Goal: Task Accomplishment & Management: Complete application form

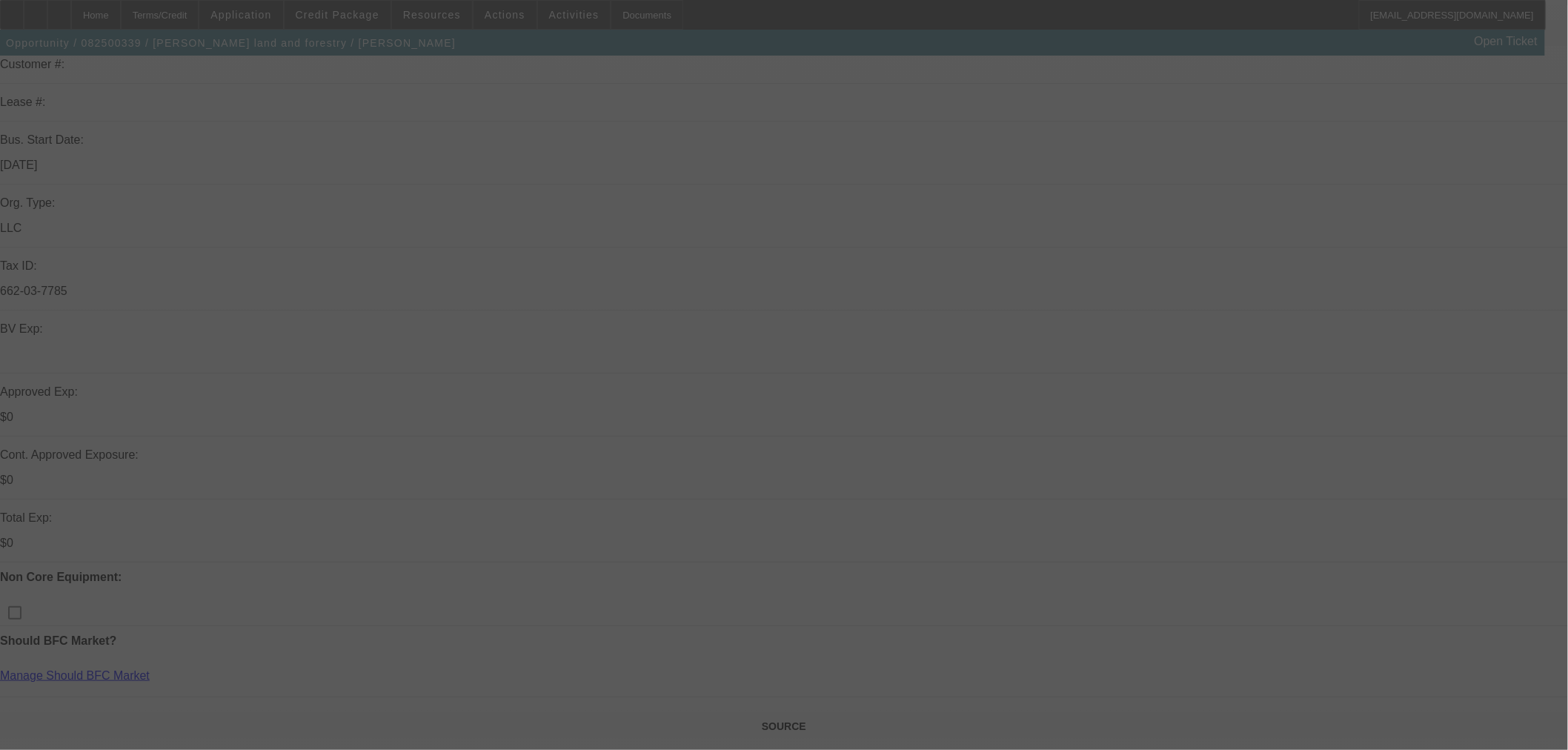
scroll to position [246, 0]
select select "0.2"
select select "2"
select select "0"
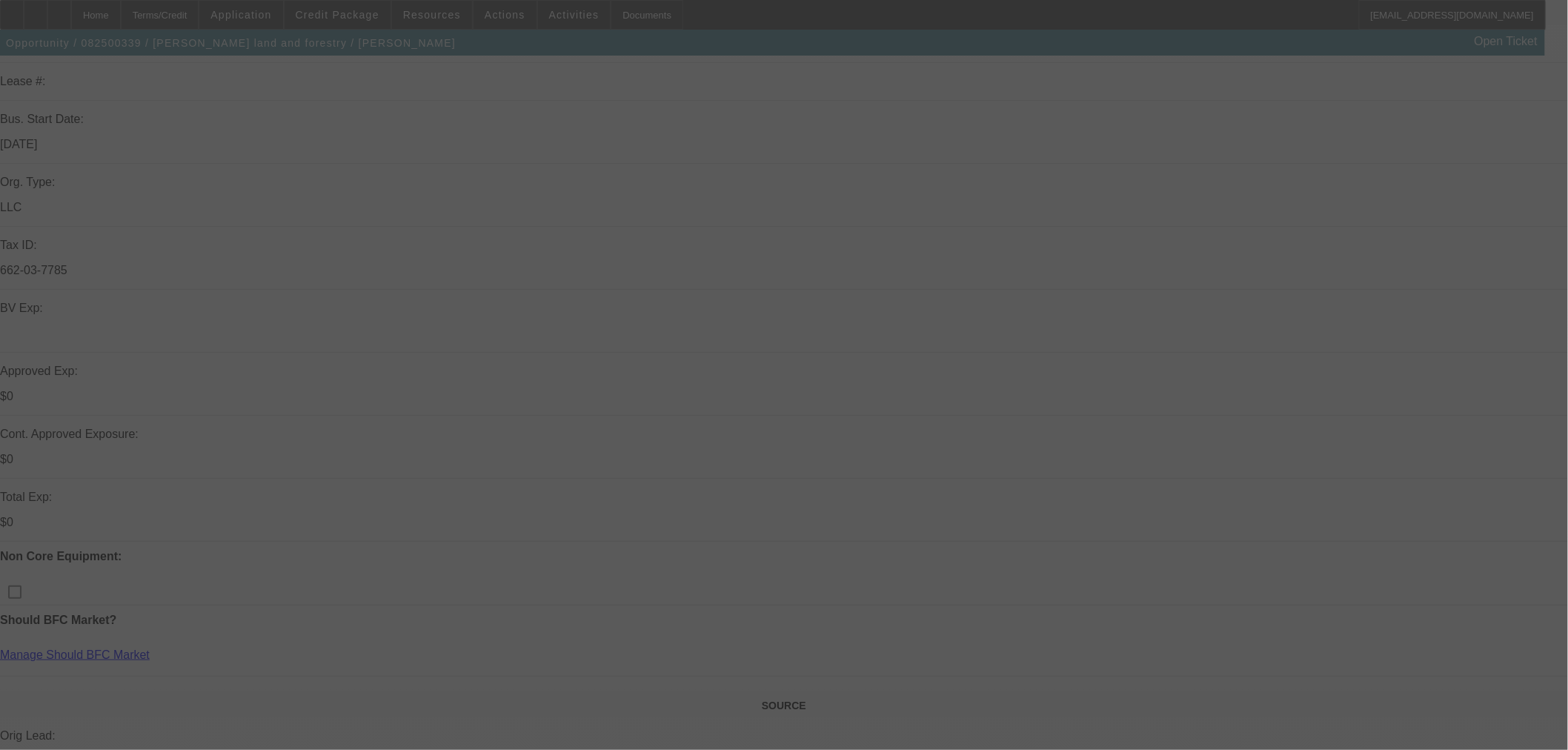
select select "6"
select select "0"
select select "19"
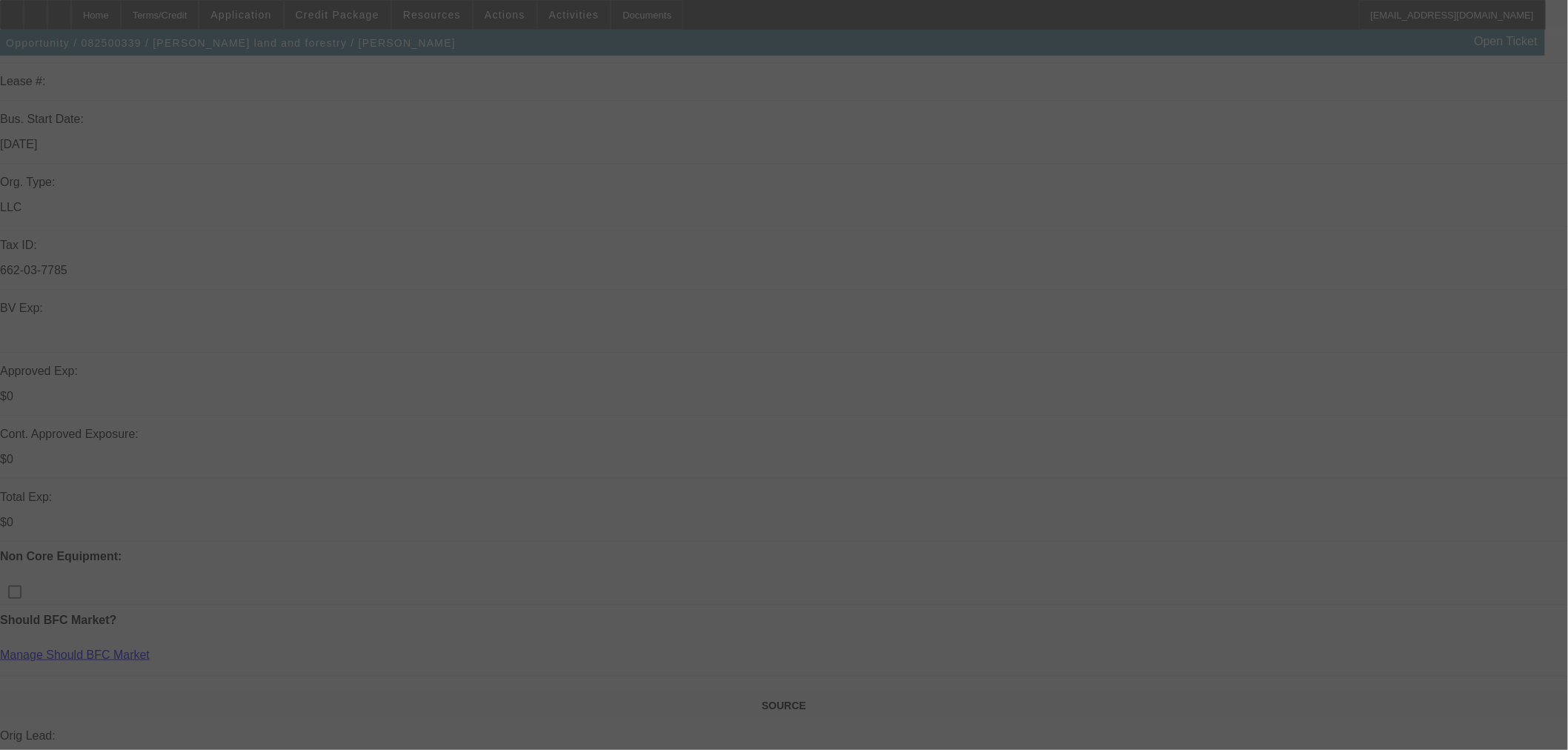
select select "0.2"
select select "2"
select select "0"
select select "6"
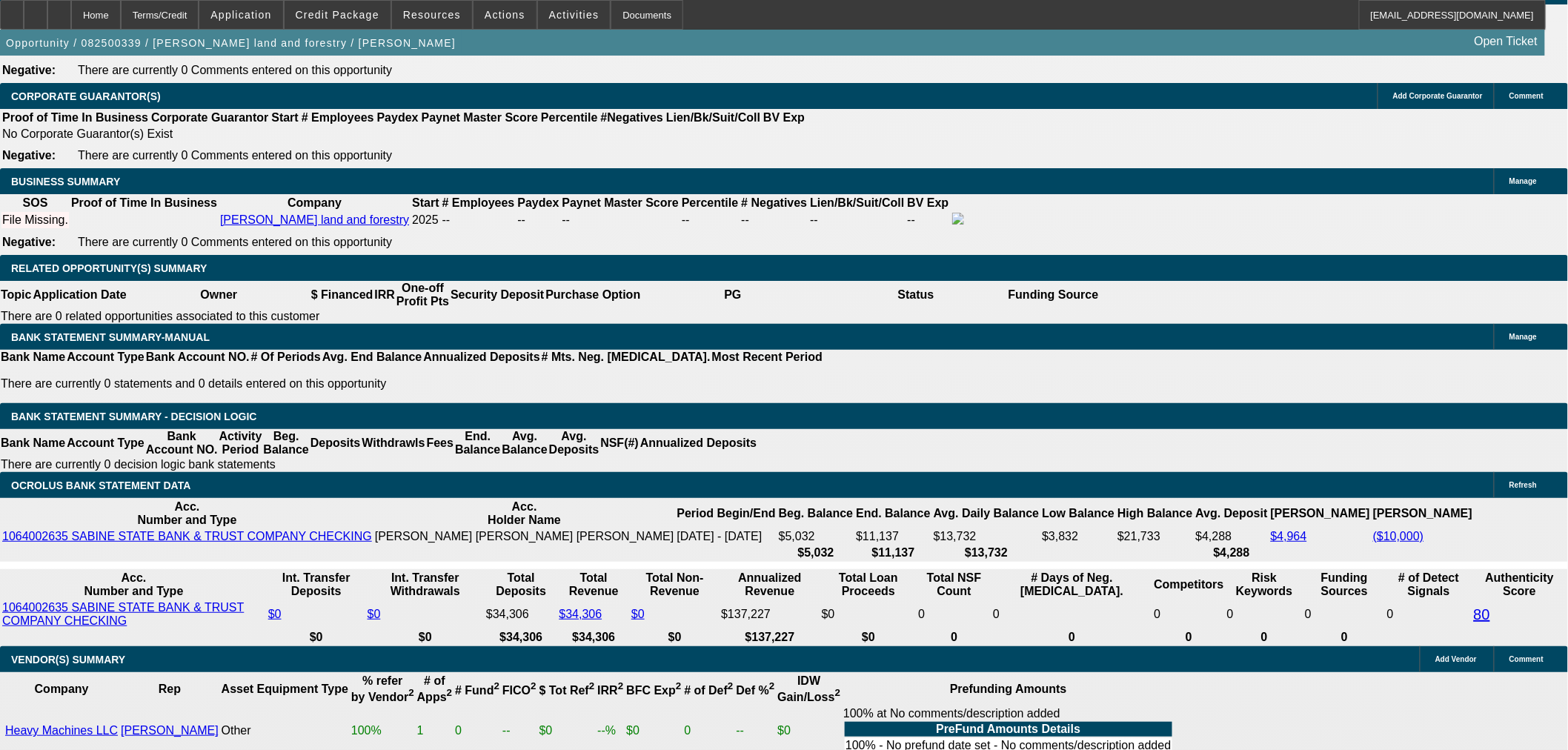
scroll to position [2597, 0]
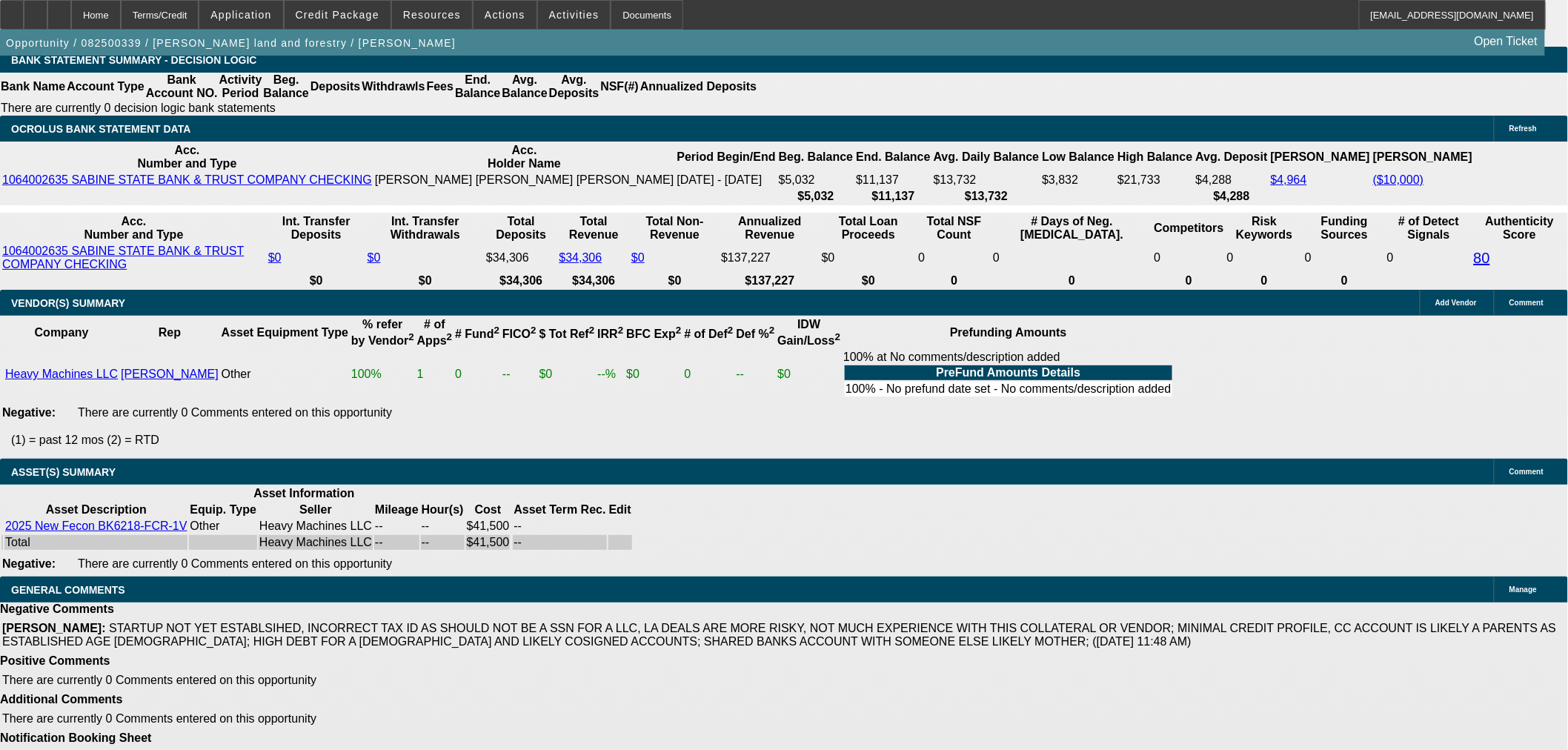
select select "5"
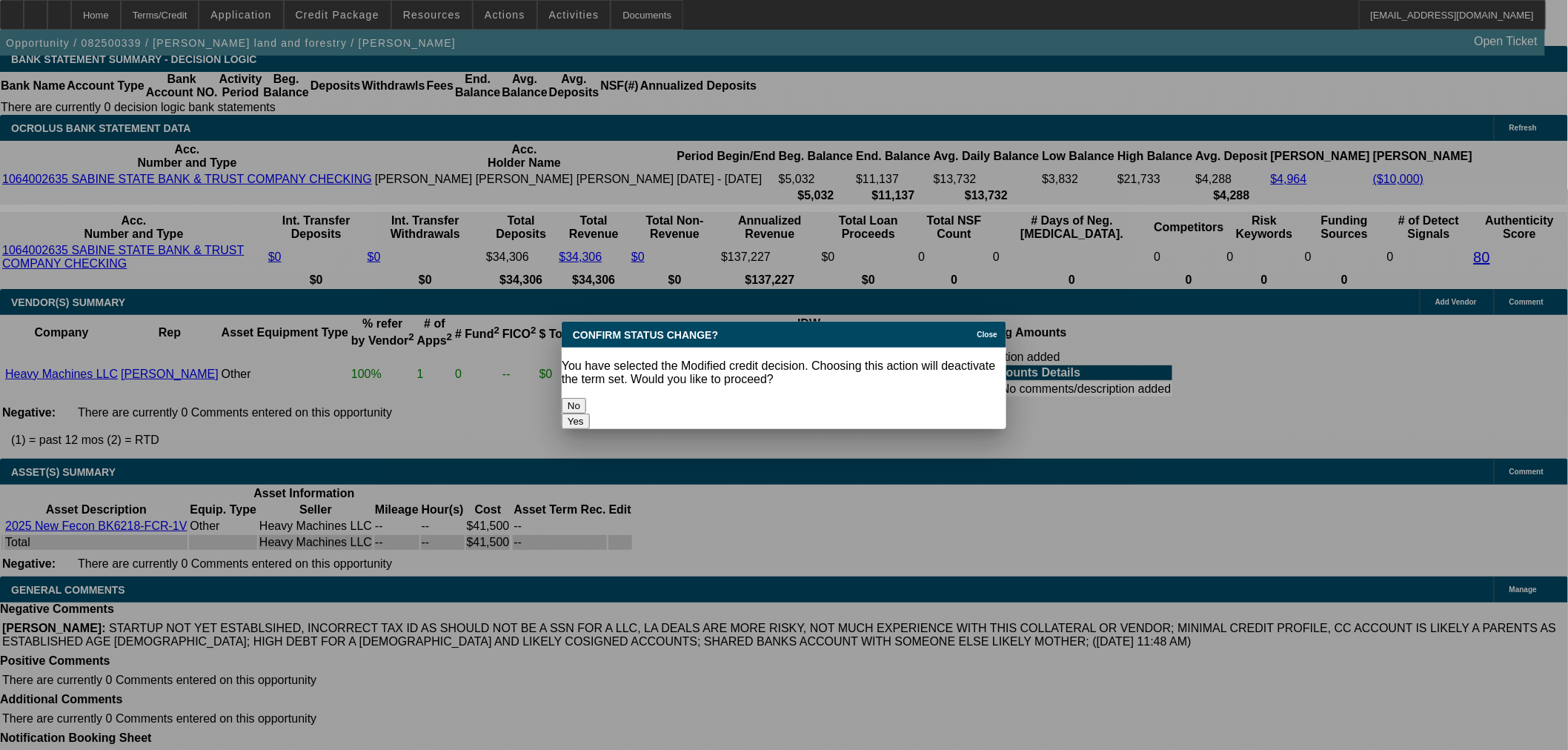
scroll to position [0, 0]
click at [590, 414] on button "Yes" at bounding box center [575, 422] width 29 height 16
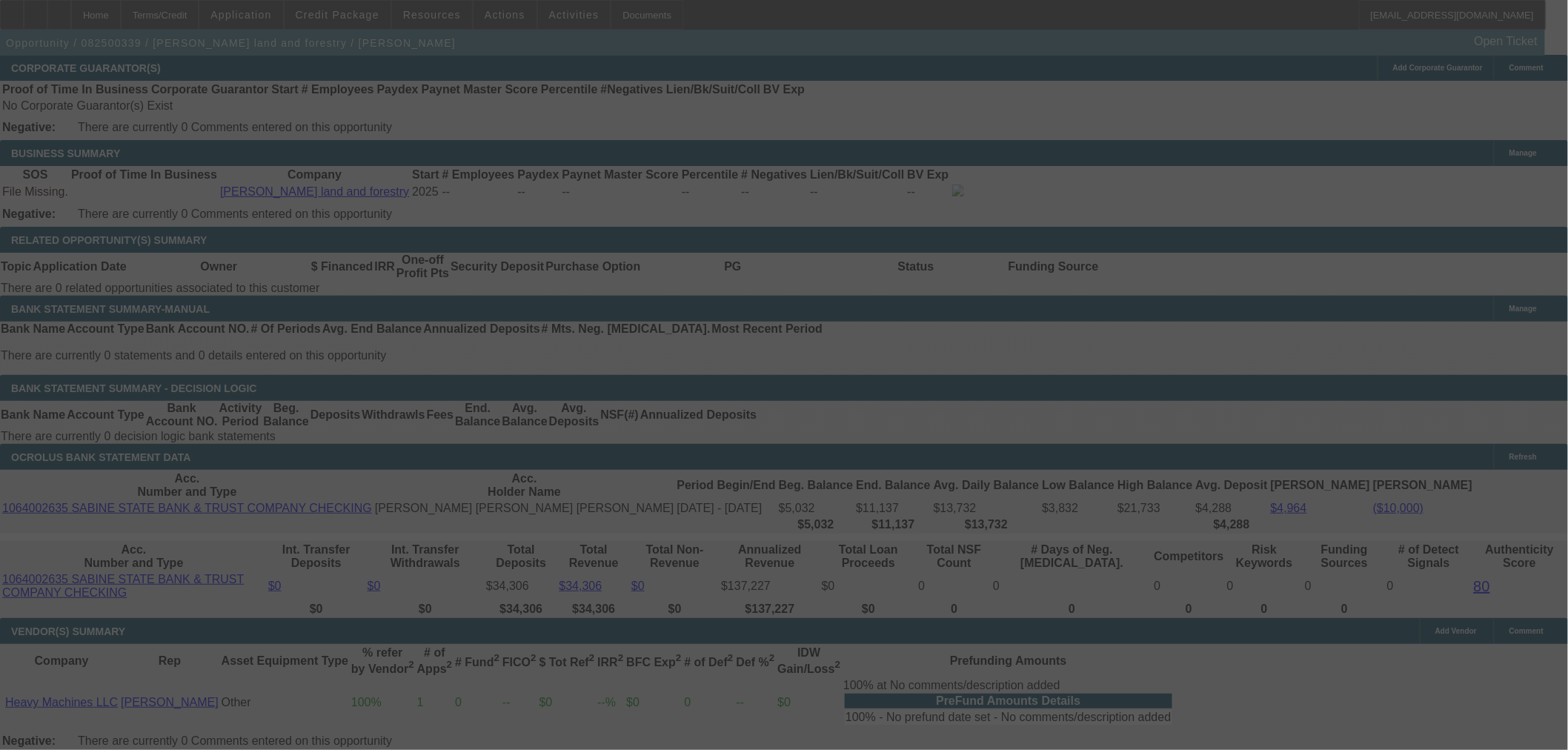
scroll to position [2254, 0]
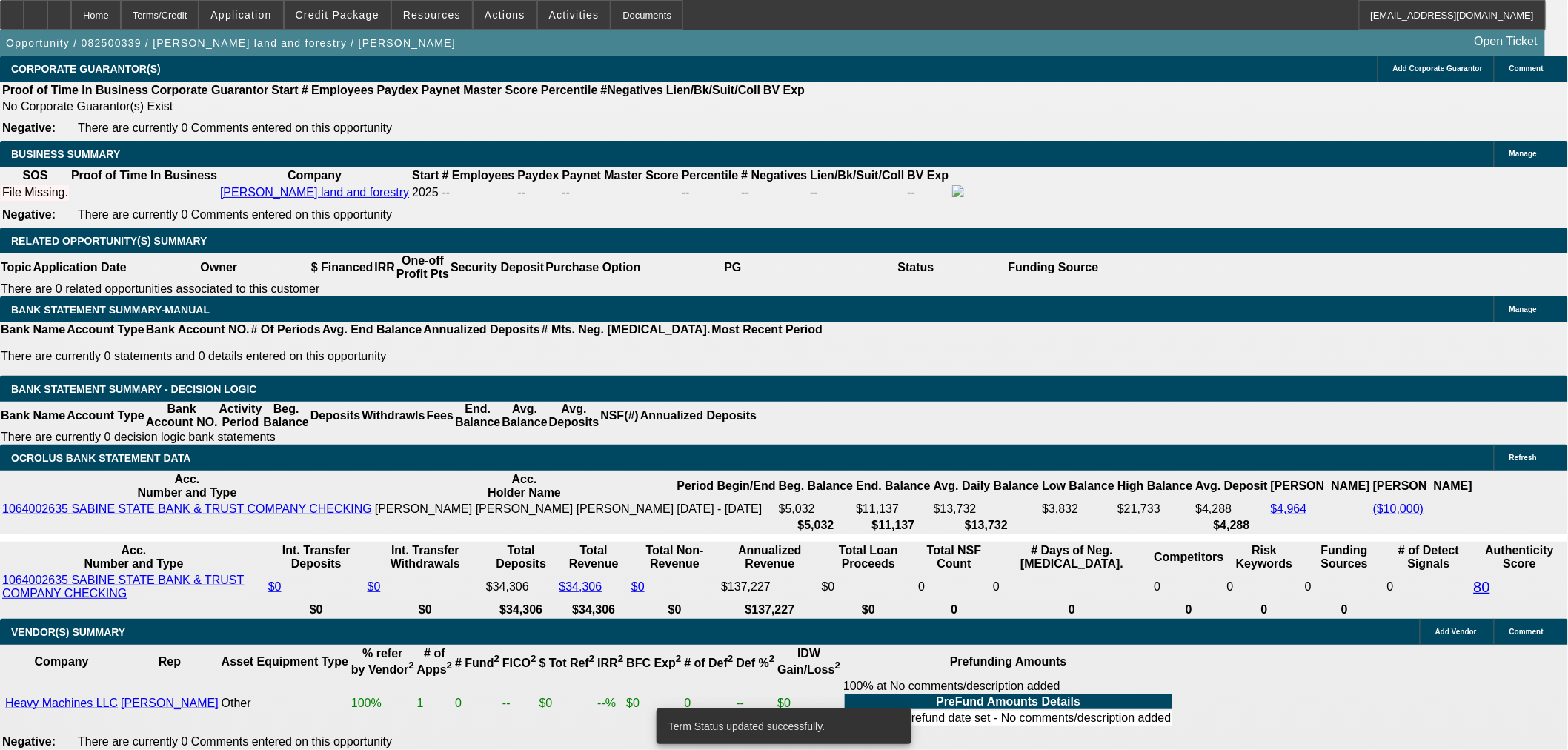
select select "0.2"
select select "2"
select select "0"
select select "6"
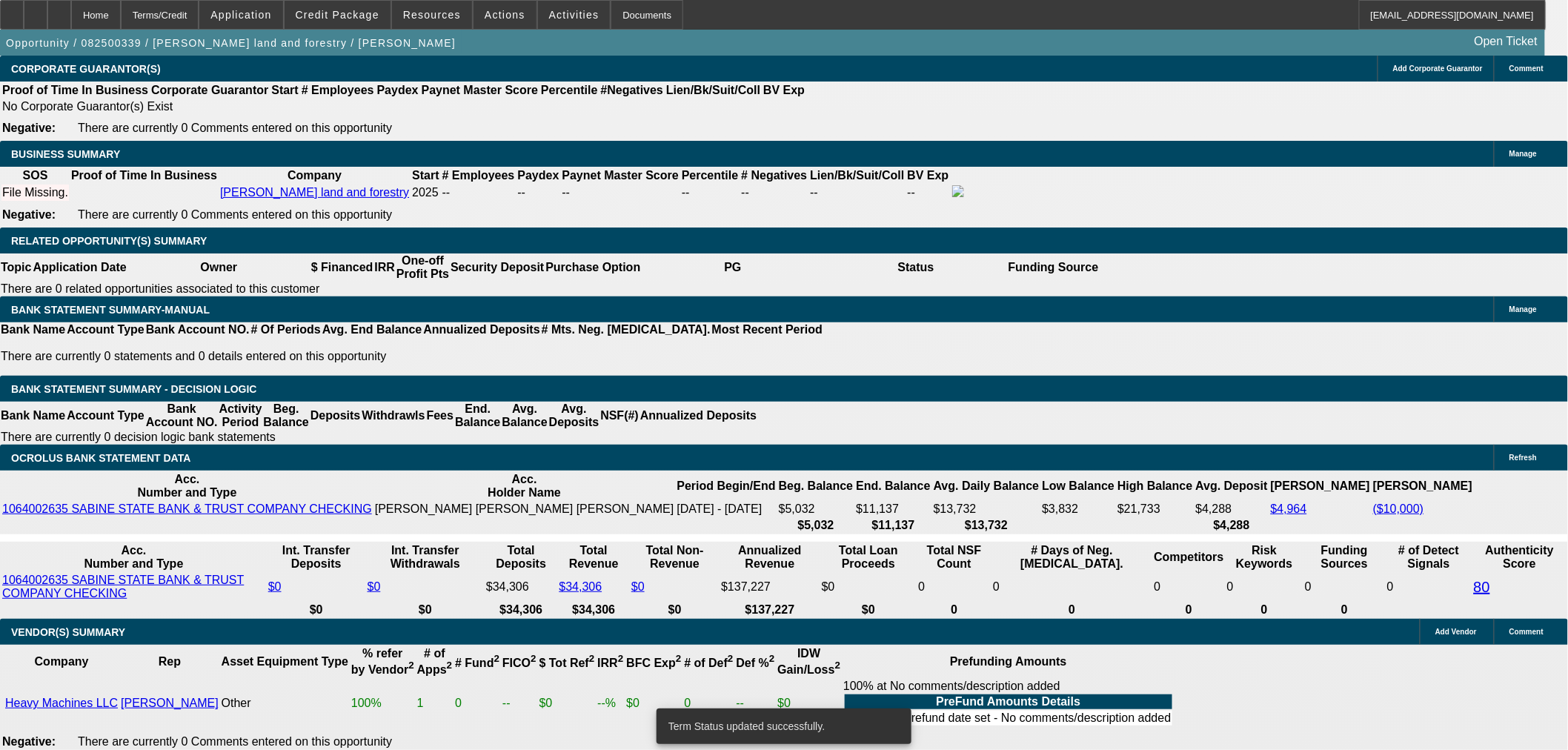
select select "0.2"
select select "2"
select select "0"
select select "6"
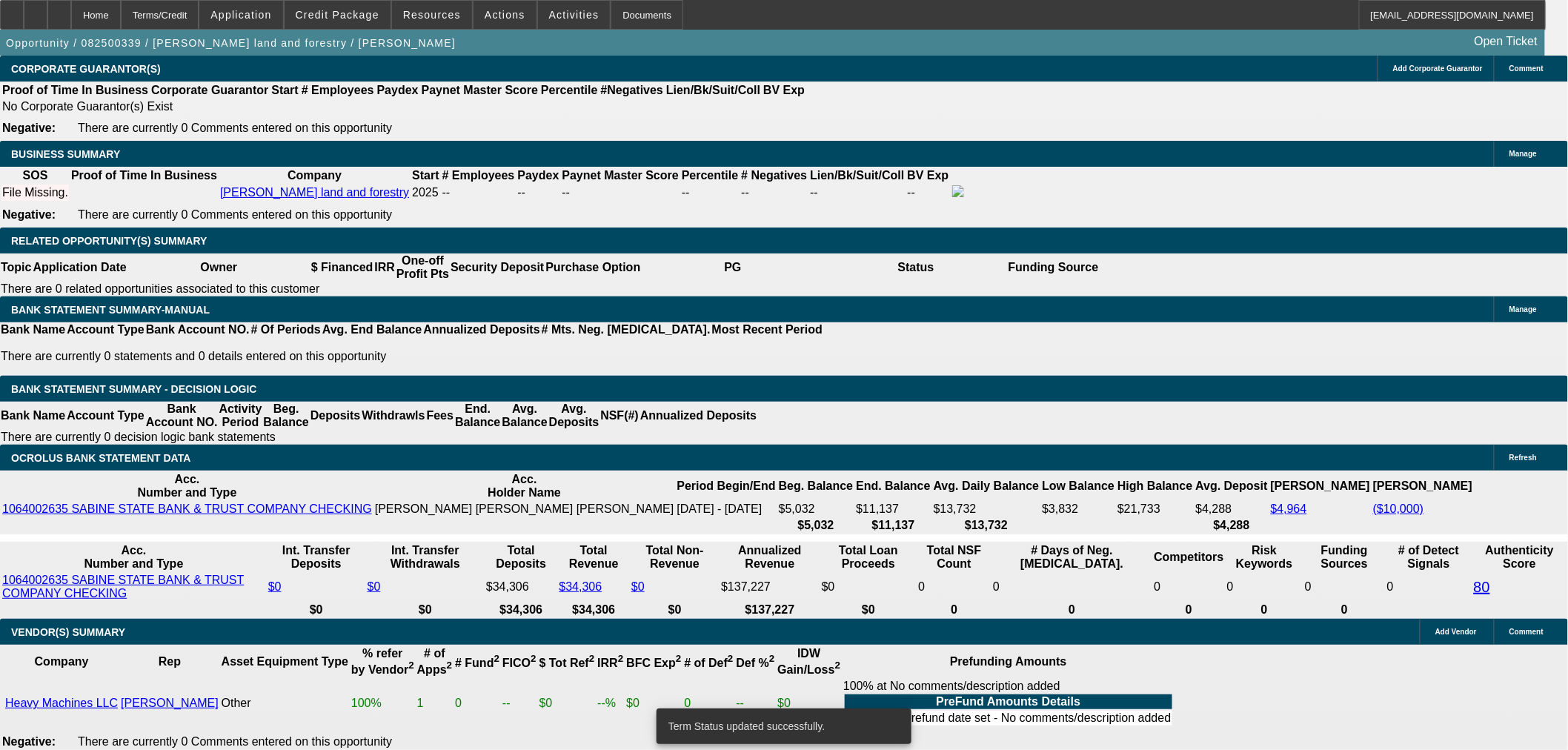
select select "0"
select select "19"
select select "0.2"
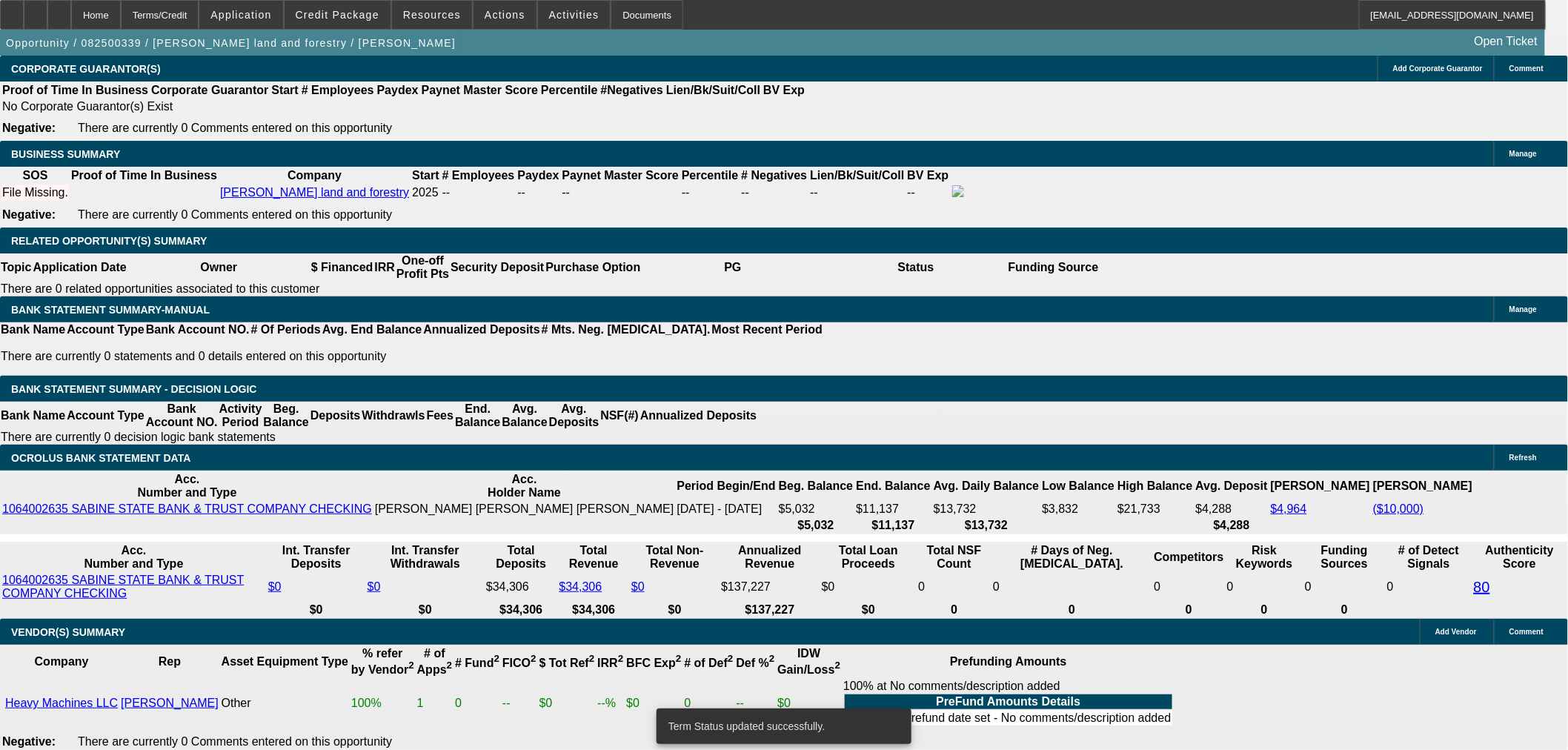
select select "2"
select select "0"
select select "6"
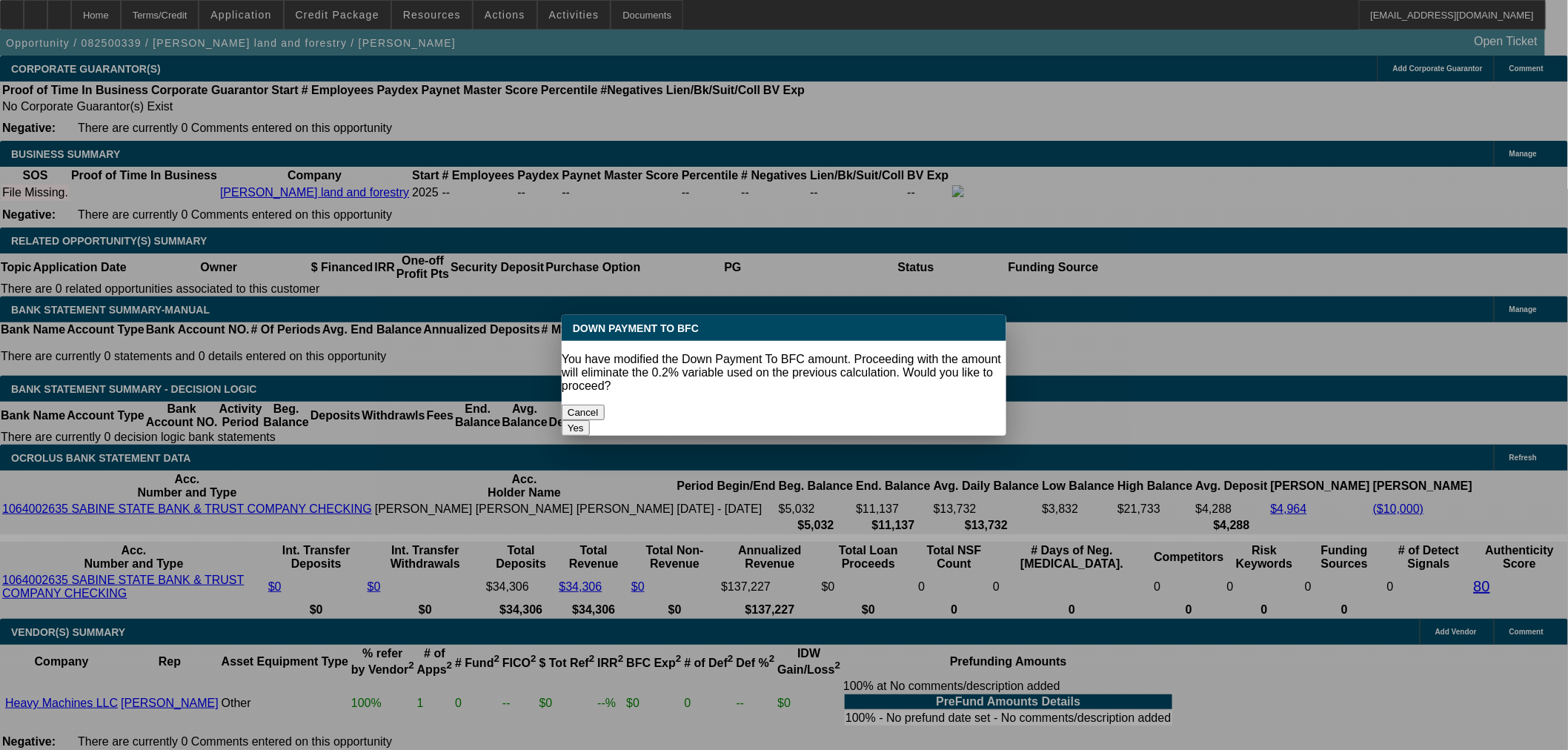
type input "$15,000.00"
click at [162, 170] on body "Home Terms/Credit Application Credit Package Resources Actions Activities Docum…" at bounding box center [784, 544] width 1568 height 5597
click at [590, 421] on button "Yes" at bounding box center [575, 429] width 29 height 16
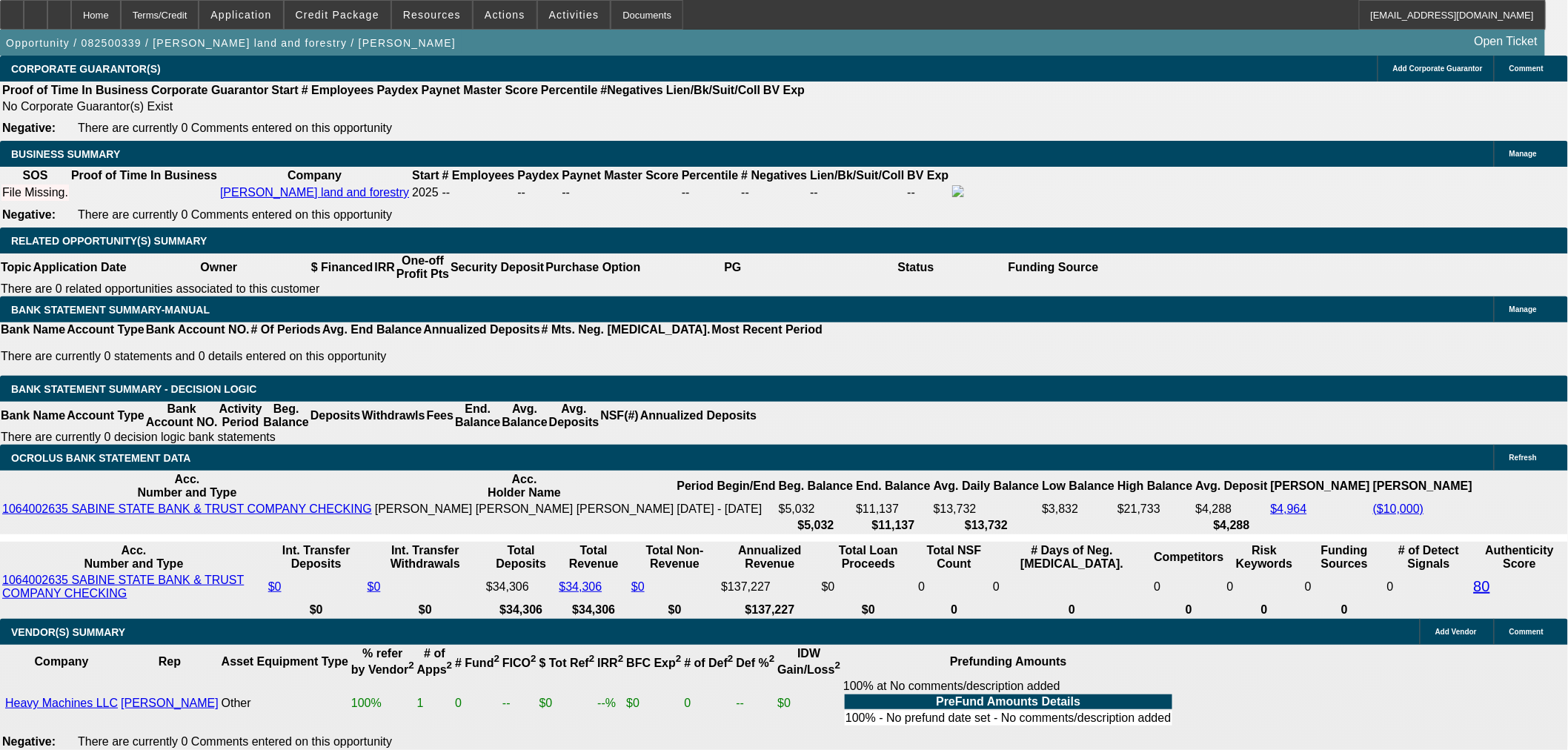
select select "0"
type input "UNKNOWN"
type input "$778.44"
type input "$1,556.88"
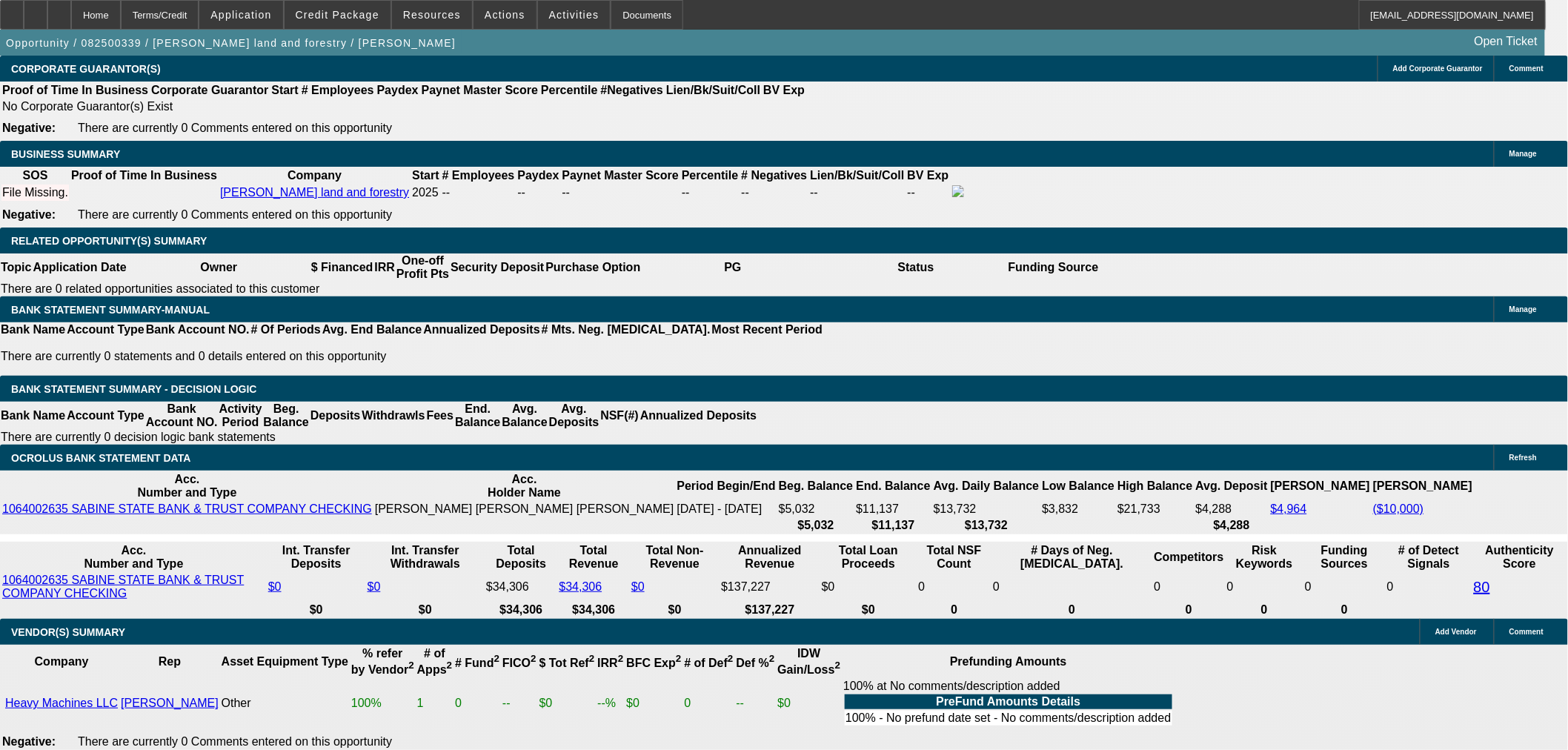
type input "3"
type input "$9,099.65"
type input "$18,199.30"
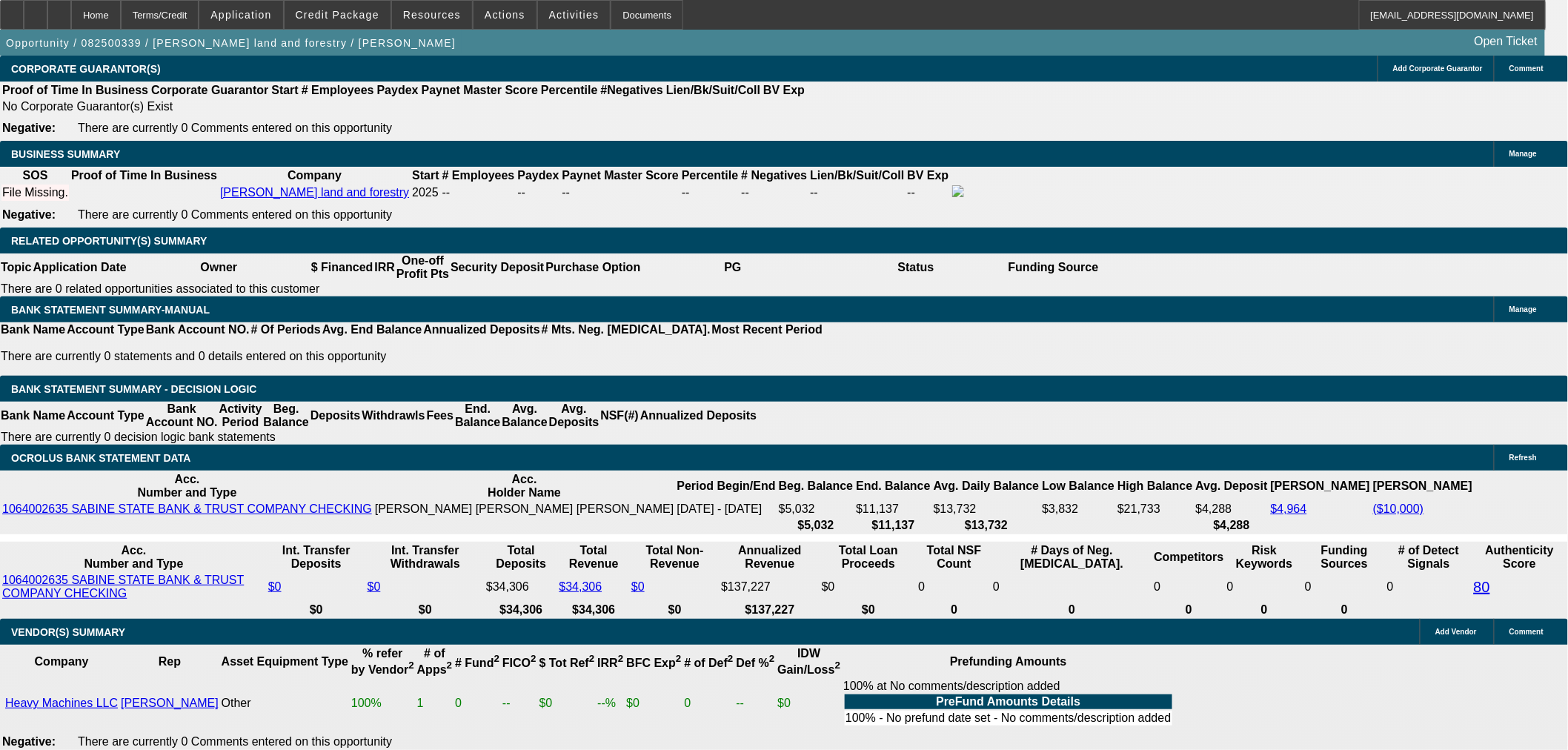
type input "36"
type input "$958.04"
type input "$1,916.08"
type input "36"
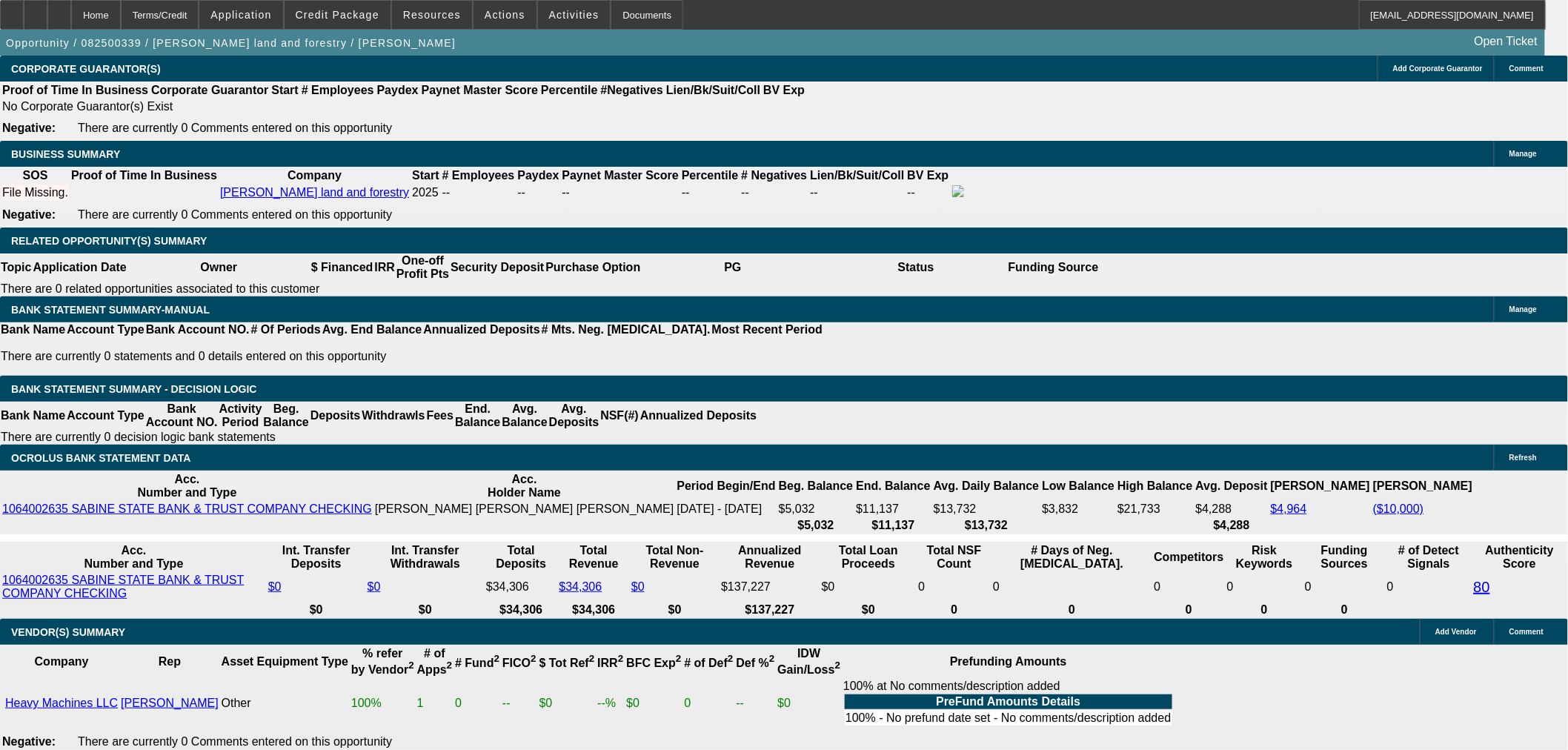
type input "22"
type input "$759.03"
type input "$1,518.06"
type input "$1,012.05"
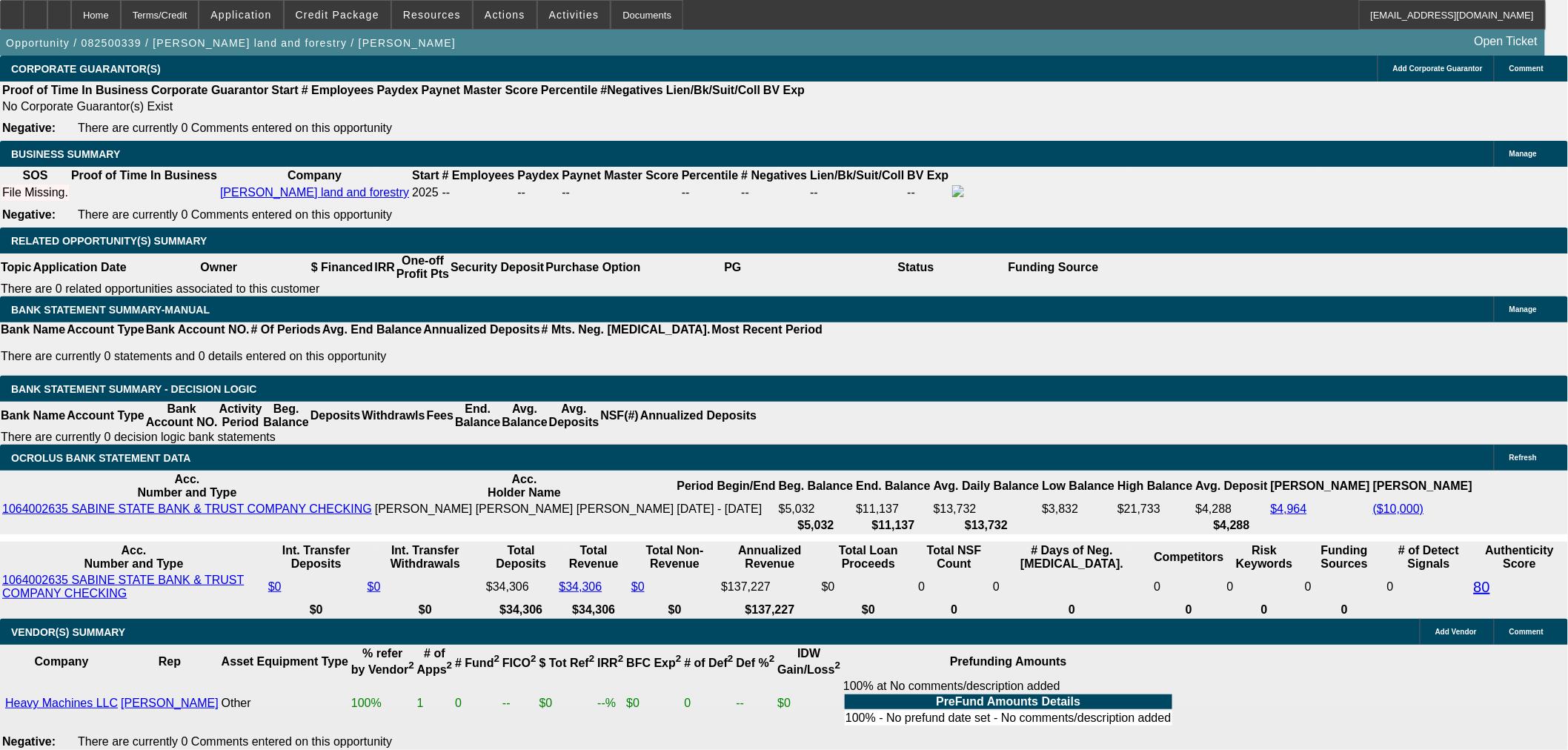
type input "$2,024.10"
type input "22"
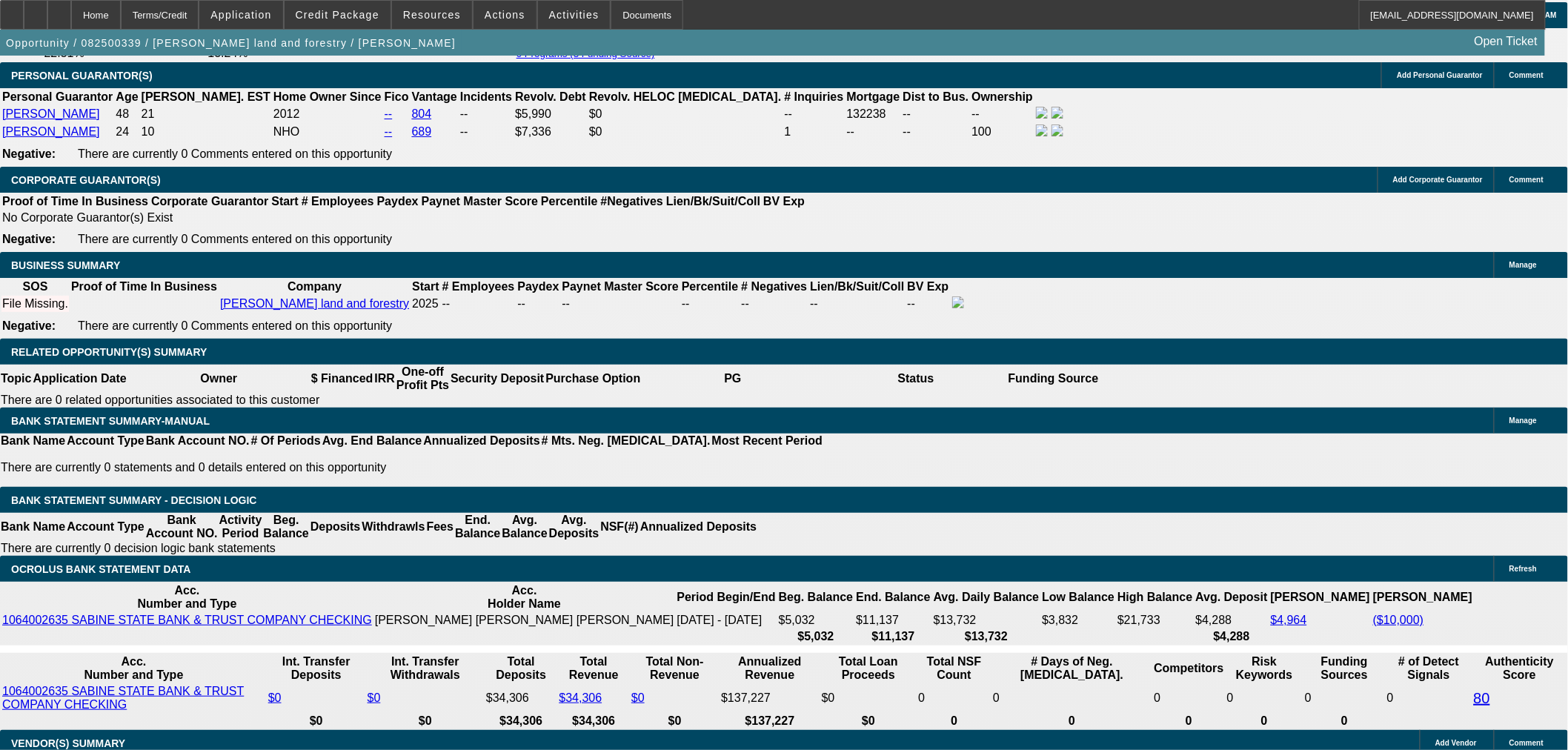
scroll to position [1925, 0]
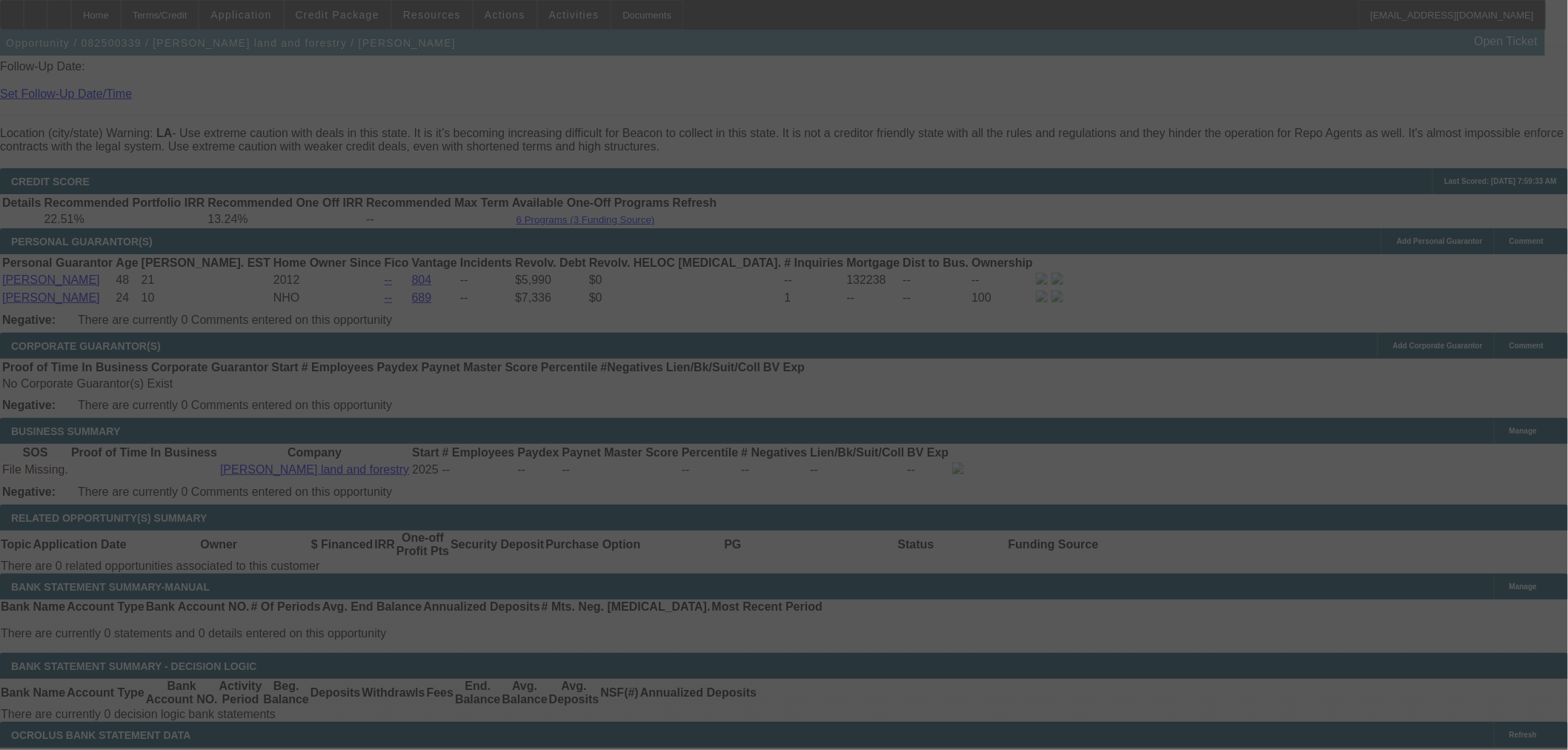
scroll to position [1976, 0]
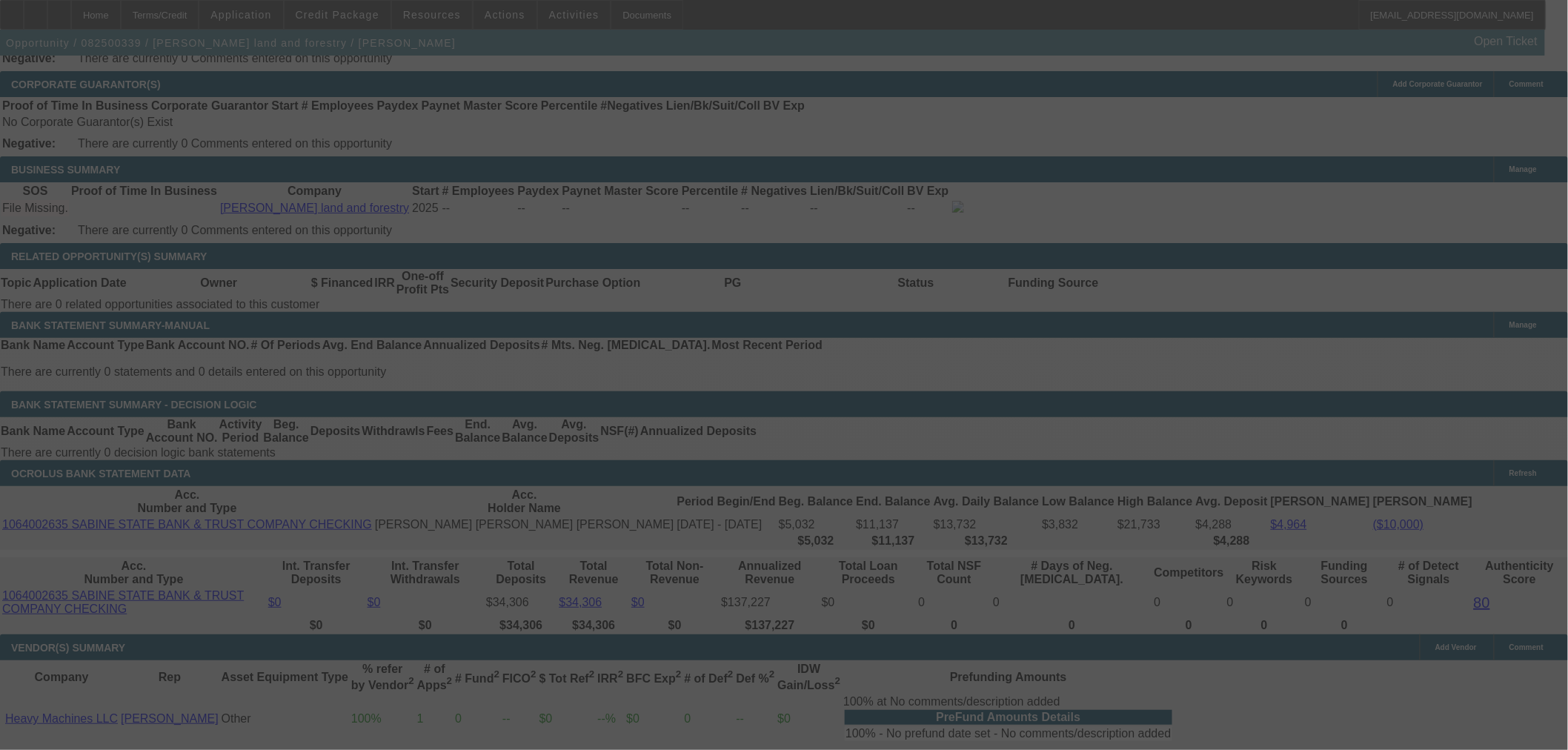
select select "0"
select select "2"
select select "0"
select select "6"
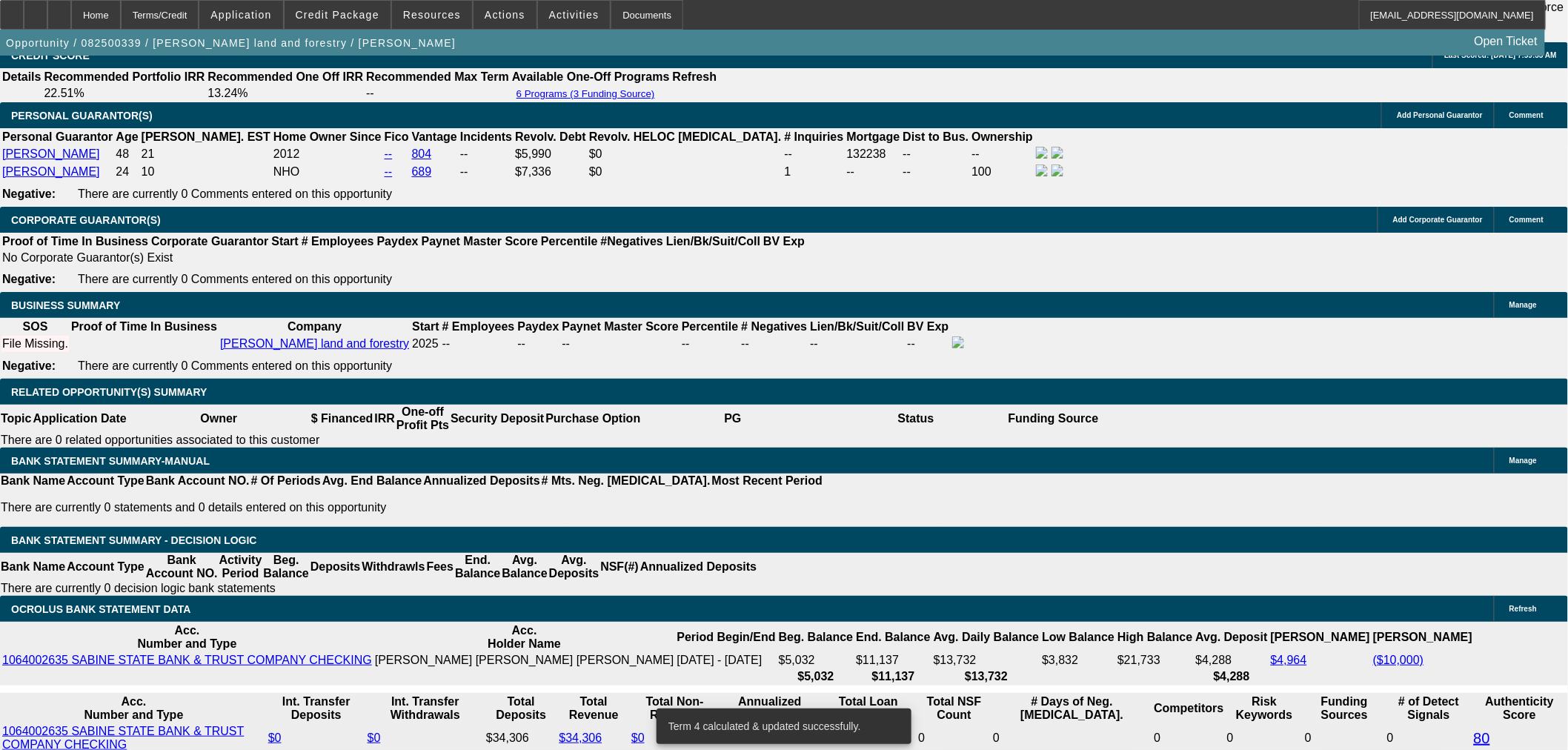
scroll to position [2224, 0]
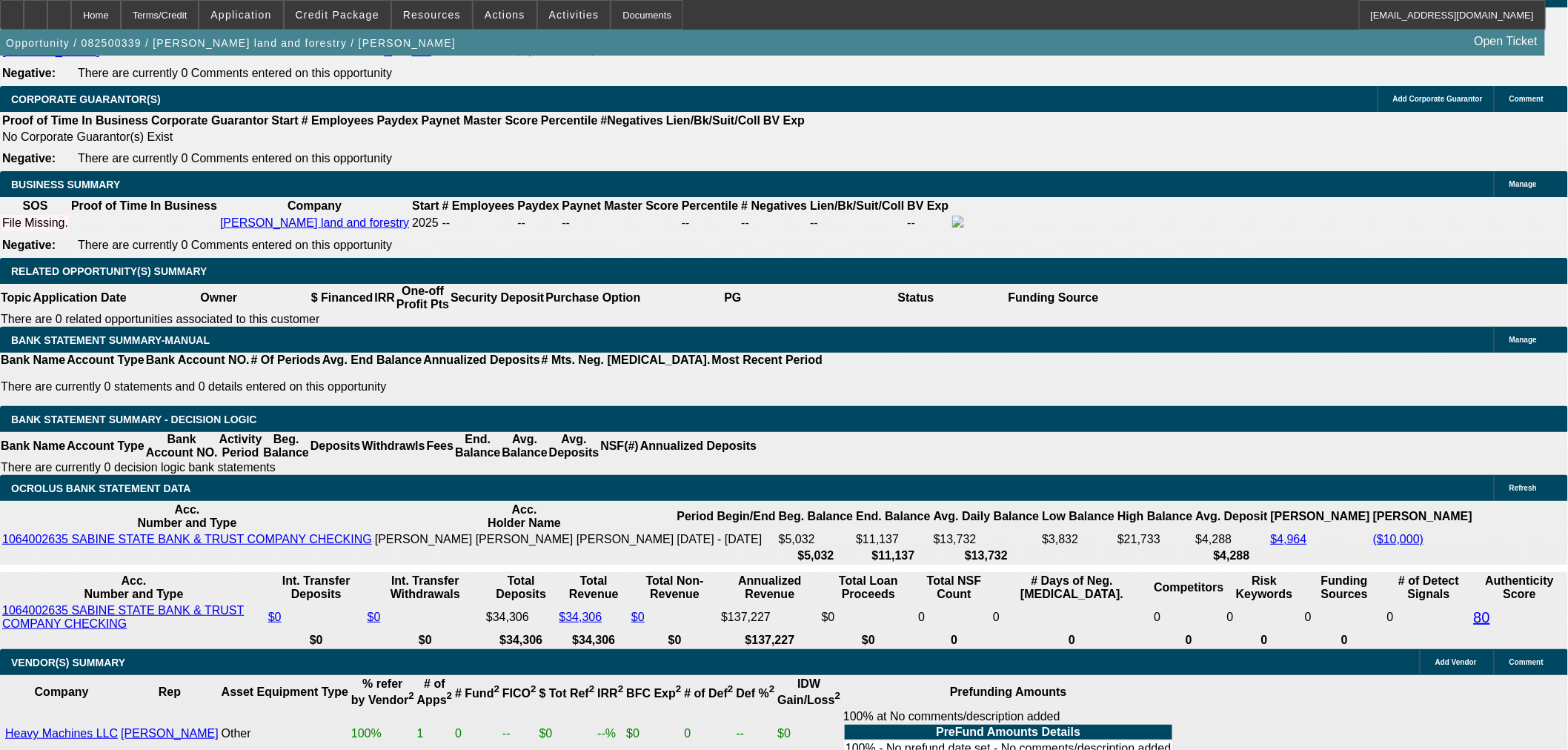
type input "$12,500.00"
type input "UNKNOWN"
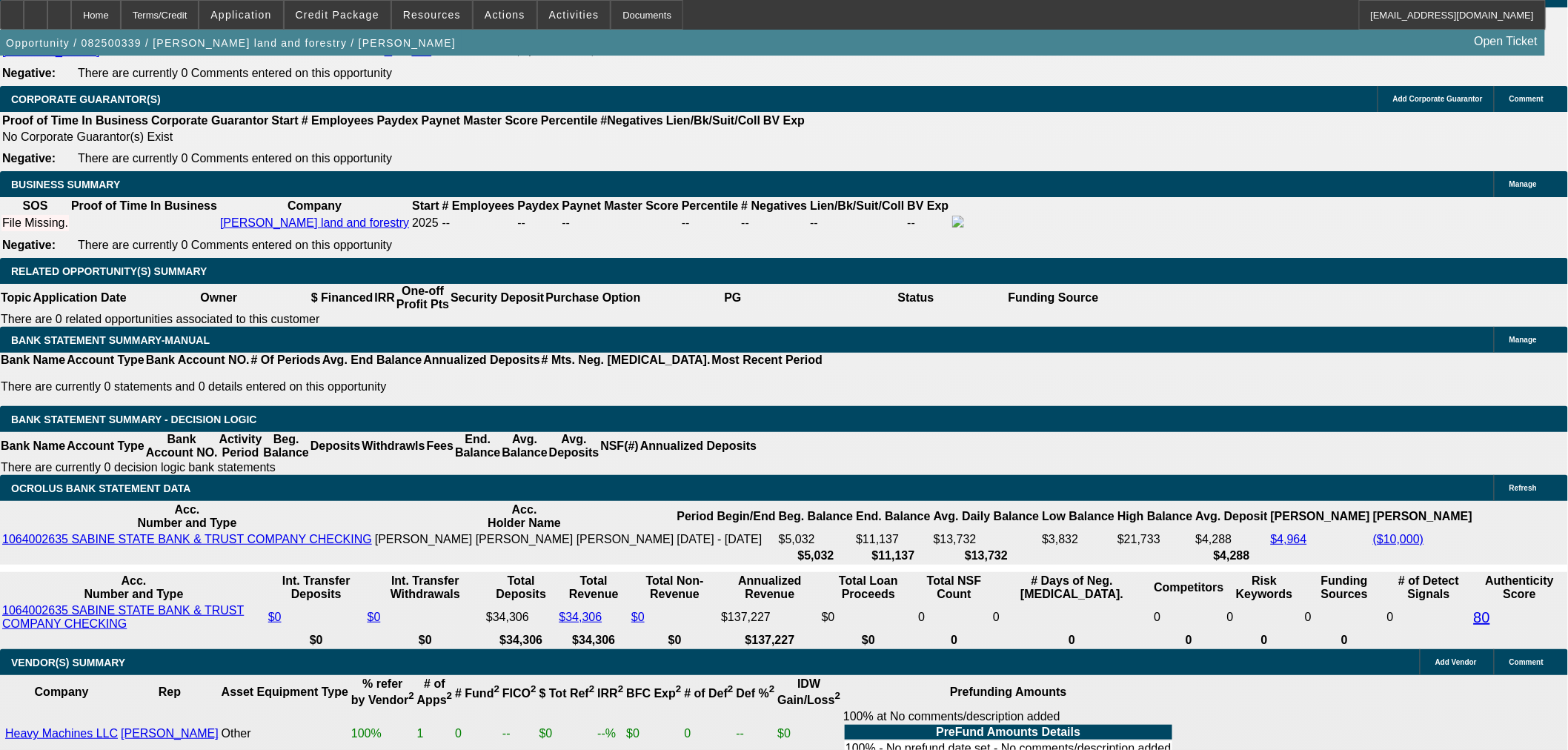
type input "$1,107.52"
type input "$2,215.04"
type input "$11,500.00"
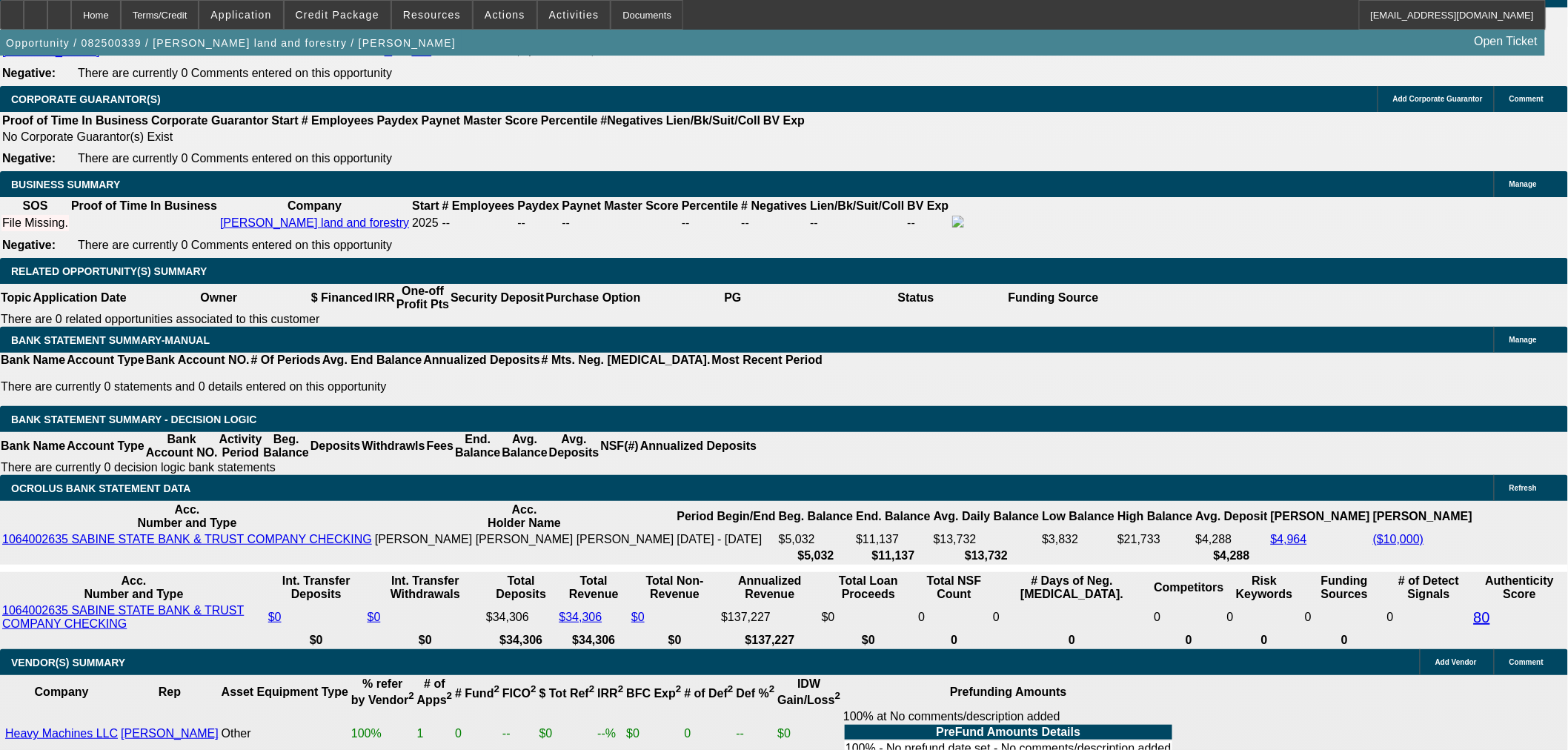
type input "$1,145.71"
type input "$2,291.42"
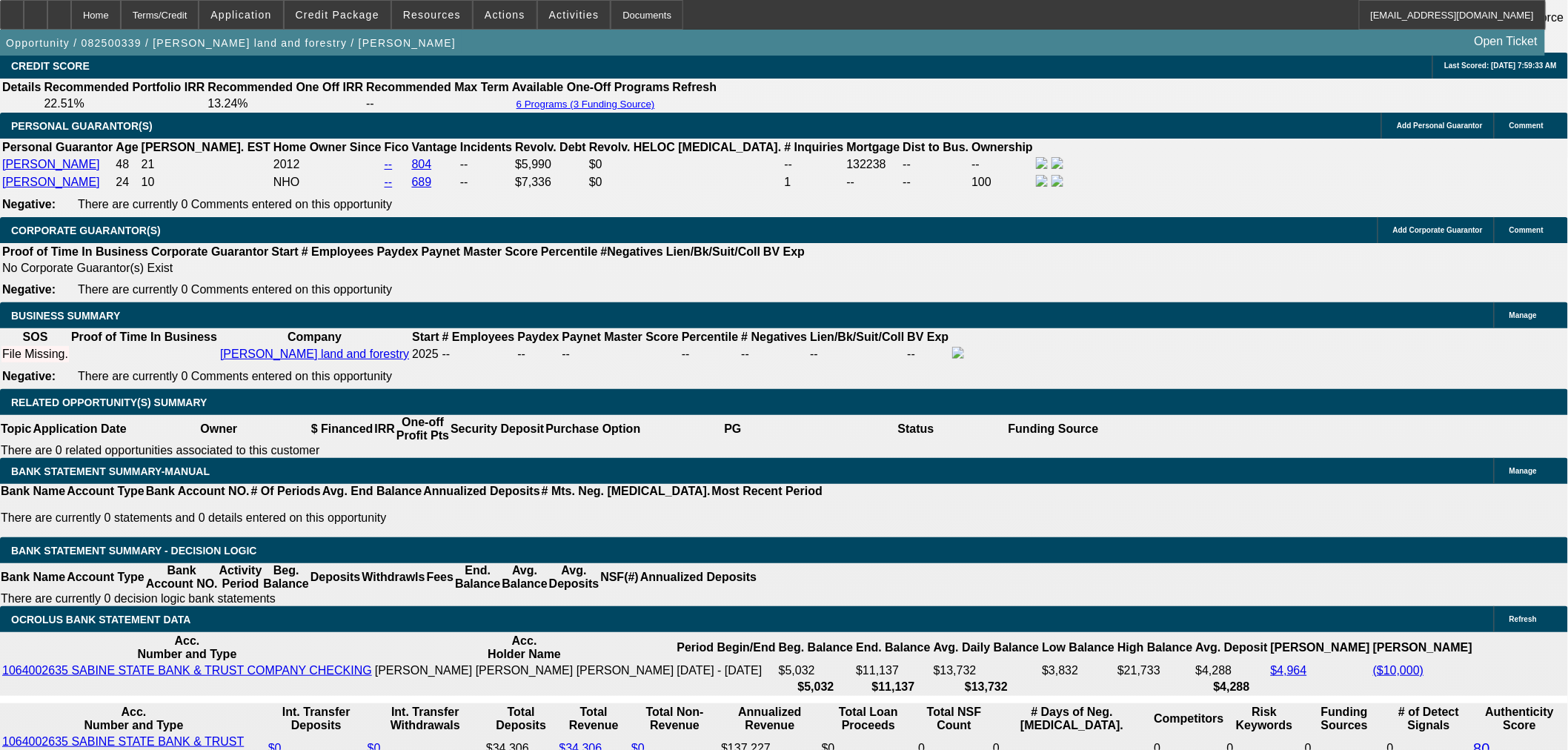
scroll to position [2059, 0]
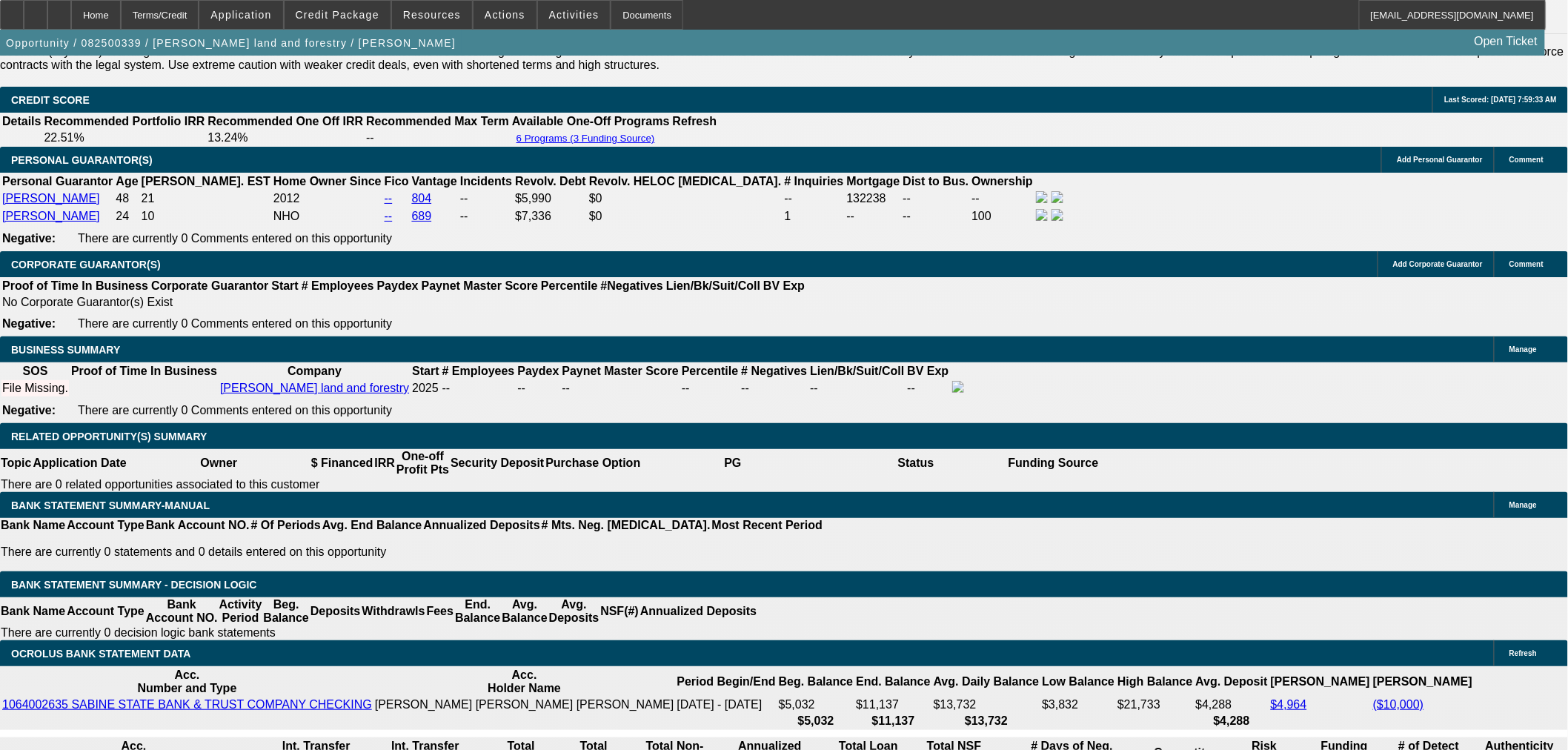
drag, startPoint x: 247, startPoint y: 127, endPoint x: 277, endPoint y: 146, distance: 35.5
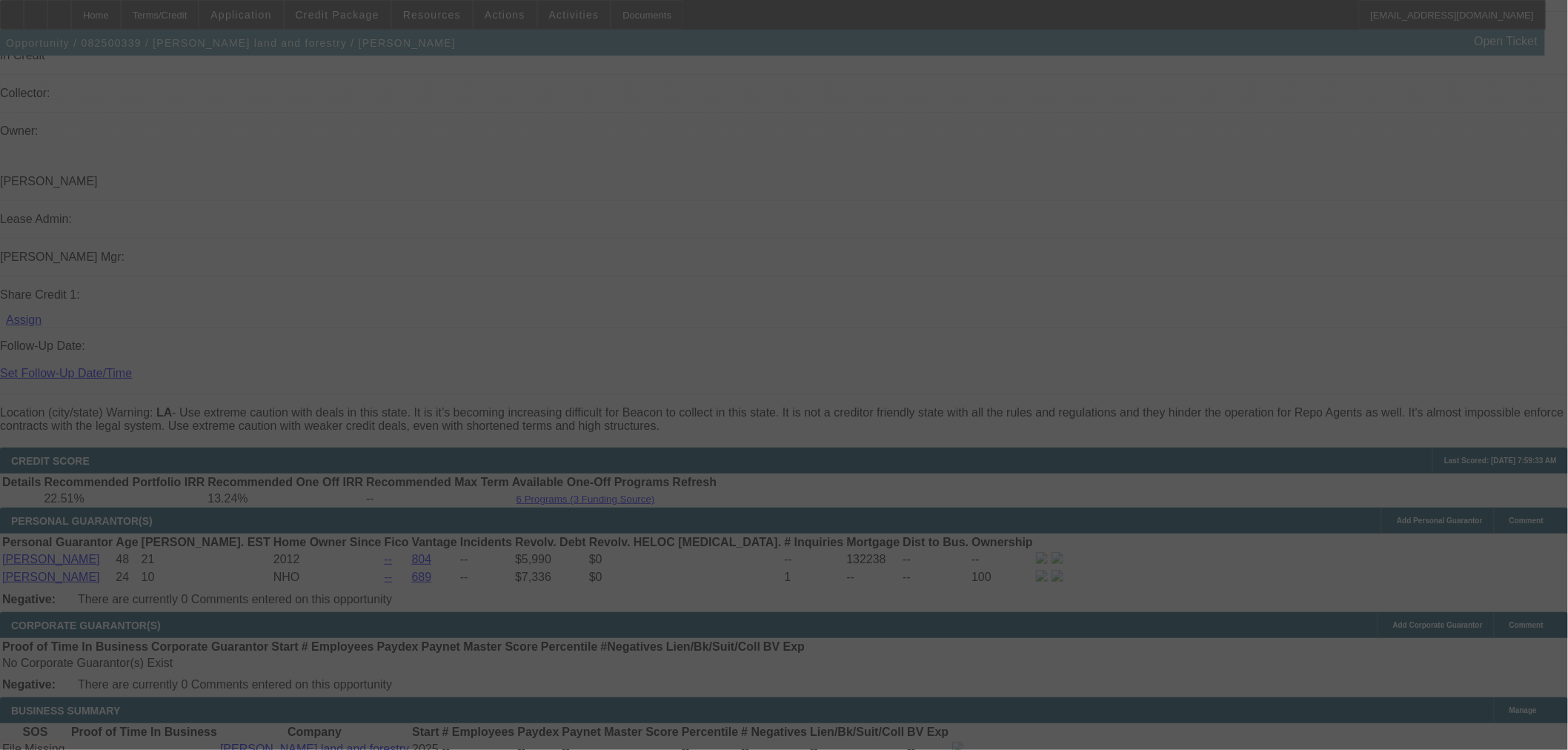
scroll to position [1647, 0]
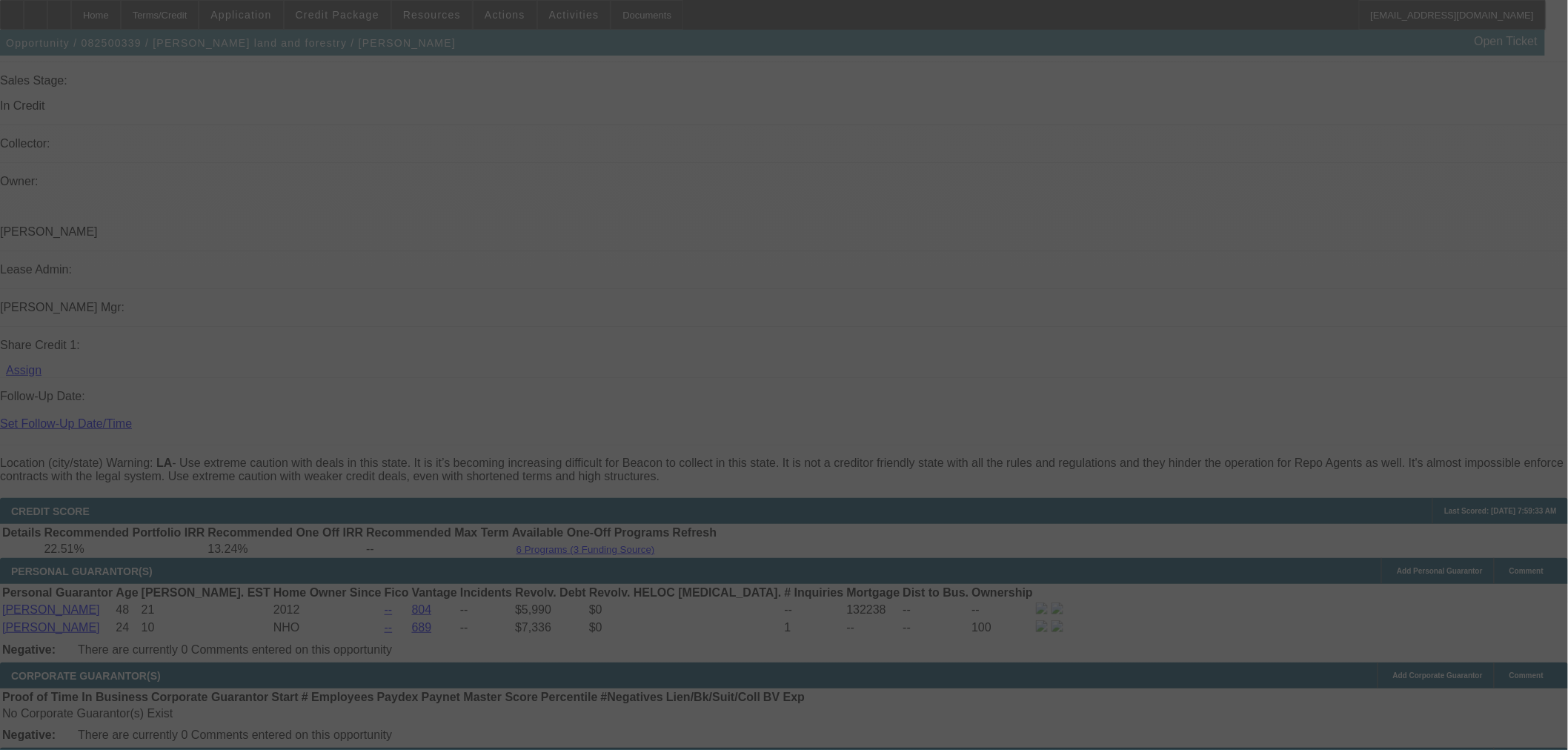
select select "0"
select select "2"
select select "0"
select select "6"
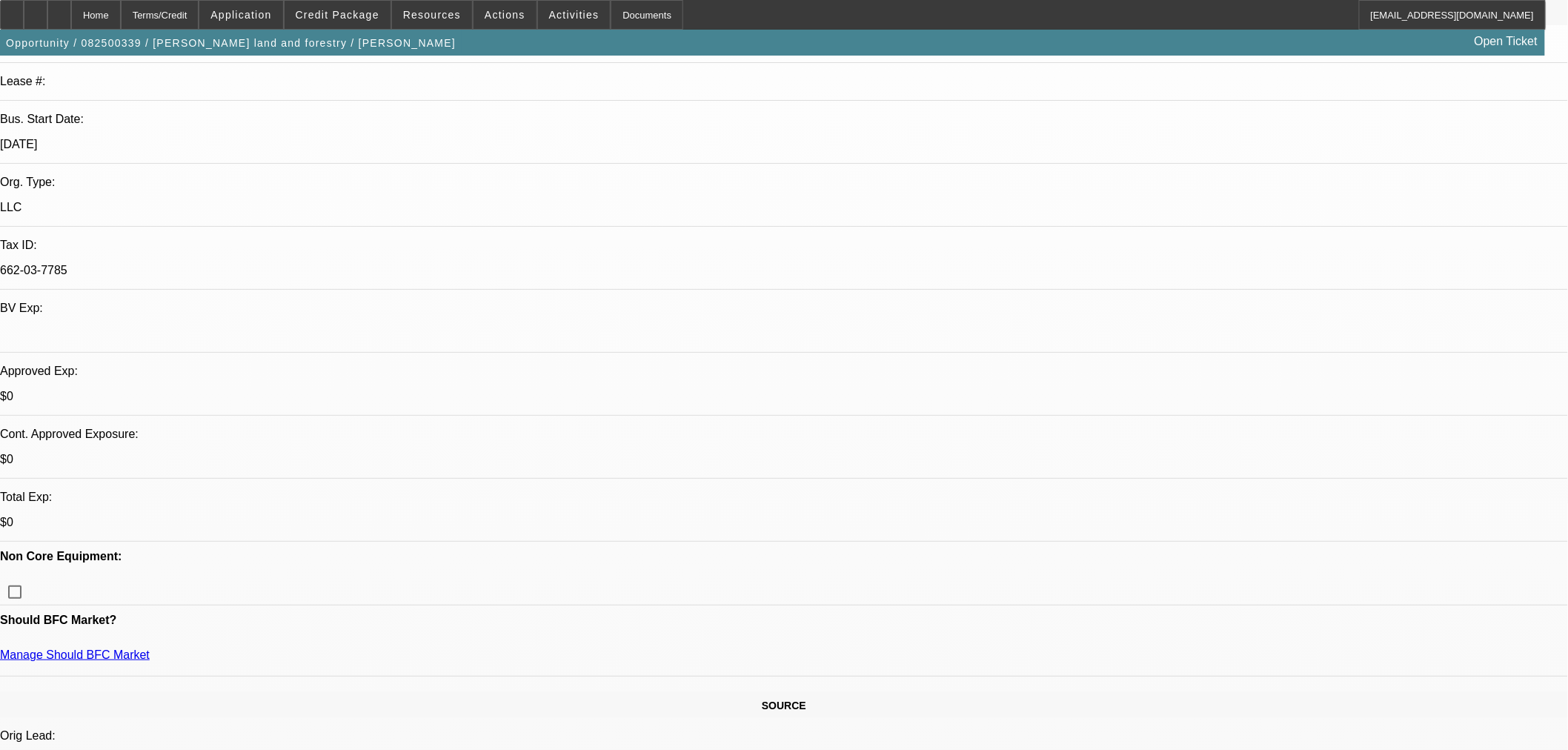
scroll to position [0, 0]
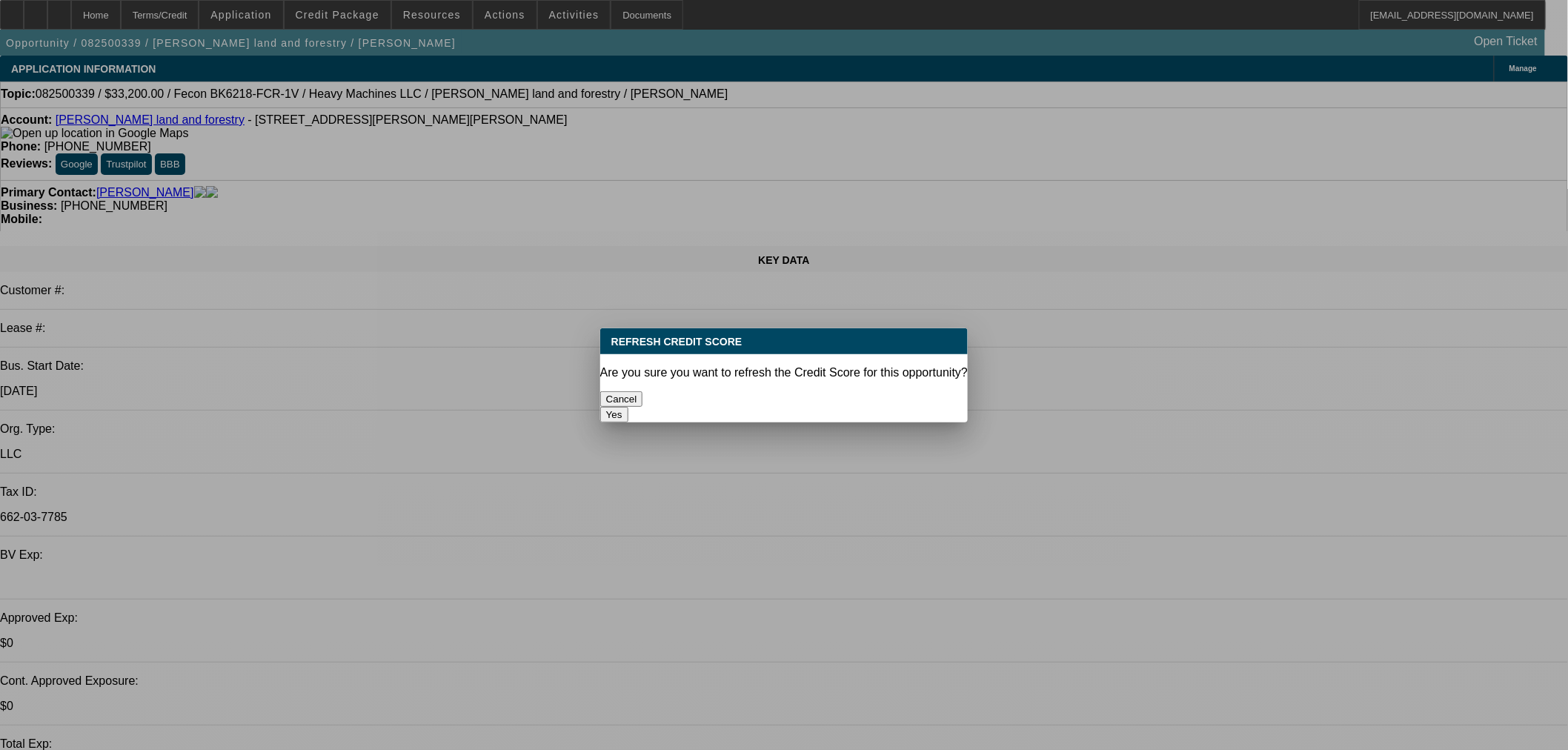
click at [886, 411] on div "Yes" at bounding box center [783, 415] width 367 height 16
click at [628, 407] on button "Yes" at bounding box center [614, 415] width 29 height 16
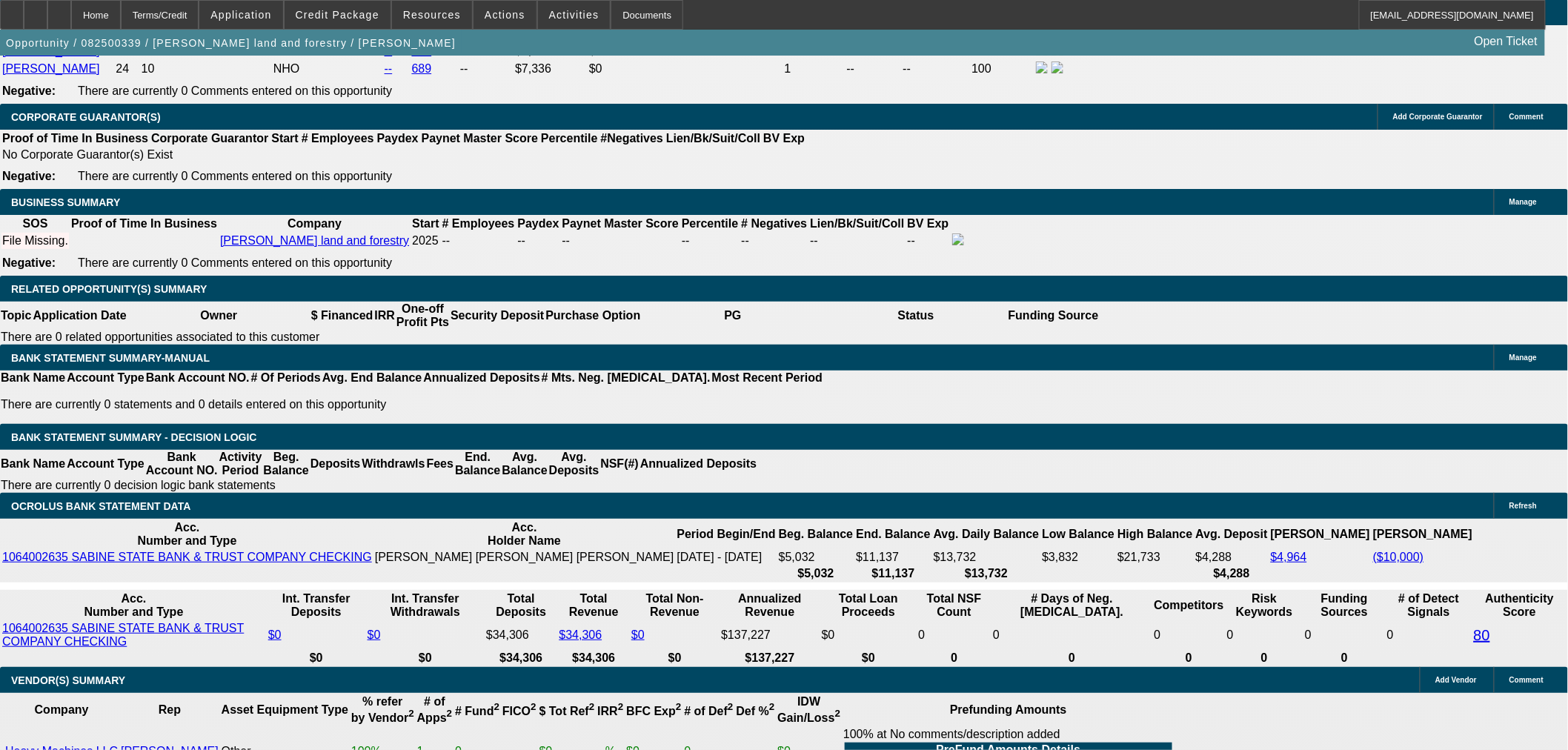
scroll to position [2224, 0]
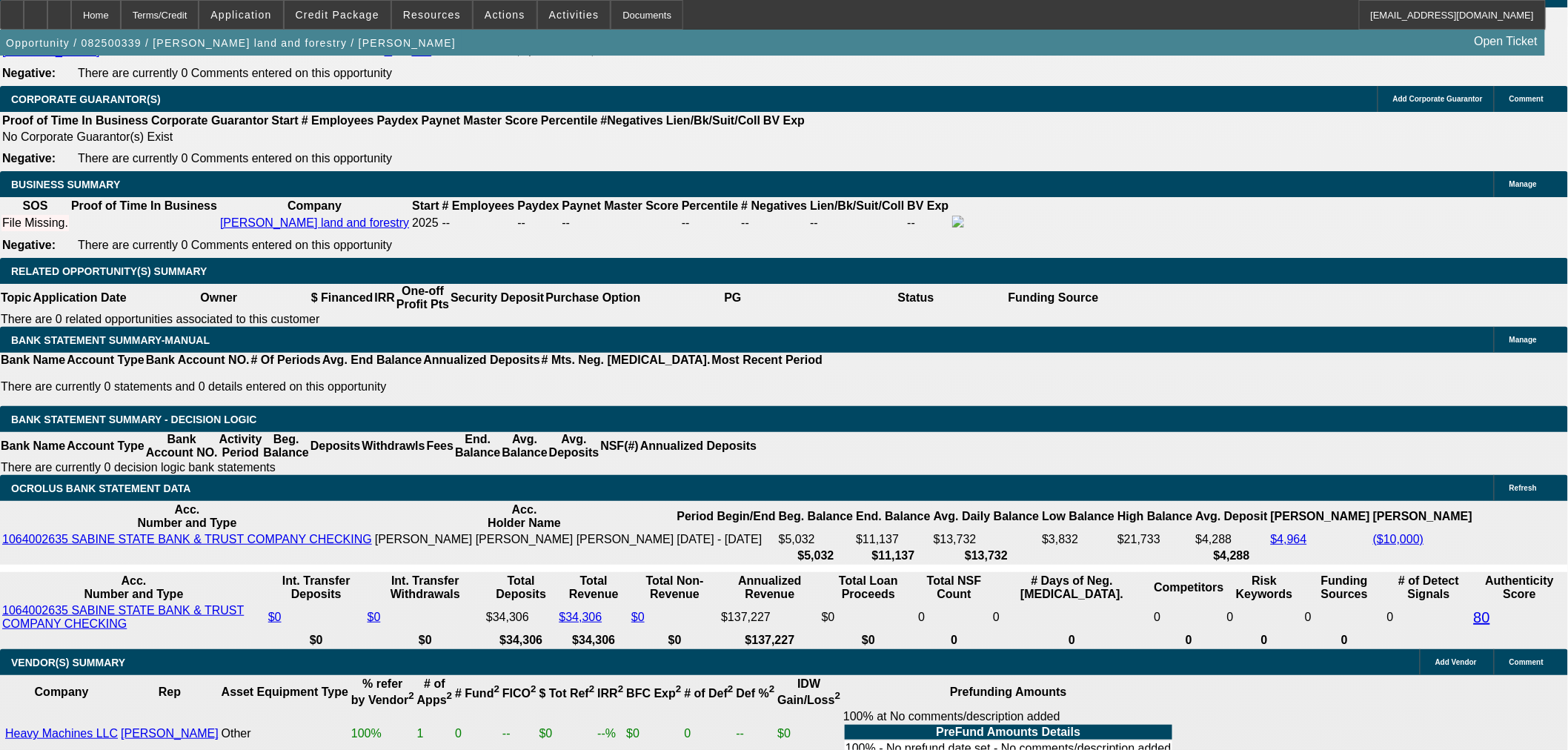
type input "UNKNOWN"
type input "18"
type input "$1,692.48"
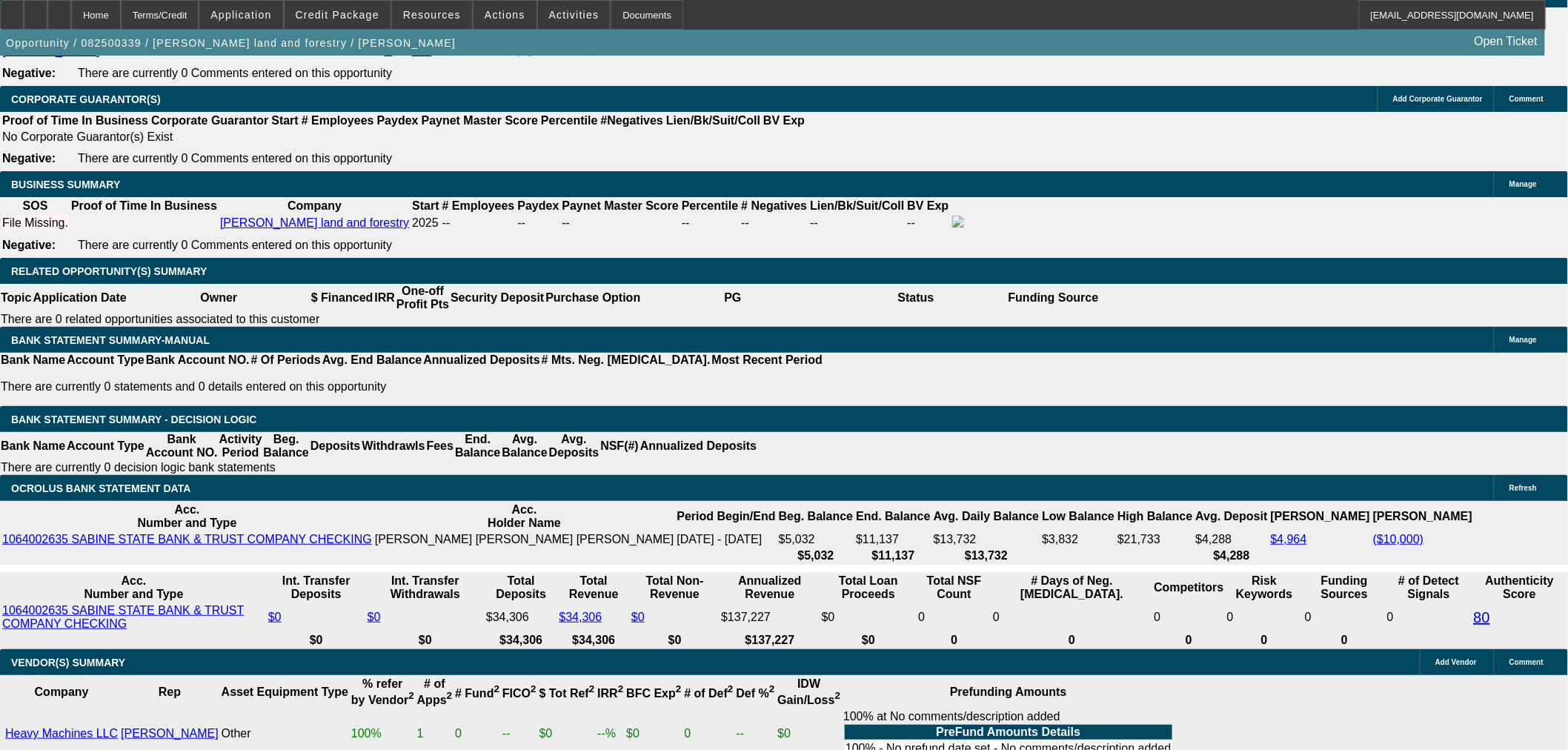
type input "$846.24"
type input "$2,169.14"
type input "$1,084.57"
type input "18"
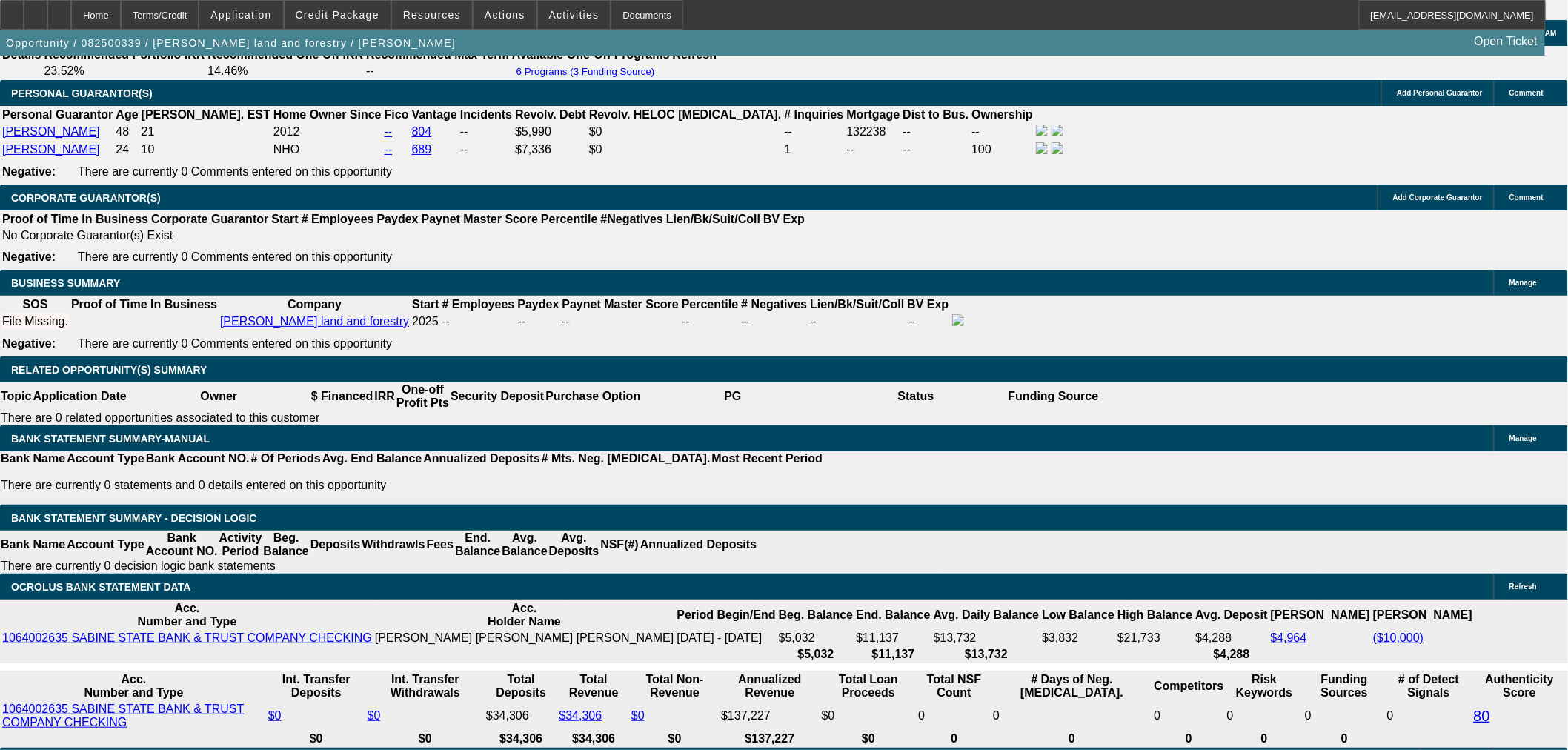
scroll to position [1976, 0]
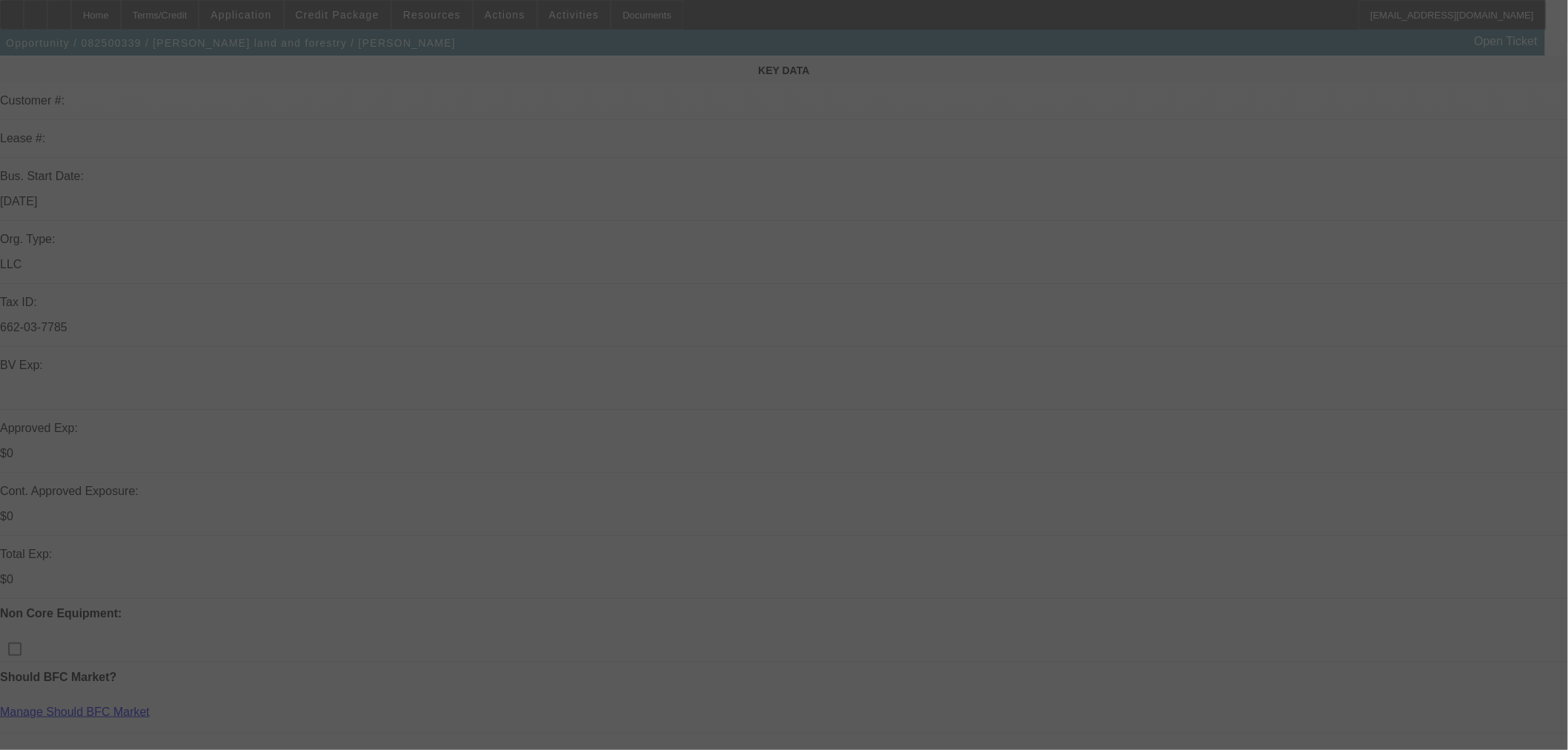
scroll to position [0, 0]
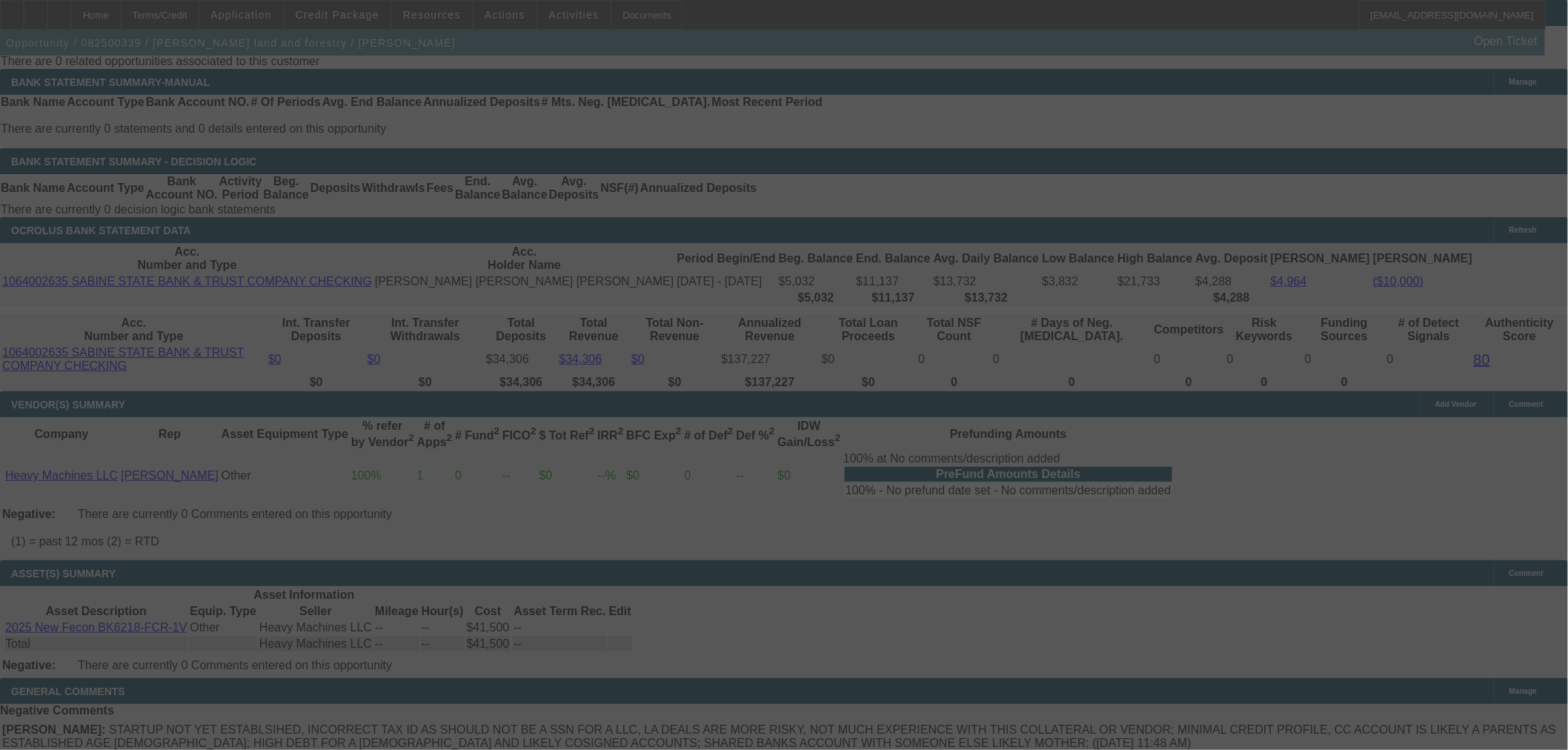
select select "0"
select select "2"
select select "0"
select select "6"
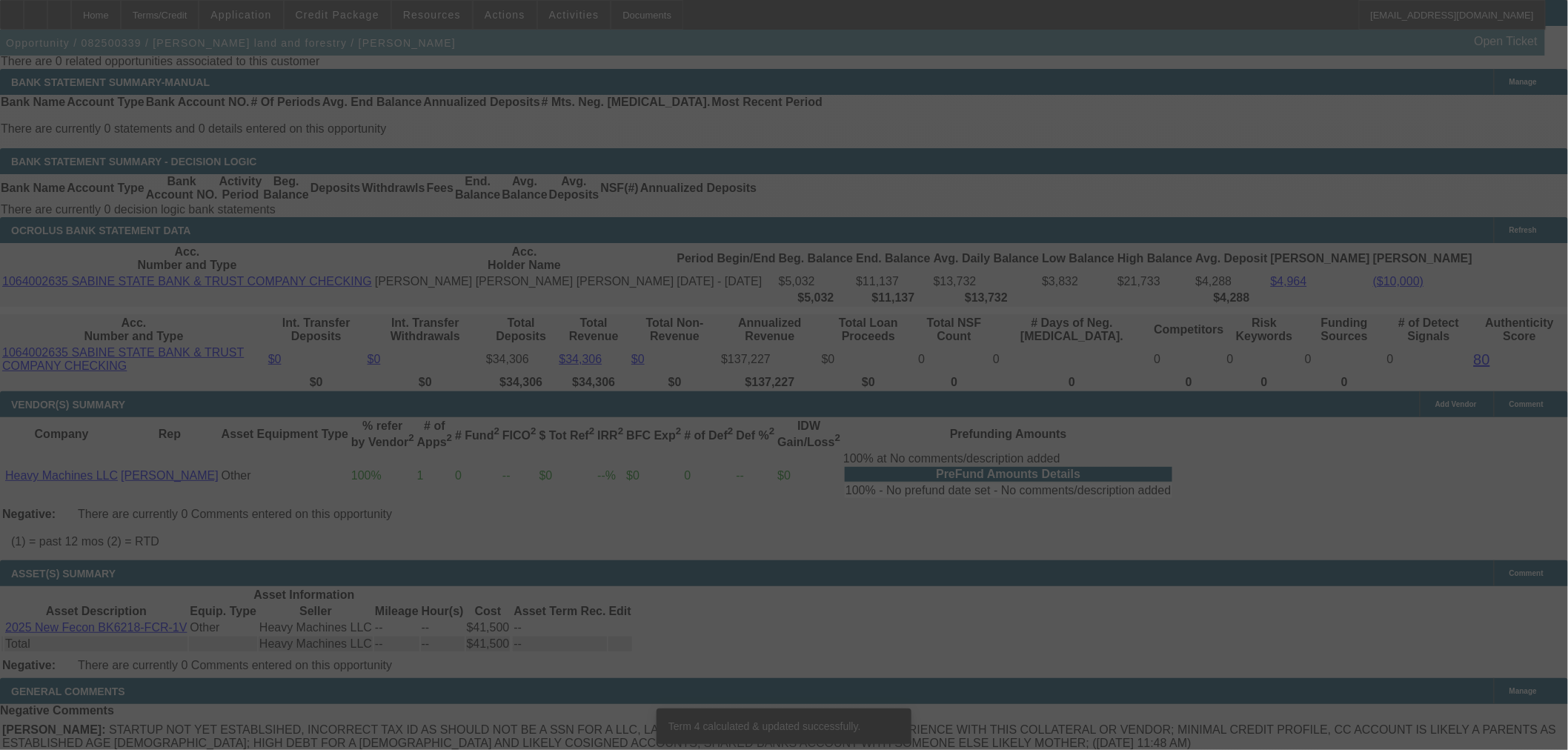
scroll to position [2267, 0]
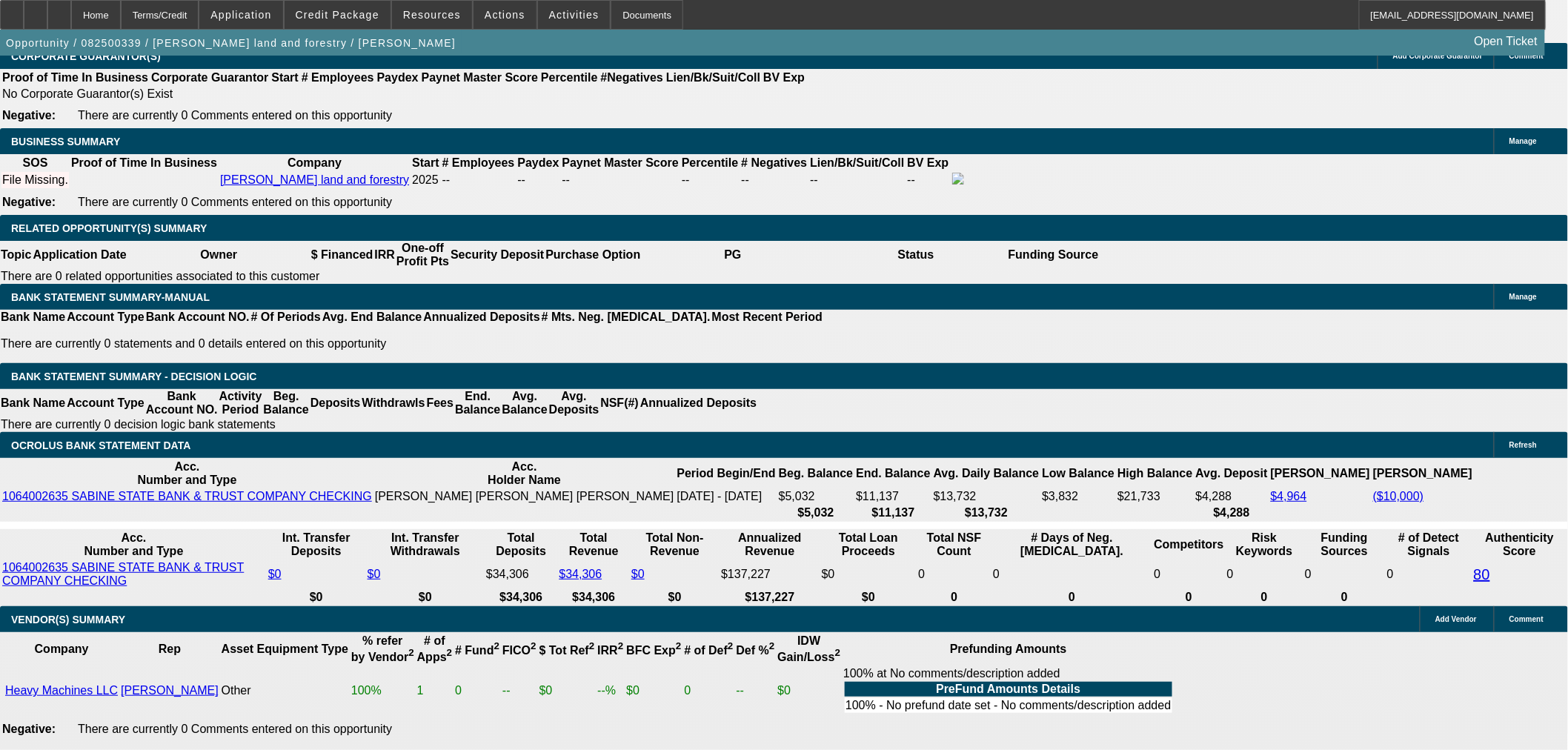
type input "10"
type input "$20.00"
type input "UNKNOWN"
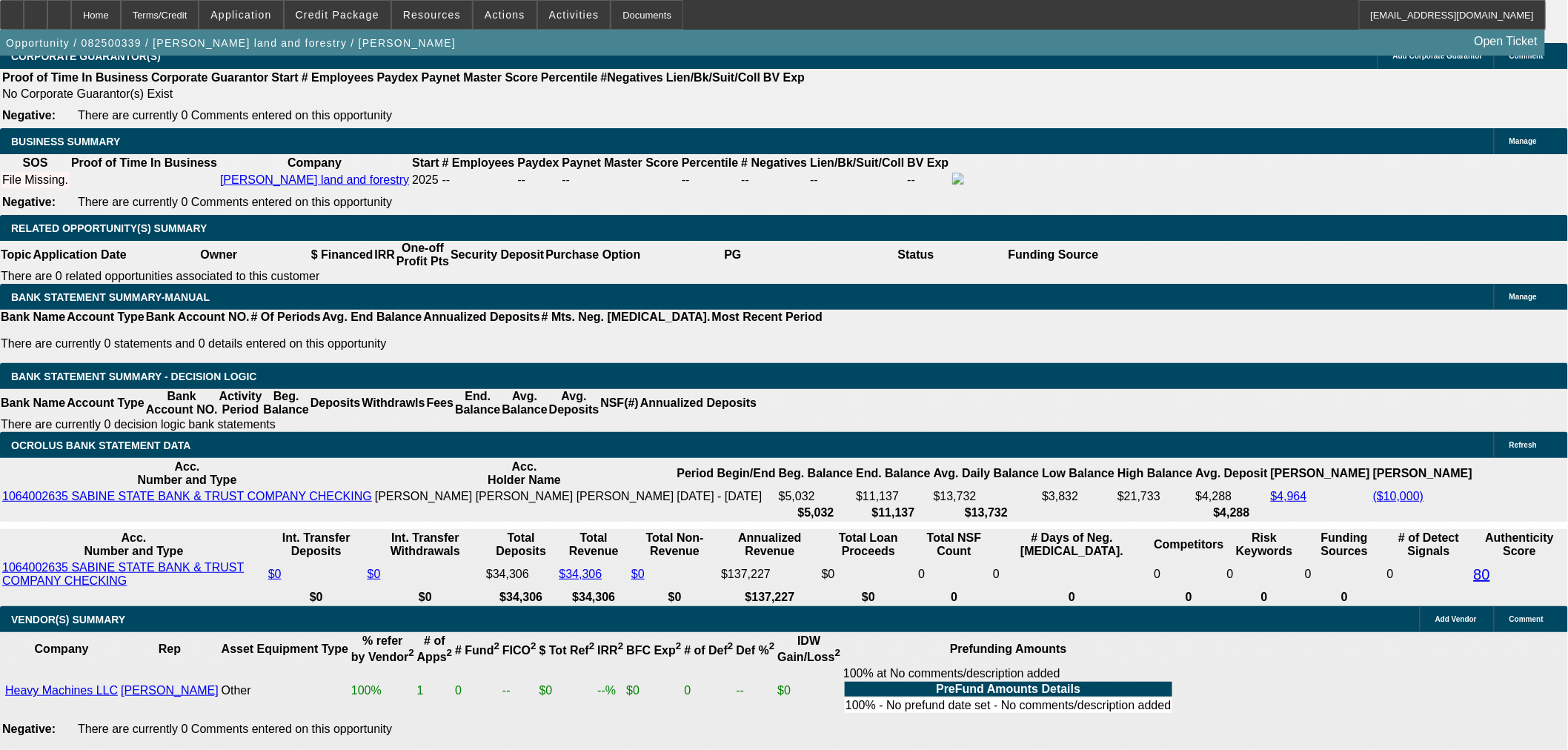
type input "1059"
type input "16.3"
type input "$2,118.00"
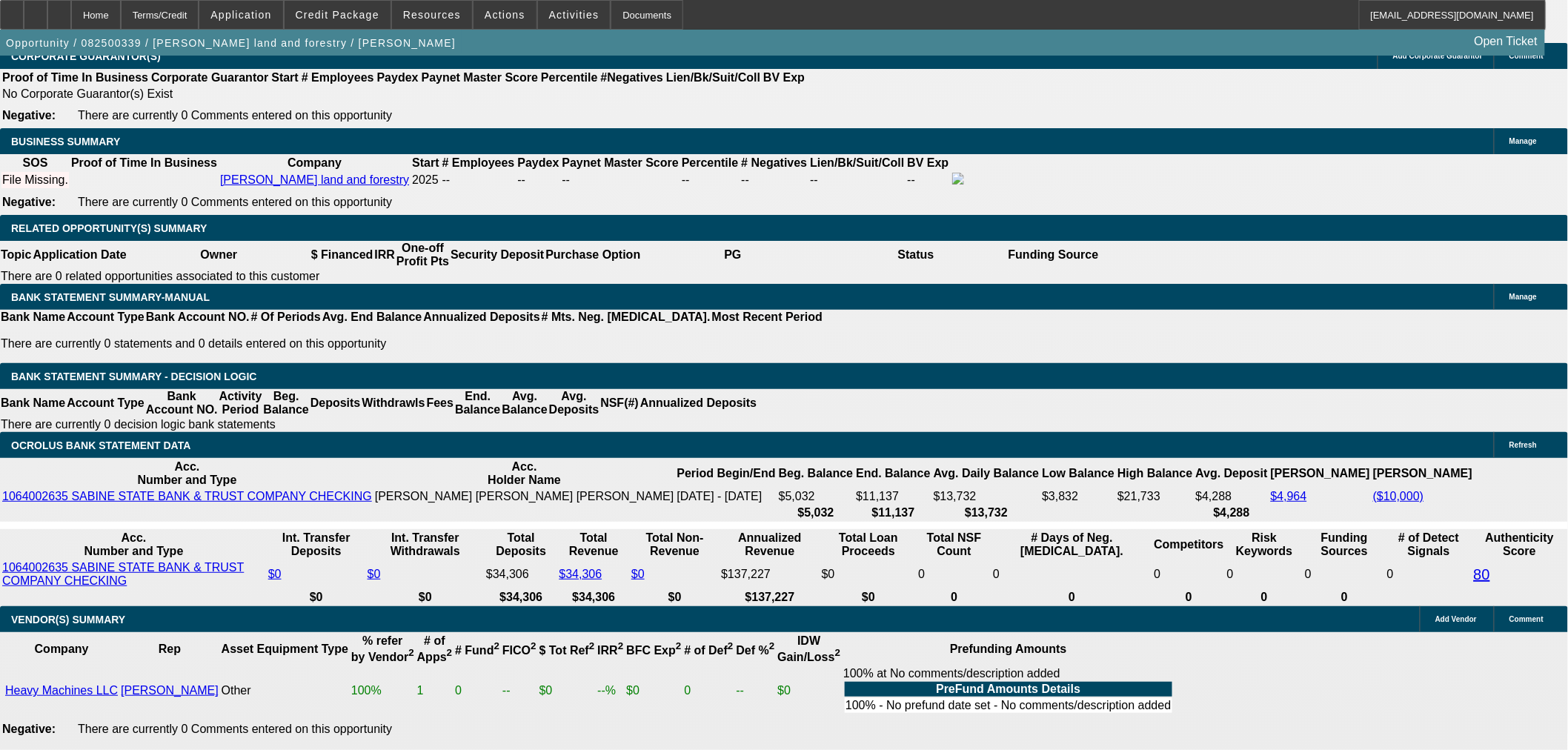
type input "1"
type input "$2.00"
type input "1089"
type input "18.3"
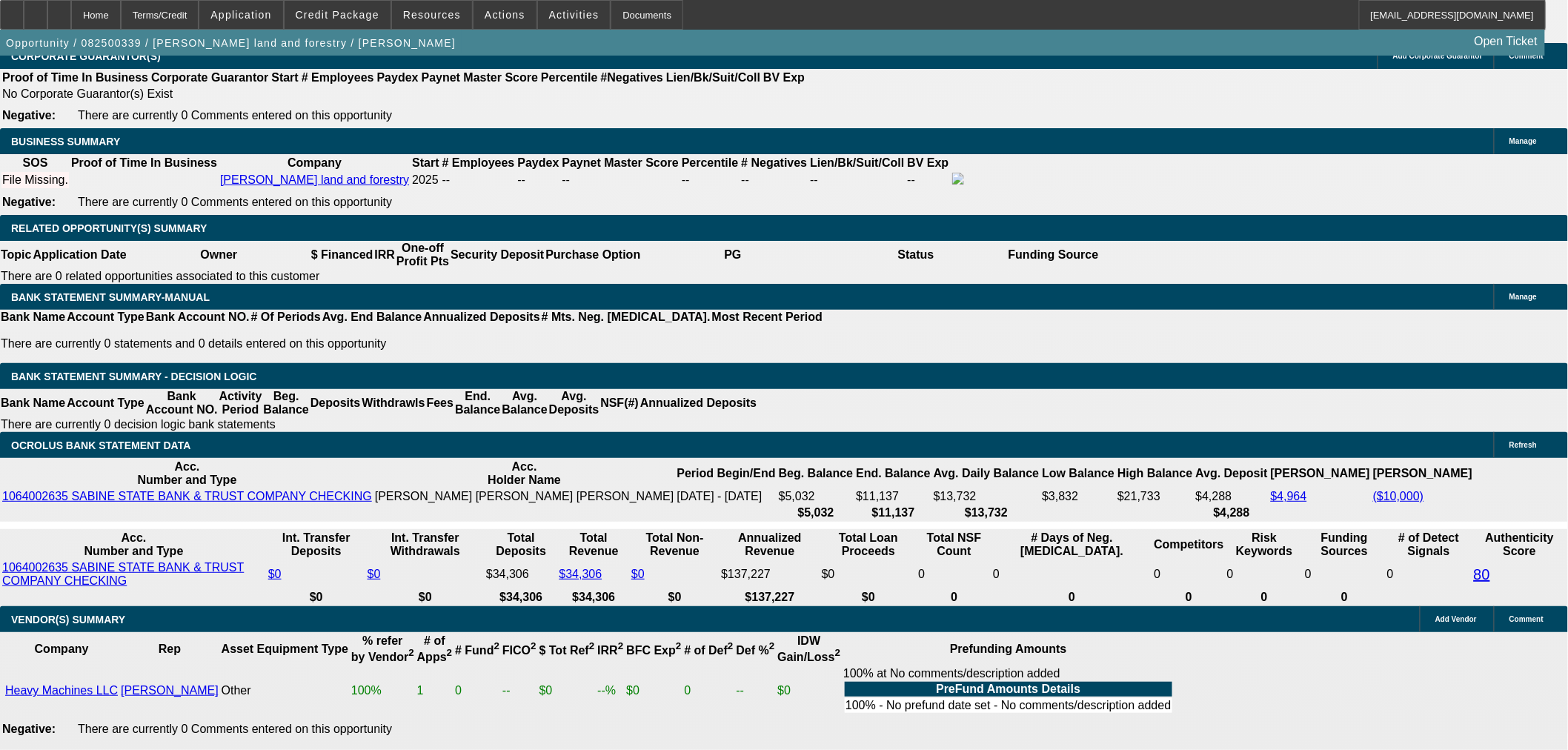
type input "$2,178.00"
type input "1"
type input "$2.00"
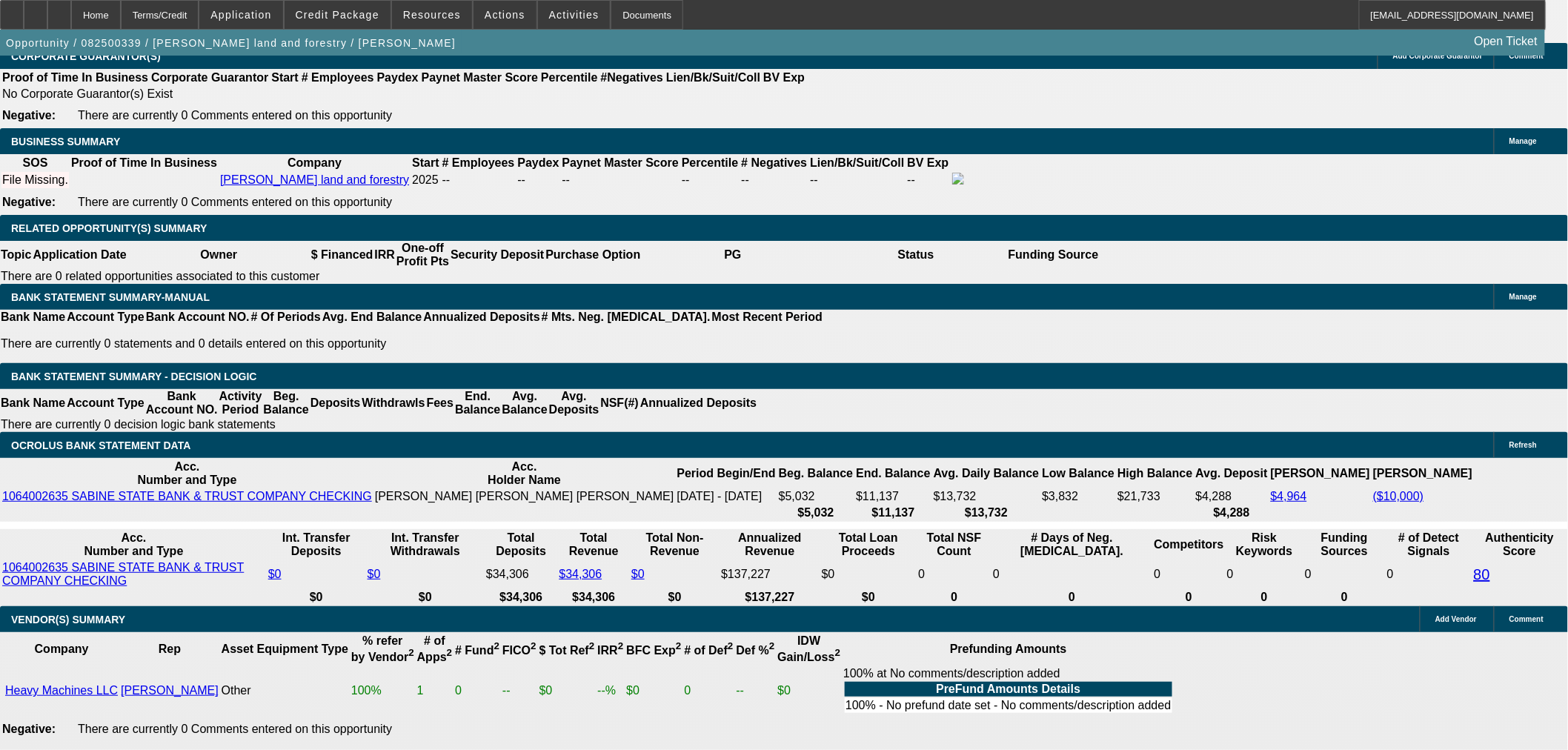
type input "1085"
type input "18"
type input "$2,170.00"
type input "$1,085.00"
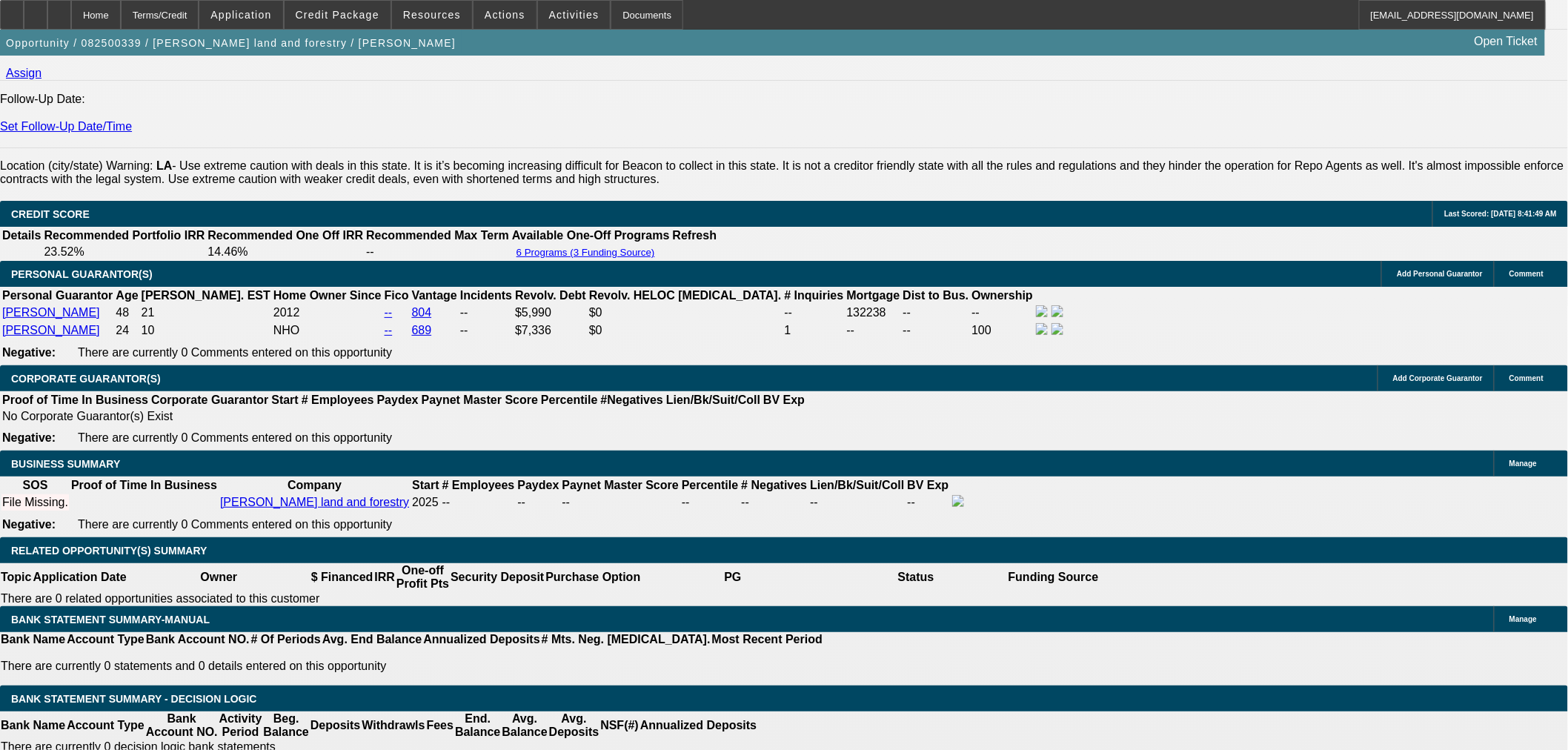
scroll to position [1938, 0]
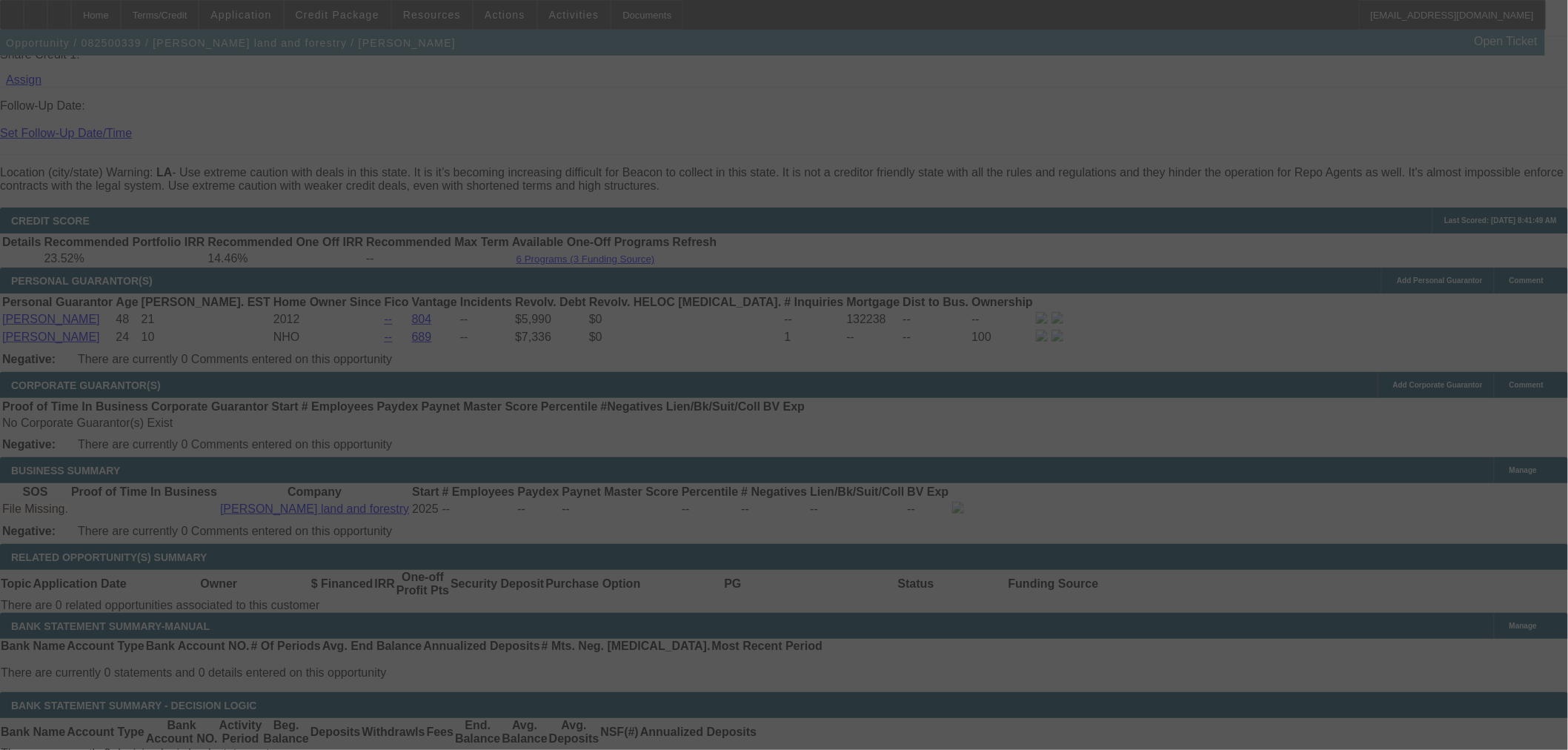
select select "0"
select select "2"
select select "0"
select select "6"
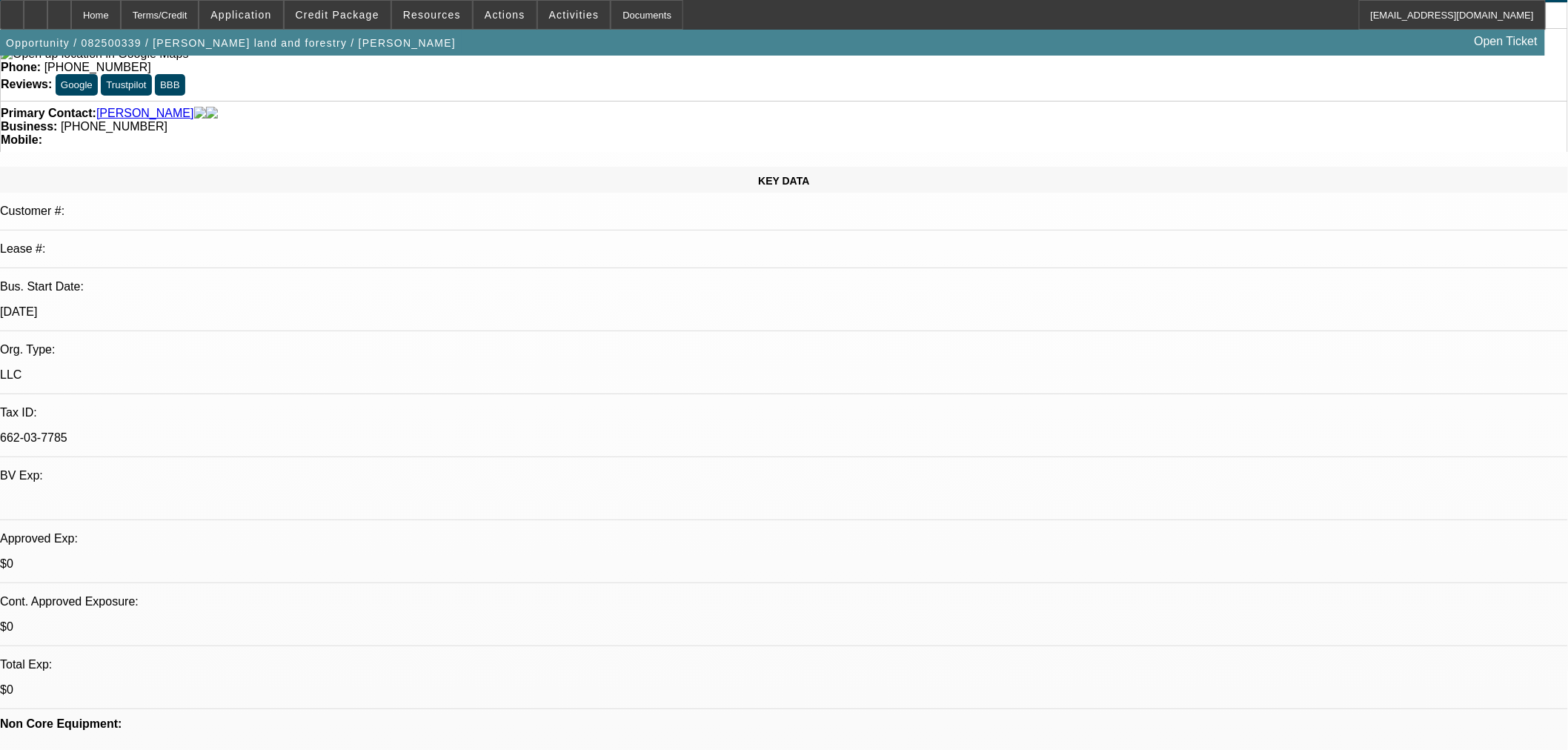
scroll to position [0, 0]
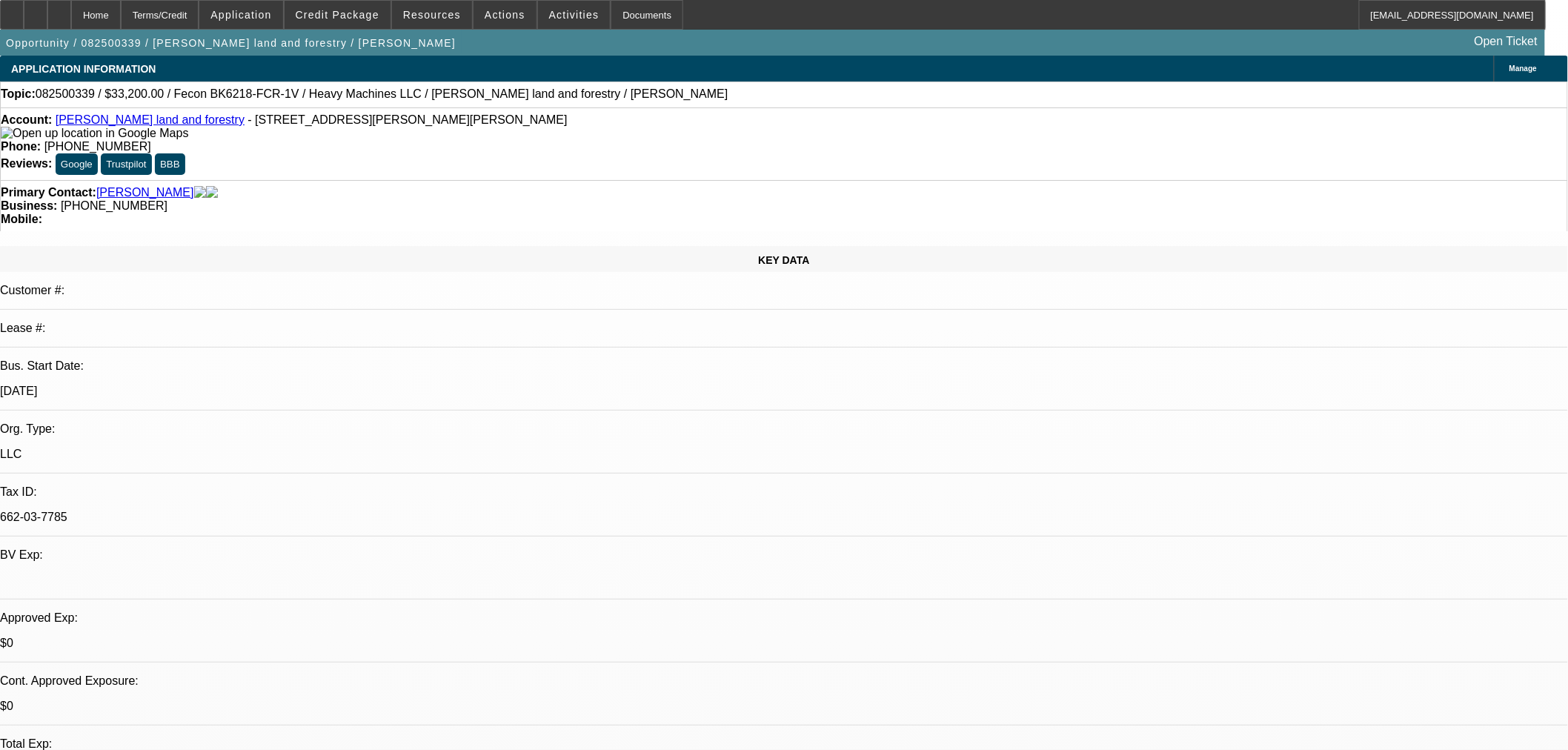
click at [28, 134] on img at bounding box center [95, 134] width 187 height 14
click at [352, 9] on span "Credit Package" at bounding box center [337, 15] width 84 height 12
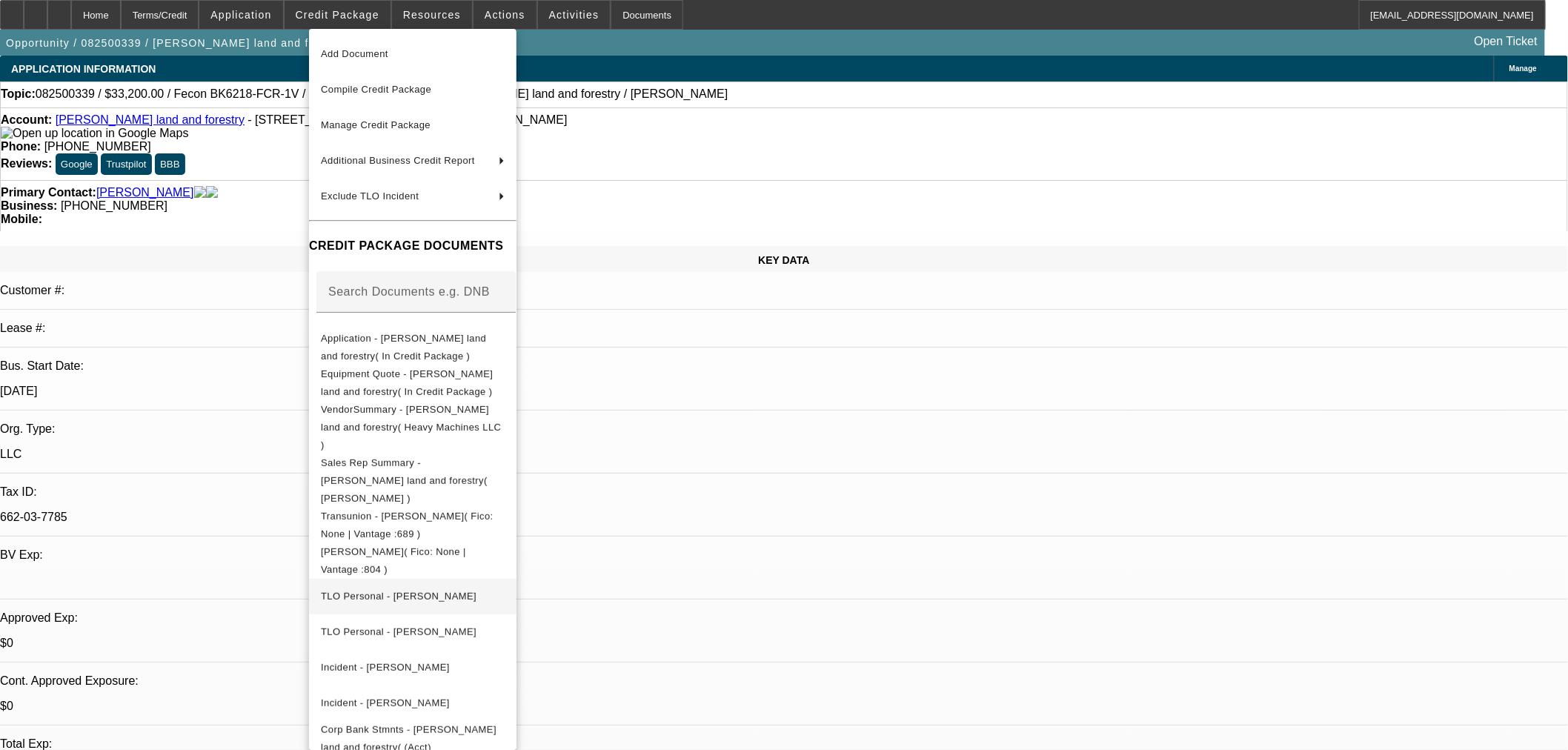
scroll to position [40, 0]
click at [754, 453] on div at bounding box center [784, 375] width 1568 height 750
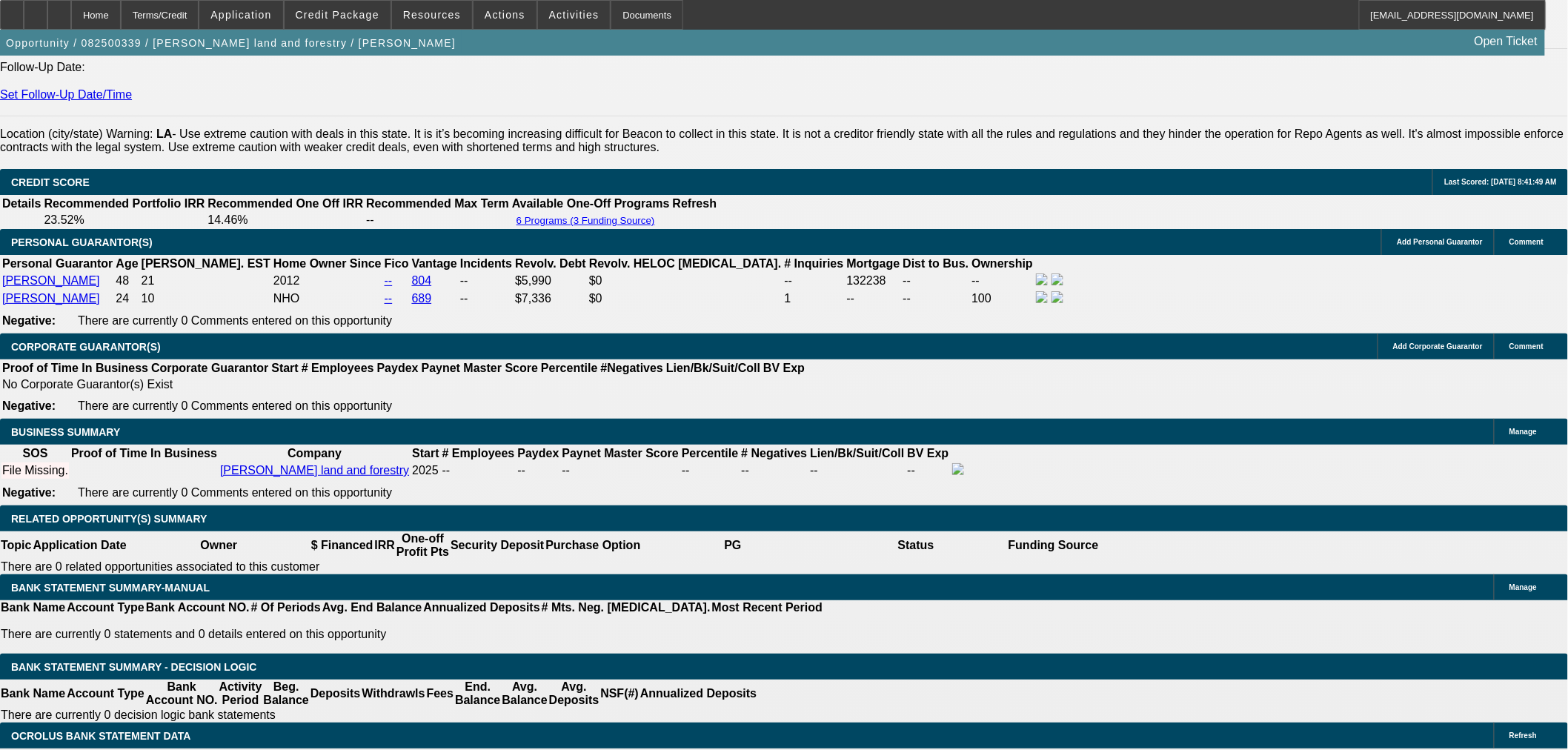
scroll to position [2597, 0]
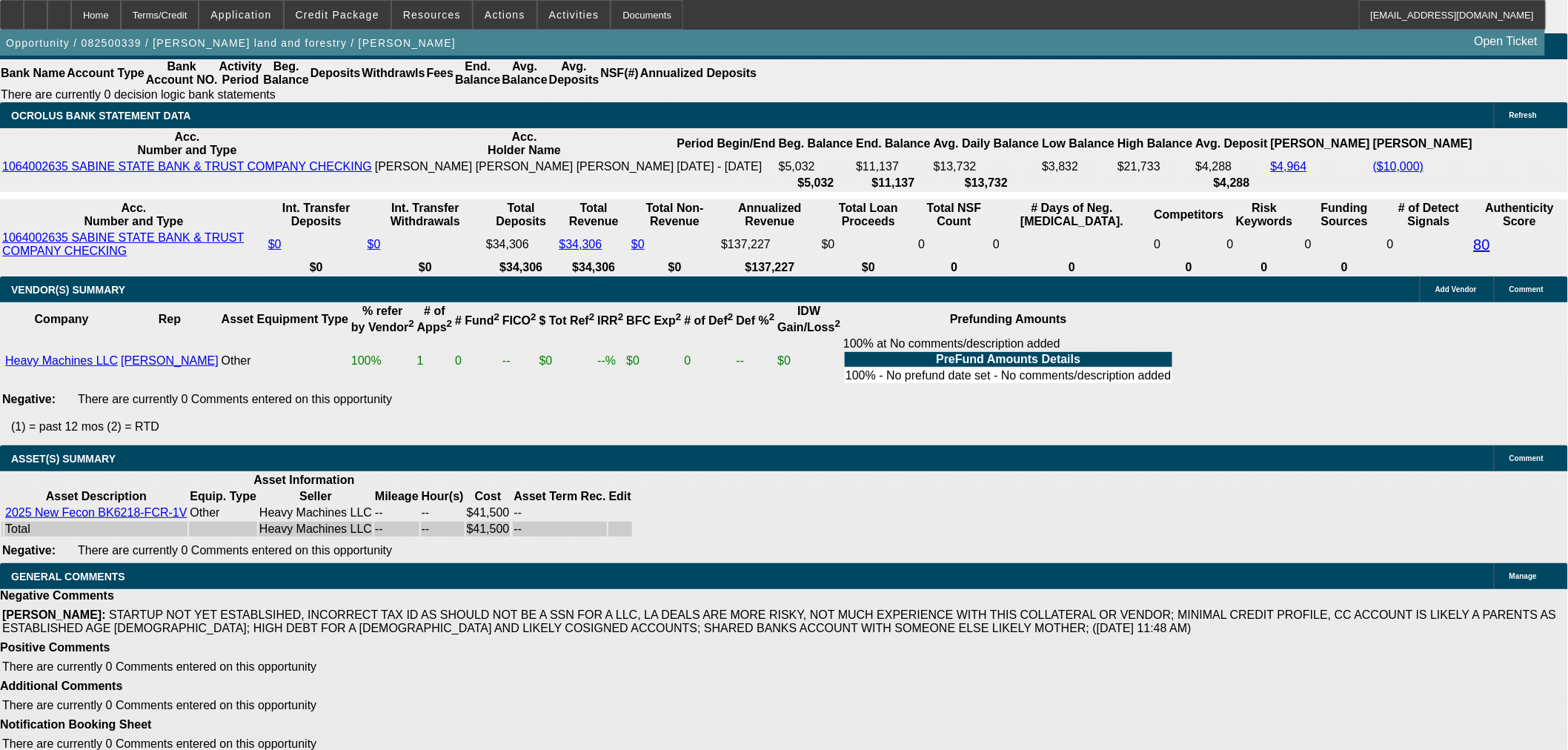
select select "3"
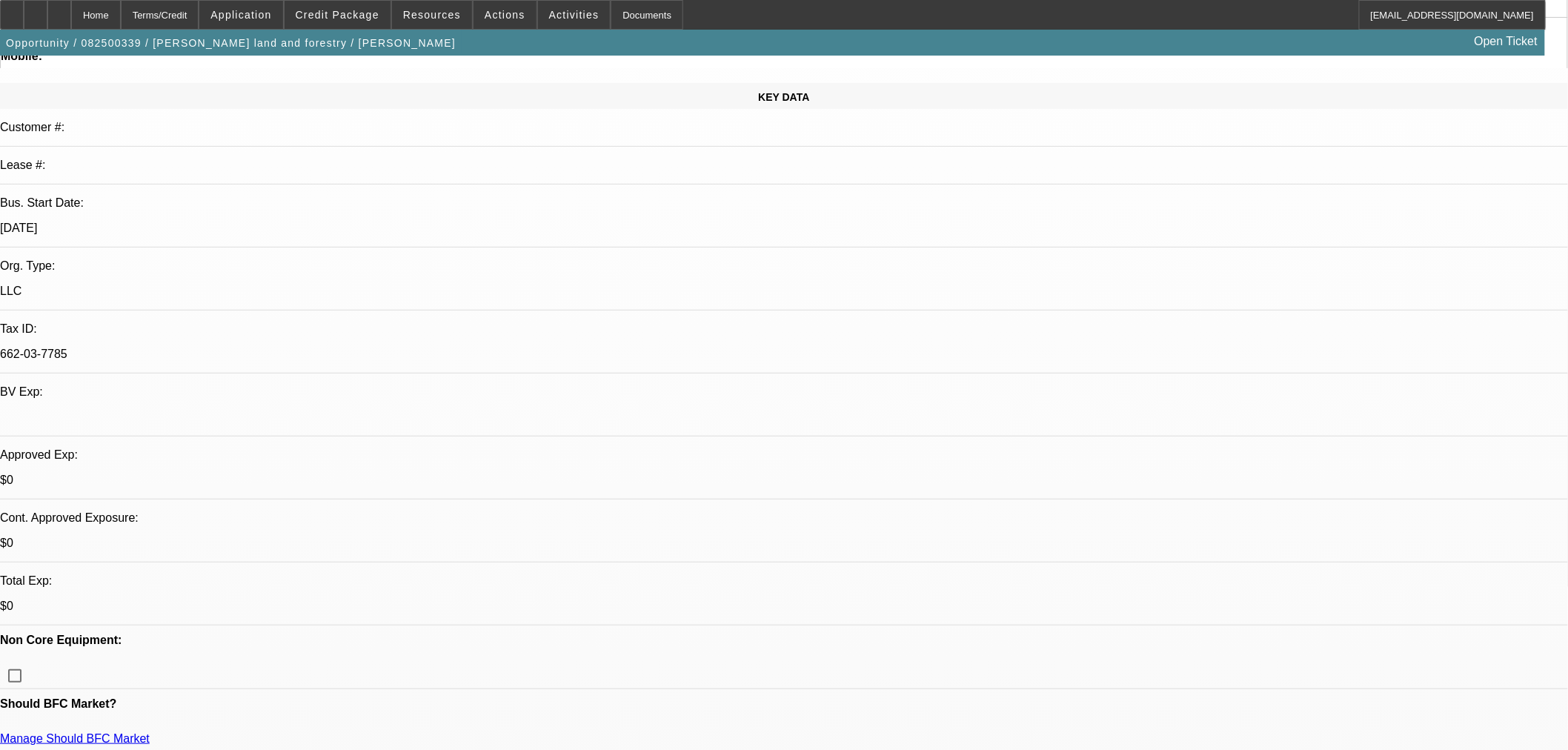
scroll to position [165, 0]
click at [349, 19] on span "Credit Package" at bounding box center [337, 15] width 84 height 12
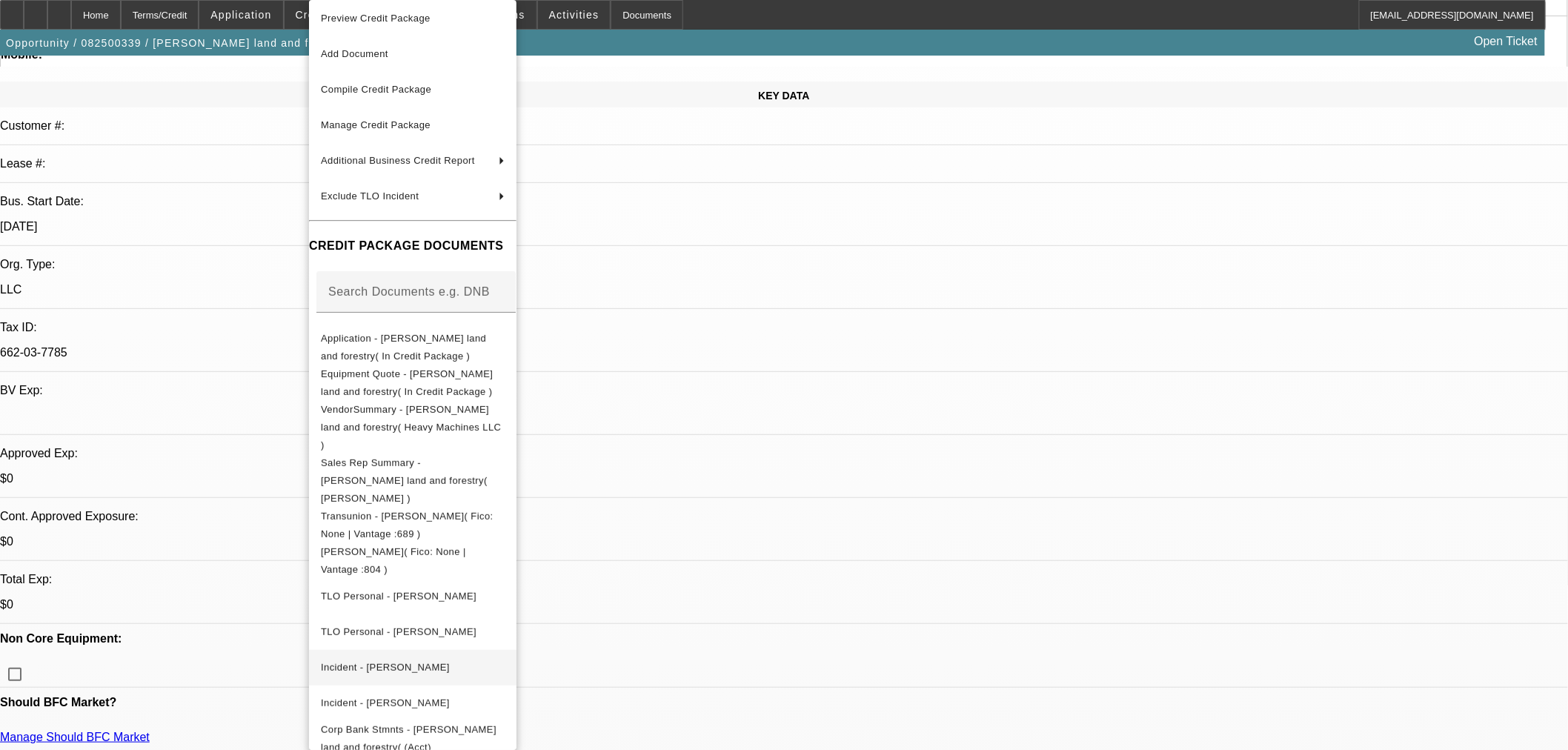
scroll to position [11, 0]
click at [472, 653] on span "Incident - Harper, Zachary" at bounding box center [413, 662] width 184 height 18
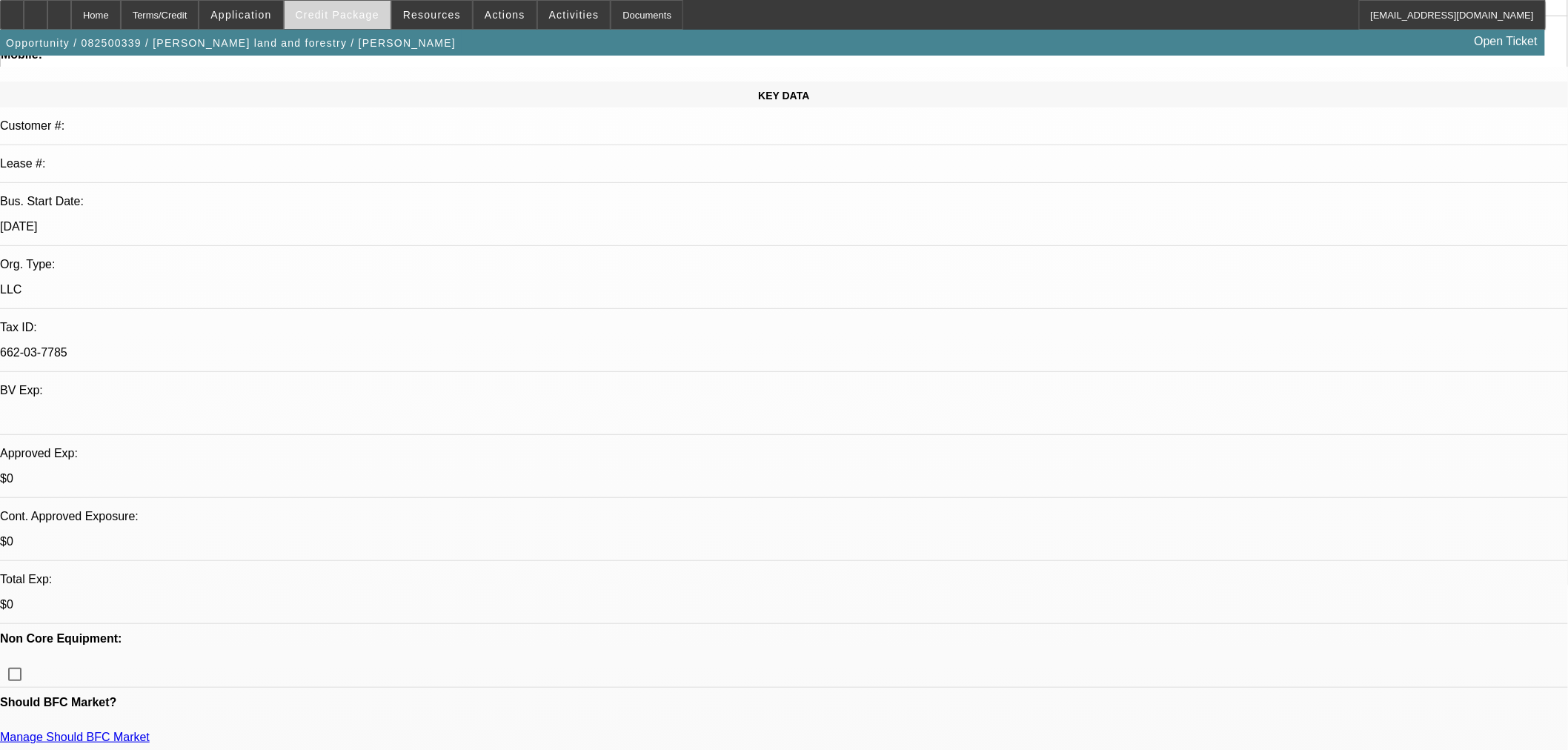
click at [388, 5] on span at bounding box center [338, 15] width 106 height 35
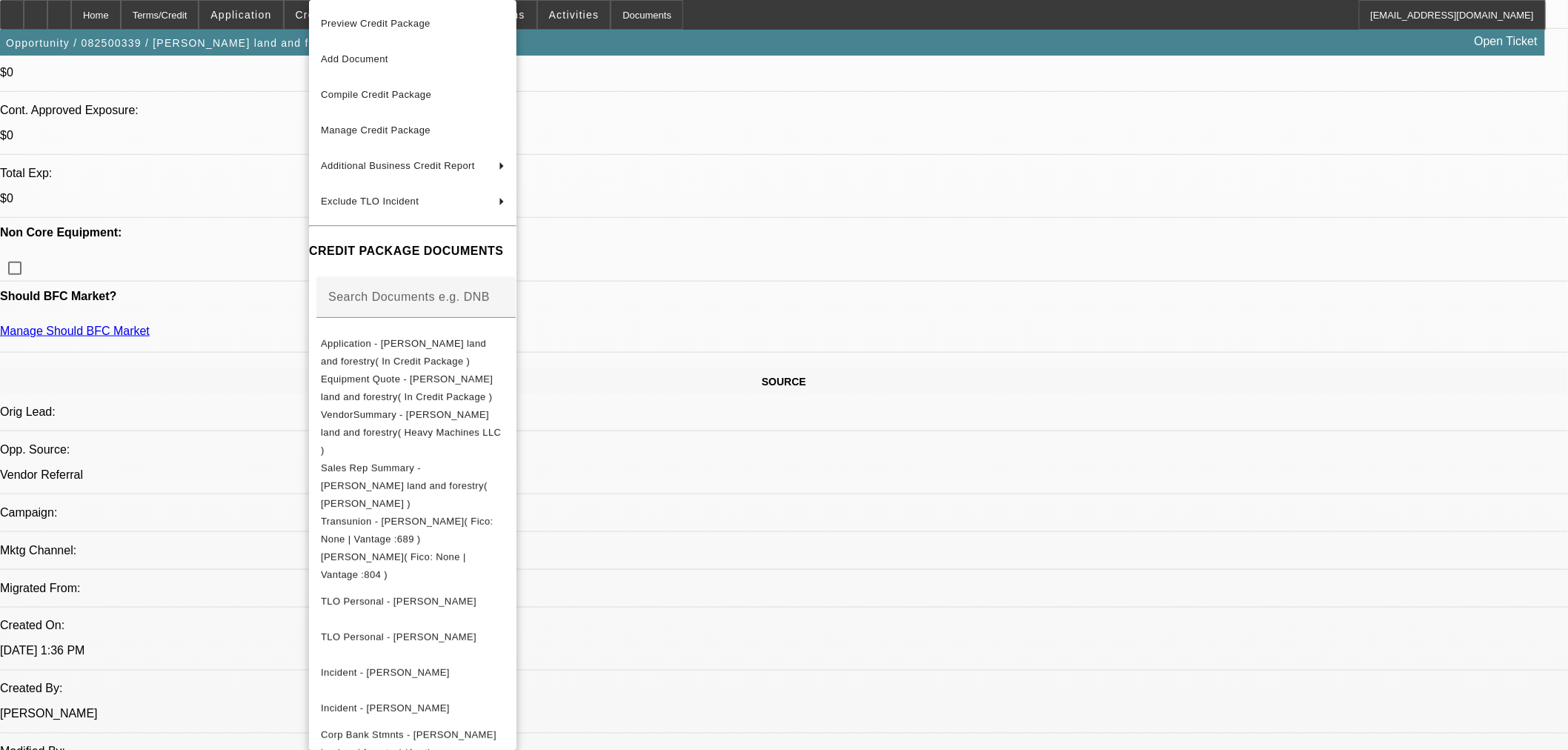
scroll to position [658, 0]
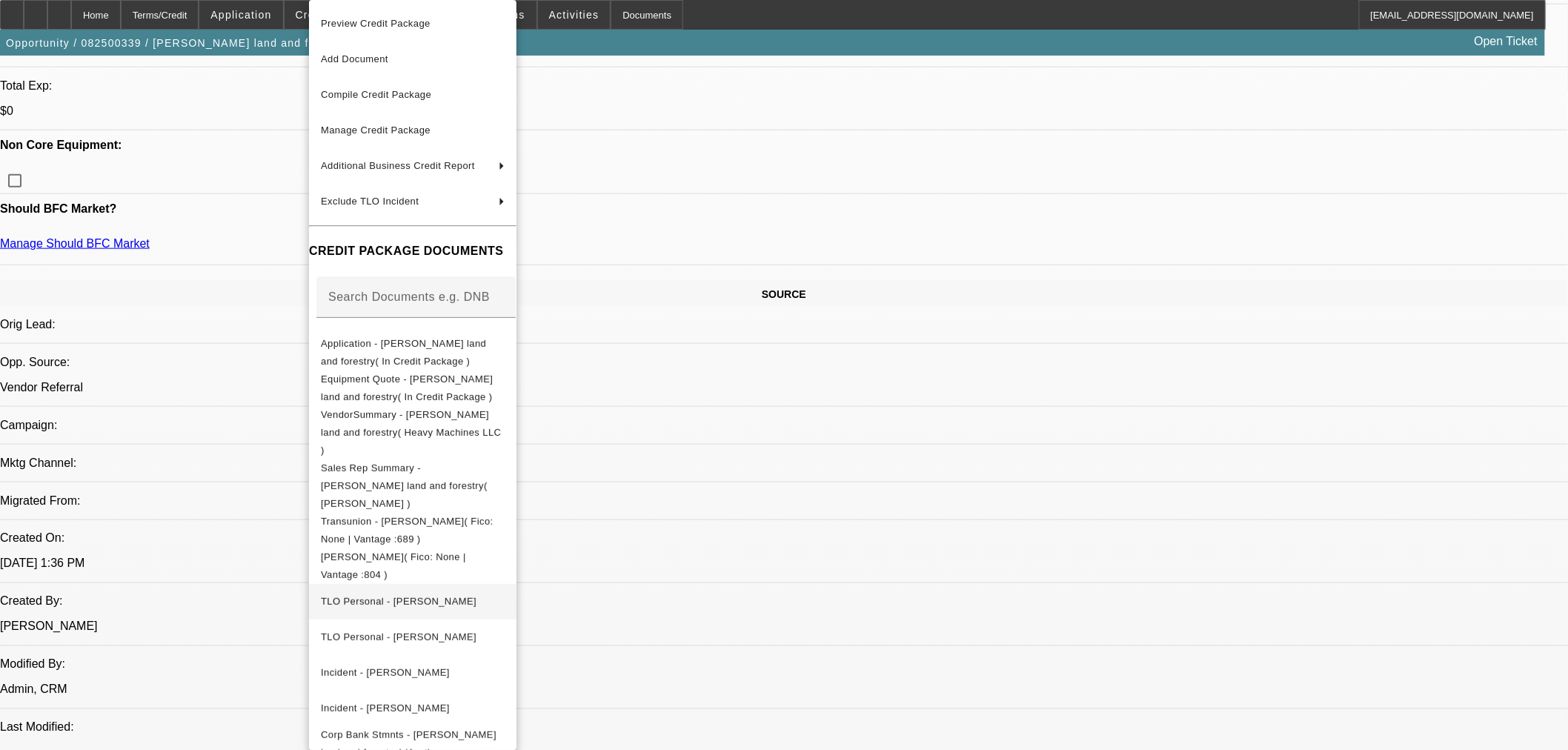
click at [476, 593] on span "TLO Personal - Harper, Zachary" at bounding box center [413, 602] width 184 height 18
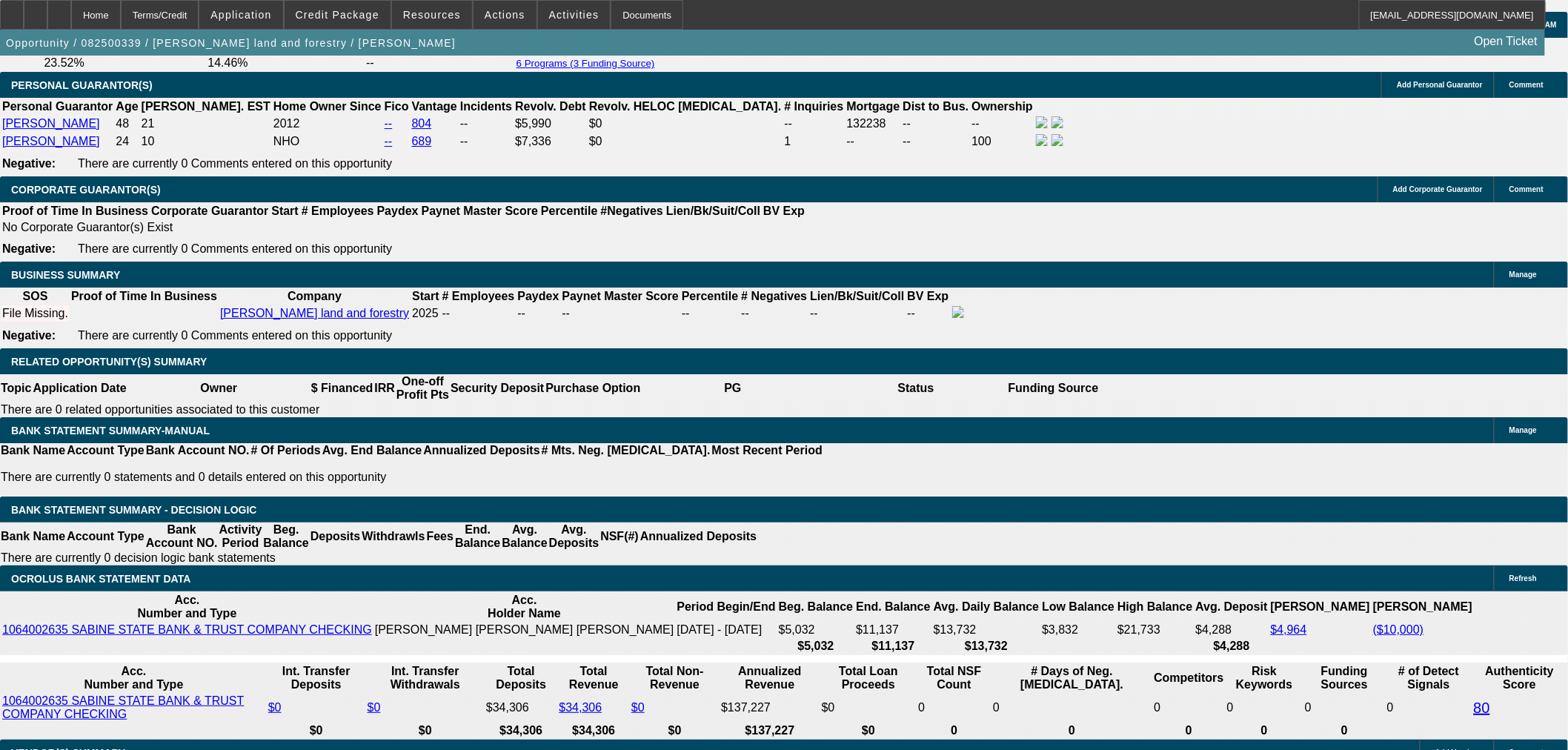
scroll to position [2306, 0]
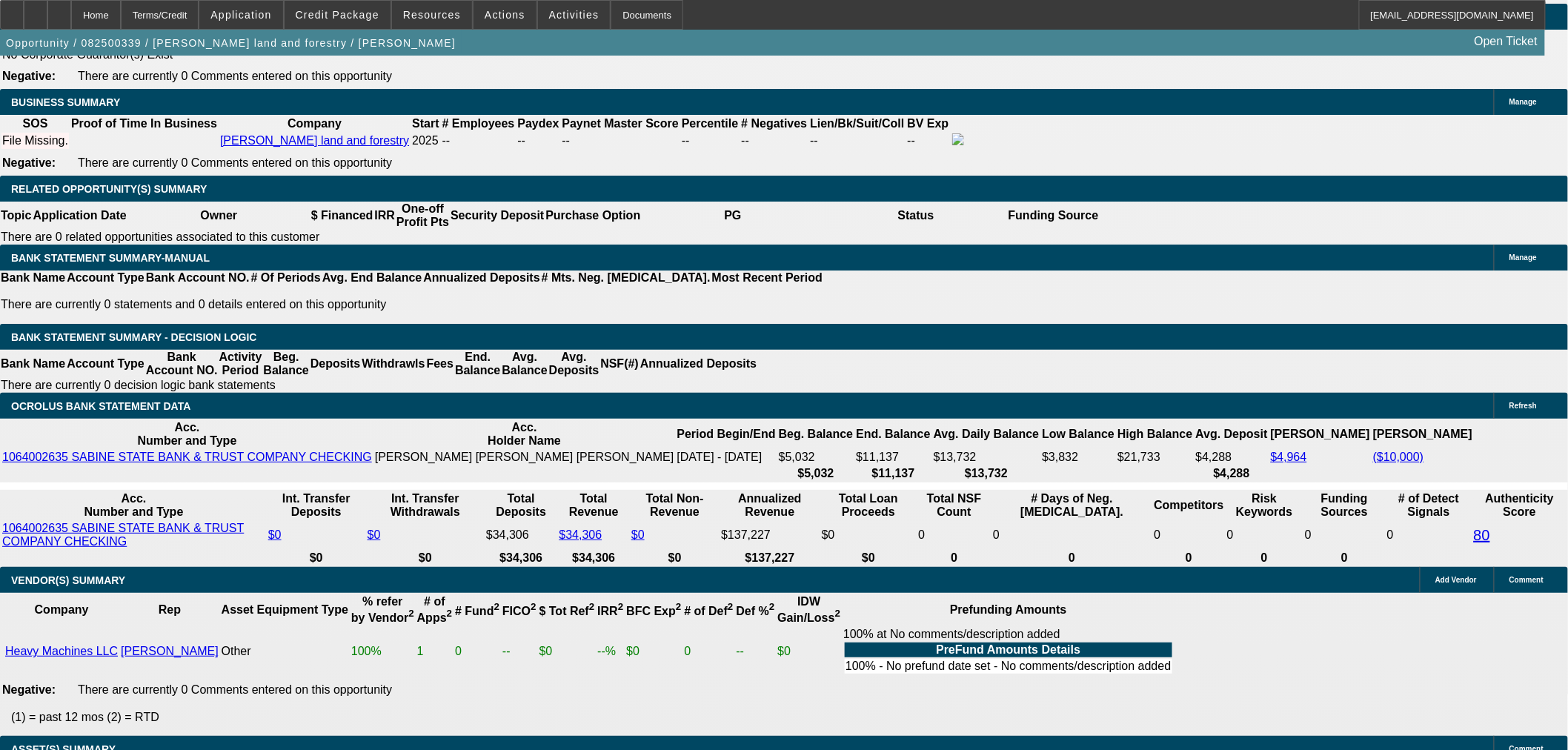
click at [359, 37] on div "Opportunity / 082500339 / Harper land and forestry / Harper, Zachary Open Ticket" at bounding box center [772, 42] width 1544 height 26
click at [365, 23] on span at bounding box center [338, 15] width 106 height 35
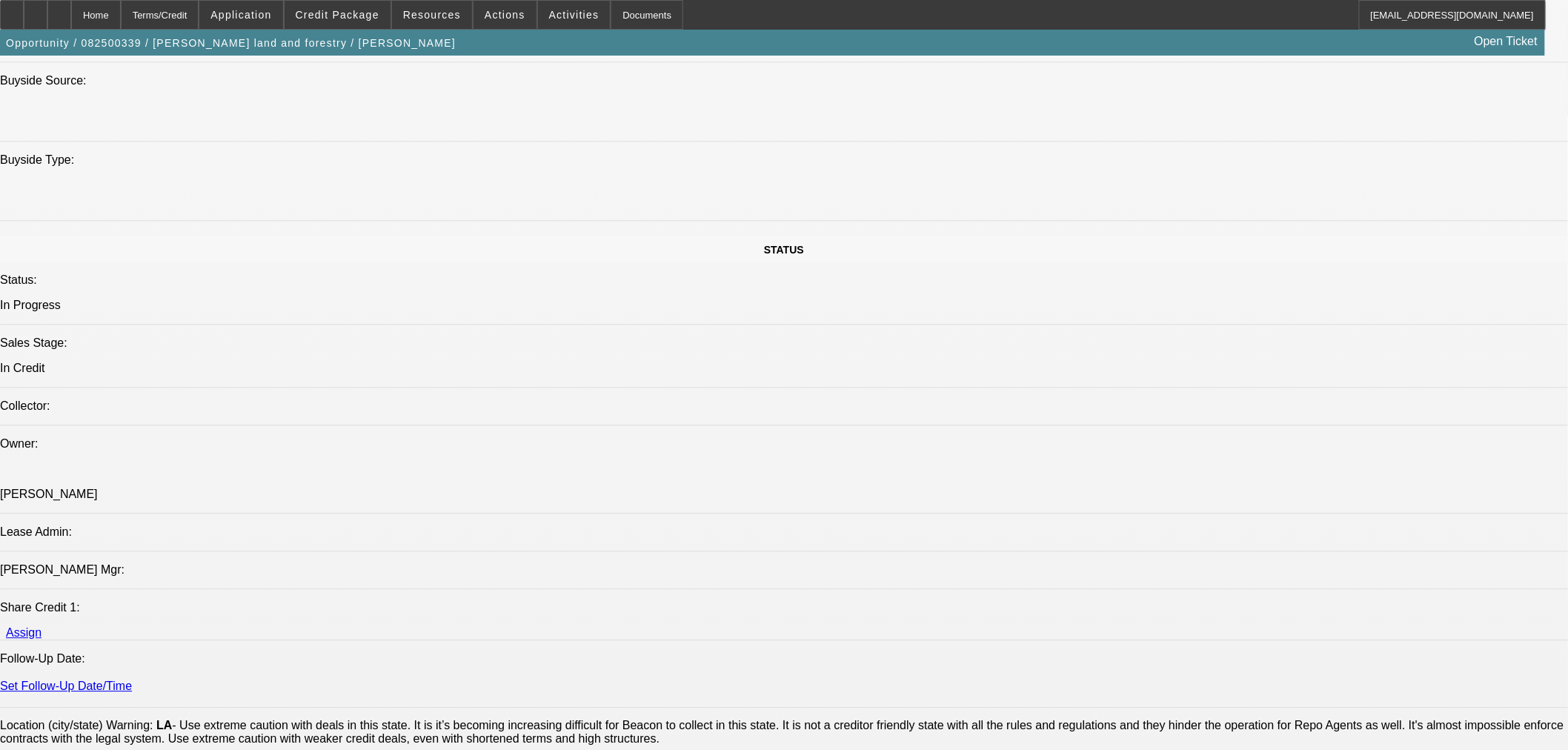
scroll to position [1318, 0]
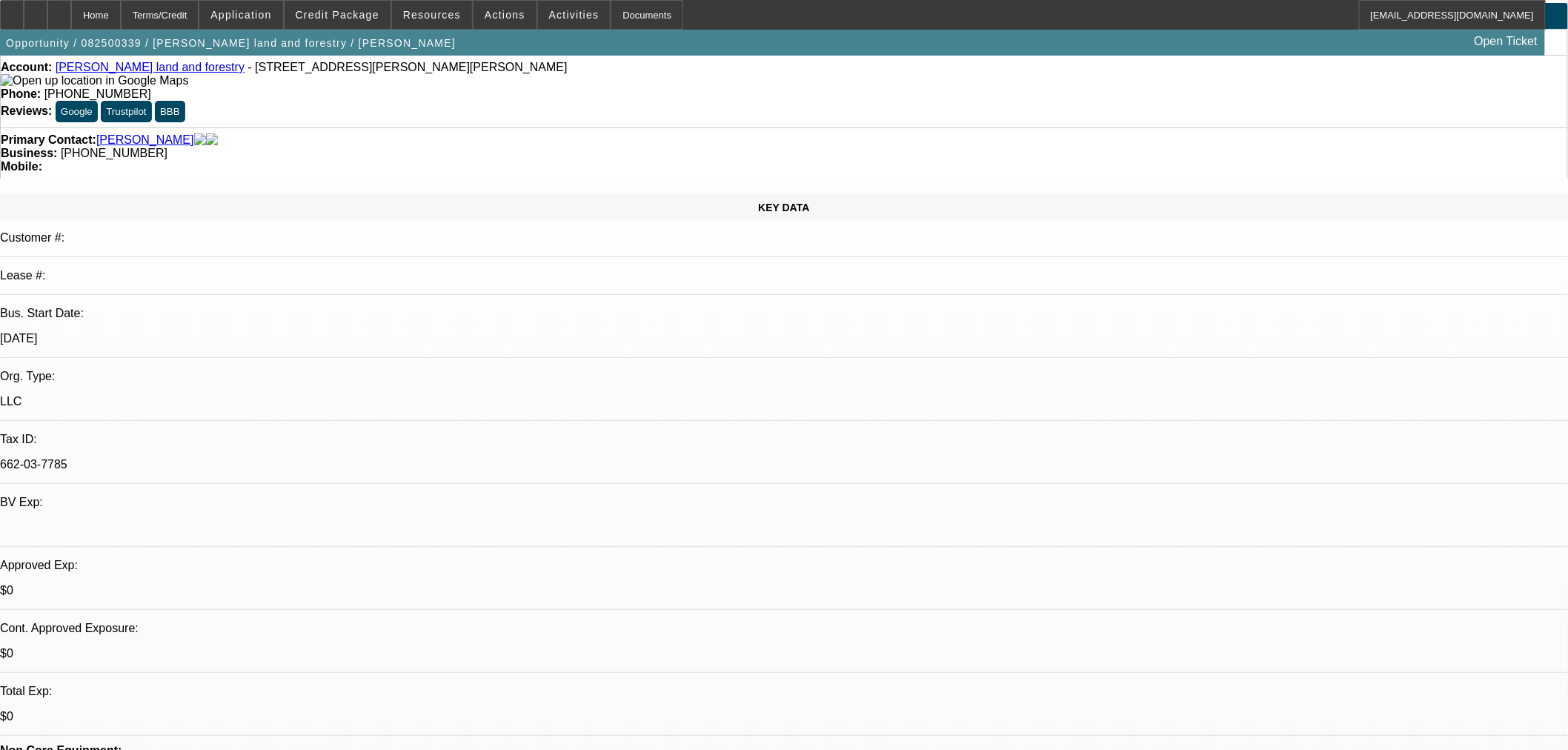
scroll to position [82, 0]
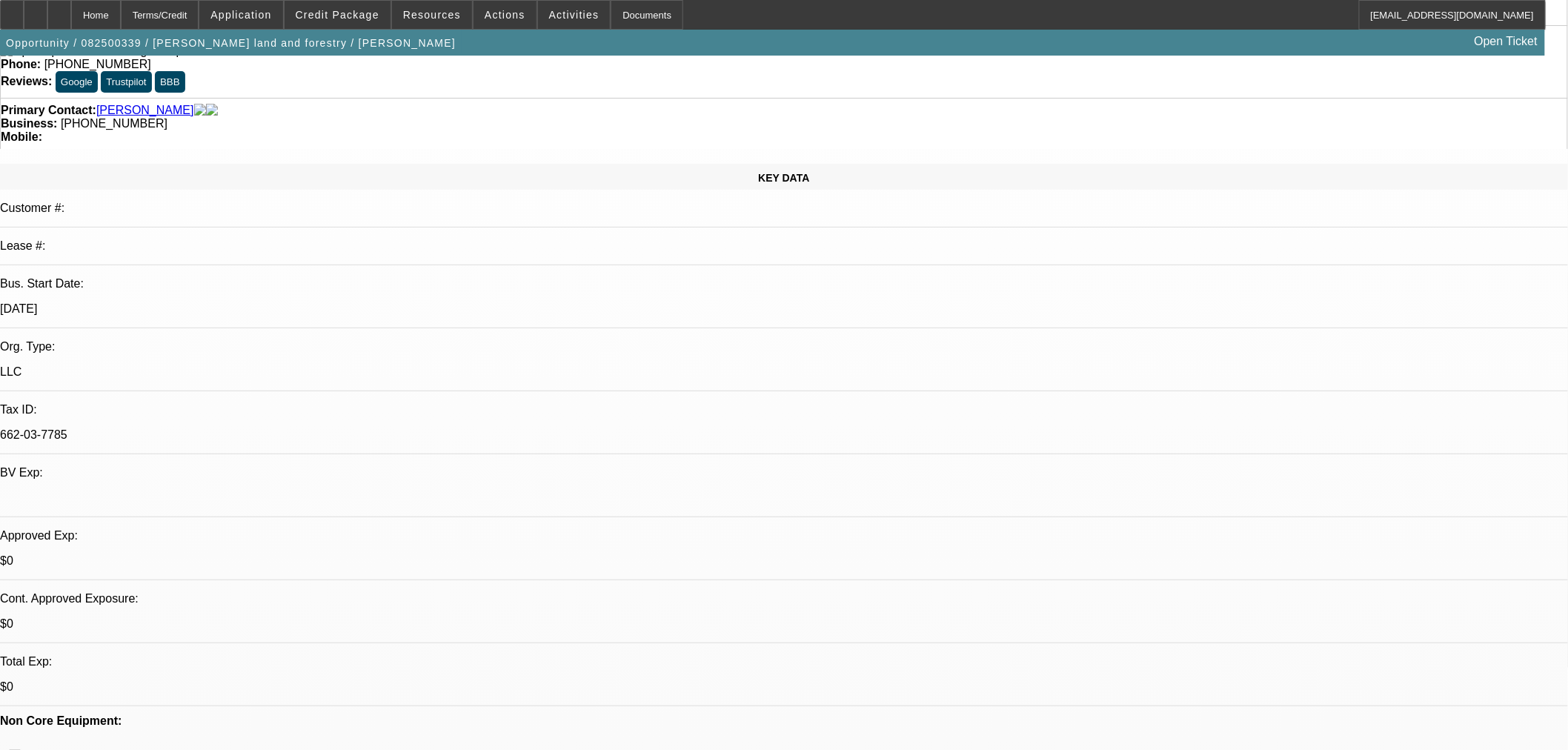
type textarea "a"
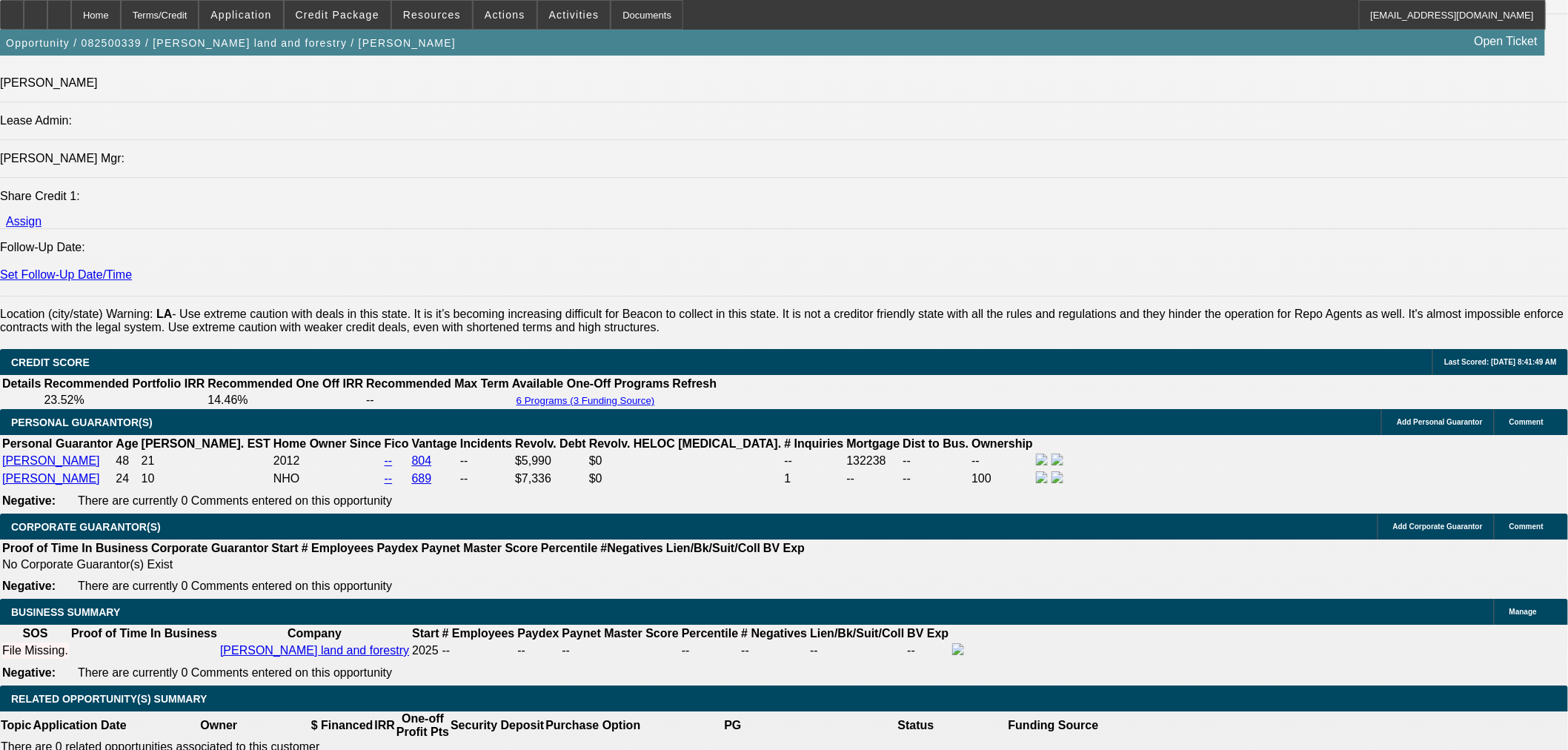
scroll to position [2059, 0]
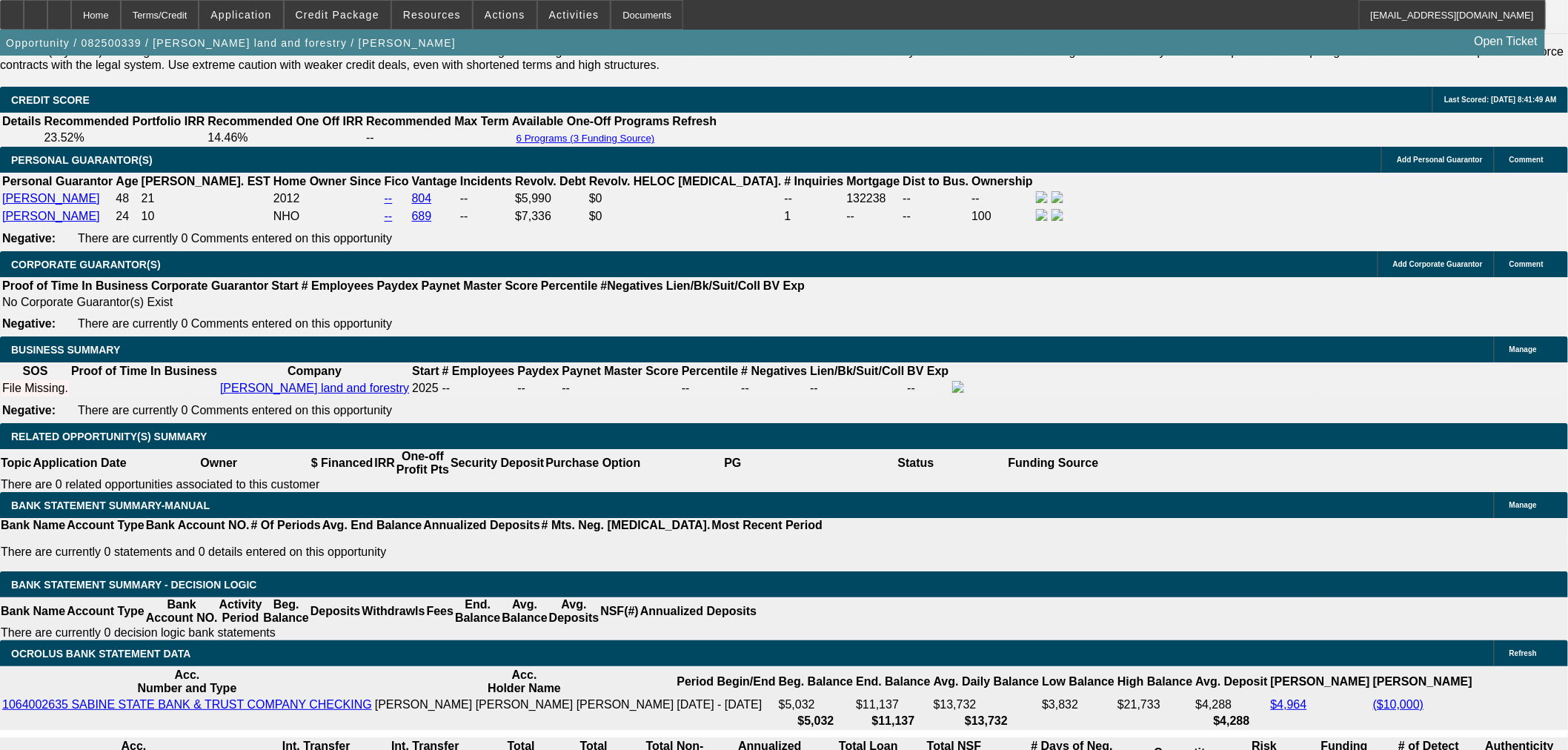
type textarea "APPROVED WITH THE MOM ADDED WITH THIS STRUCTURE."
type input "4"
type input "UNKNOWN"
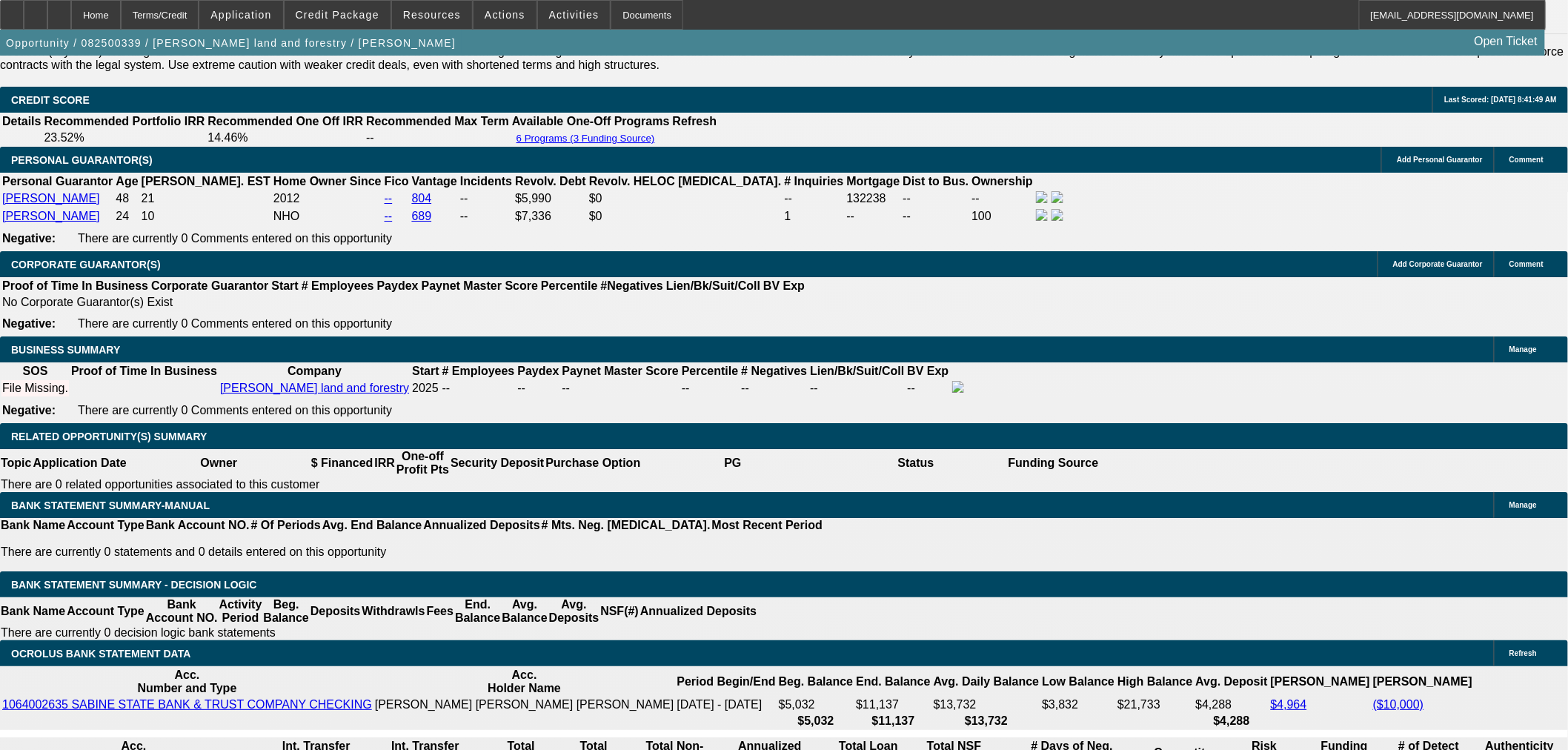
type input "$7,783.79"
type input "$15,567.58"
type input "42"
type input "$968.36"
type input "$1,936.72"
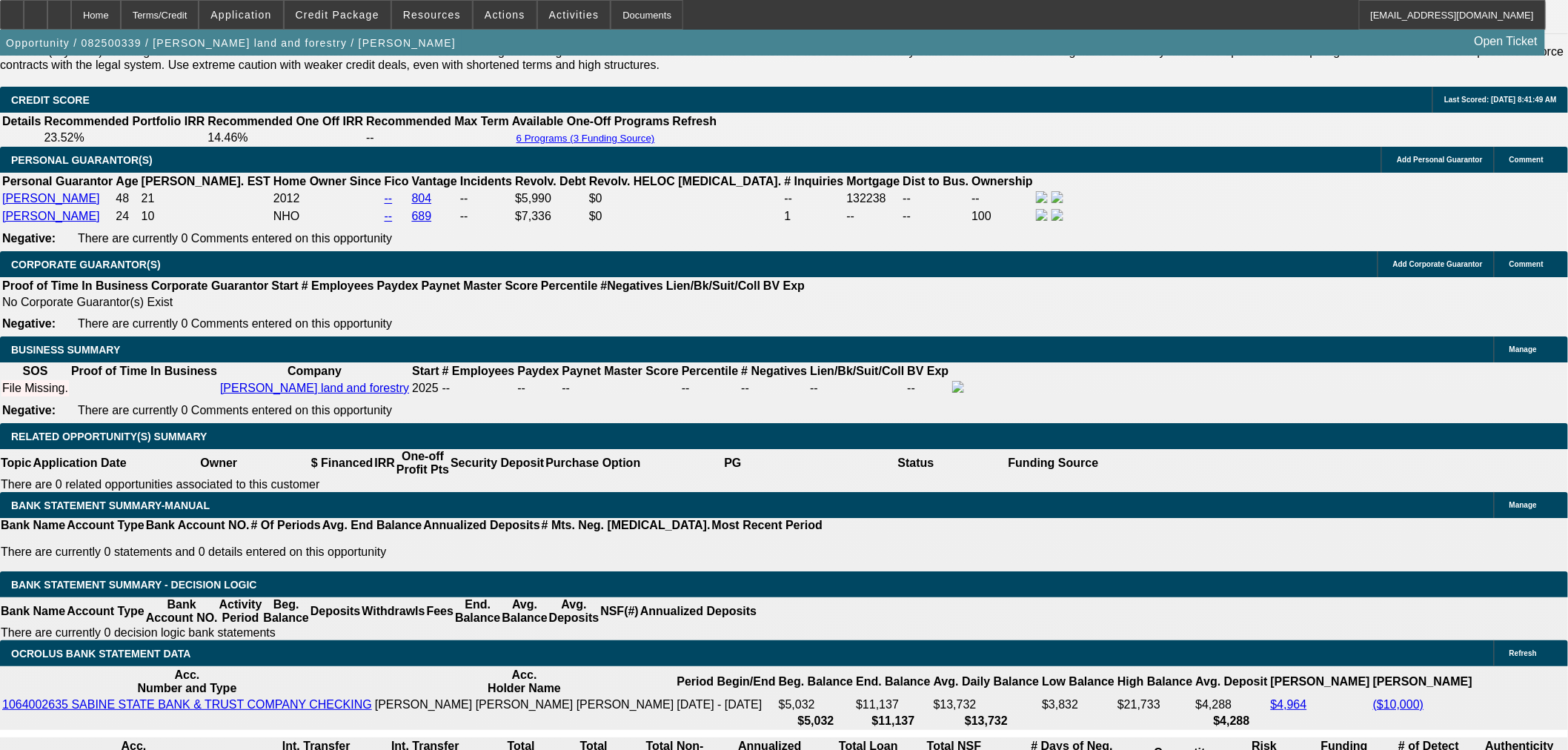
type input "42"
type input "9"
type input "$18.00"
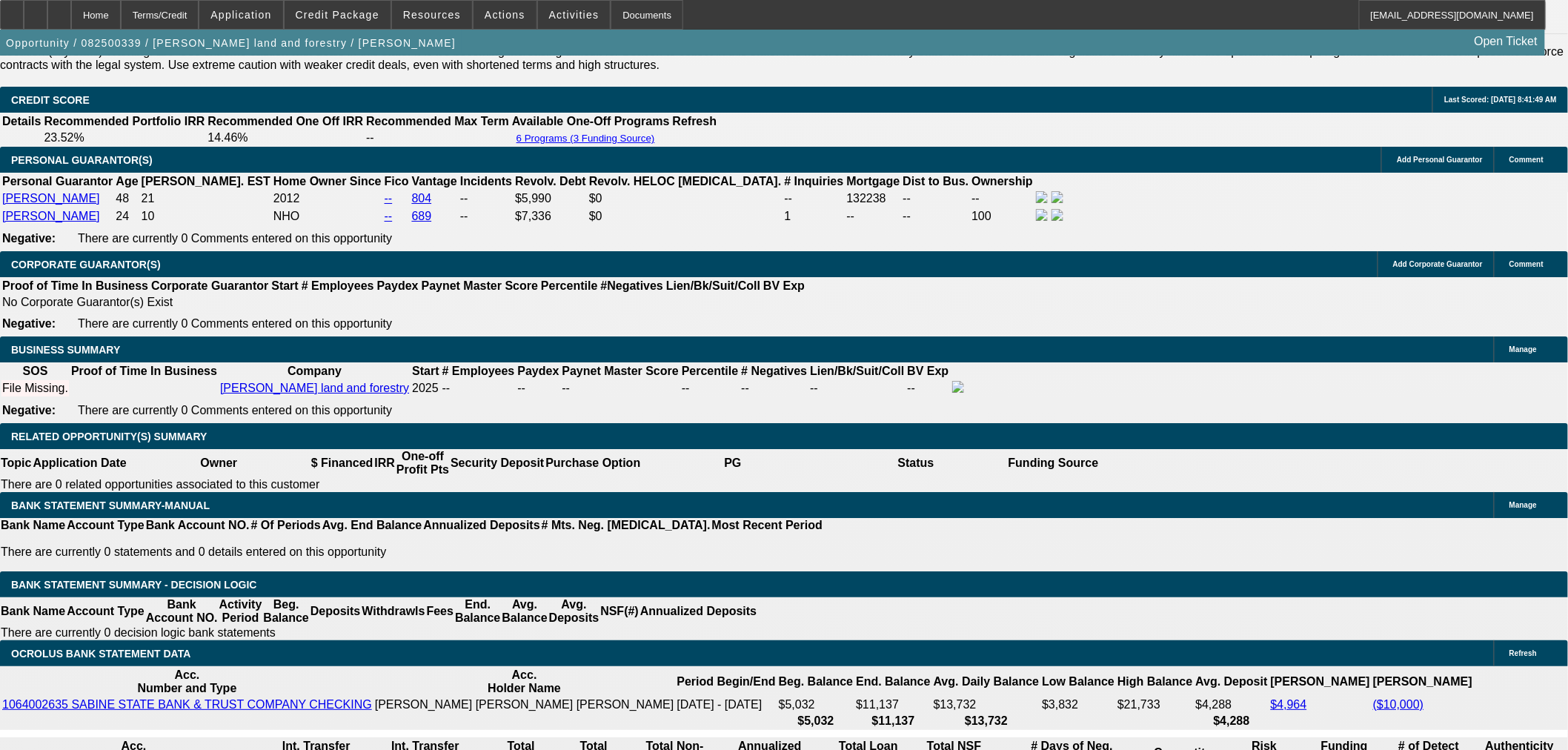
type input "975"
type input "18.5"
type input "$1,950.00"
type input "$975.00"
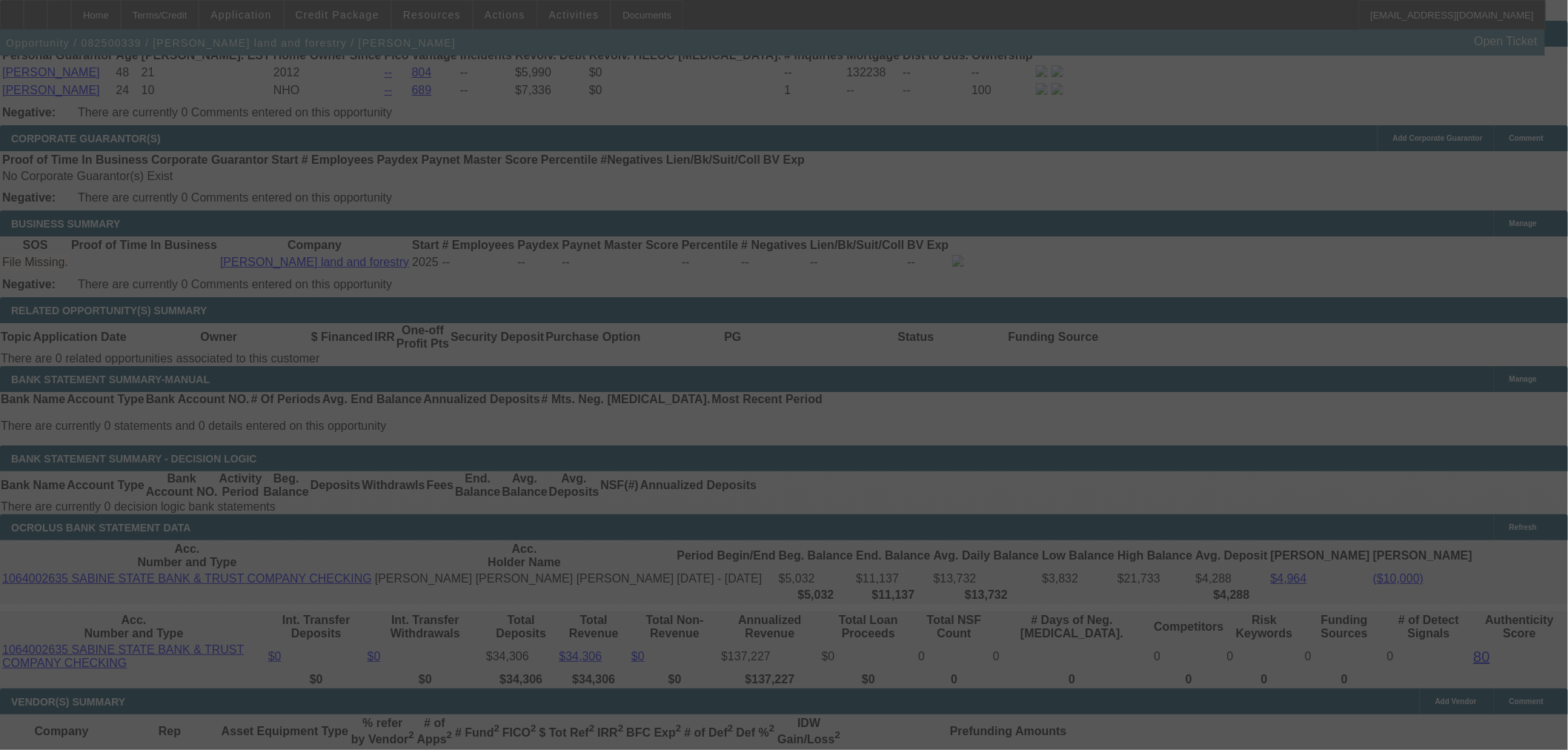
scroll to position [2224, 0]
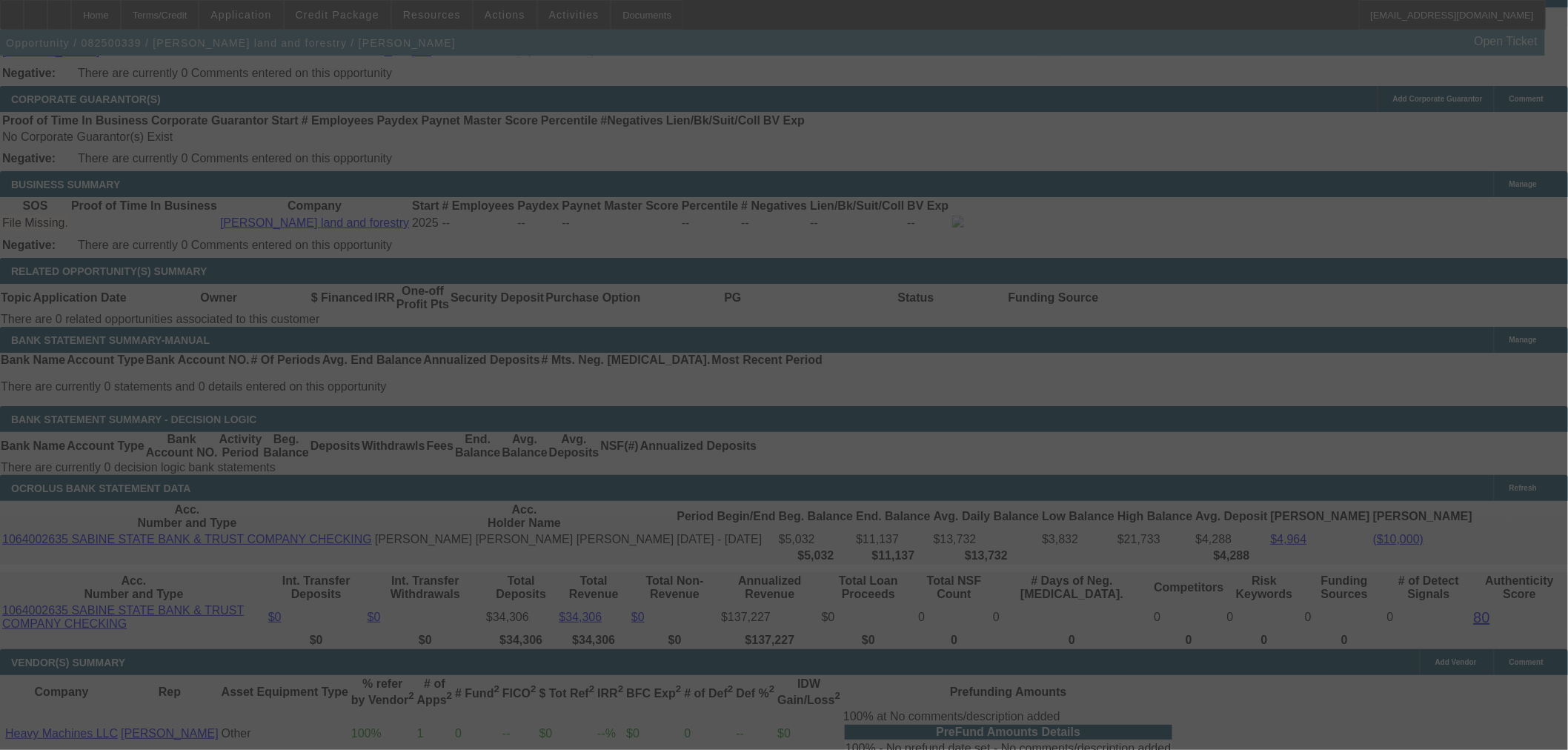
select select "0"
select select "2"
select select "0"
select select "6"
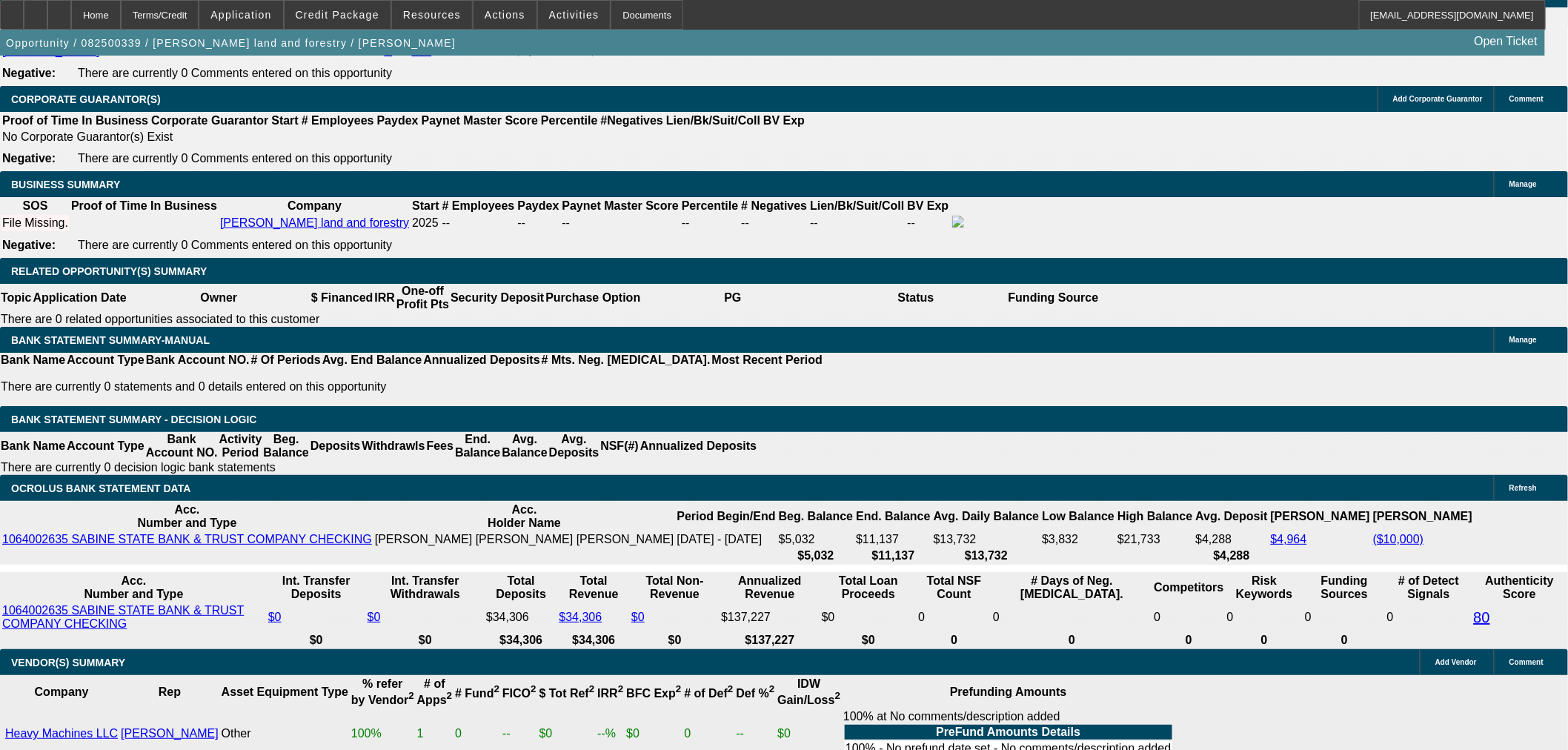
click at [1176, 351] on div "APPLICATION INFORMATION Manage Topic: 082500339 / $33,200.00 / Fecon BK6218-FCR…" at bounding box center [784, 679] width 1568 height 5694
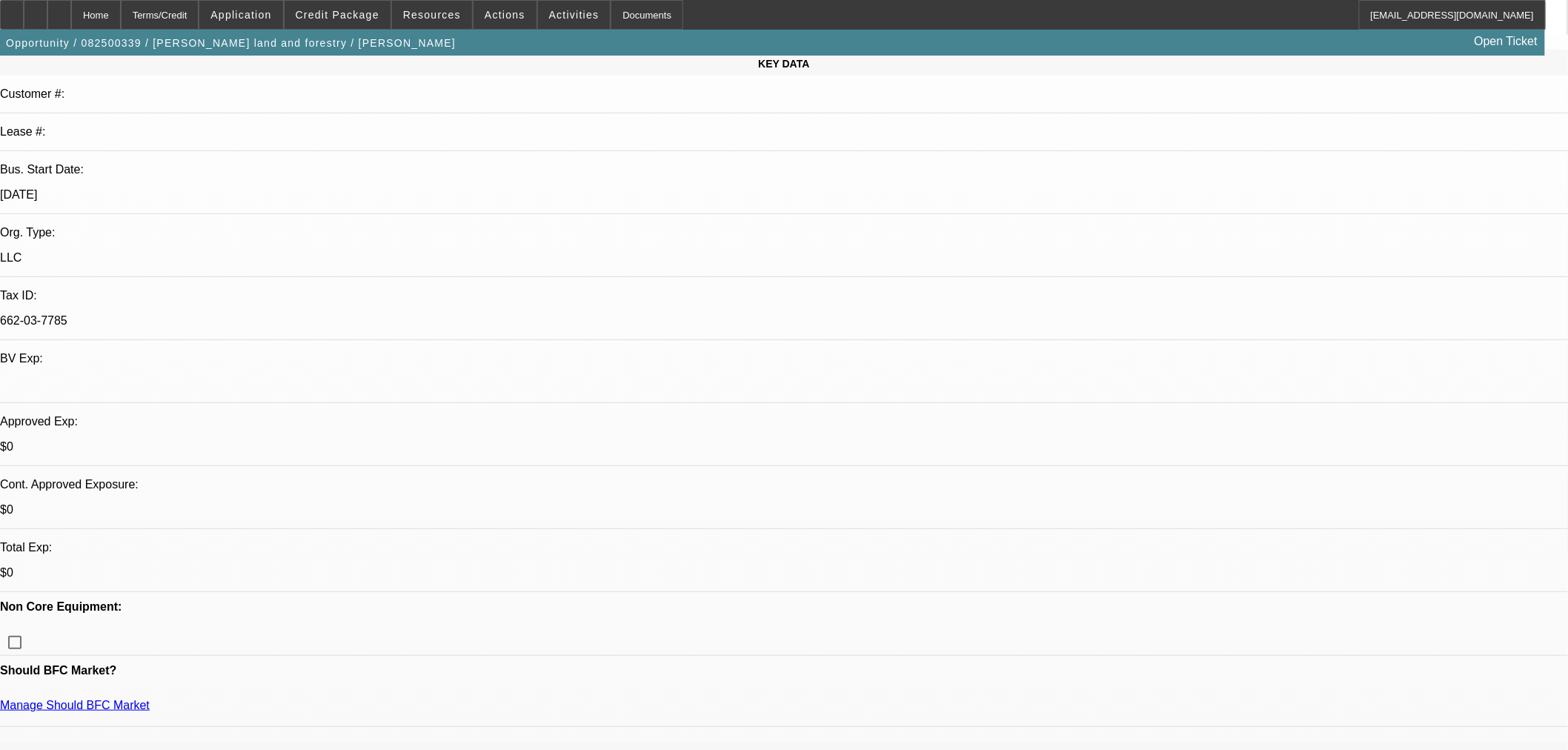
scroll to position [0, 0]
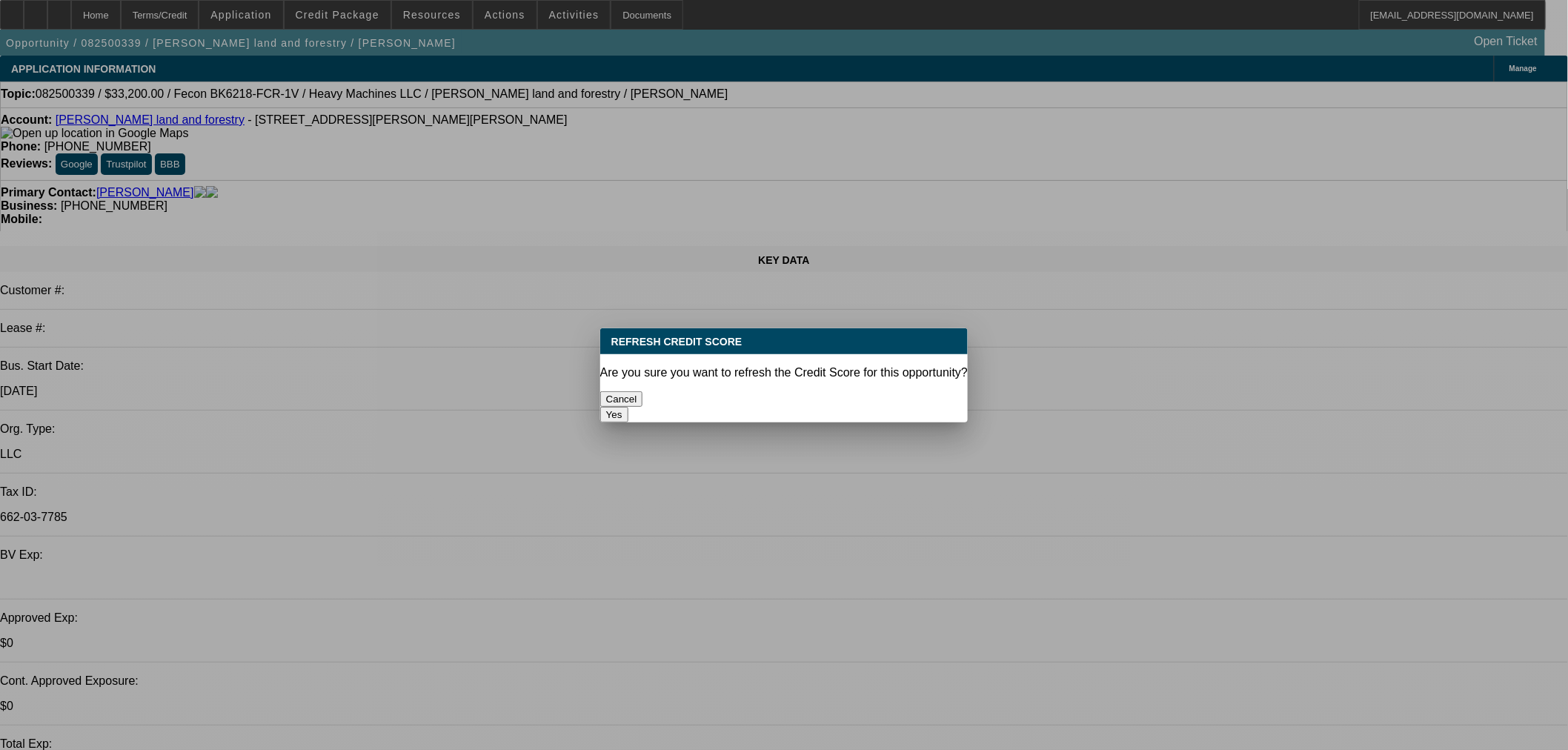
click at [628, 407] on button "Yes" at bounding box center [614, 415] width 29 height 16
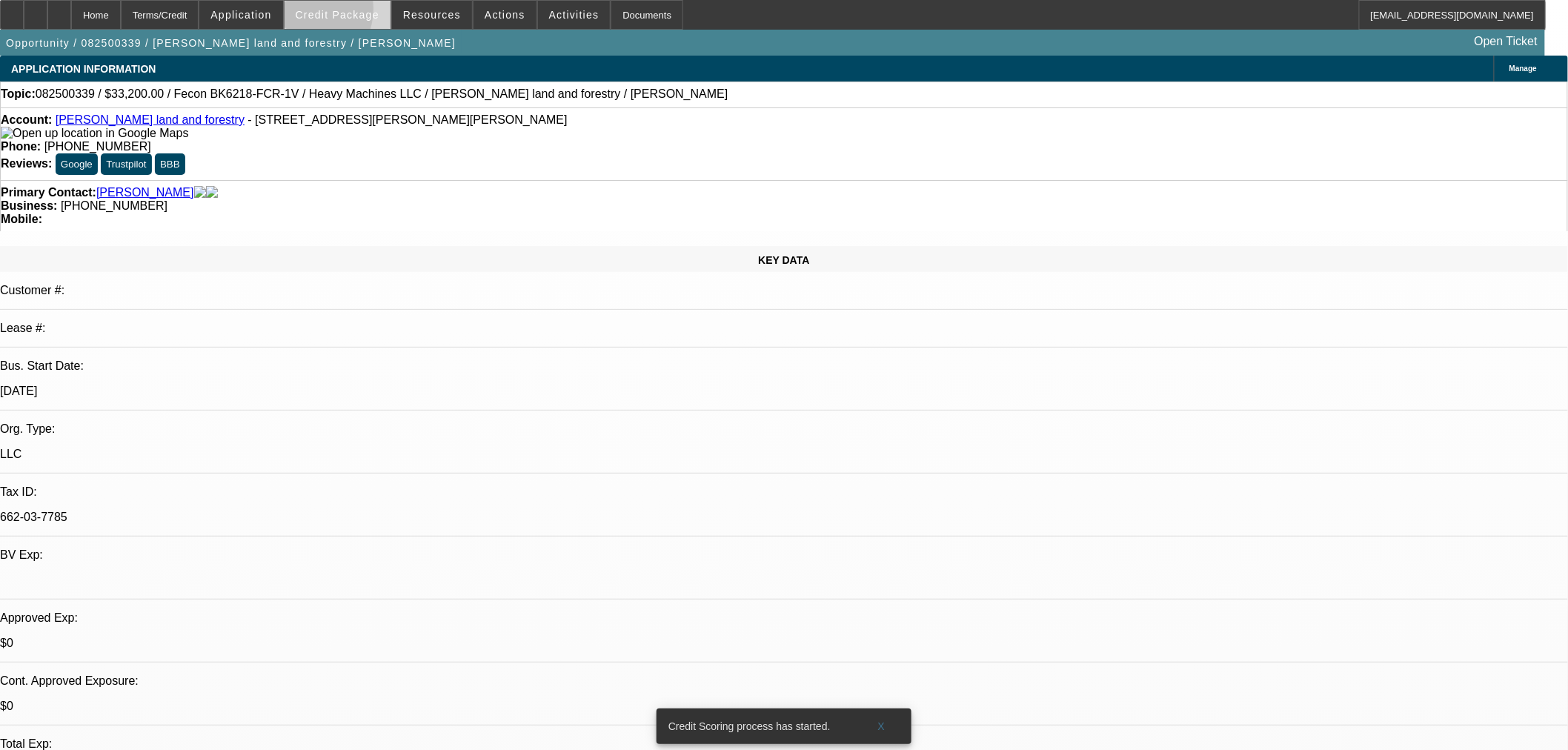
click at [321, 11] on span "Credit Package" at bounding box center [337, 15] width 84 height 12
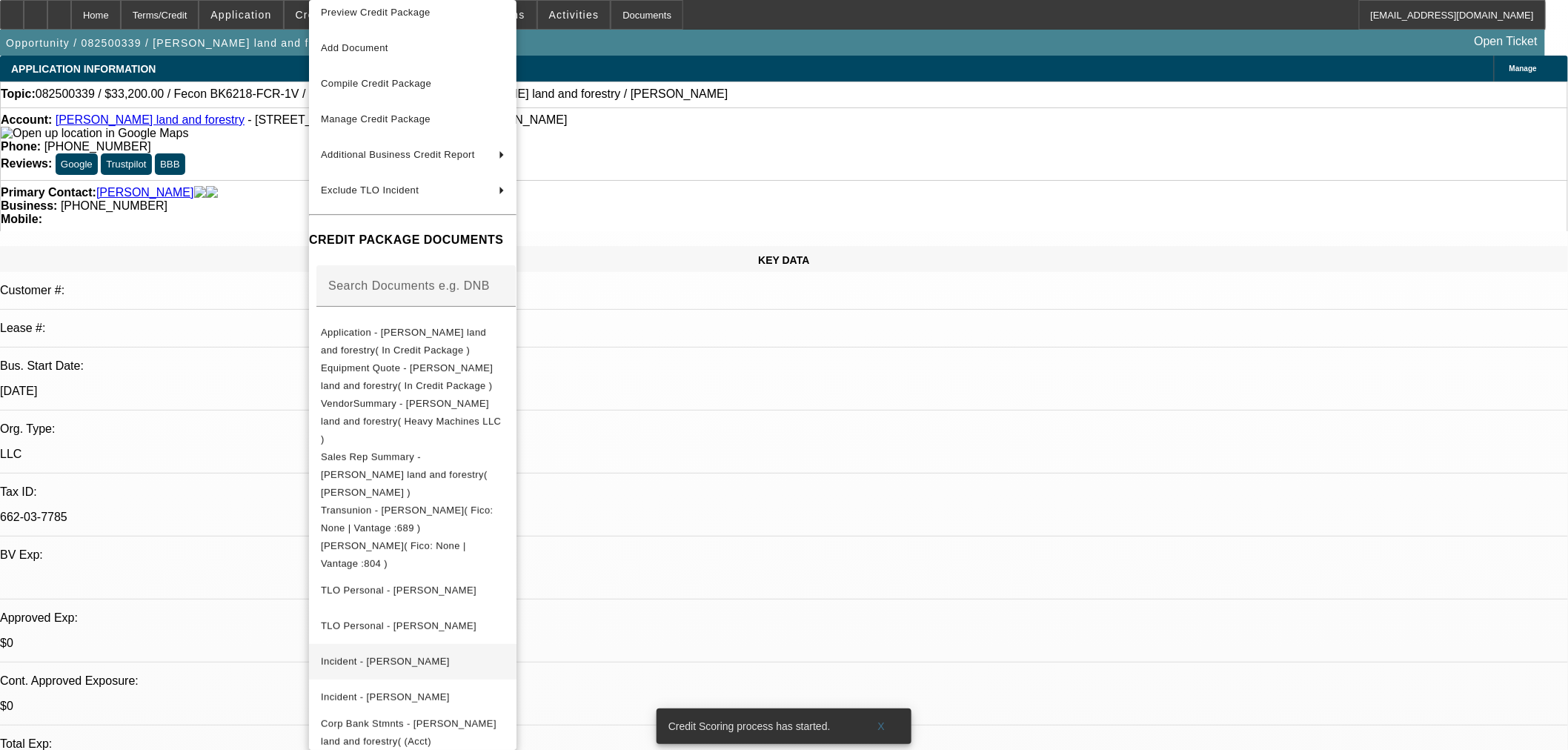
scroll to position [82, 0]
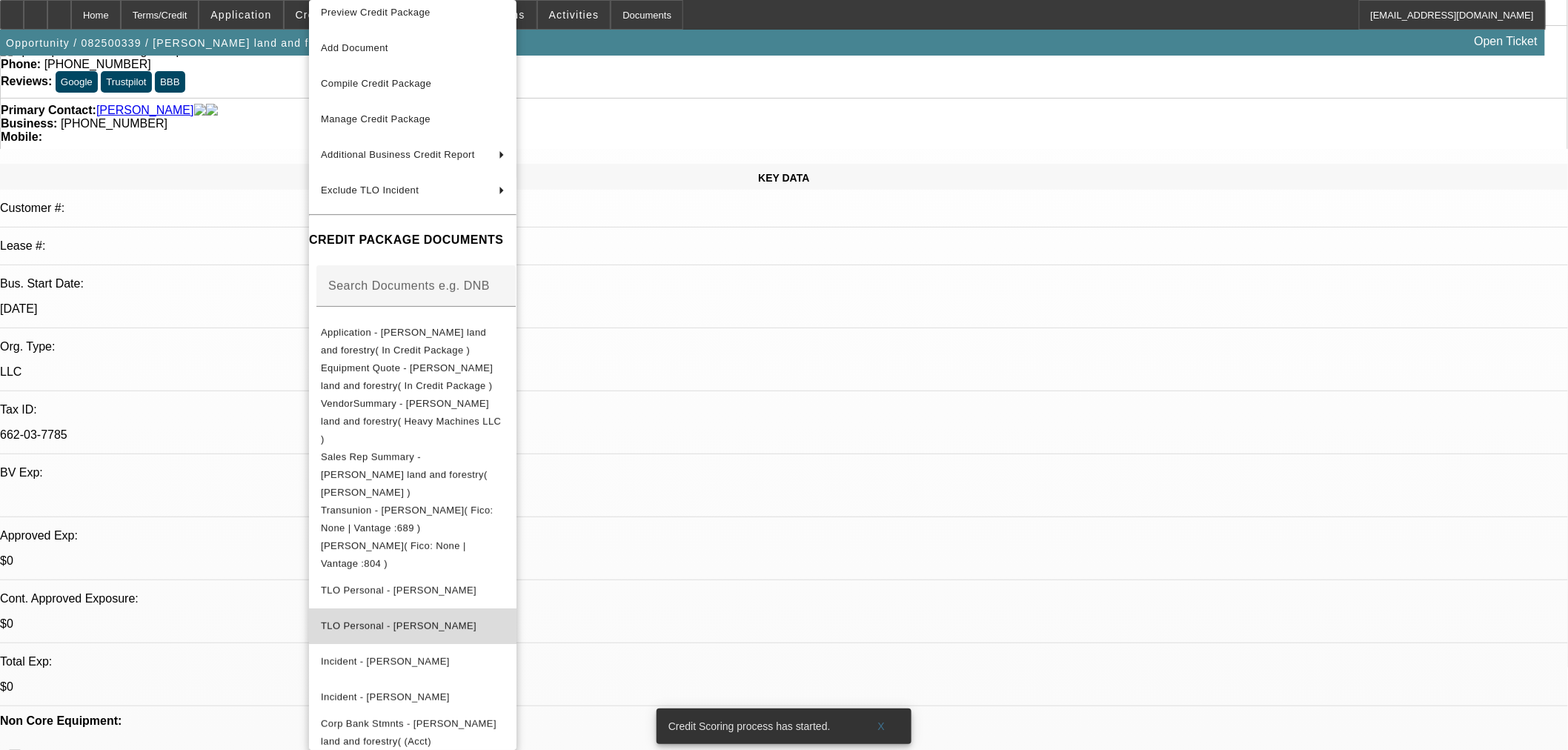
click at [475, 618] on span "TLO Personal - Harper, Jennifer" at bounding box center [413, 627] width 184 height 18
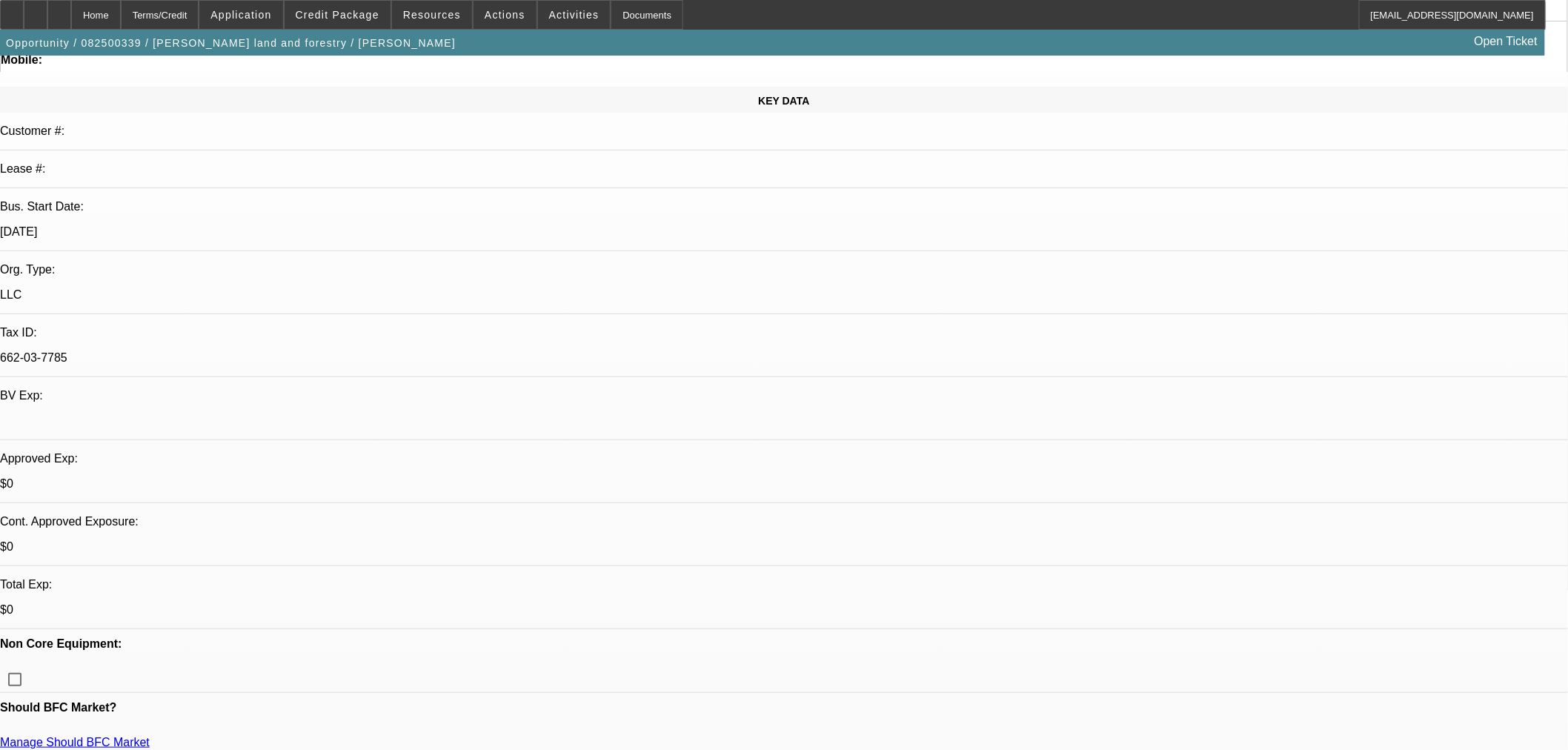
scroll to position [0, 0]
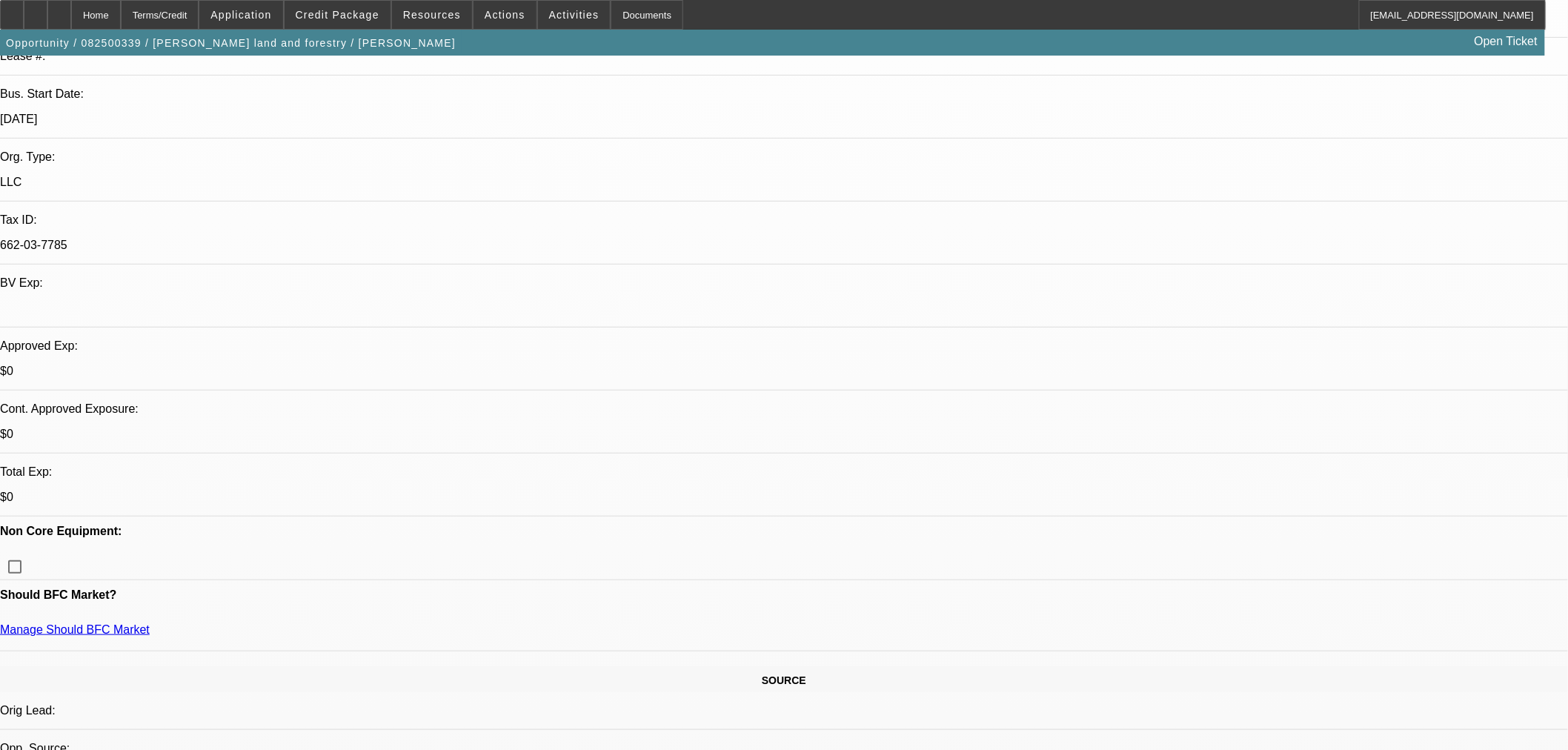
scroll to position [329, 0]
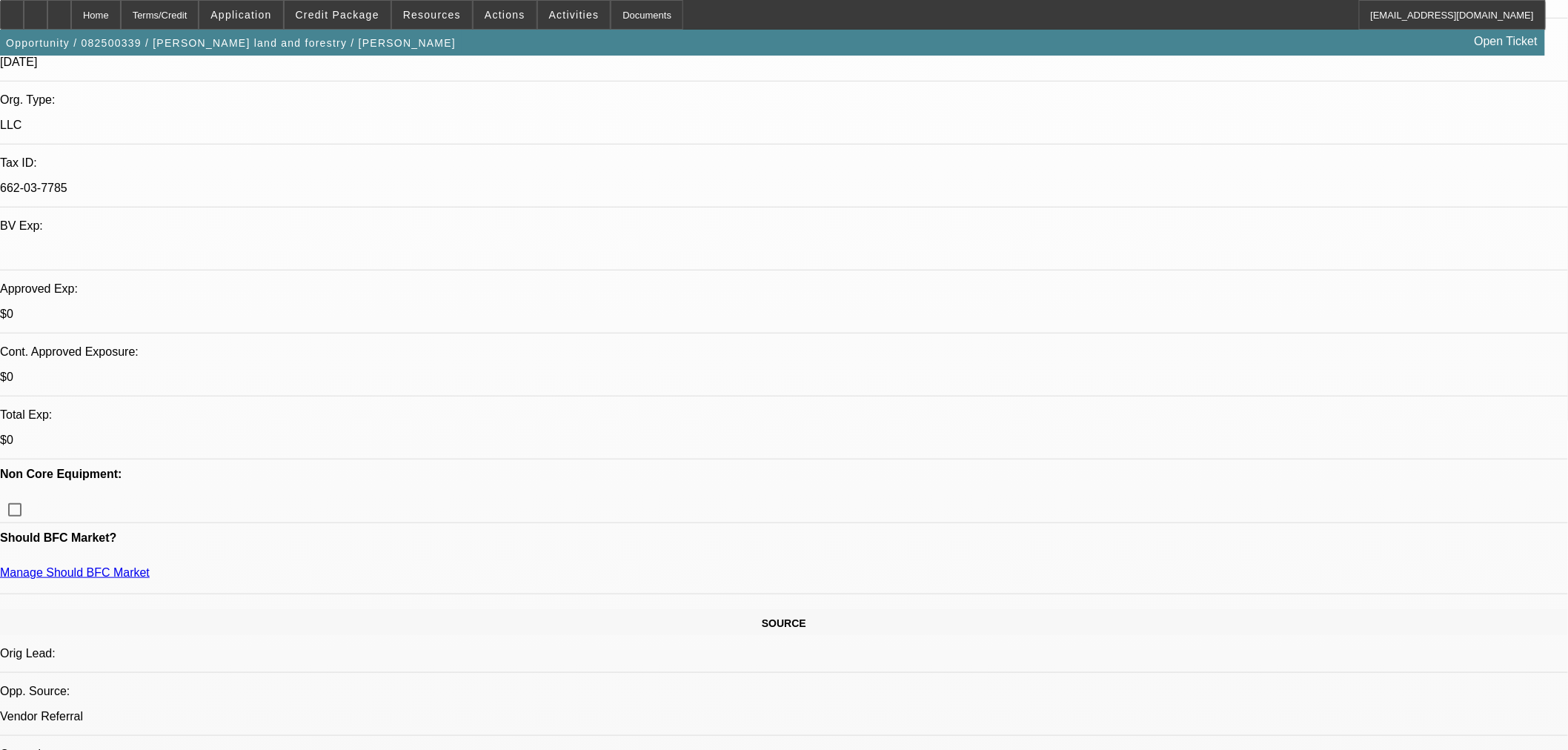
type textarea "APPROVED WITH THE MOM ADDED AT THIS STRUCTURE. OKAY FOR BFC TO PRE-FUND."
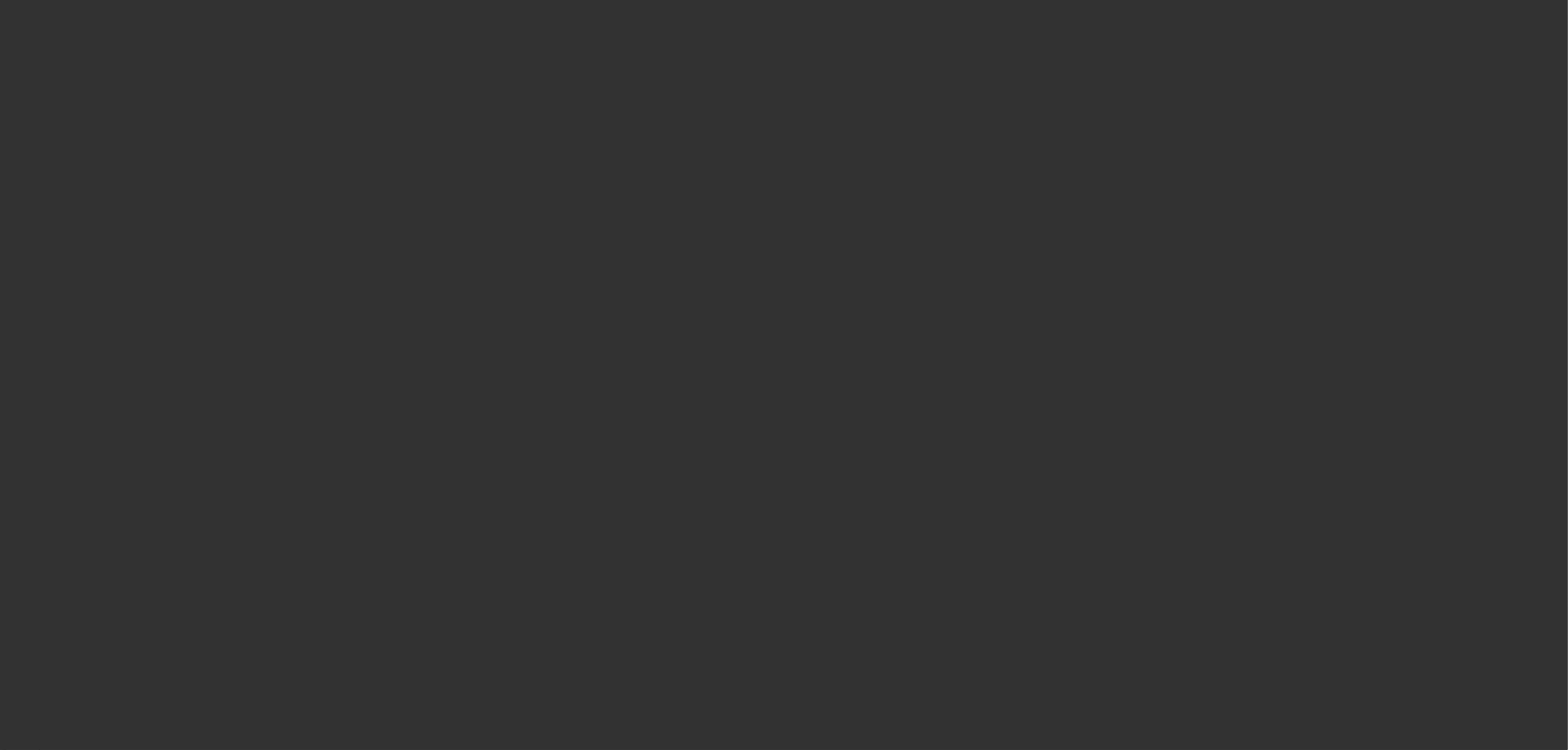
scroll to position [0, 0]
select select "0"
select select "2"
select select "0"
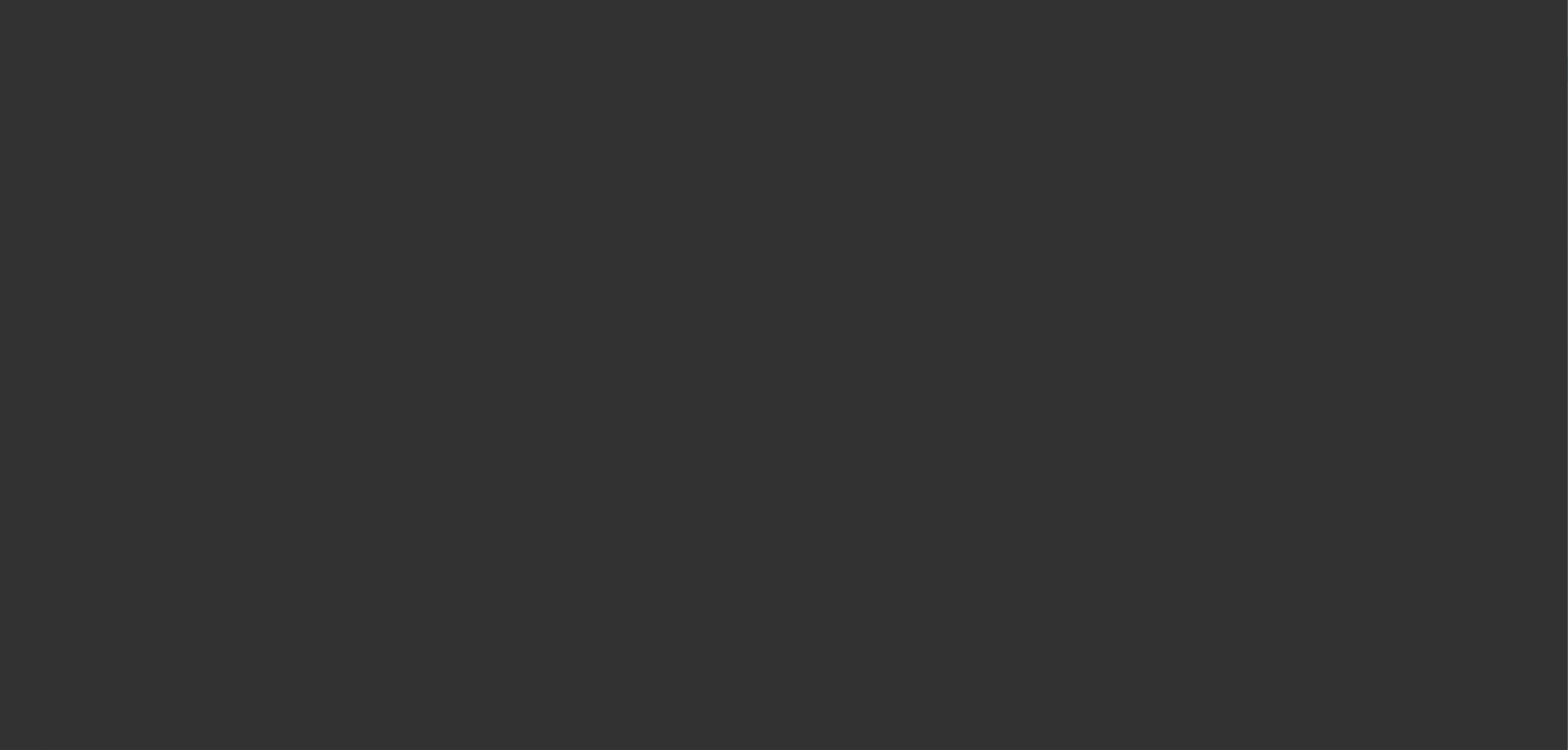
select select "6"
select select "0.2"
select select "2"
select select "0"
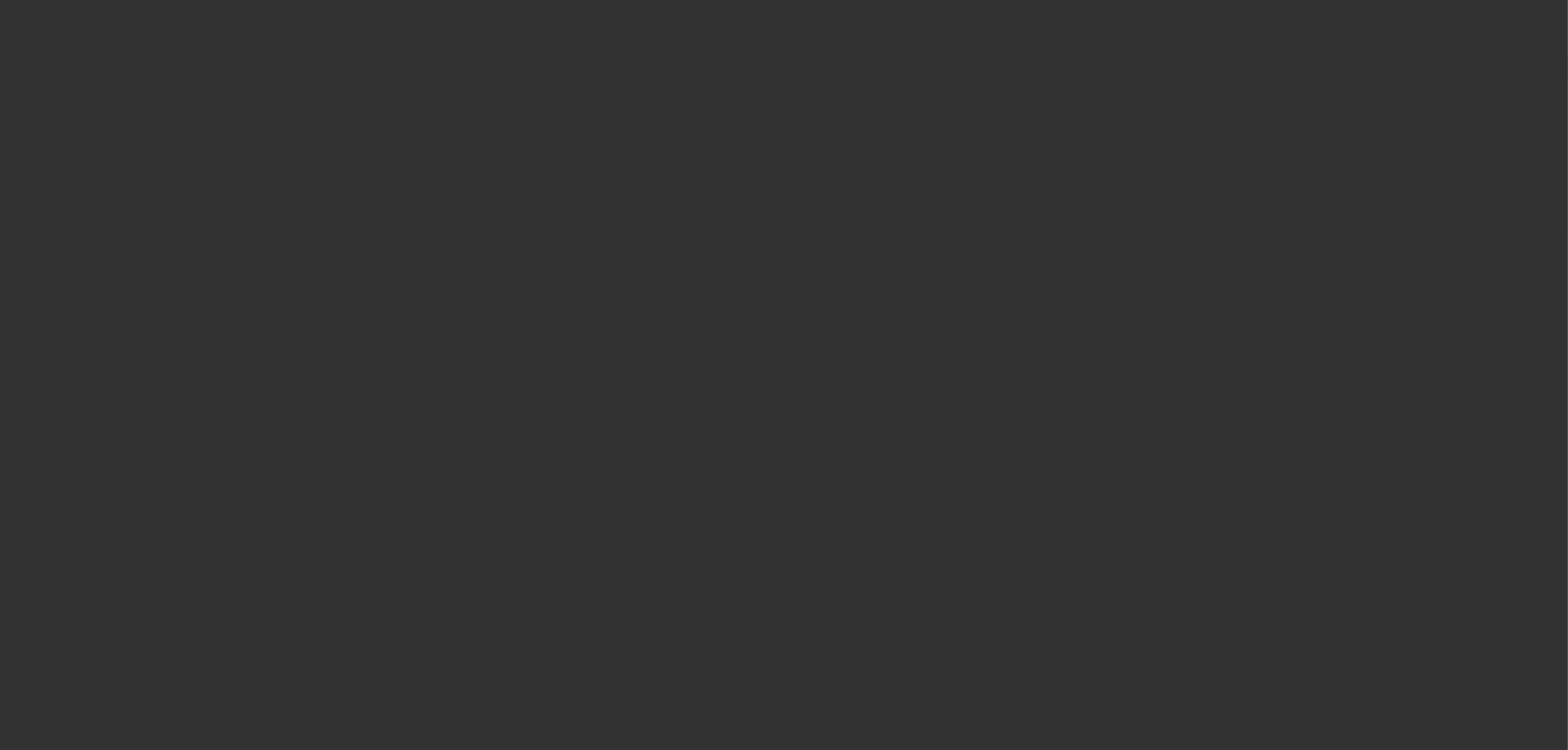
select select "6"
select select "0"
select select "19"
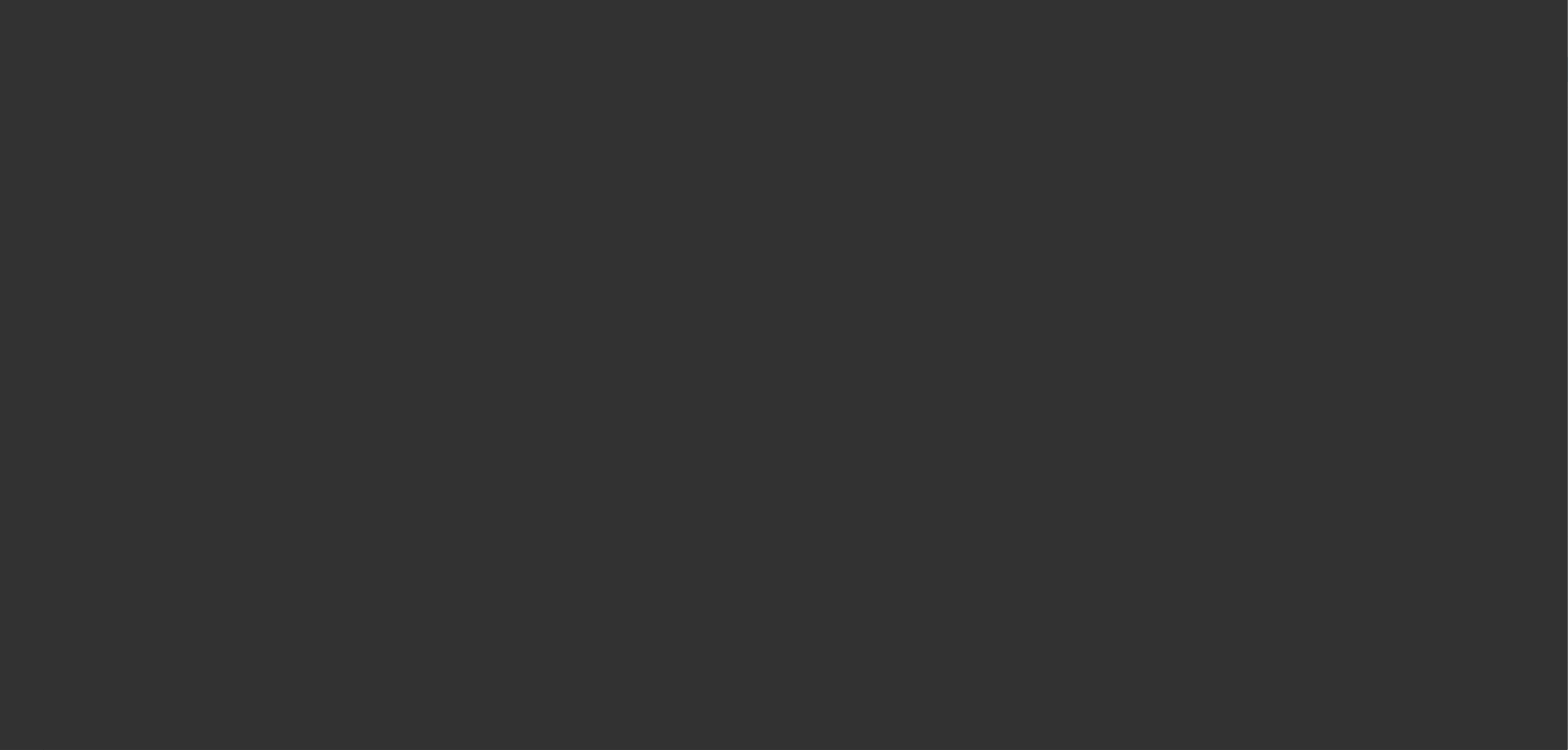
select select "0.2"
select select "2"
select select "0"
select select "6"
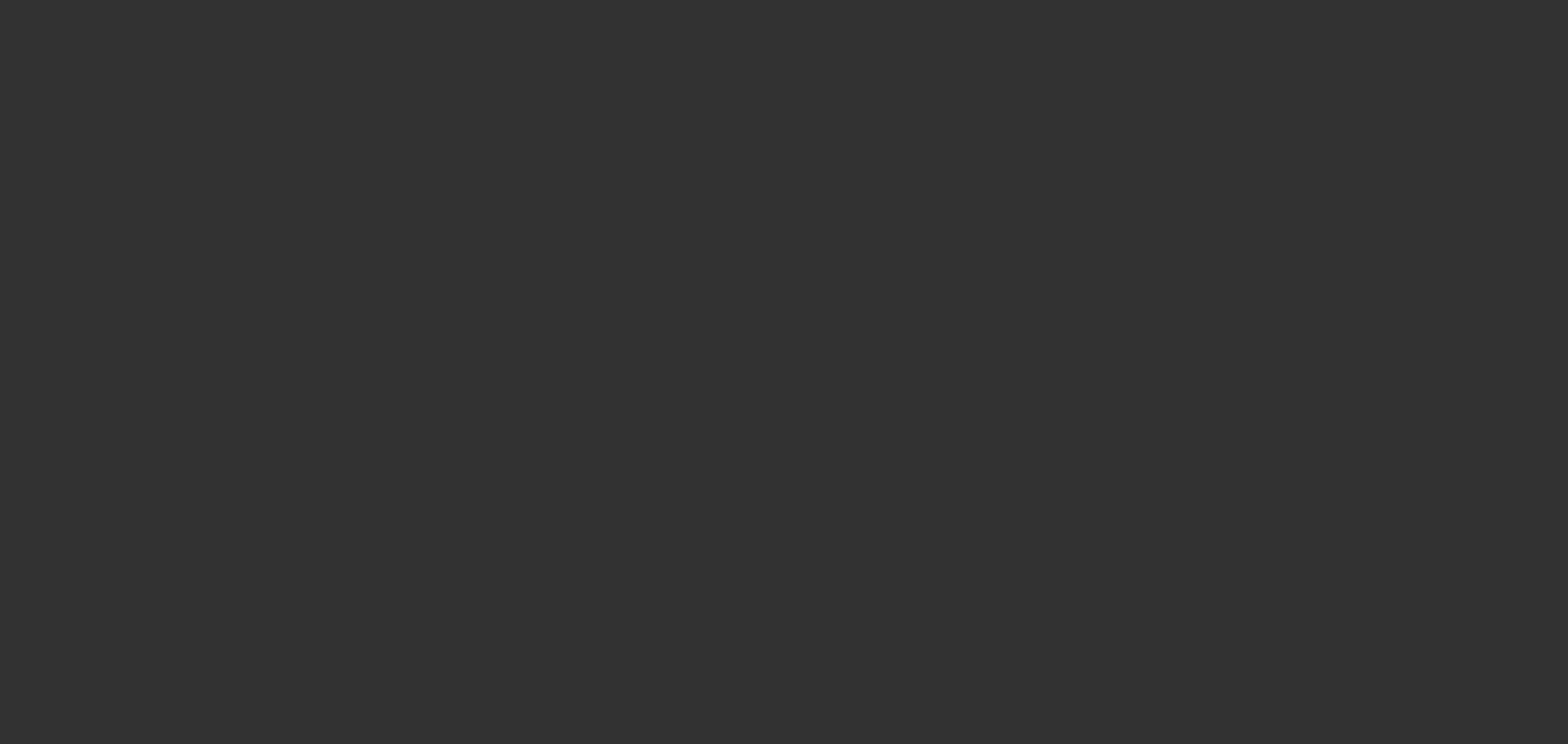
select select "0"
select select "3"
select select "0"
select select "6"
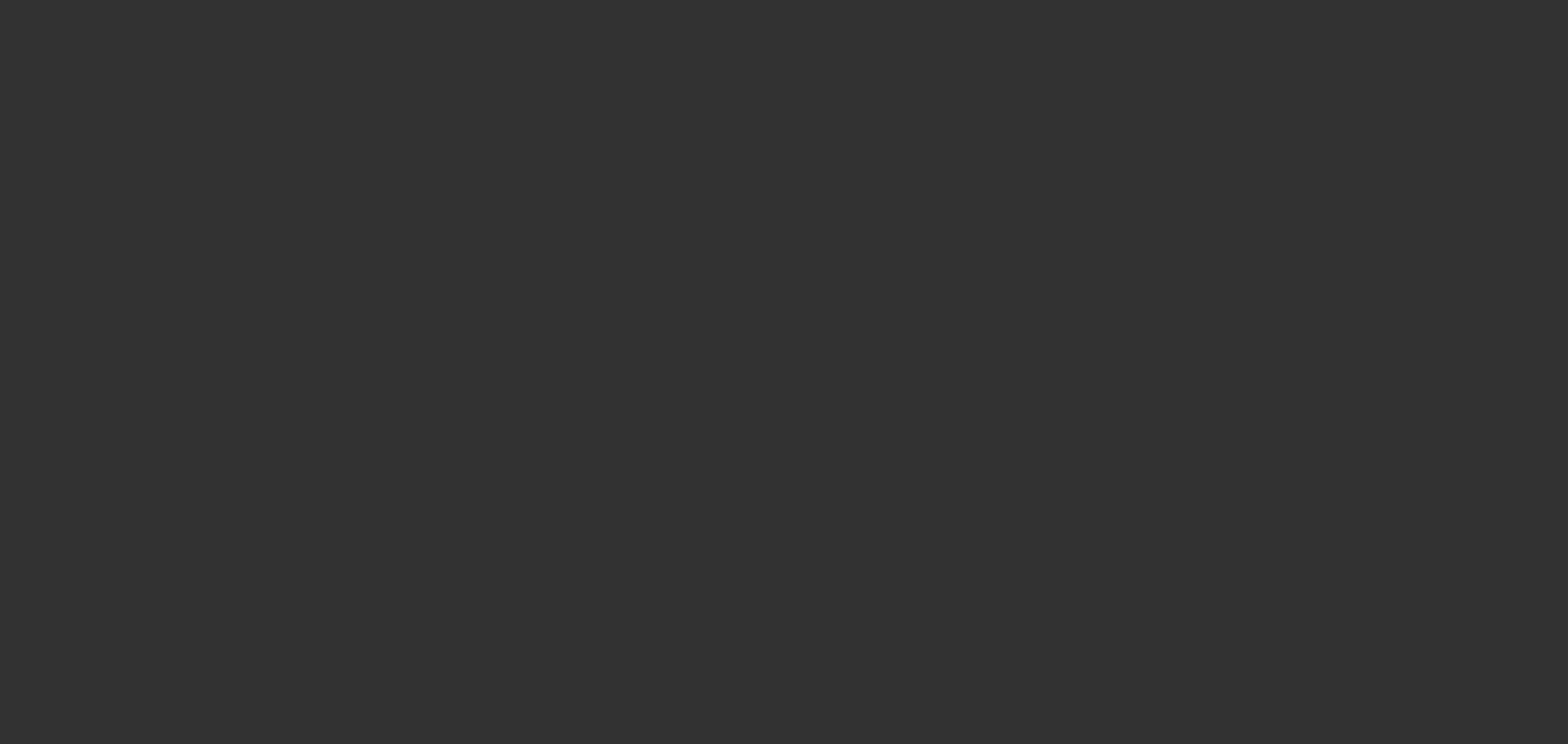
select select "0"
select select "3"
select select "0"
select select "6"
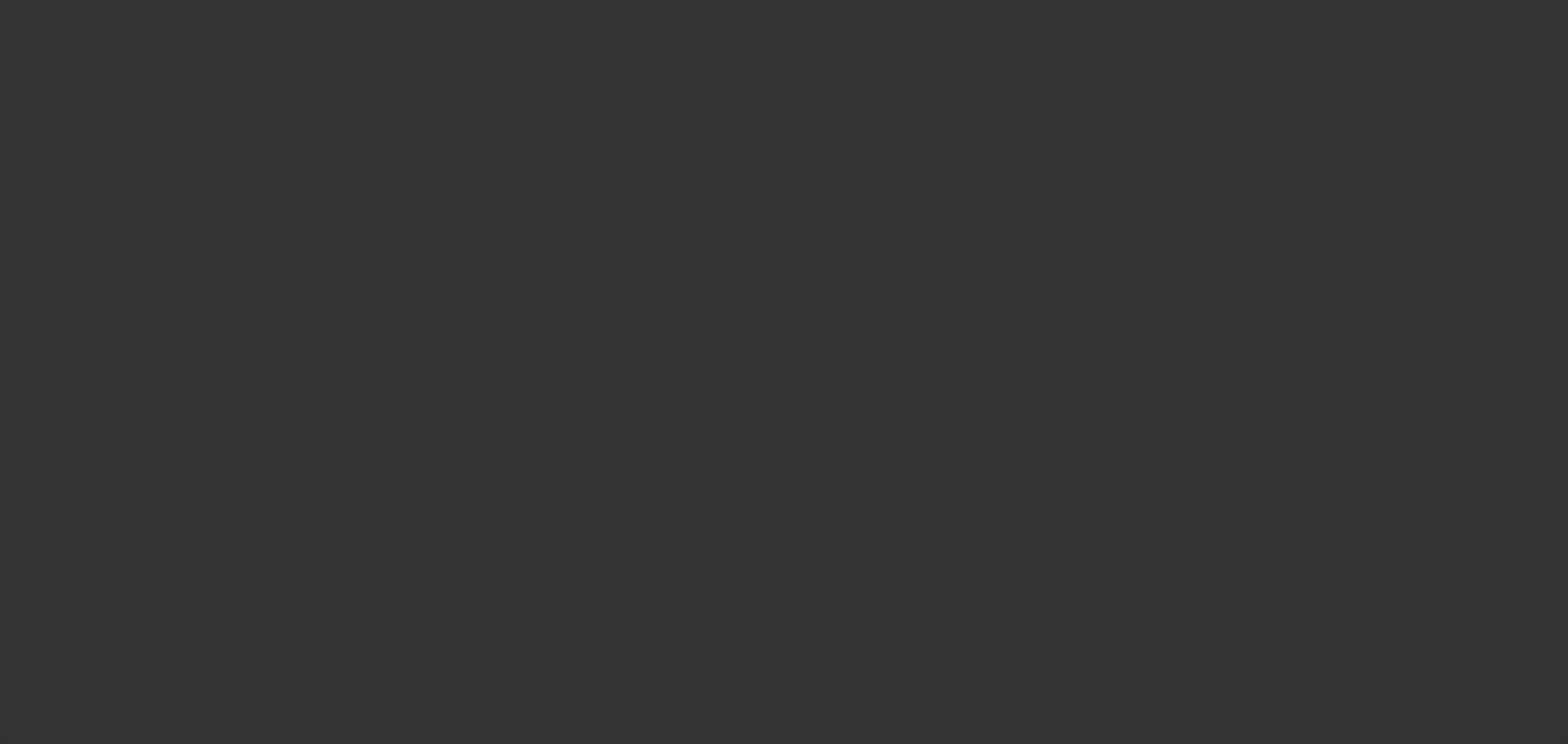
select select "0"
select select "3"
select select "0"
select select "6"
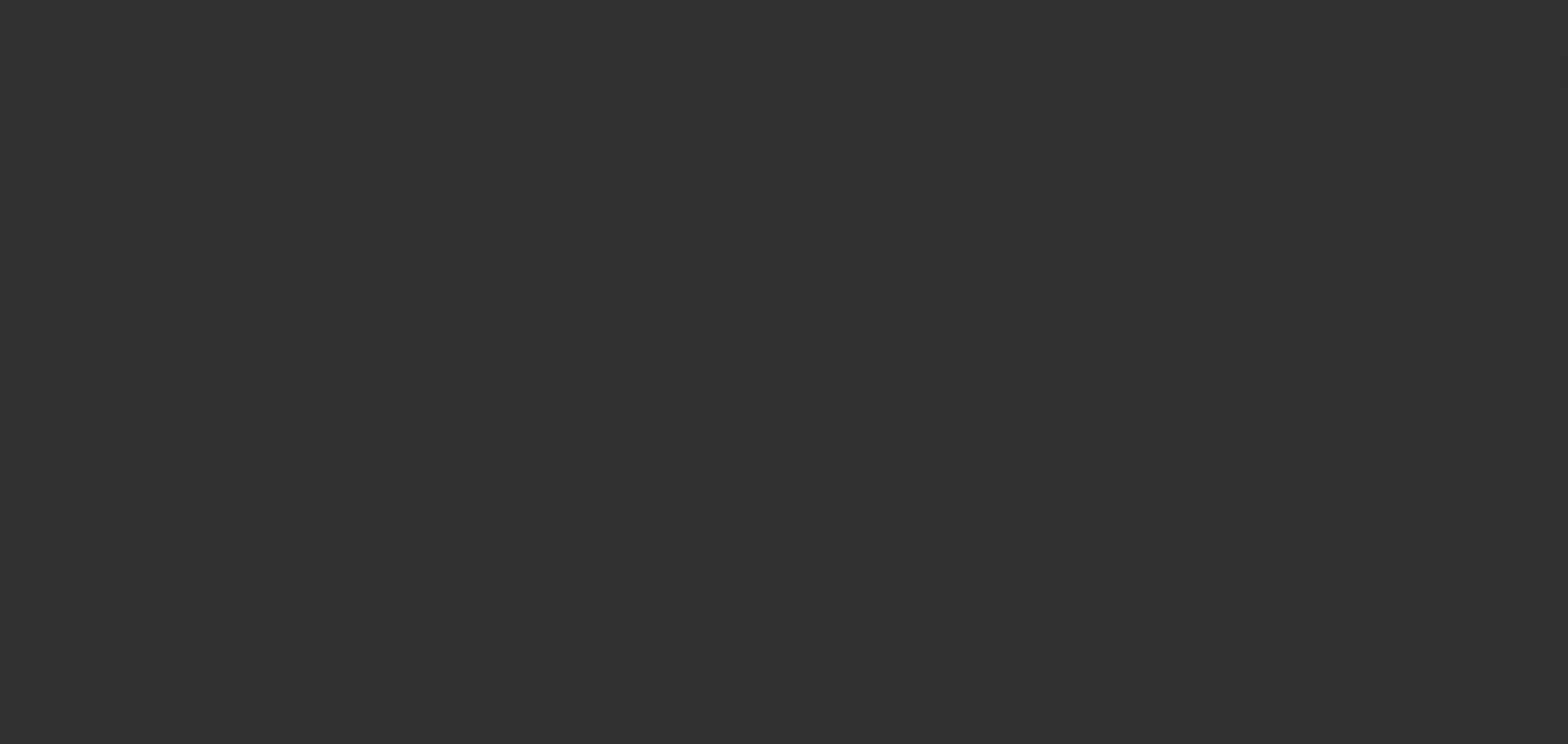
select select "0"
select select "2"
select select "0"
select select "6"
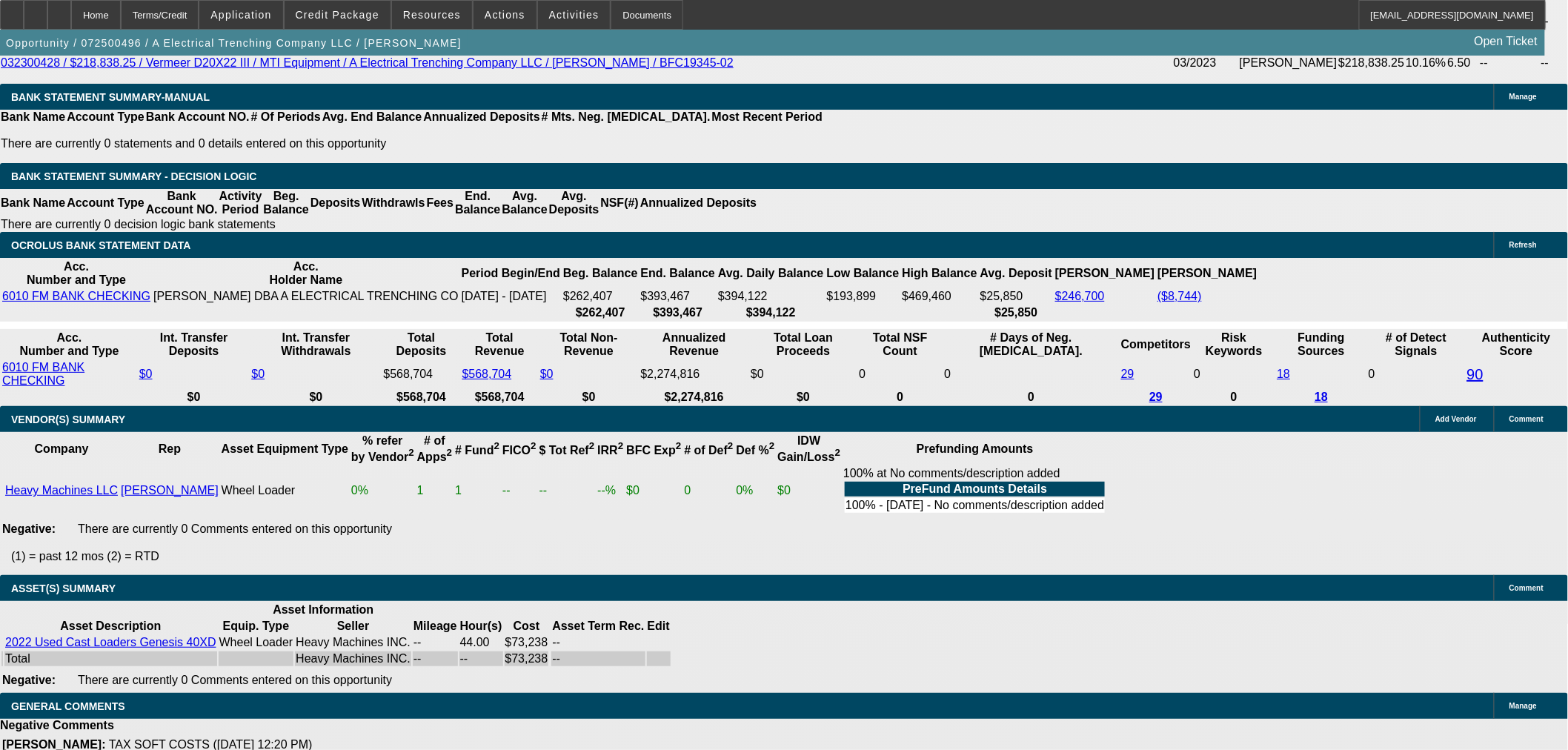
scroll to position [3131, 0]
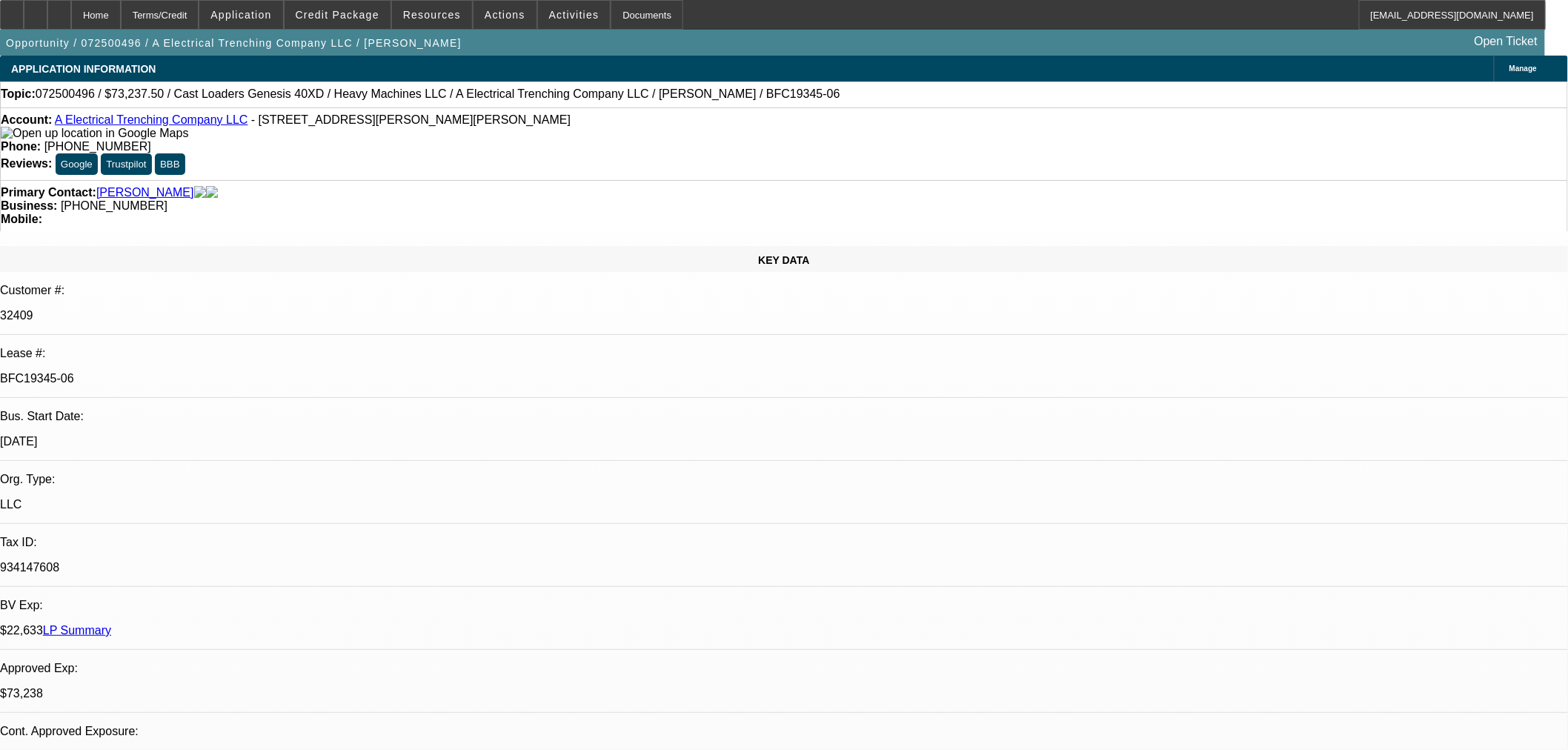
select select "0"
select select "3"
select select "0"
select select "6"
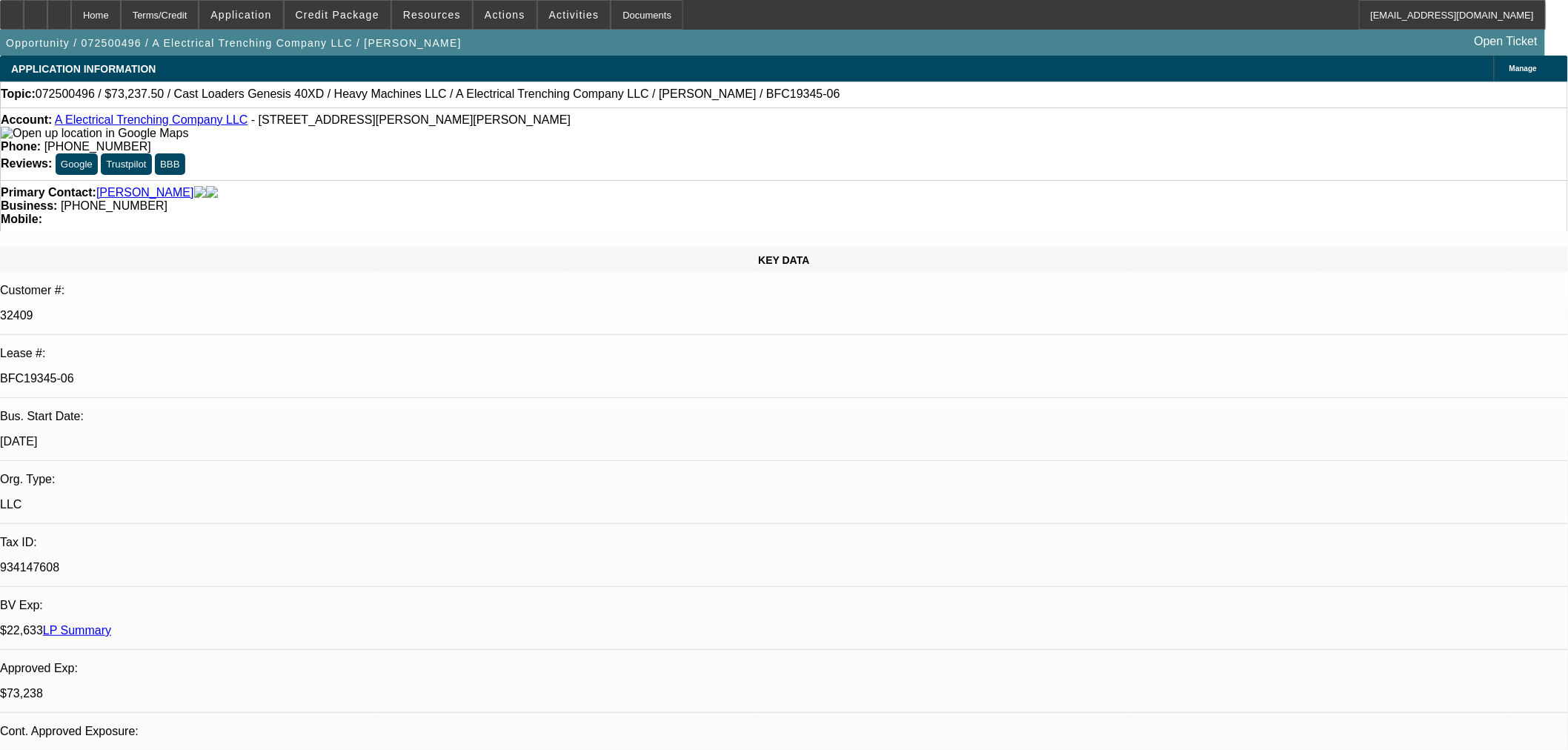
select select "0"
select select "3"
select select "0"
select select "6"
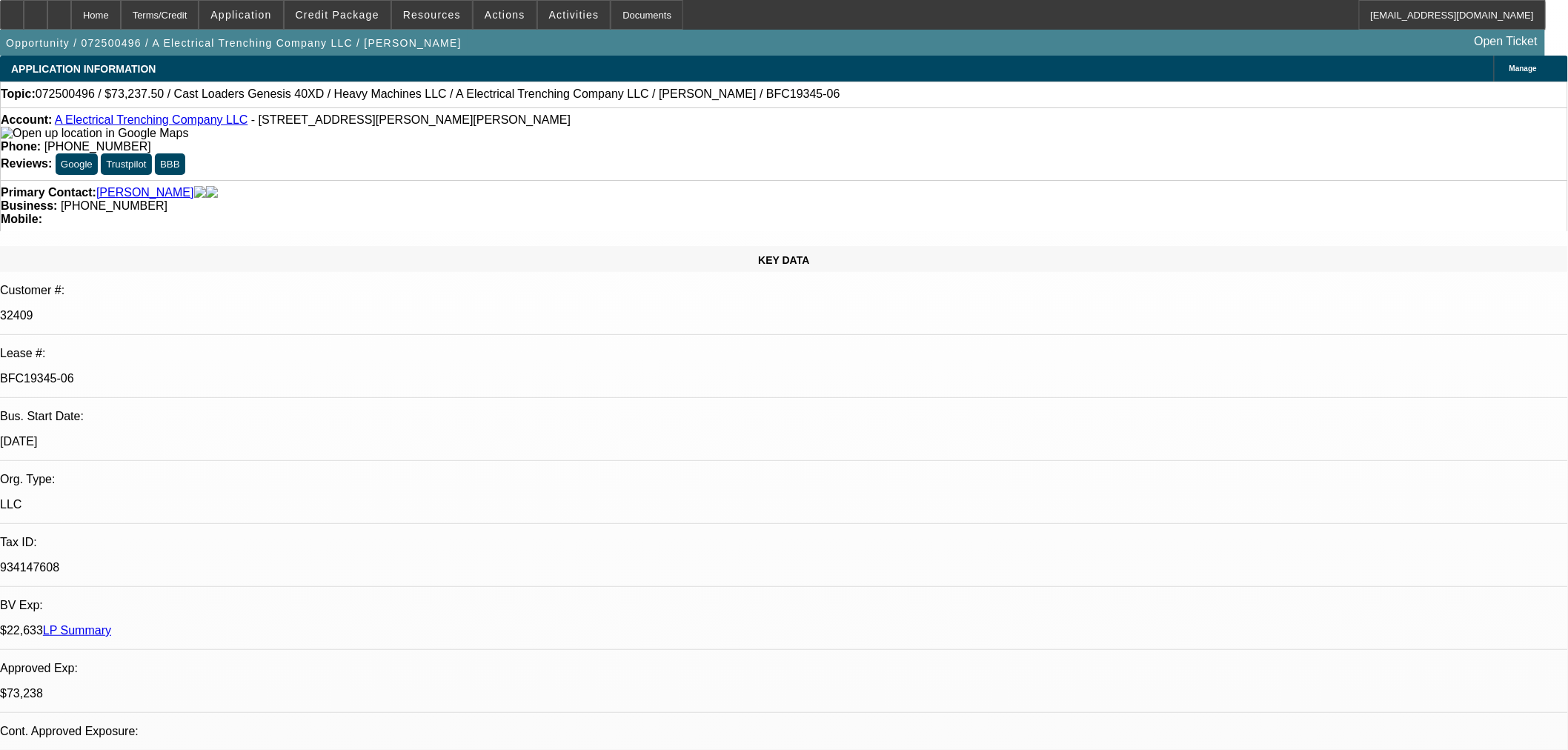
select select "0"
select select "3"
select select "0"
select select "6"
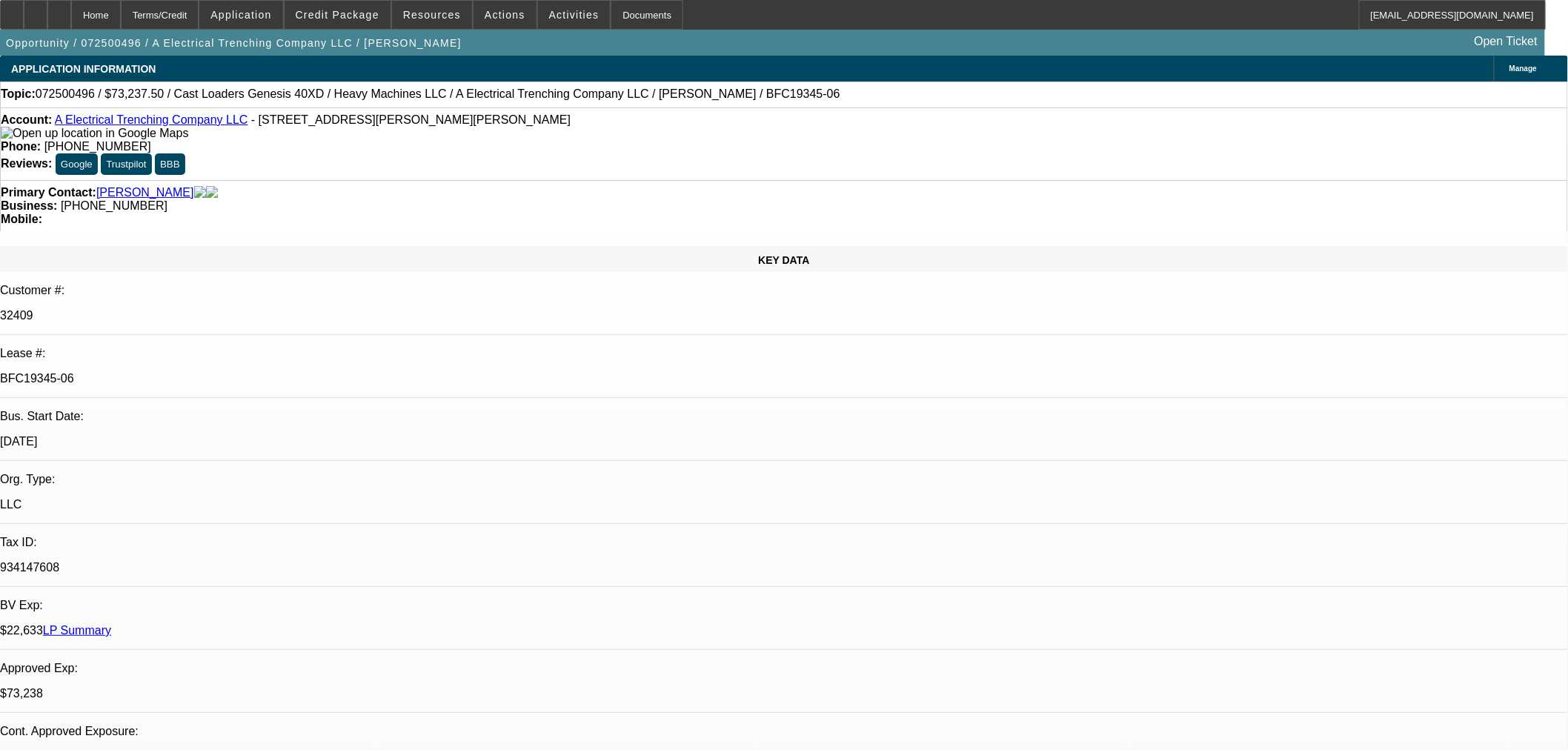
select select "0"
select select "2"
select select "0"
select select "6"
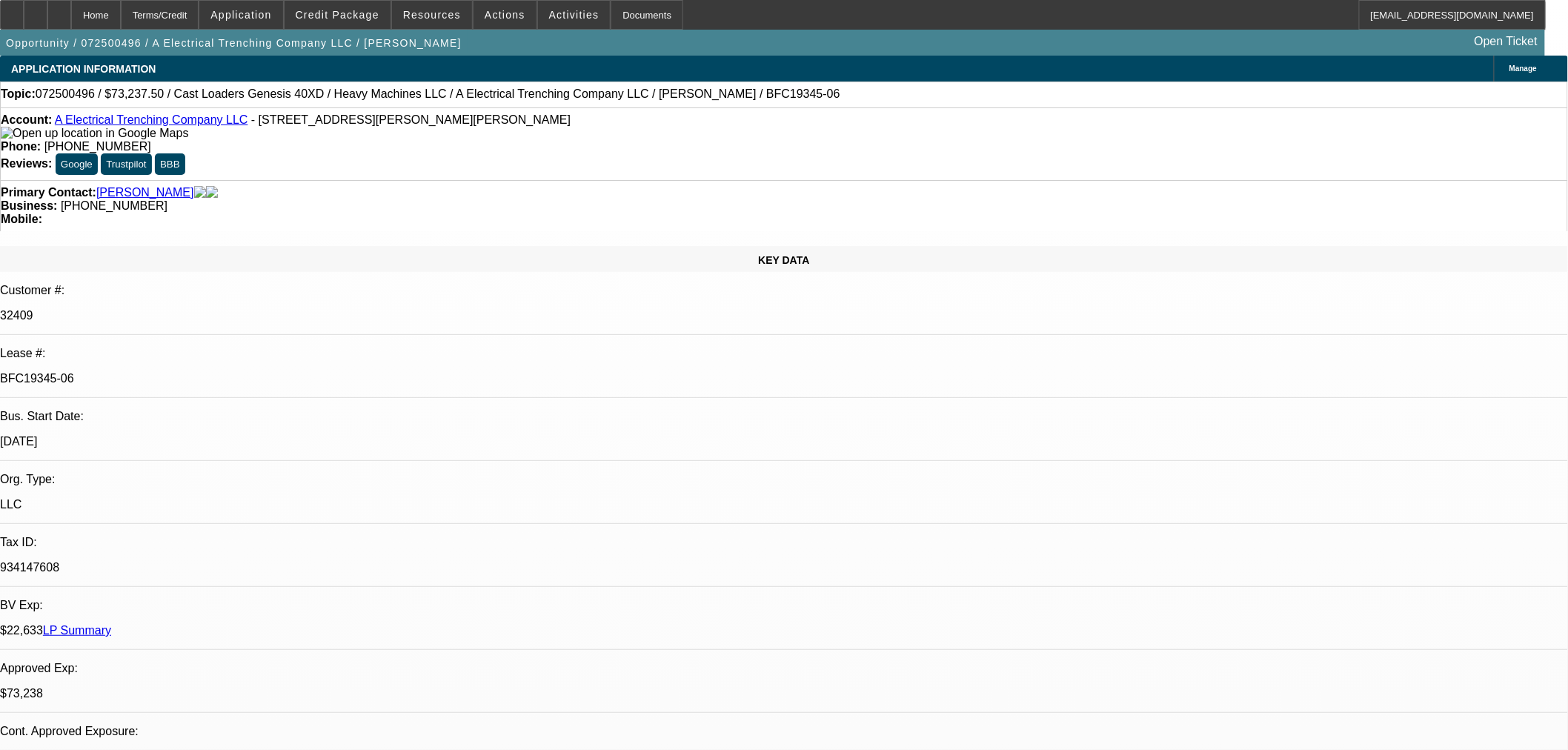
scroll to position [2059, 0]
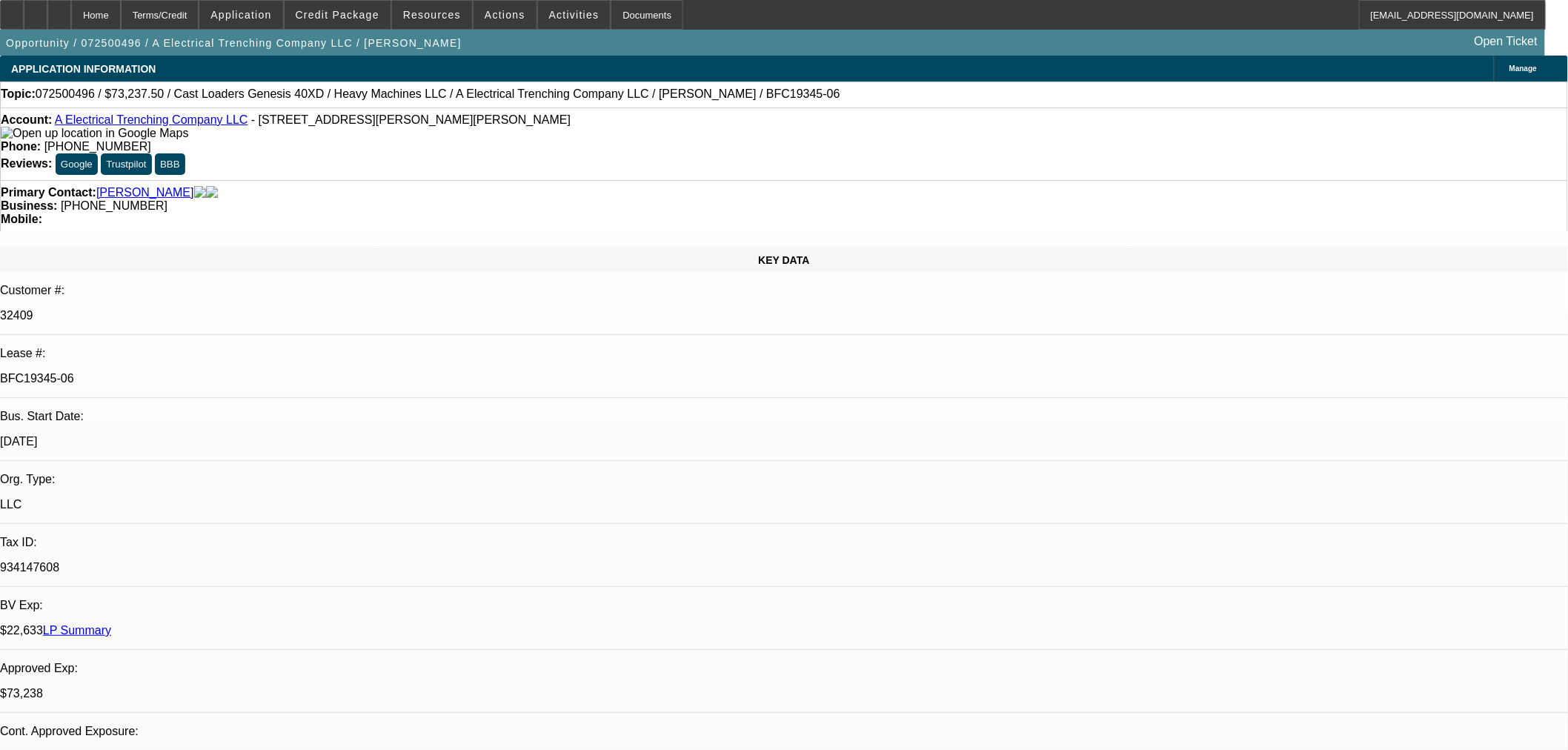
scroll to position [2224, 0]
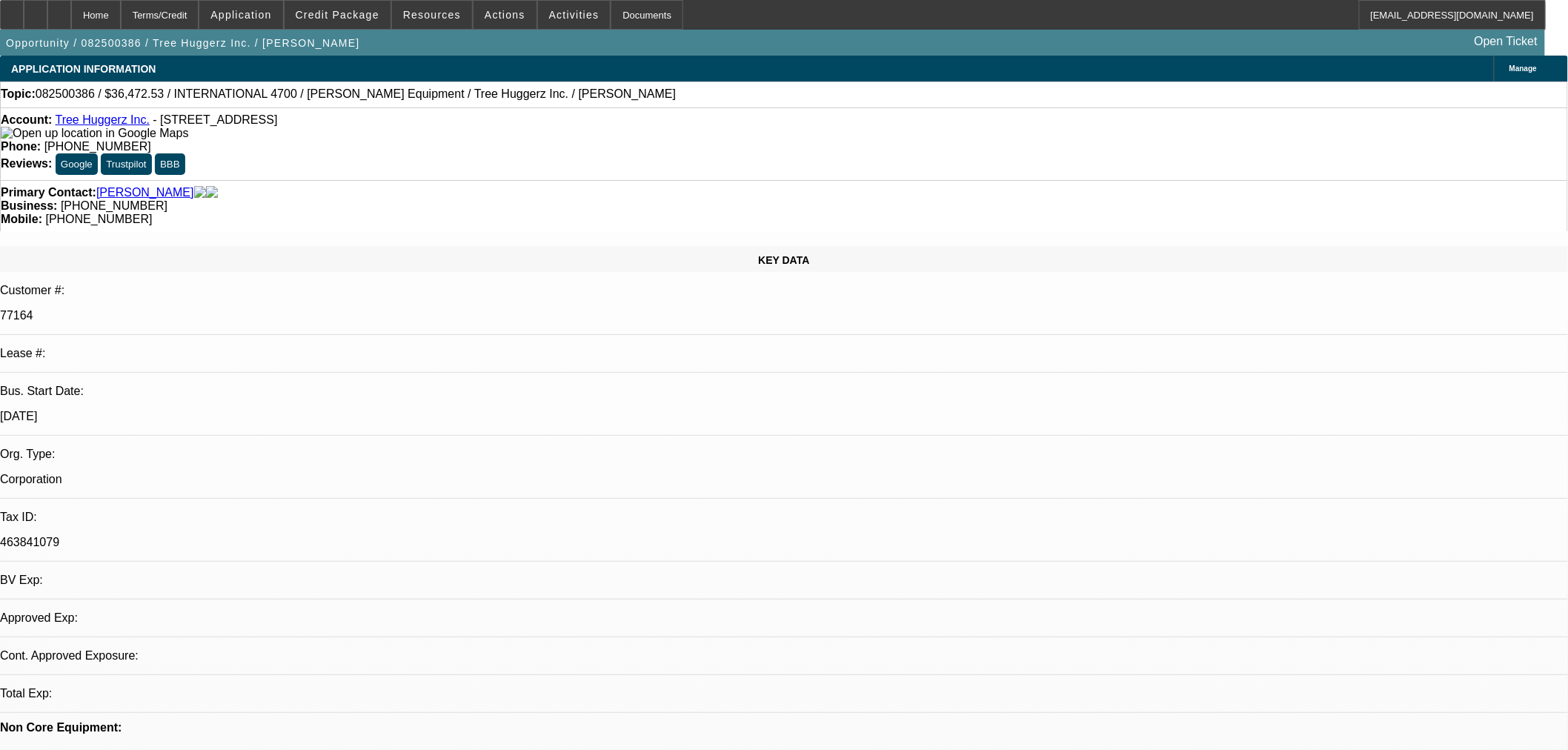
select select "0"
select select "6"
select select "0"
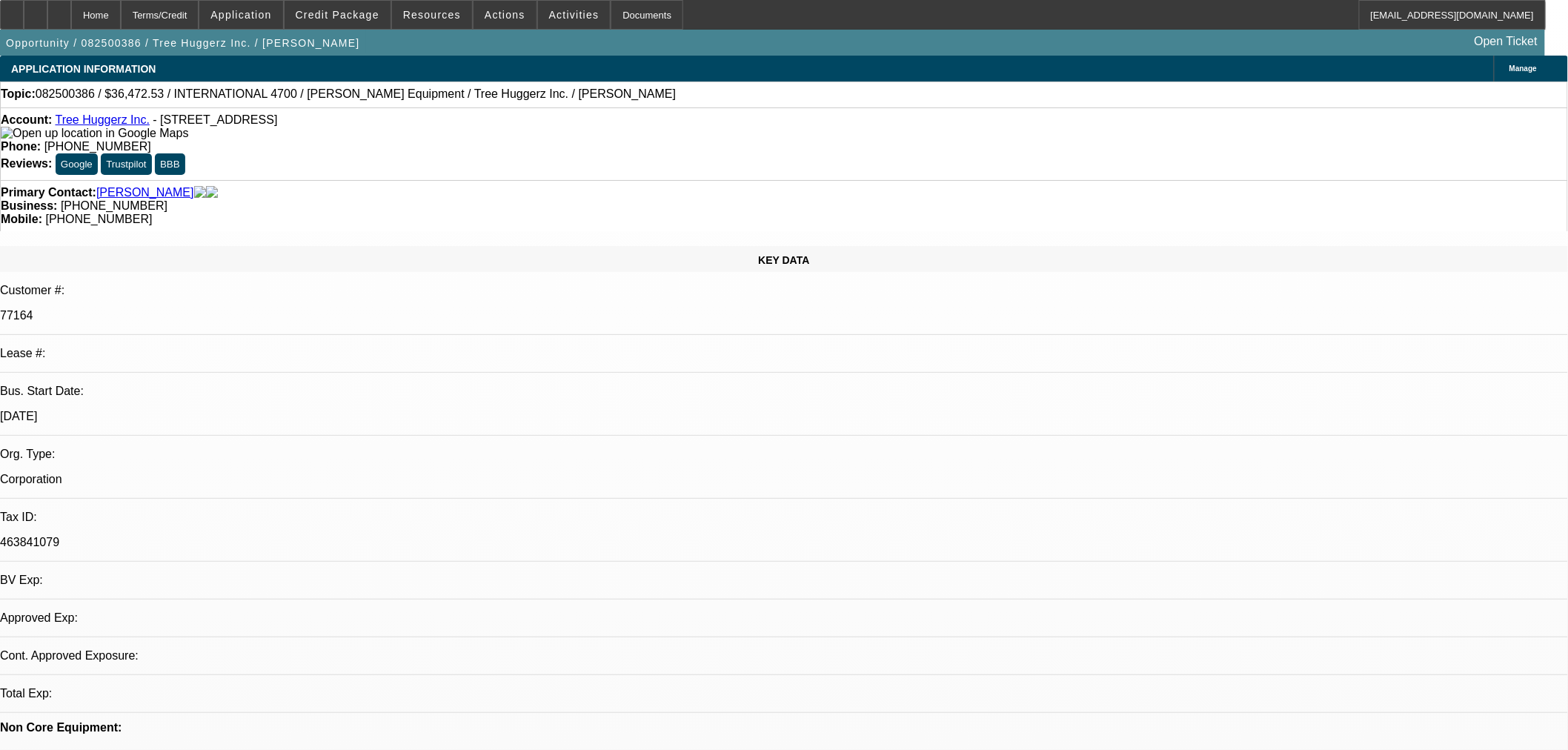
select select "0"
select select "6"
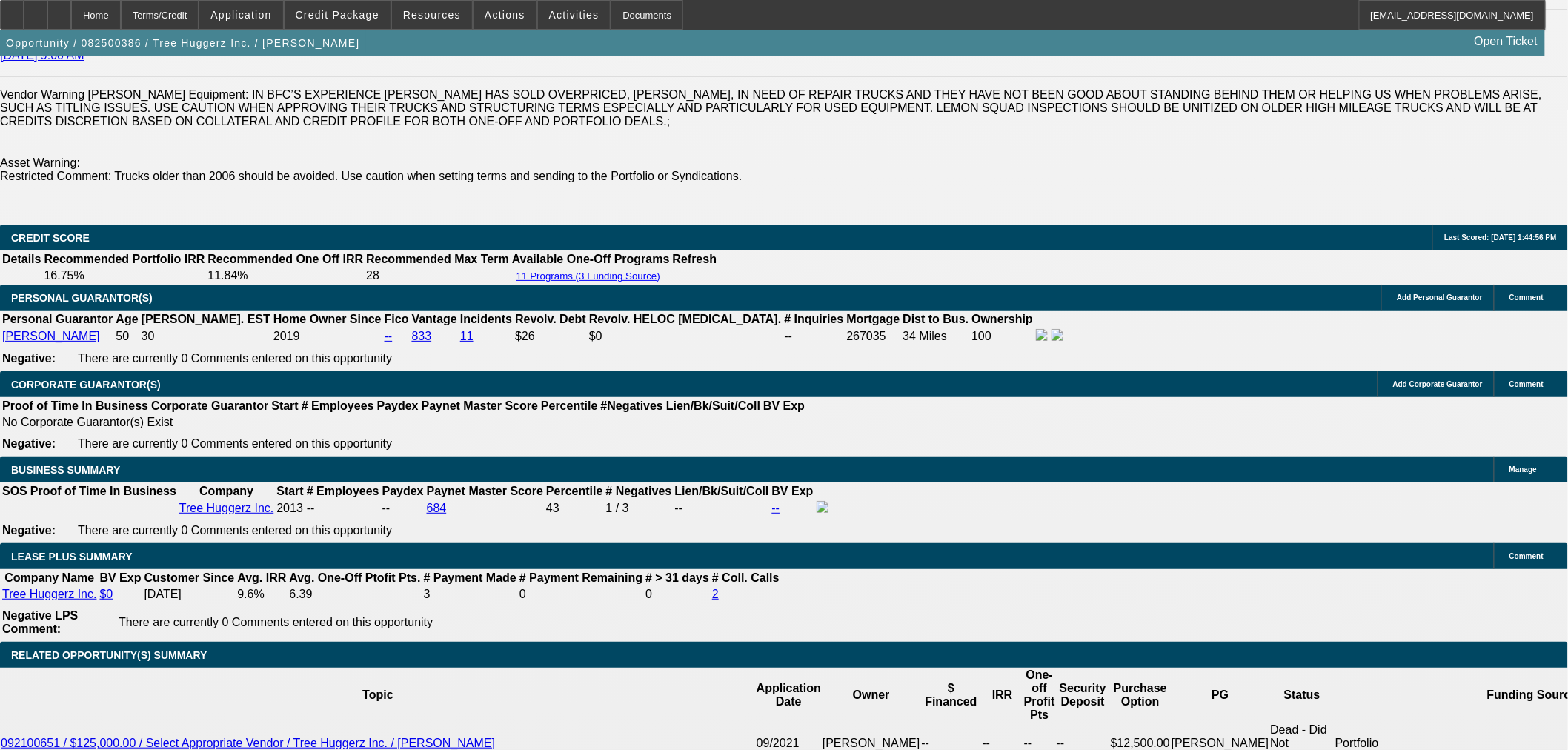
scroll to position [2191, 0]
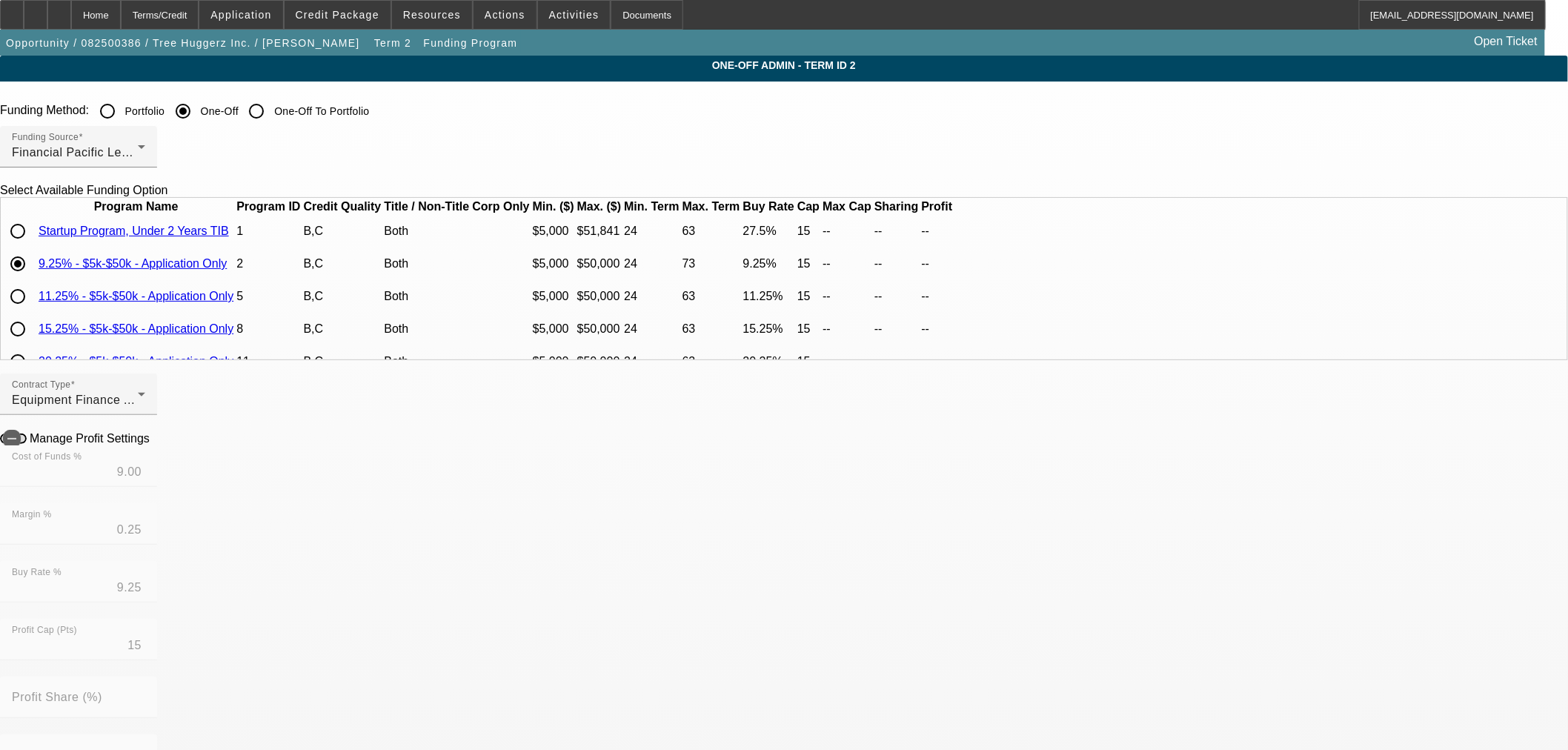
click at [33, 311] on input "radio" at bounding box center [18, 297] width 30 height 30
radio input "true"
type input "10.75"
type input "0.50"
type input "11.25"
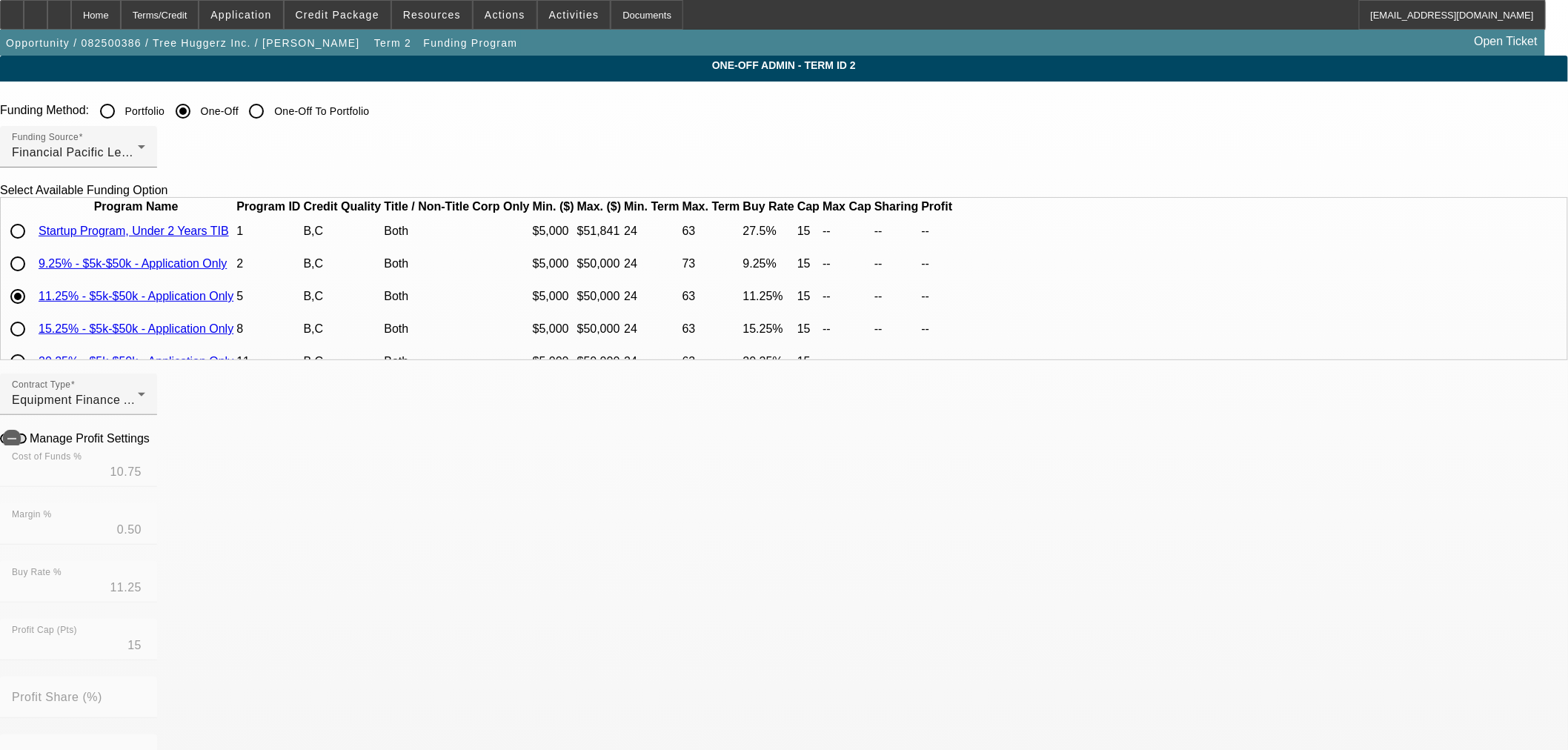
click at [154, 444] on icon at bounding box center [154, 438] width 0 height 13
type input "$664.13"
click at [120, 17] on div "Home" at bounding box center [96, 15] width 49 height 30
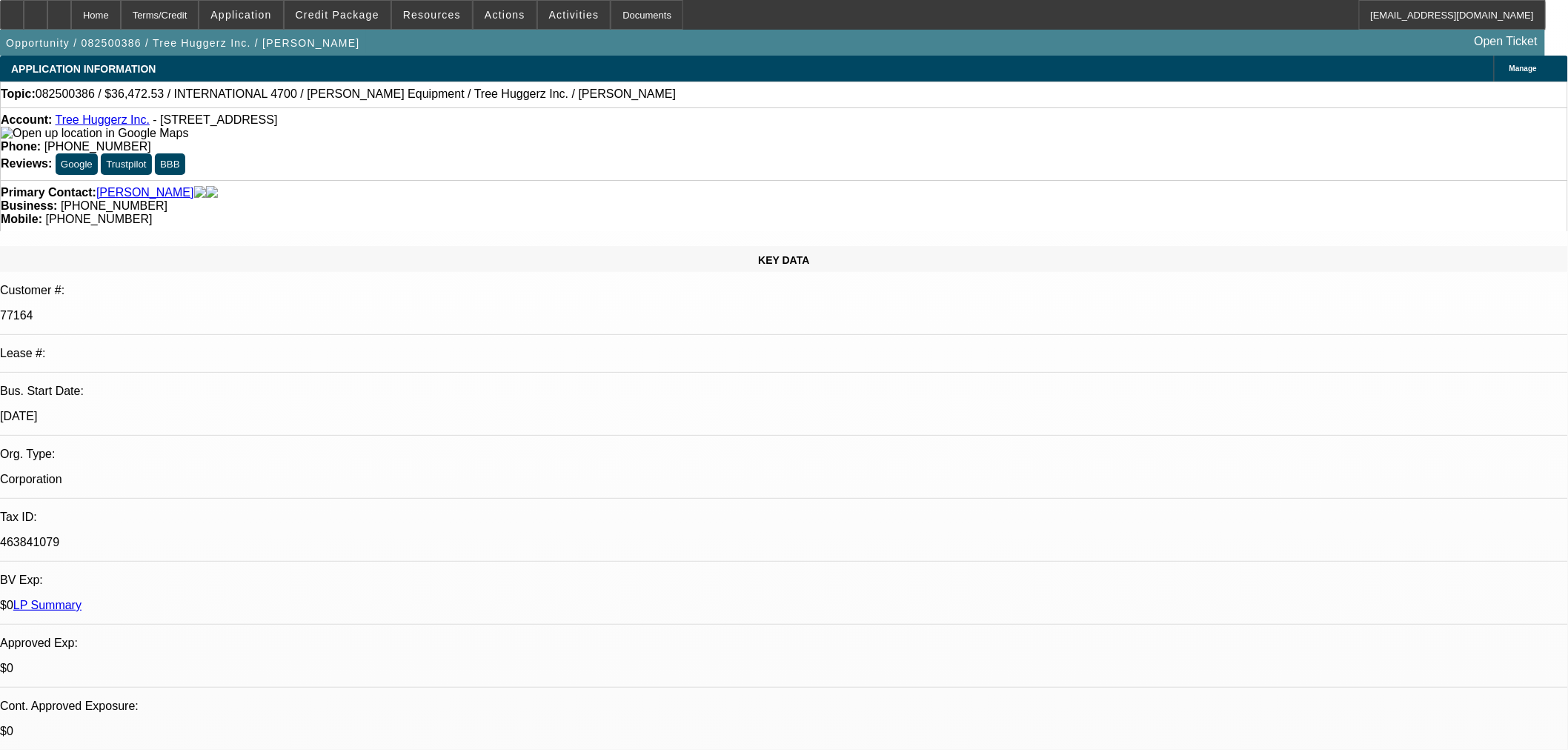
select select "0"
select select "6"
select select "0"
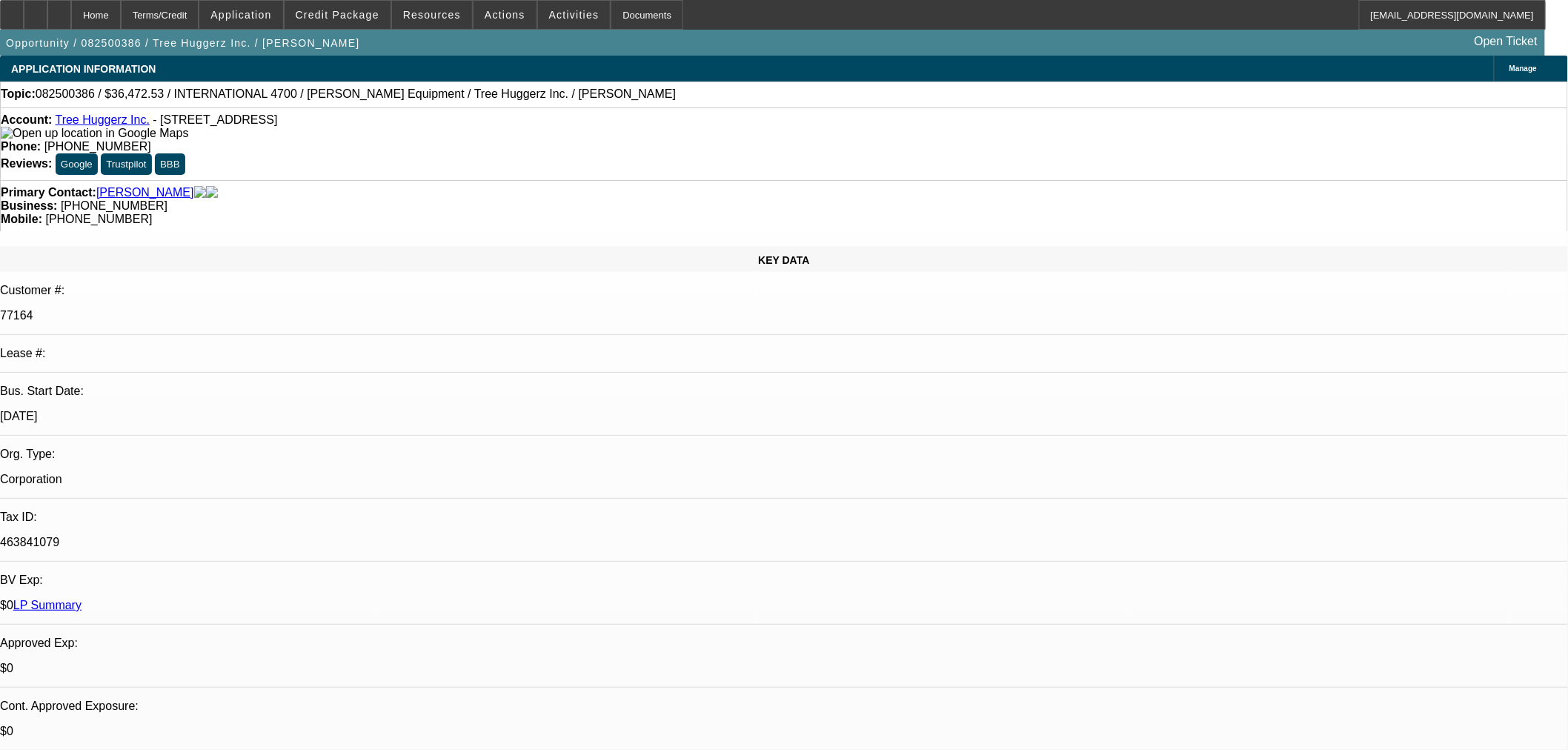
select select "0"
select select "6"
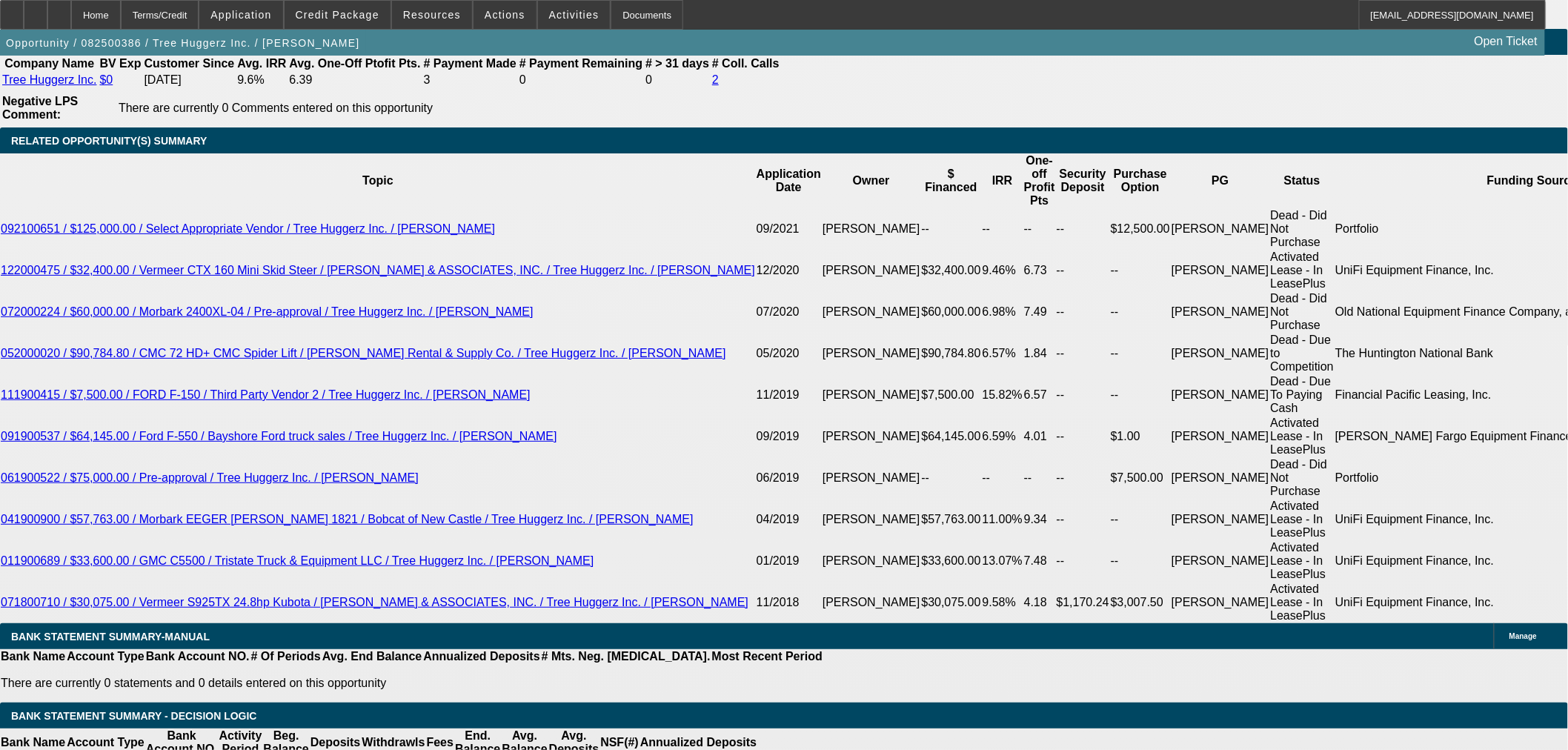
scroll to position [2686, 0]
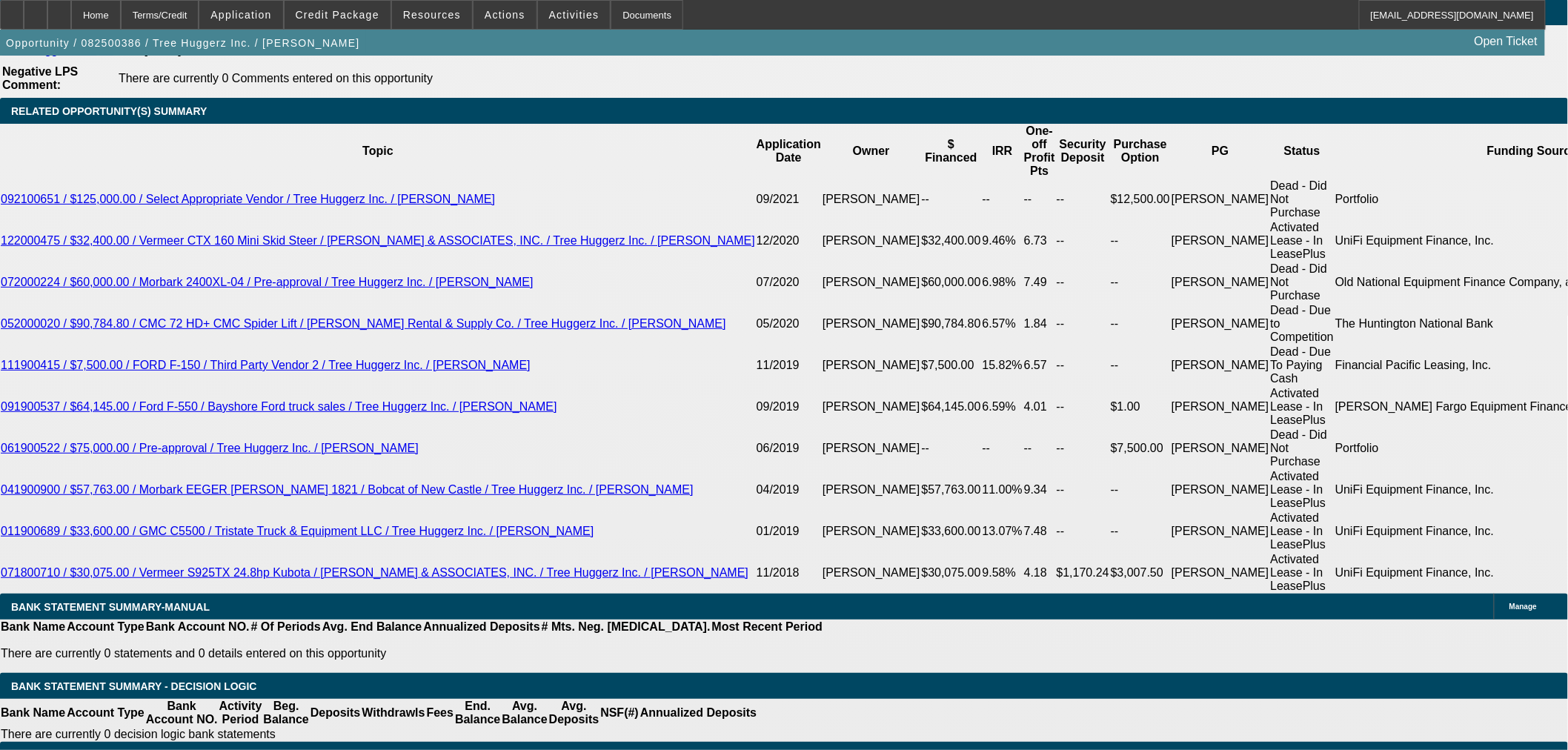
select select "3"
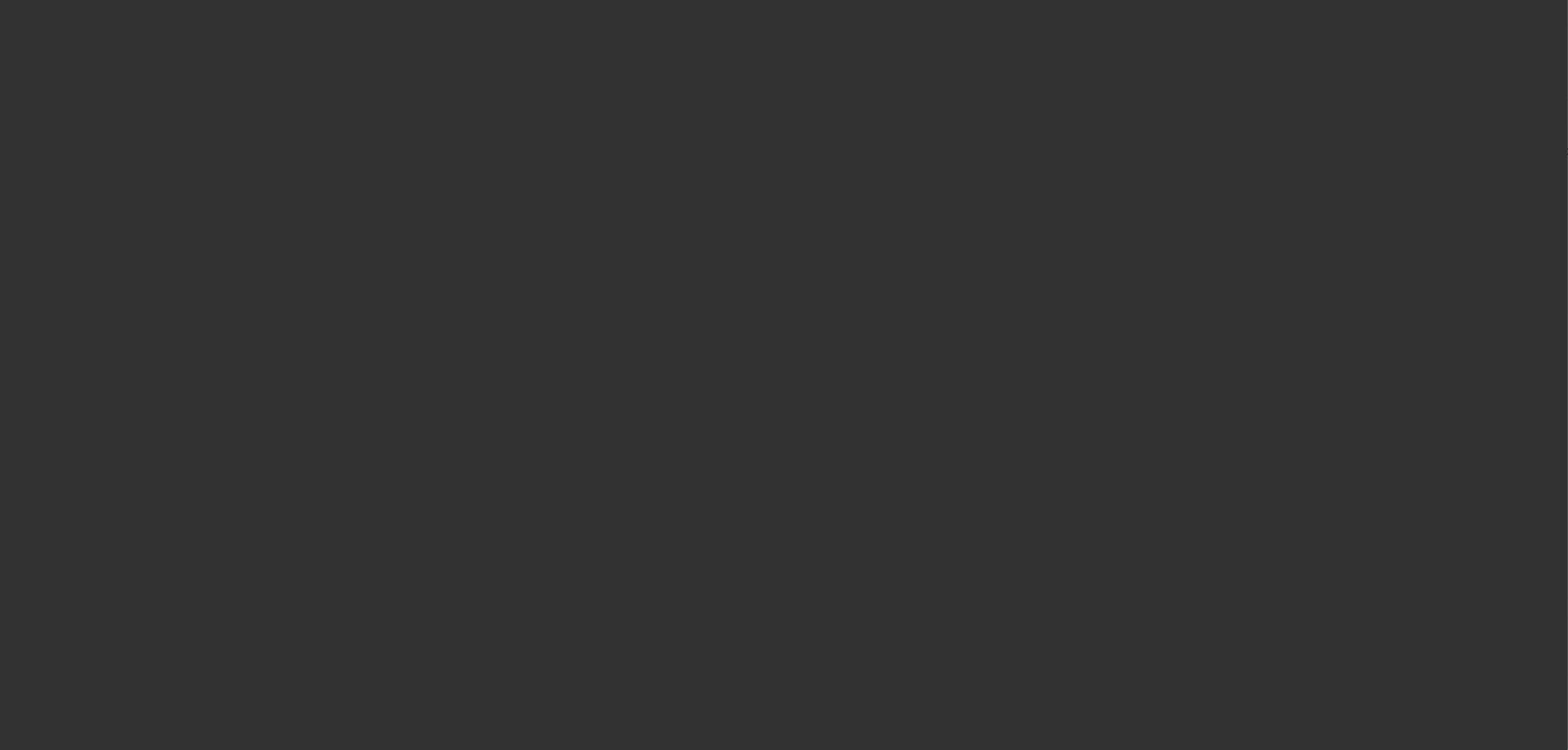
scroll to position [0, 0]
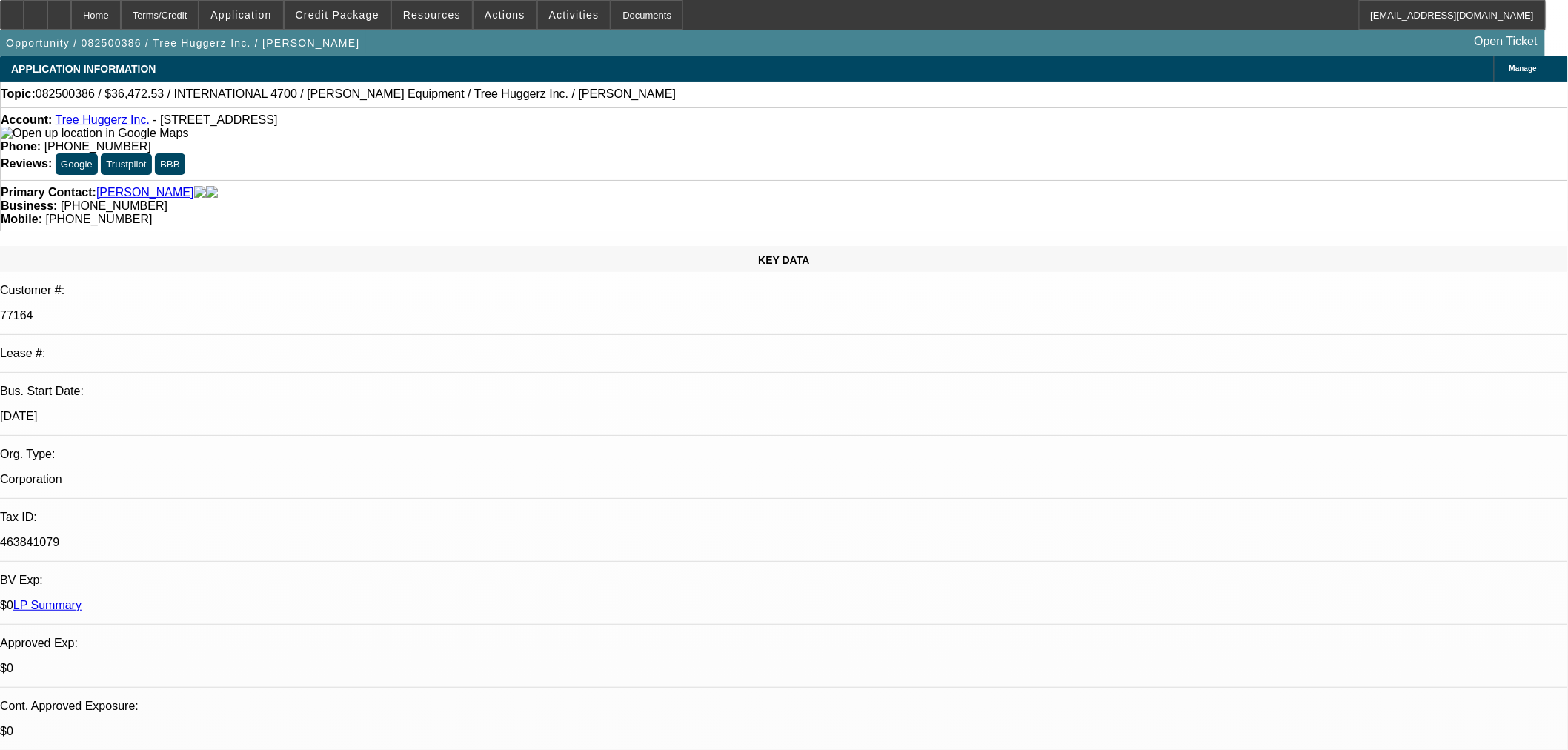
type input "[DATE]"
paste input "241522"
type input "241522"
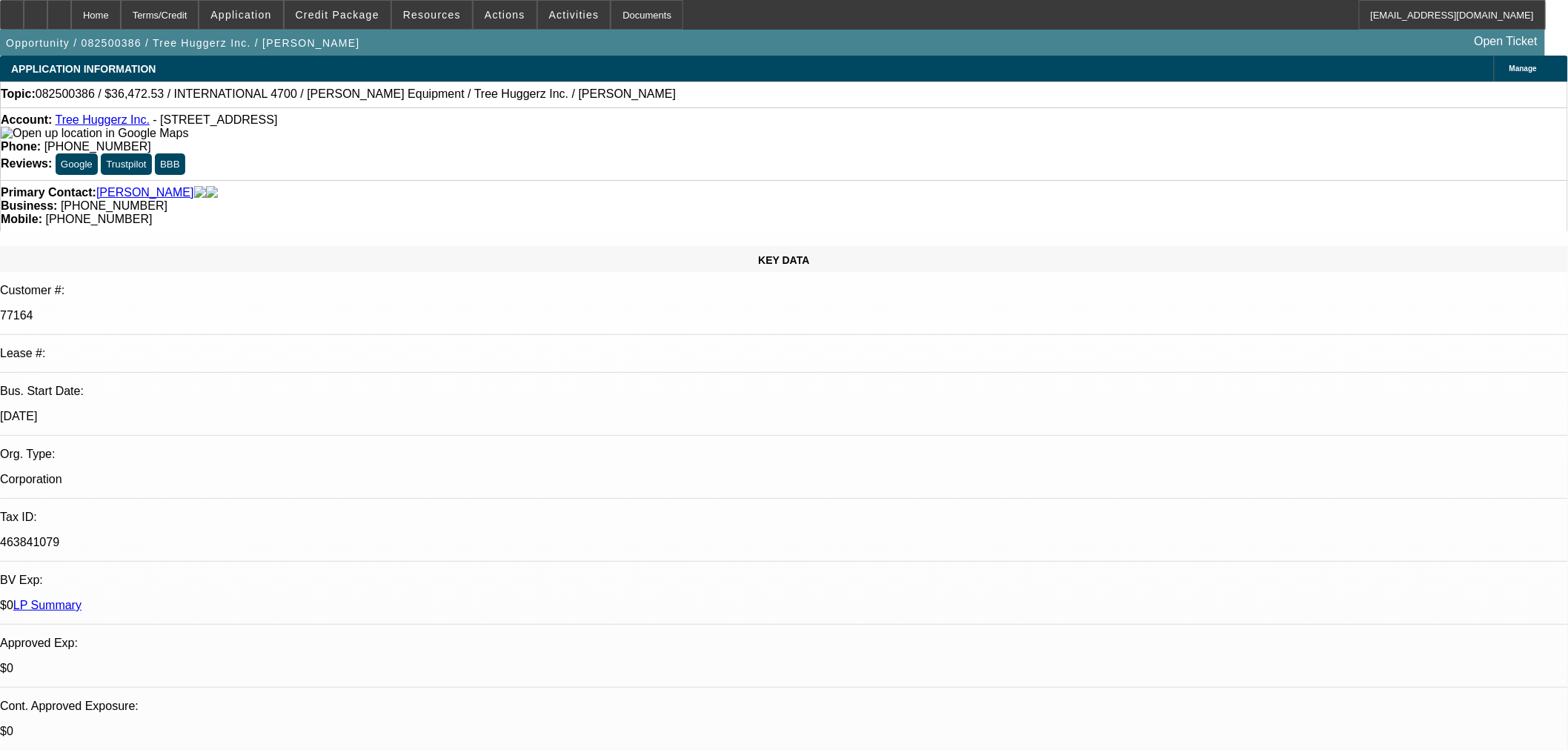
paste input "241522"
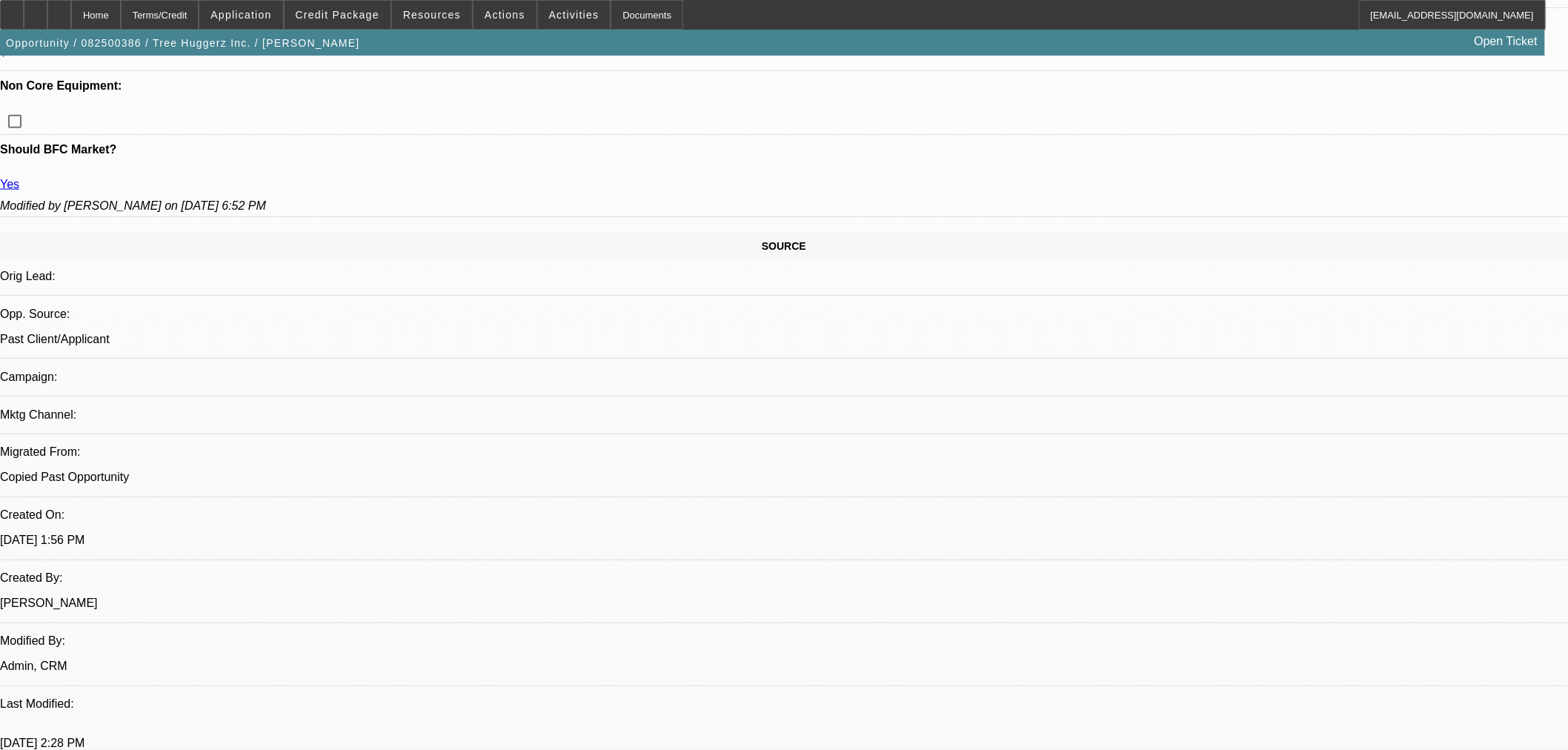
scroll to position [824, 0]
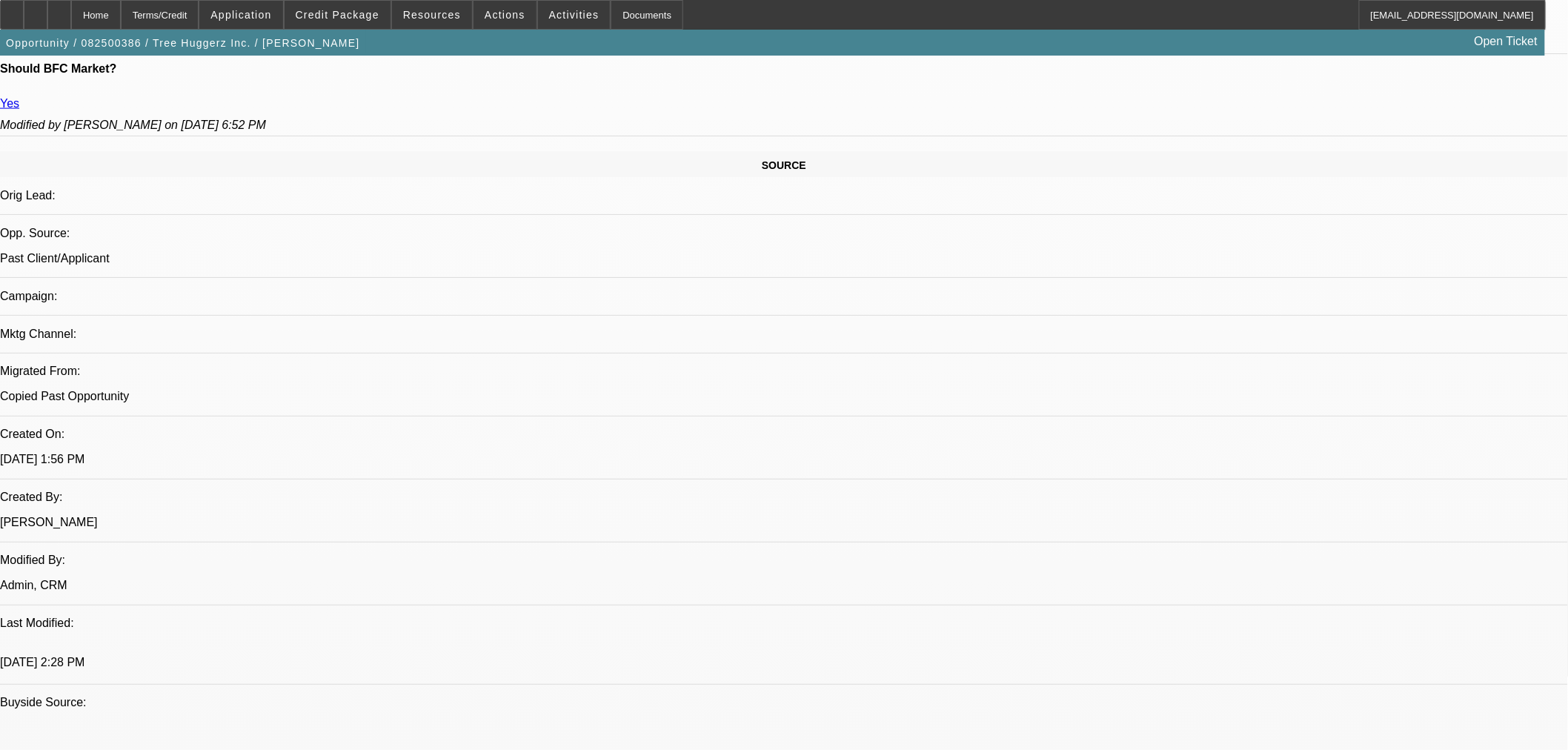
type input "241522"
click at [1138, 460] on span "Cashiers/Certified Check" at bounding box center [1150, 469] width 140 height 18
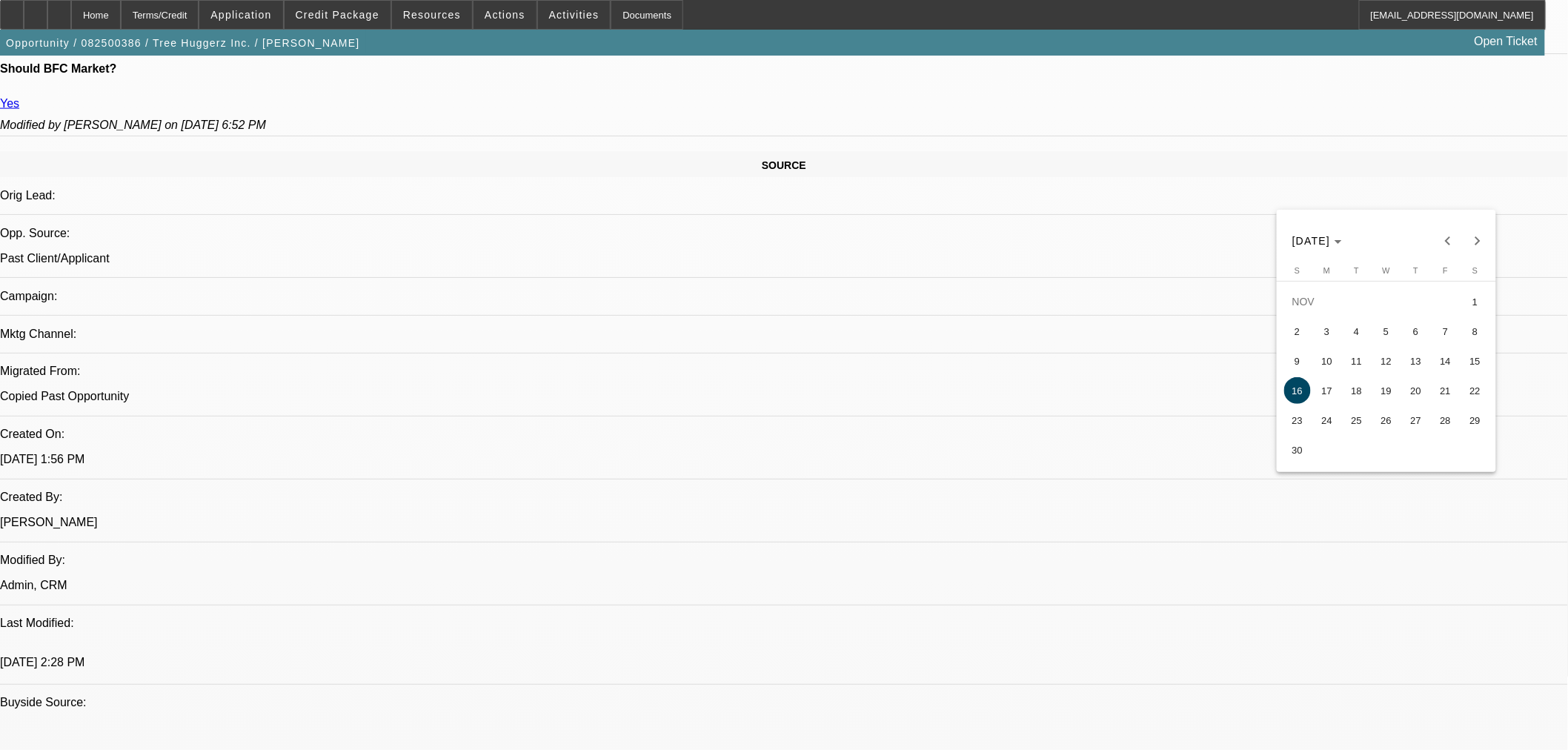
click at [1391, 364] on span "12" at bounding box center [1386, 361] width 27 height 27
type input "11/12/2025"
click at [1386, 416] on span "12" at bounding box center [1386, 418] width 27 height 27
type input "11/12/2025"
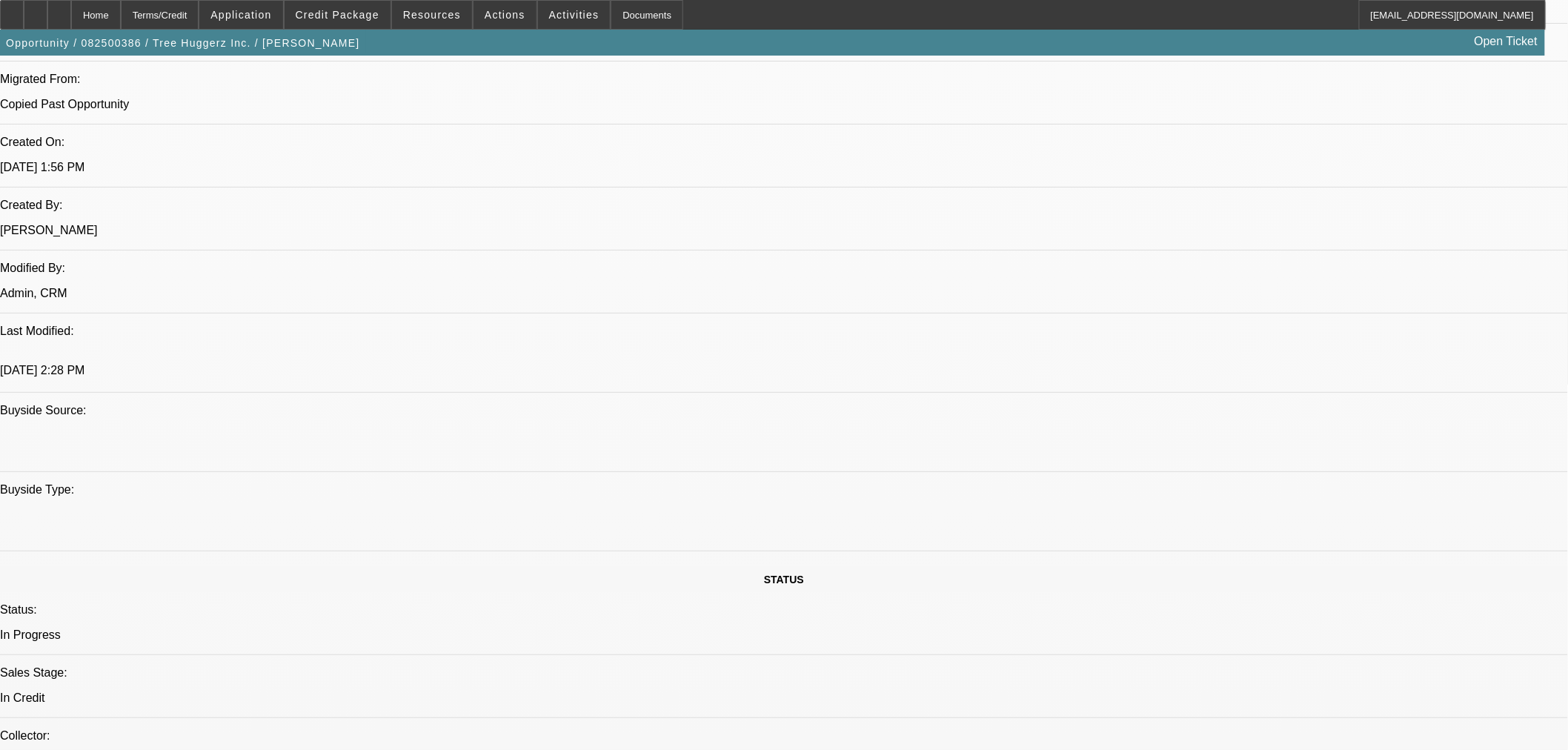
scroll to position [1153, 0]
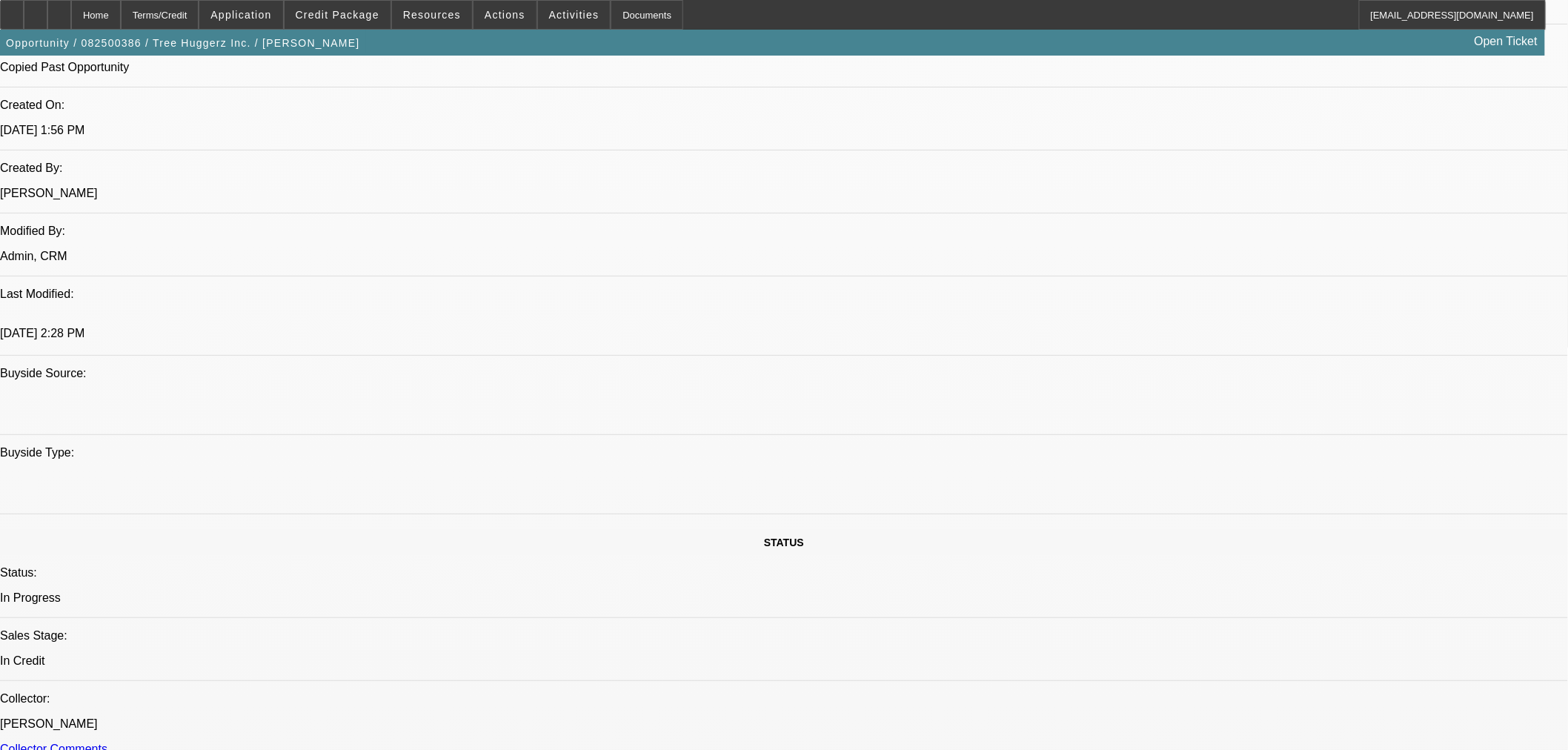
paste textarea "241522"
paste textarea "Amount: $36,472.53 Approved Term: 36 months Residual: $1.00 to Broker Approved …"
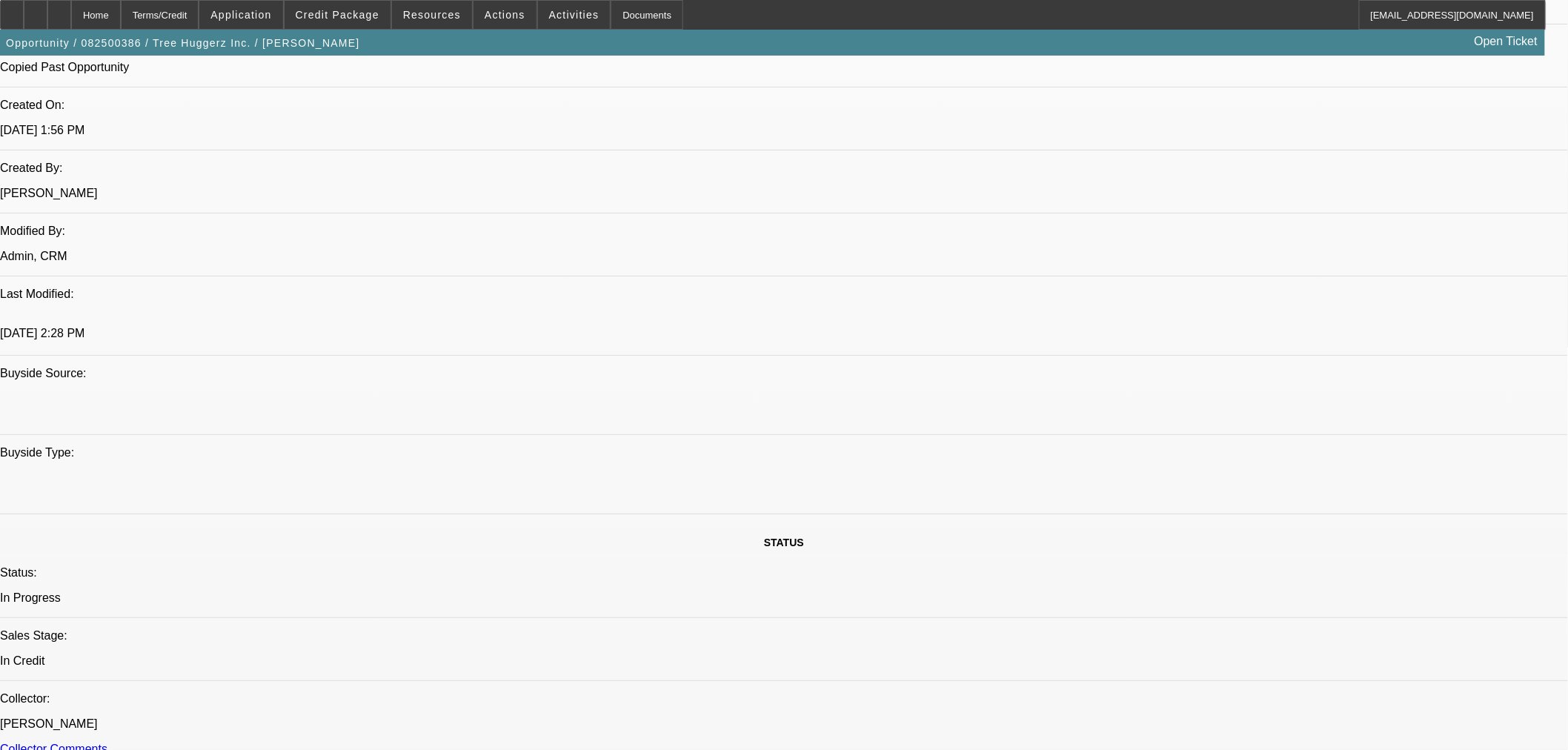
drag, startPoint x: 1195, startPoint y: 492, endPoint x: 1078, endPoint y: 492, distance: 117.0
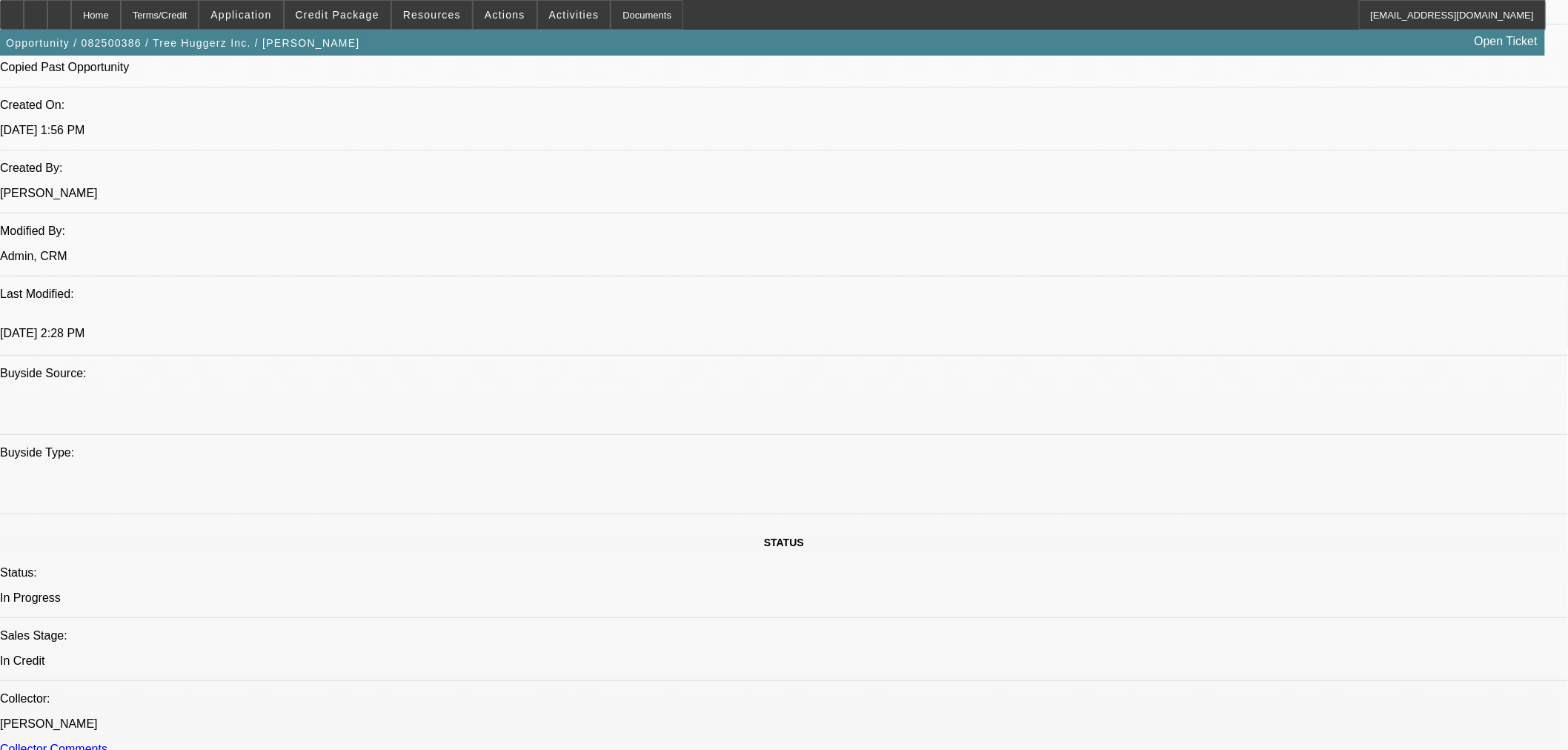
paste textarea "Vendor: NUSSBAUM EQUIPMENT INC : APPROVED, Equipment: APPROVED"
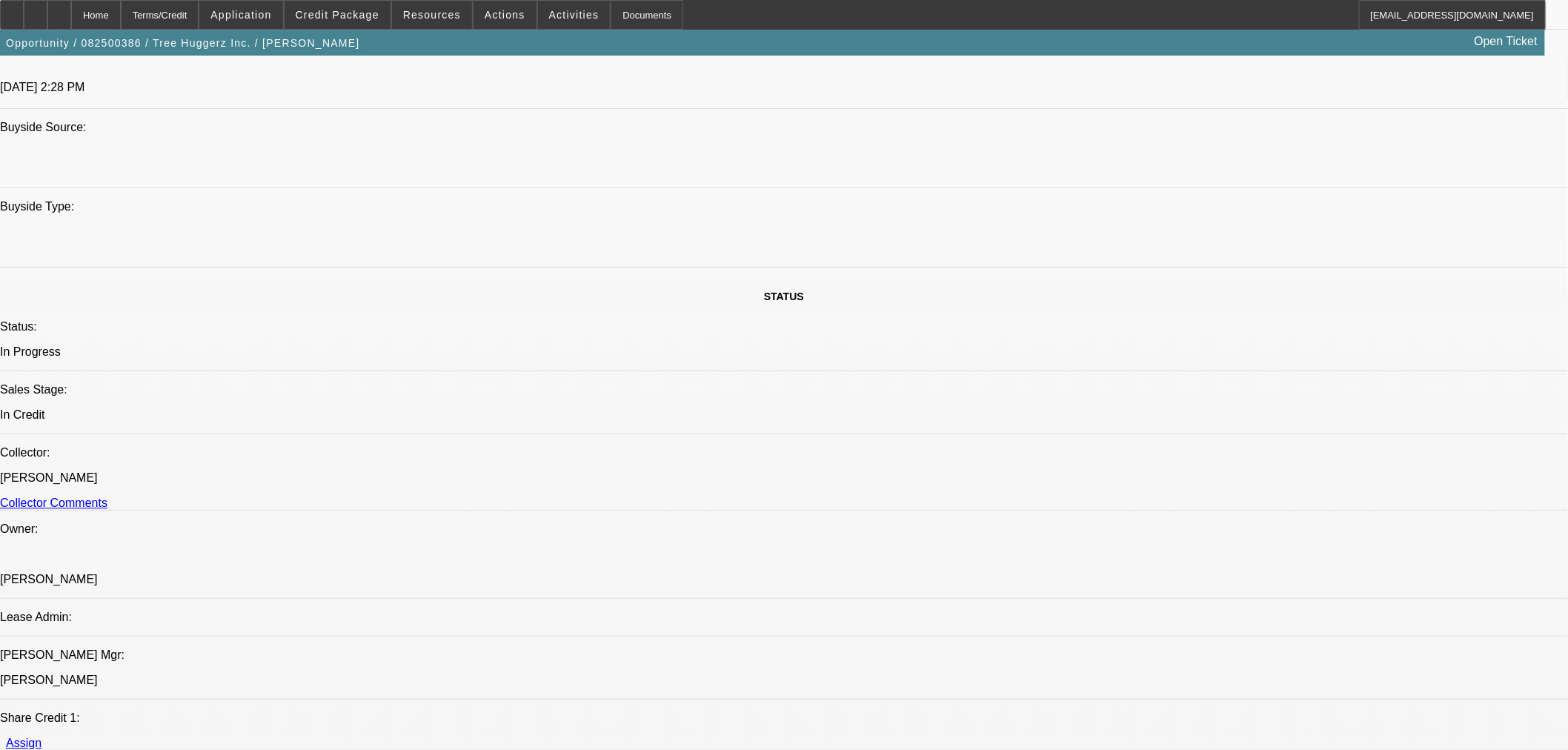
scroll to position [0, 0]
type textarea "APPROVED BY FINPAC: Amount: $36,472.53. Approved Term: 33 months. Approved Pric…"
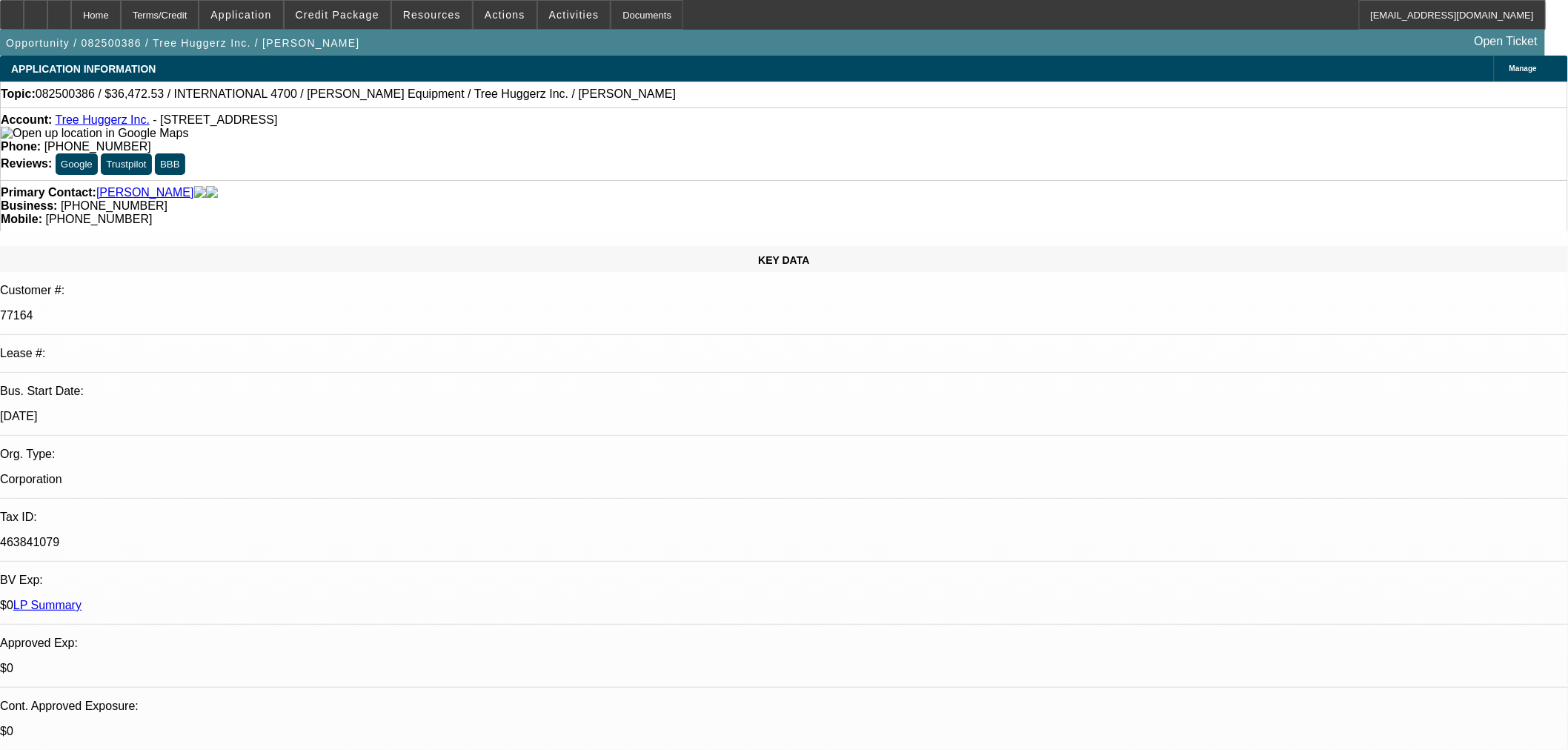
scroll to position [411, 0]
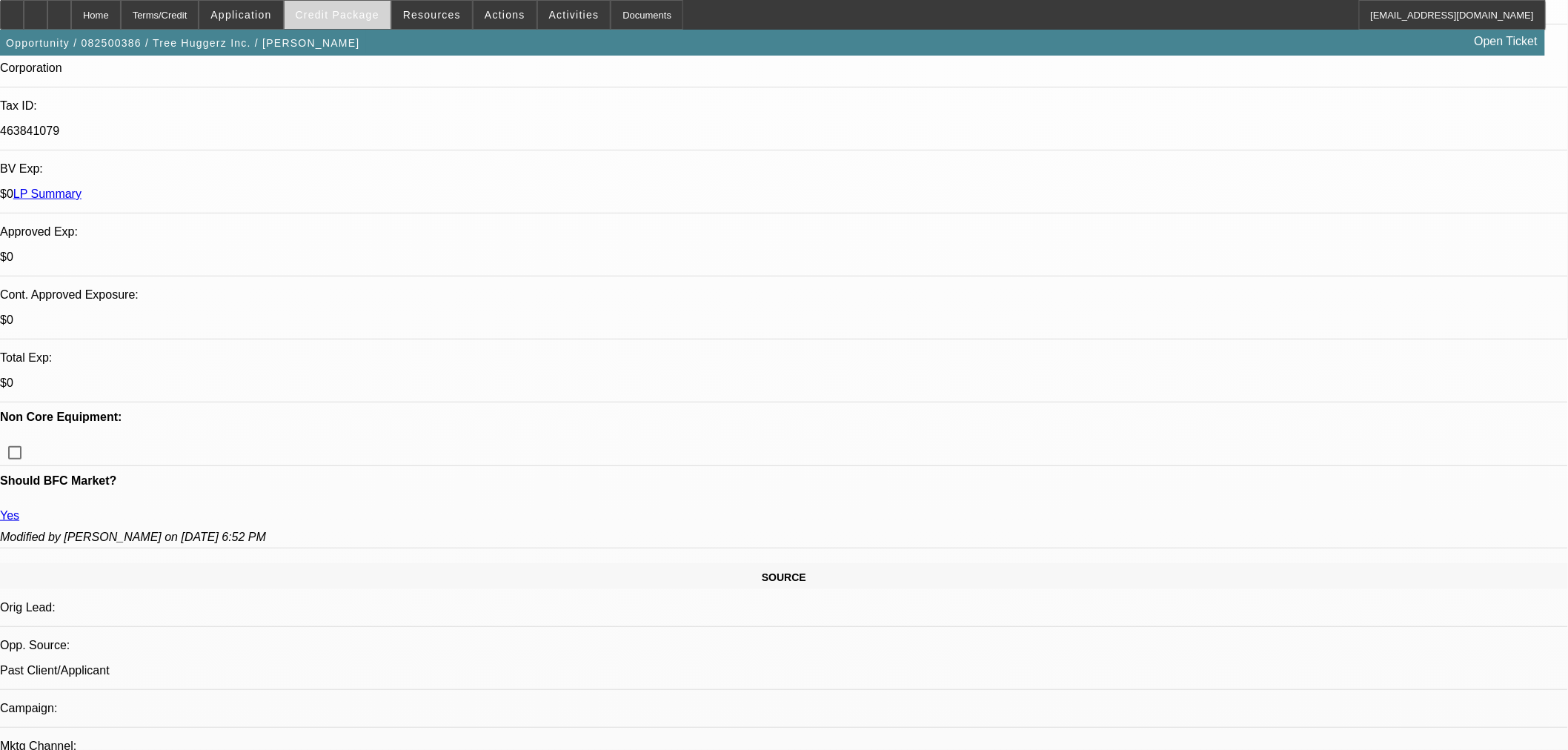
click at [336, 17] on span "Credit Package" at bounding box center [337, 15] width 84 height 12
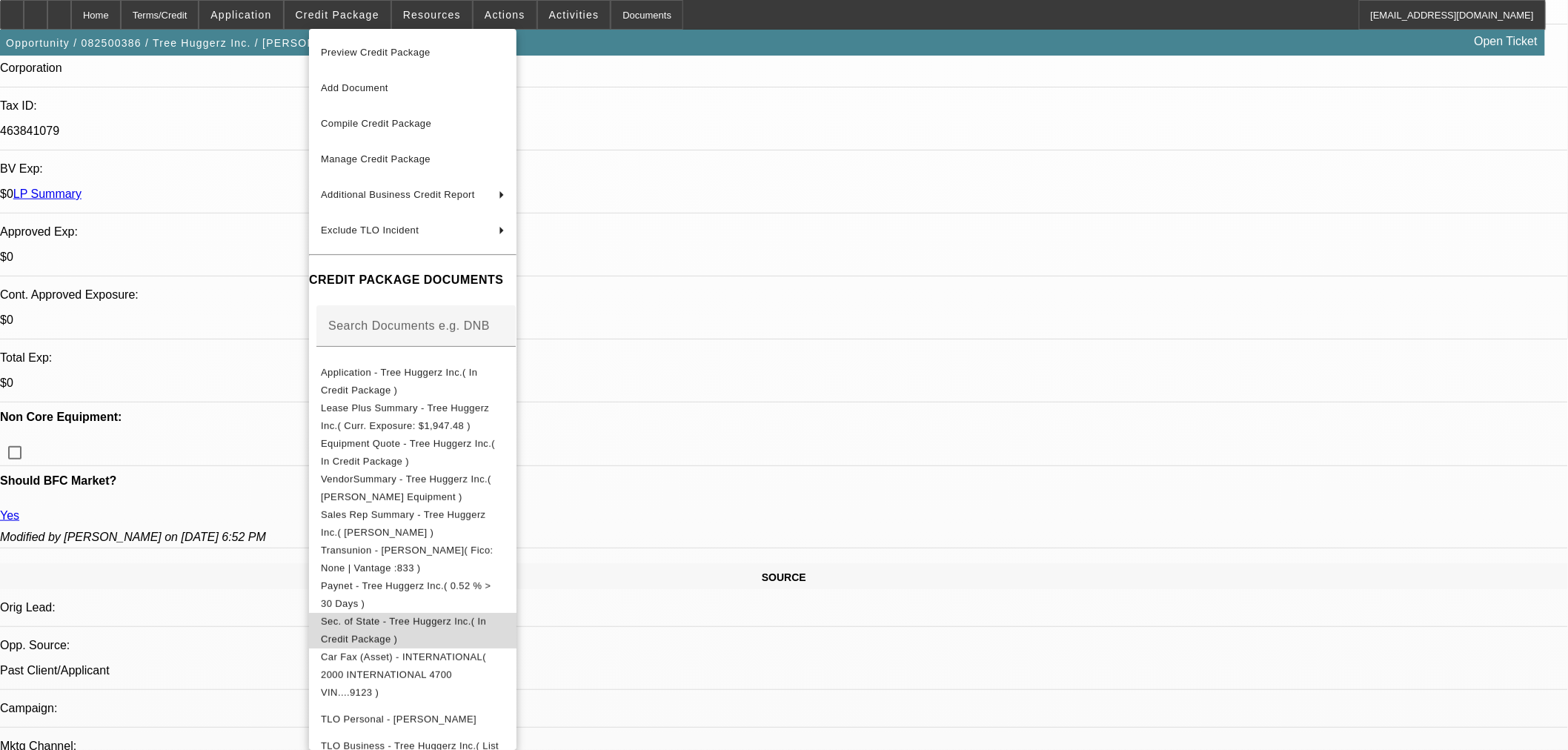
click at [447, 633] on span "Sec. of State - Tree Huggerz Inc.( In Credit Package )" at bounding box center [413, 630] width 184 height 35
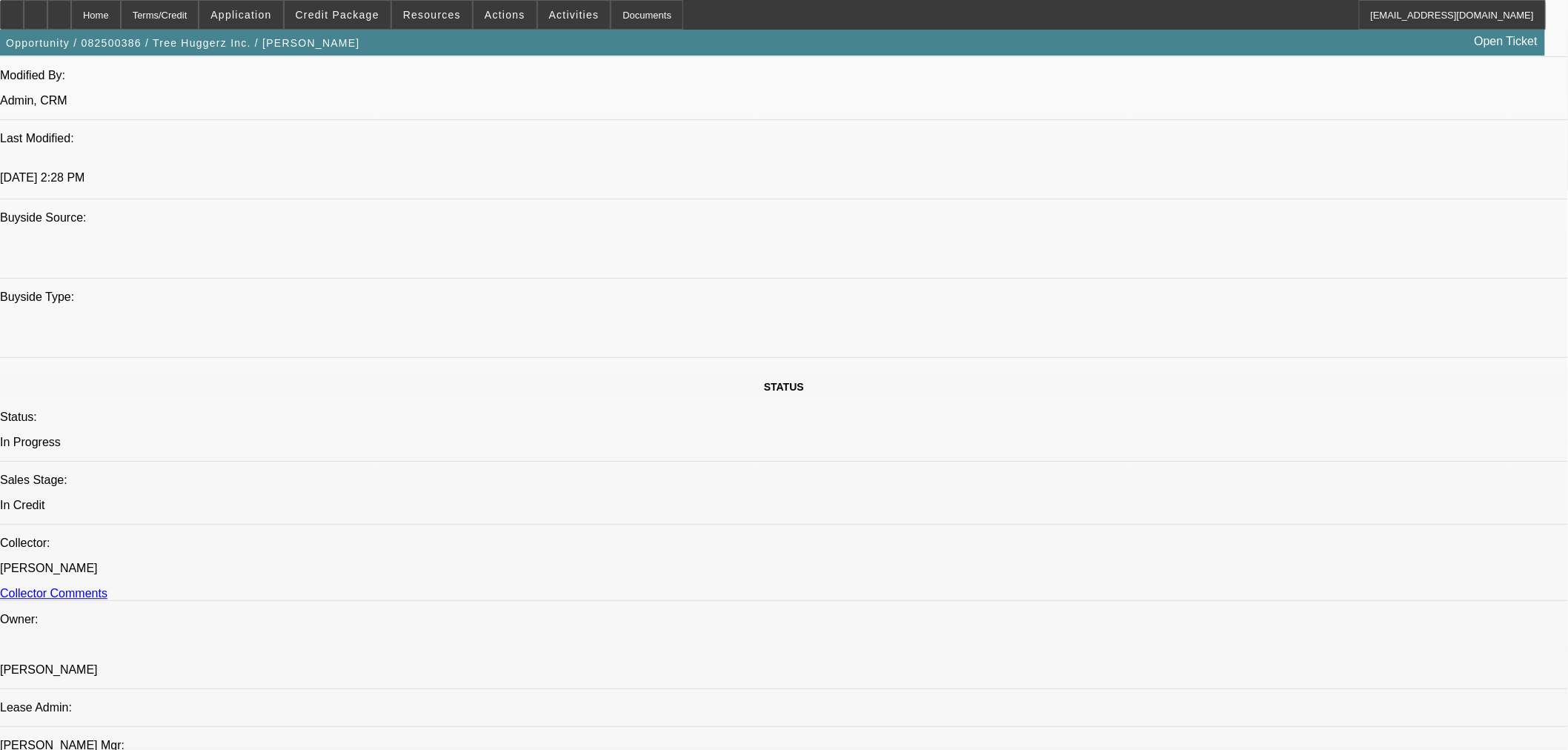
scroll to position [1318, 0]
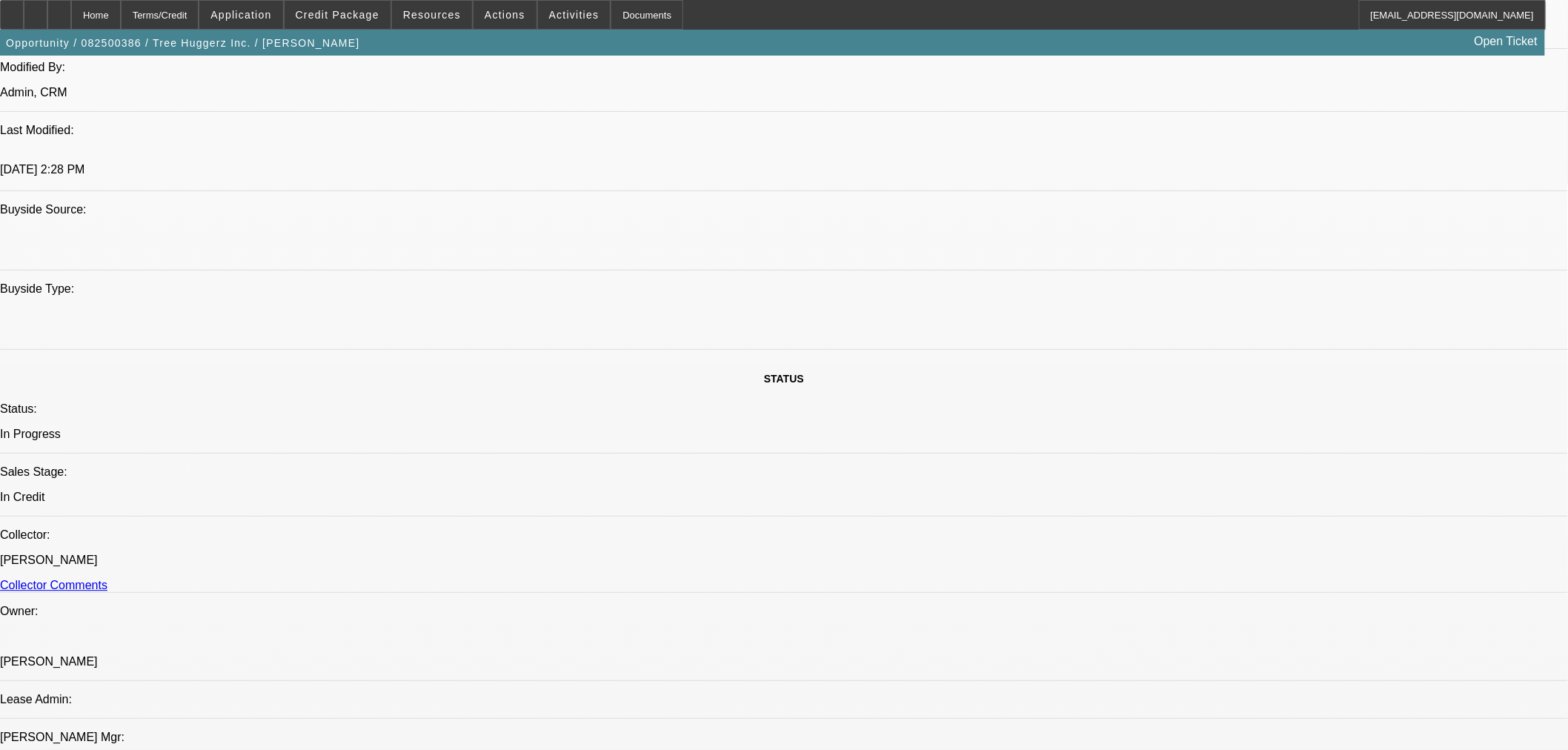
click at [1117, 501] on span "18" at bounding box center [1130, 499] width 27 height 27
click at [1239, 480] on span "15" at bounding box center [1248, 469] width 27 height 27
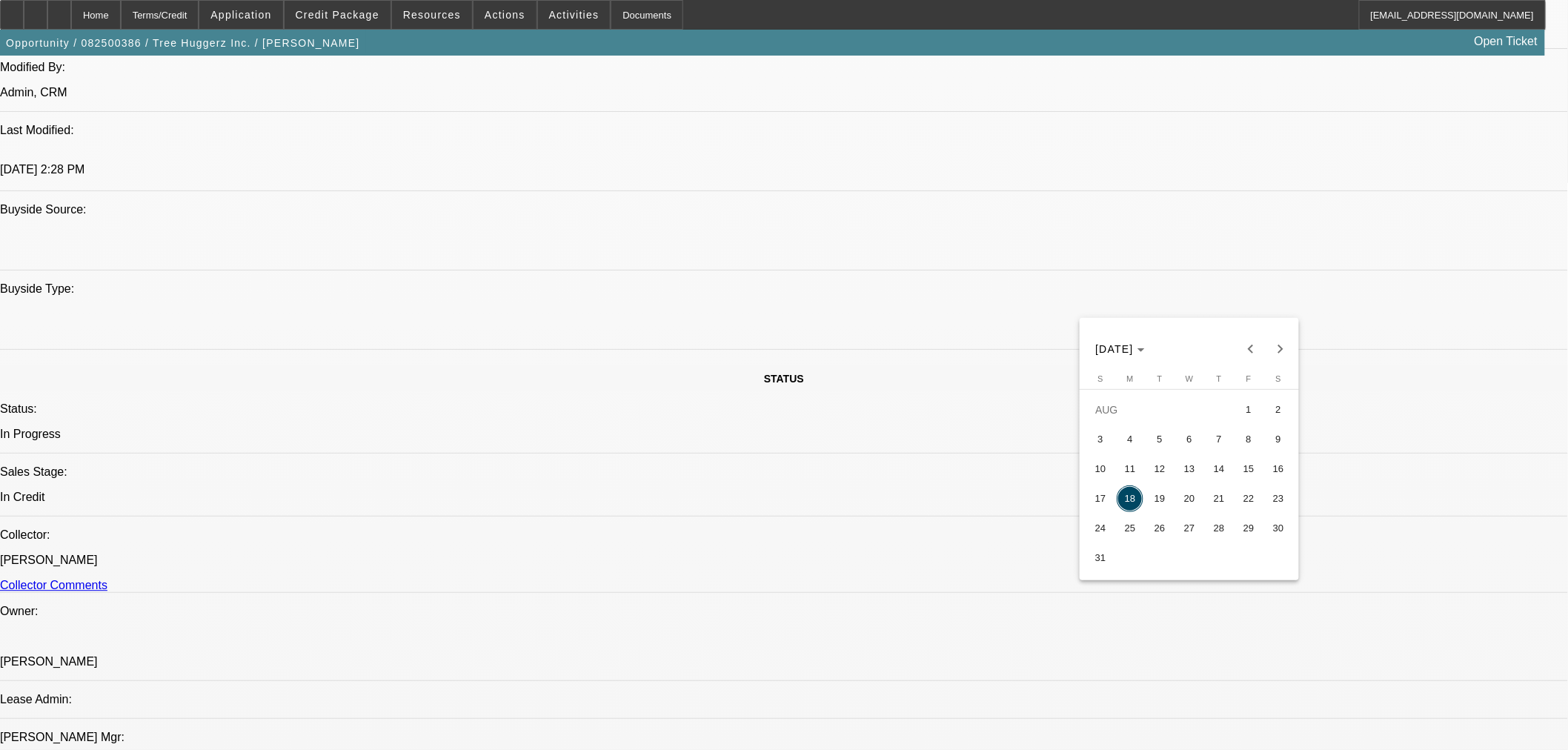
type input "8/15/2025"
type input "02:29"
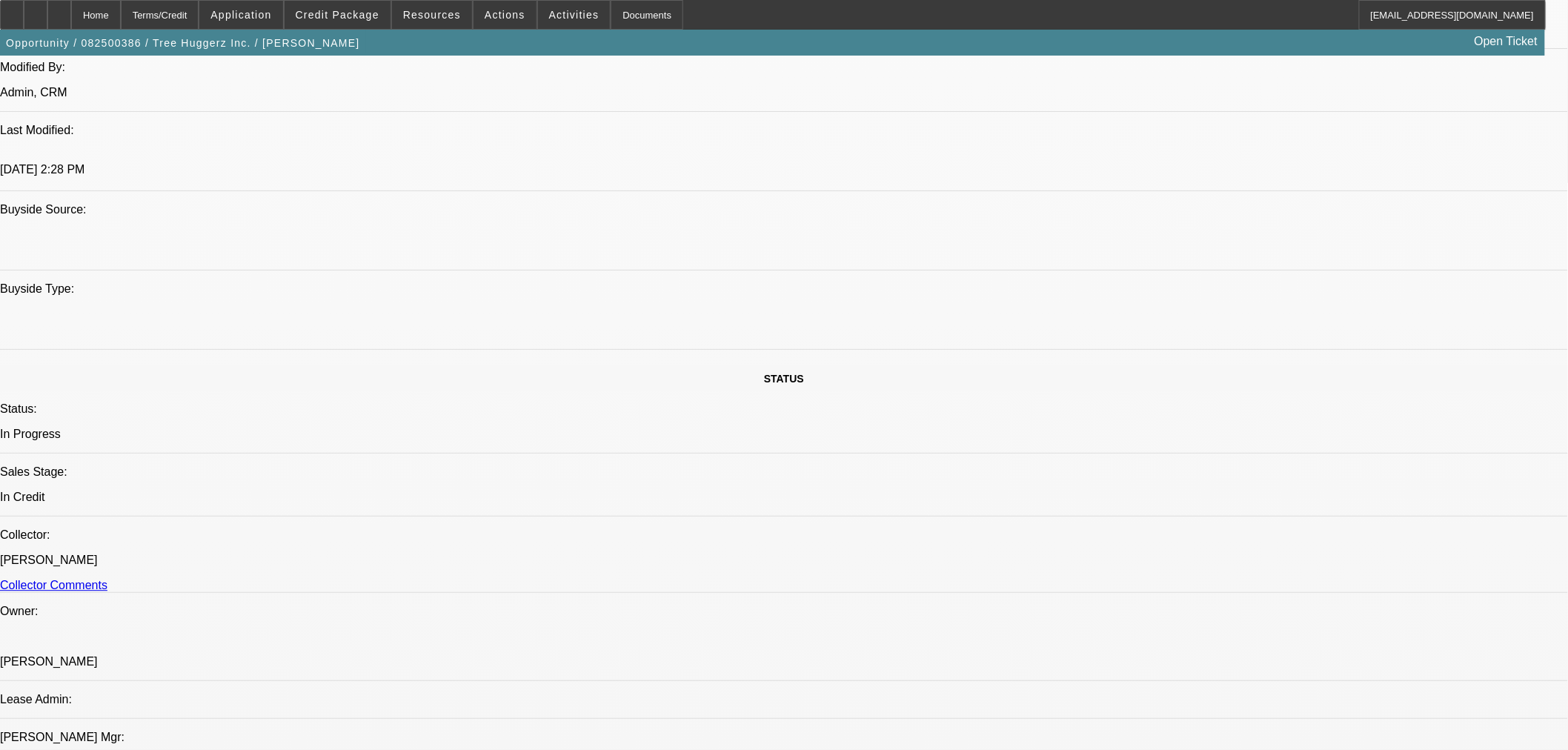
drag, startPoint x: 1341, startPoint y: 679, endPoint x: 1073, endPoint y: 691, distance: 268.3
type input "05:22"
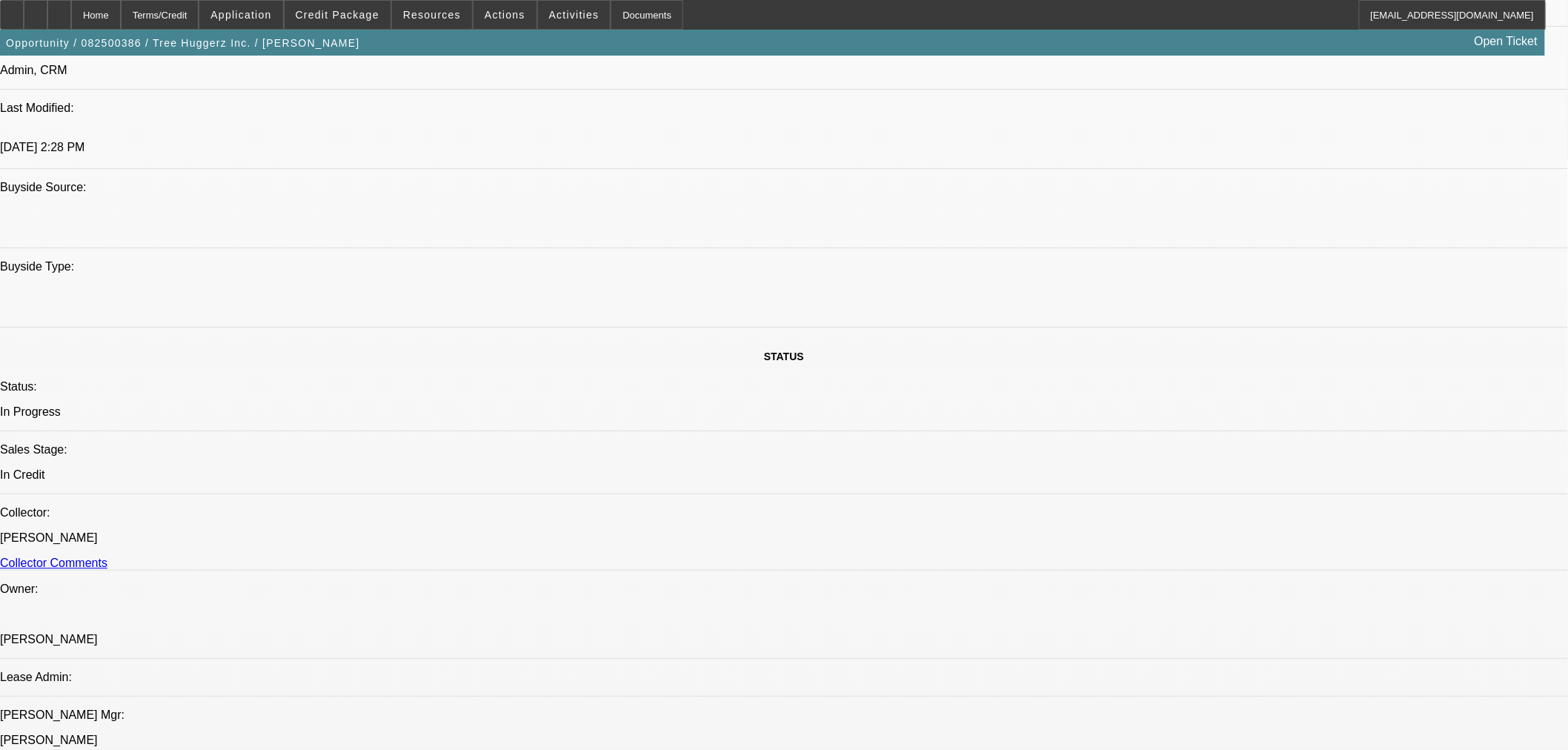
scroll to position [1565, 0]
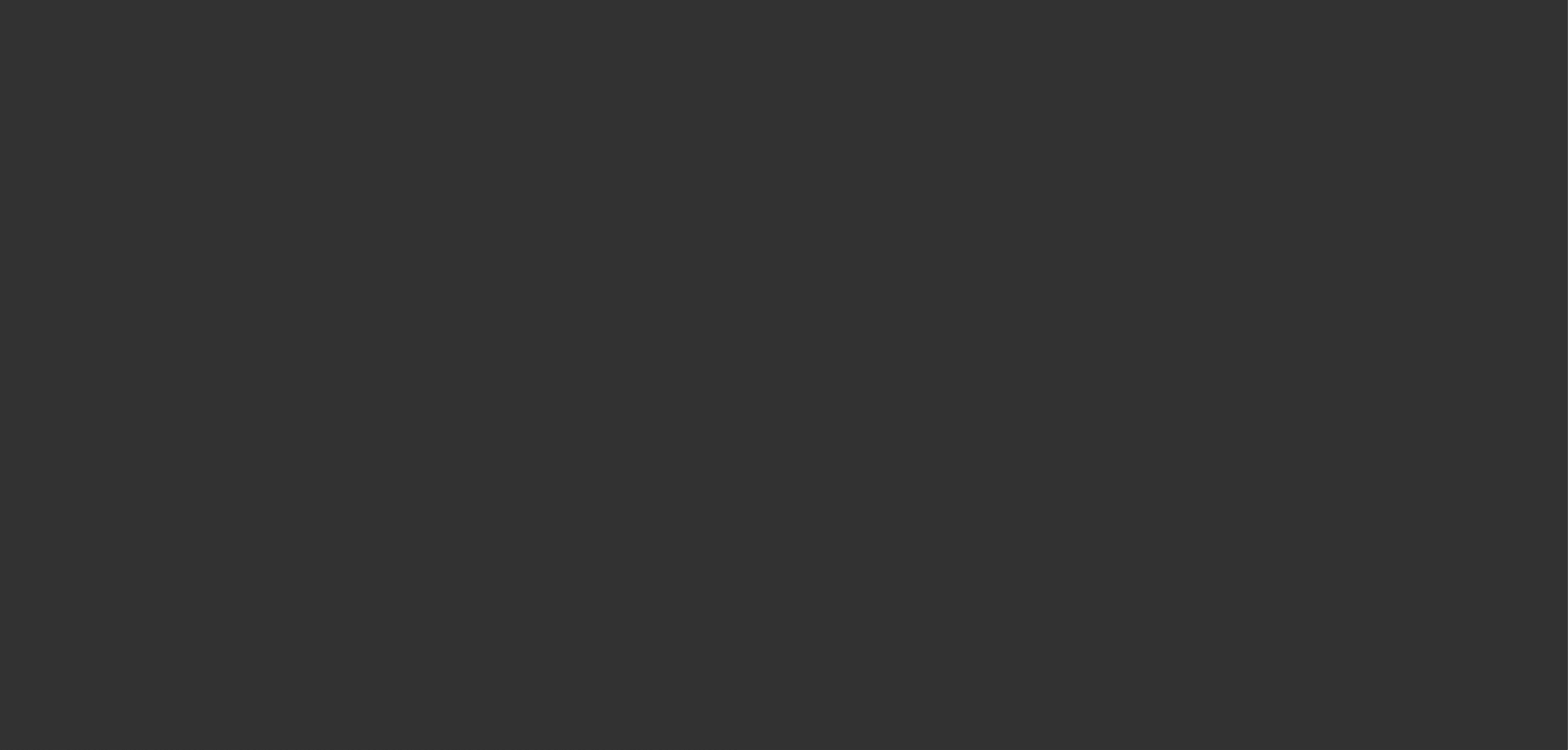
scroll to position [0, 0]
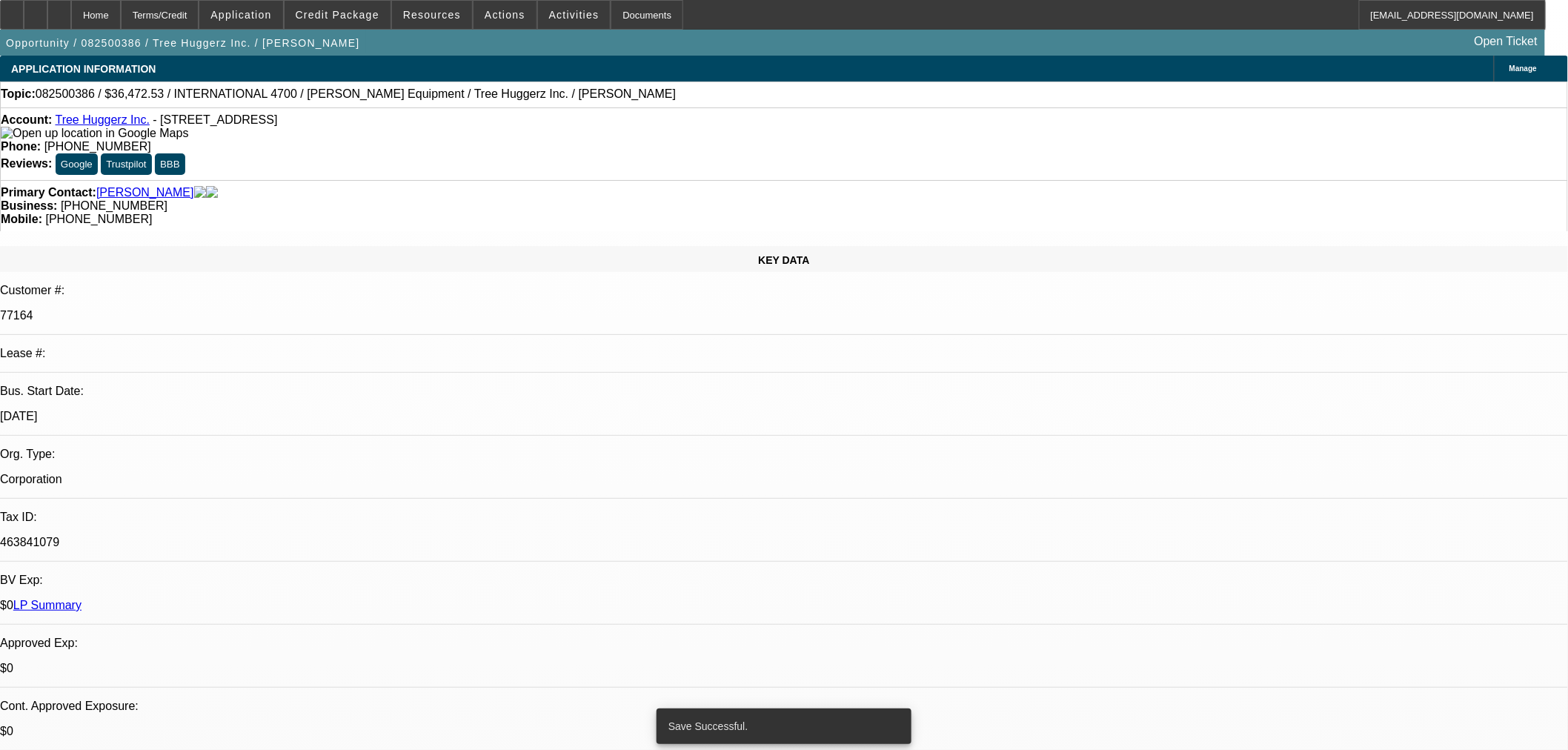
select select "0"
select select "6"
select select "0"
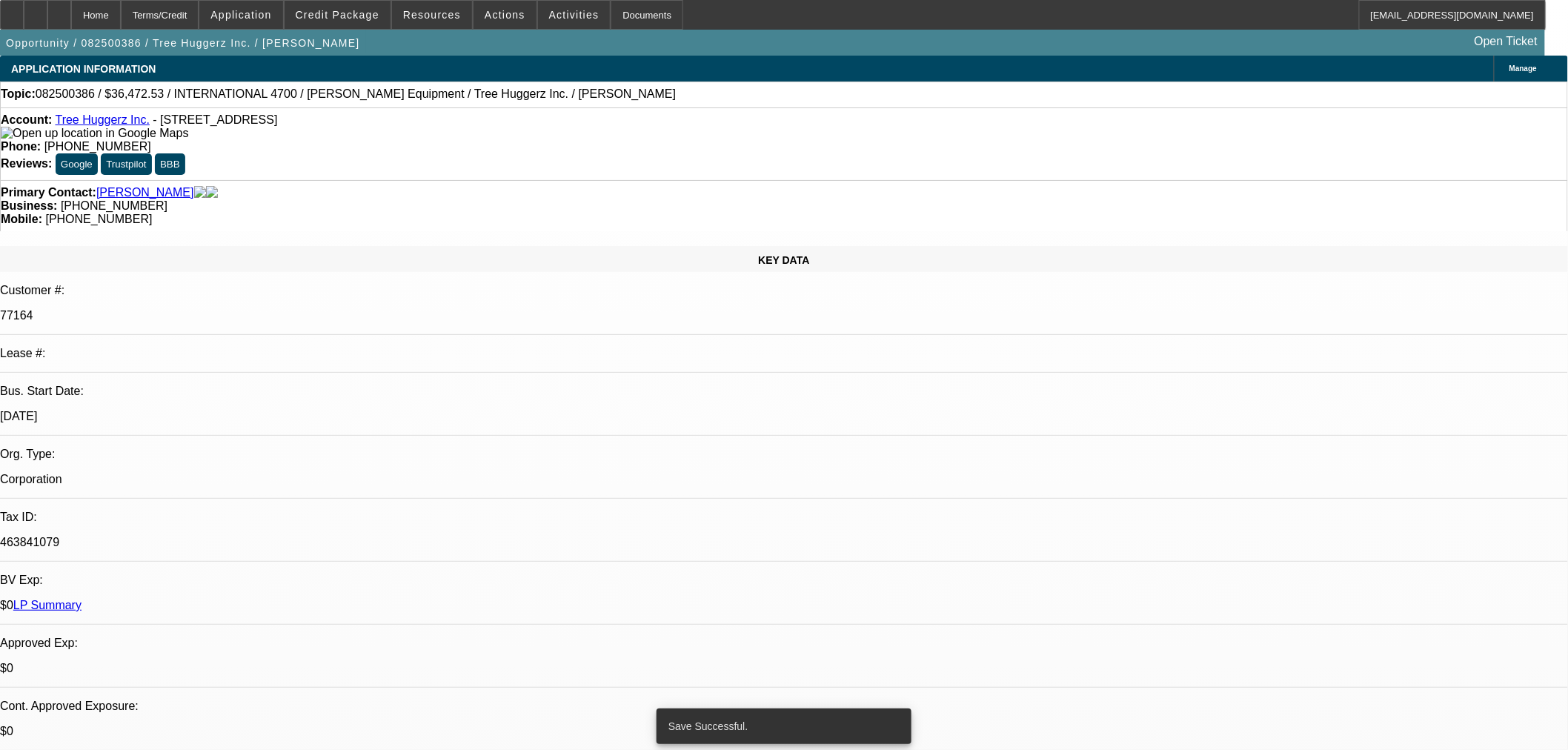
select select "0"
select select "6"
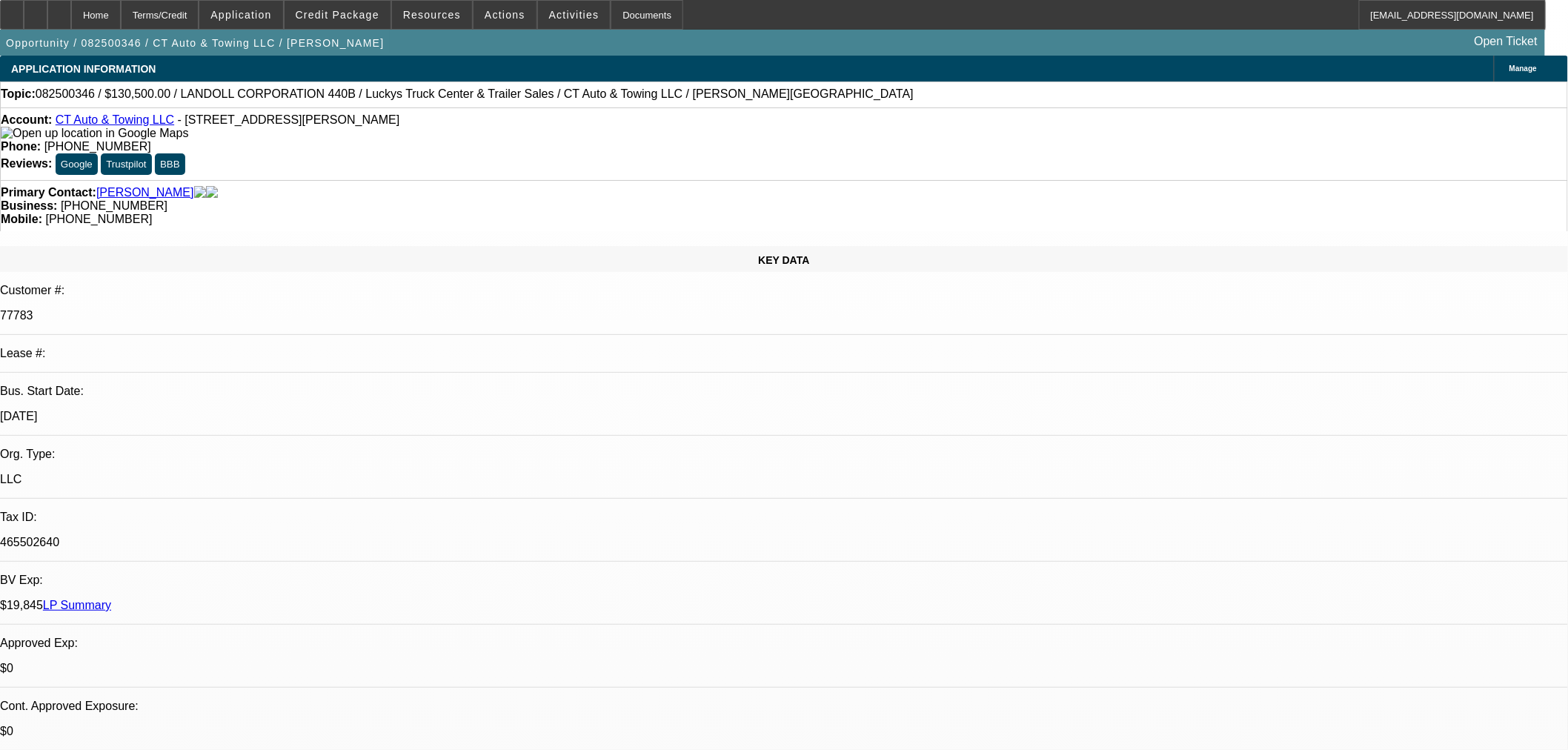
select select "0"
select select "6"
select select "0"
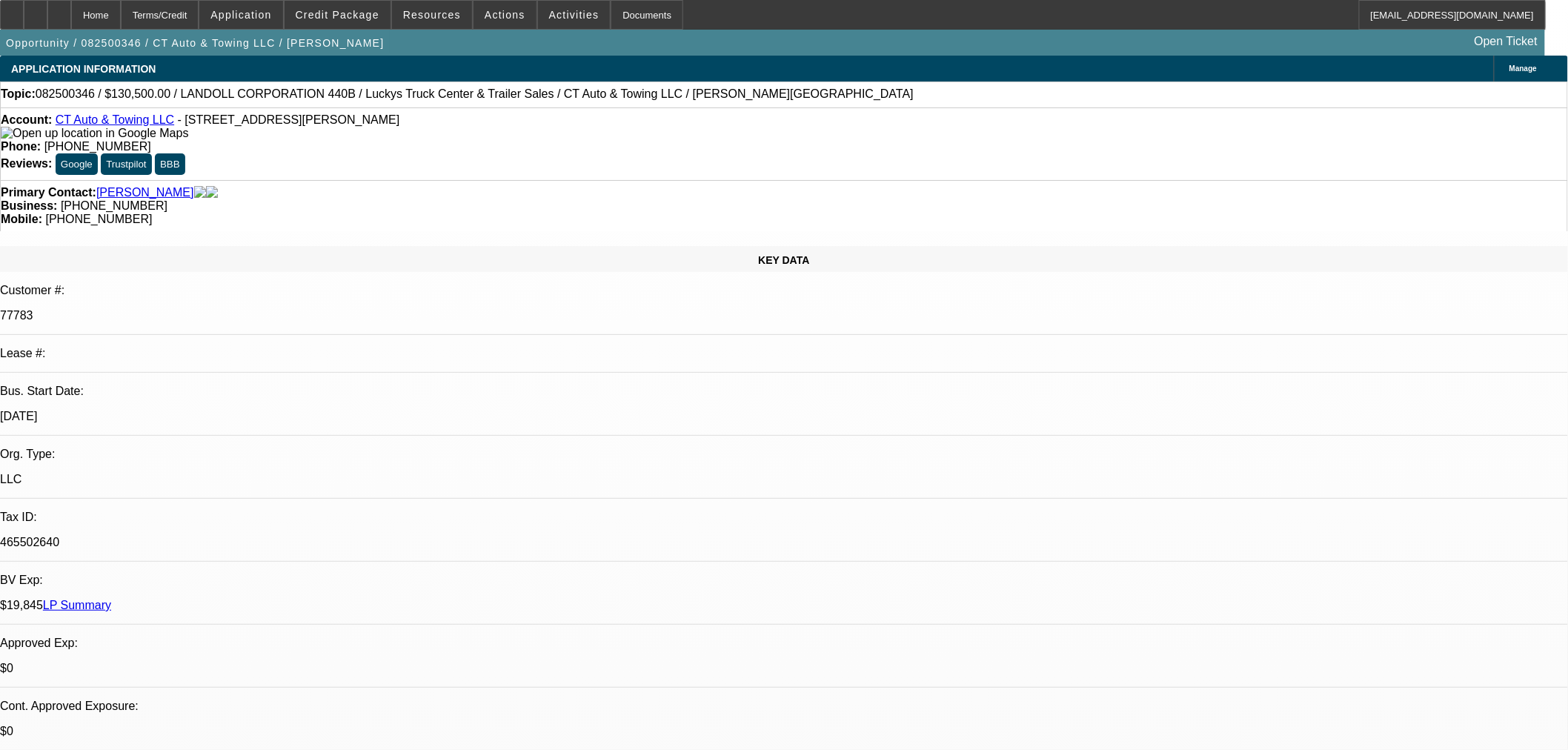
select select "0"
select select "6"
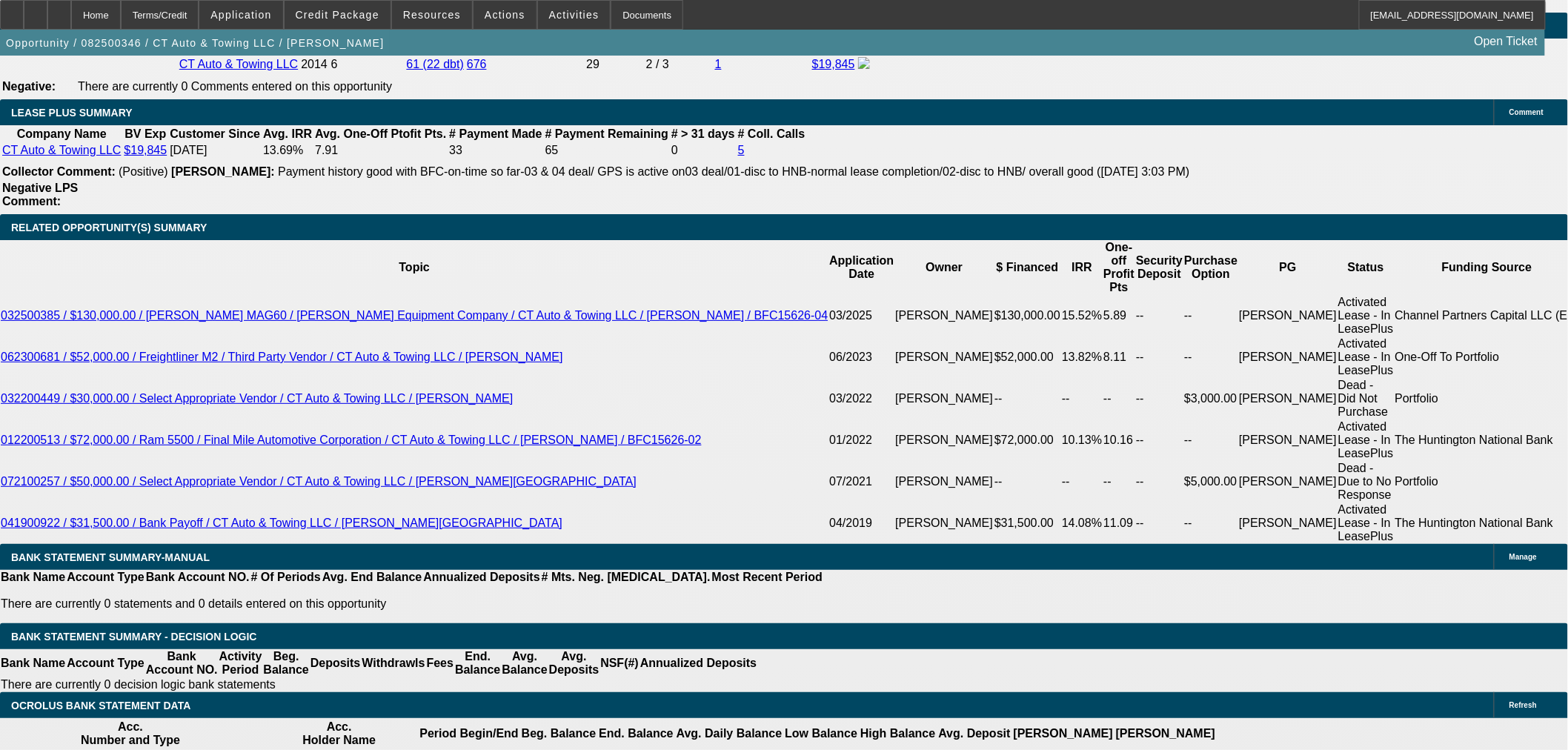
scroll to position [2635, 0]
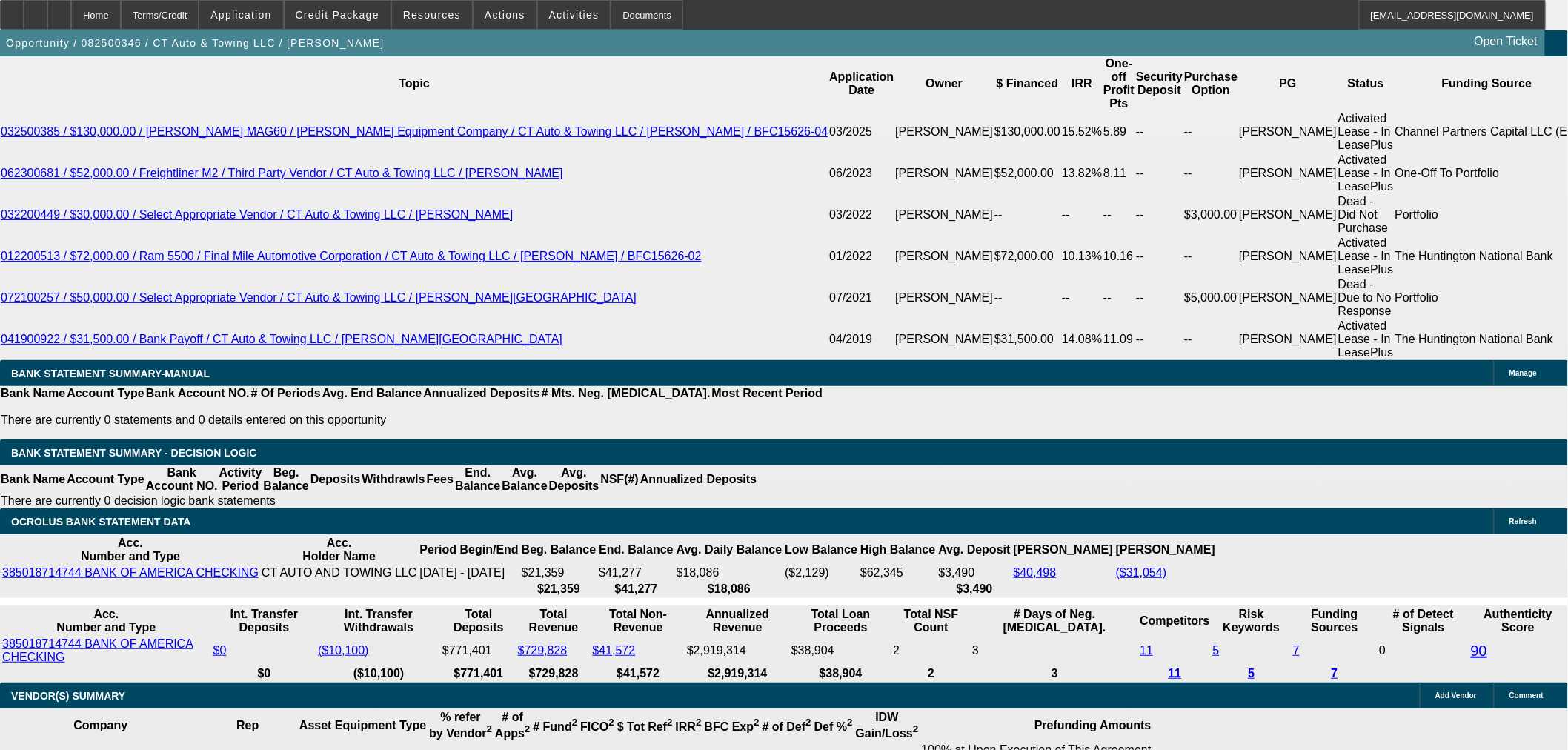
select select "3"
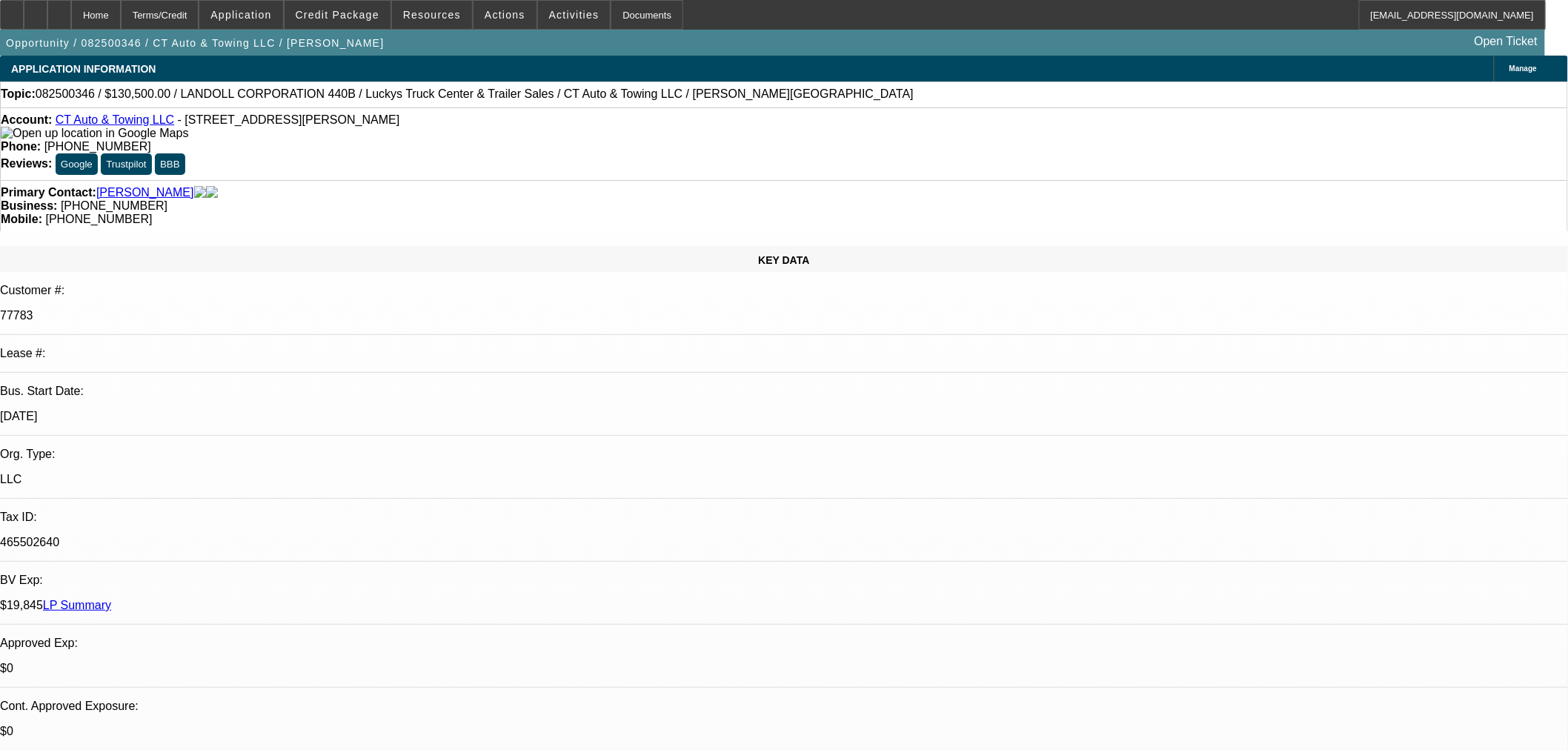
type input "[DATE]"
paste input "1048599"
type input "1048599"
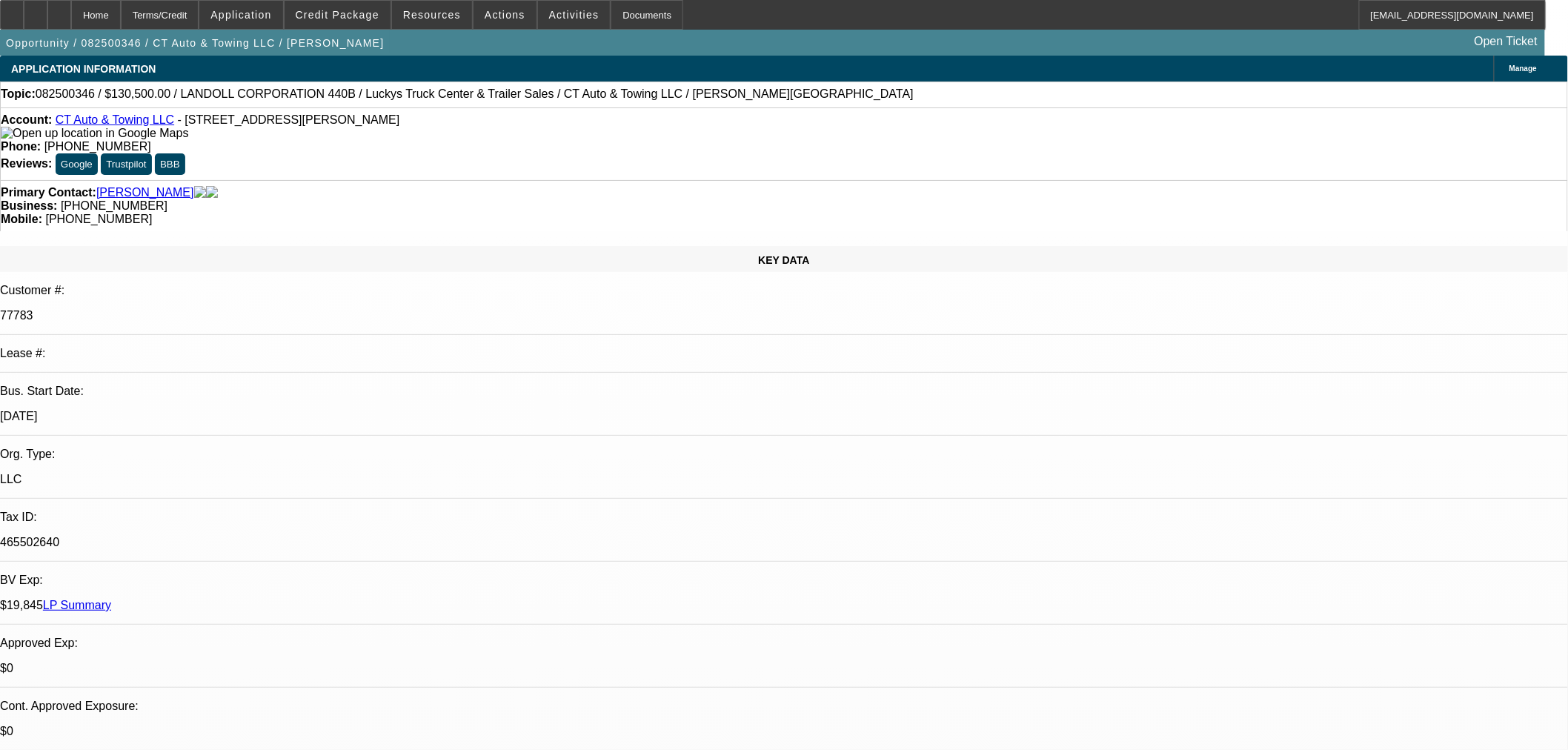
paste input "1048599"
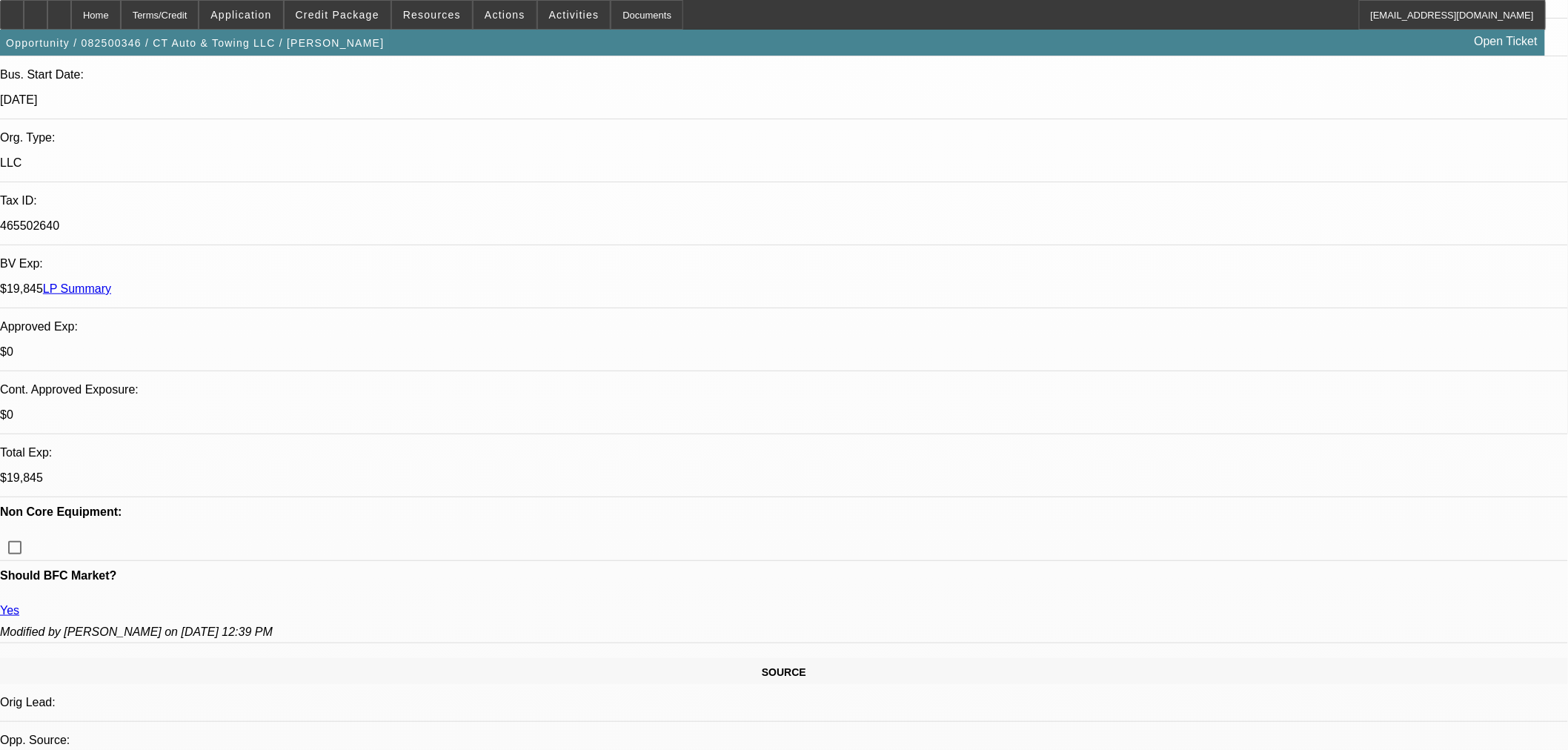
scroll to position [329, 0]
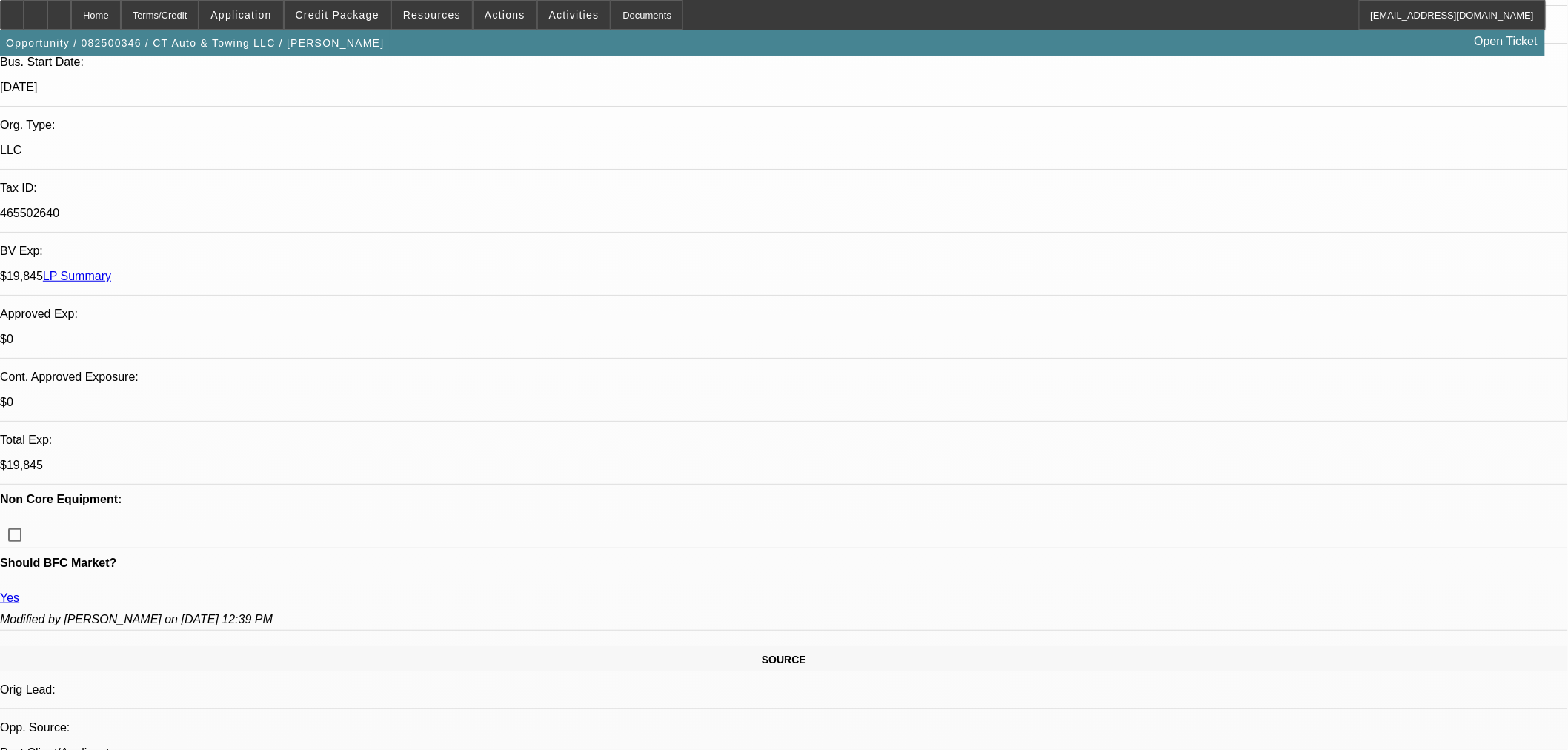
type input "1048599"
click at [1144, 681] on span "Cashiers/Certified Check" at bounding box center [1150, 687] width 140 height 18
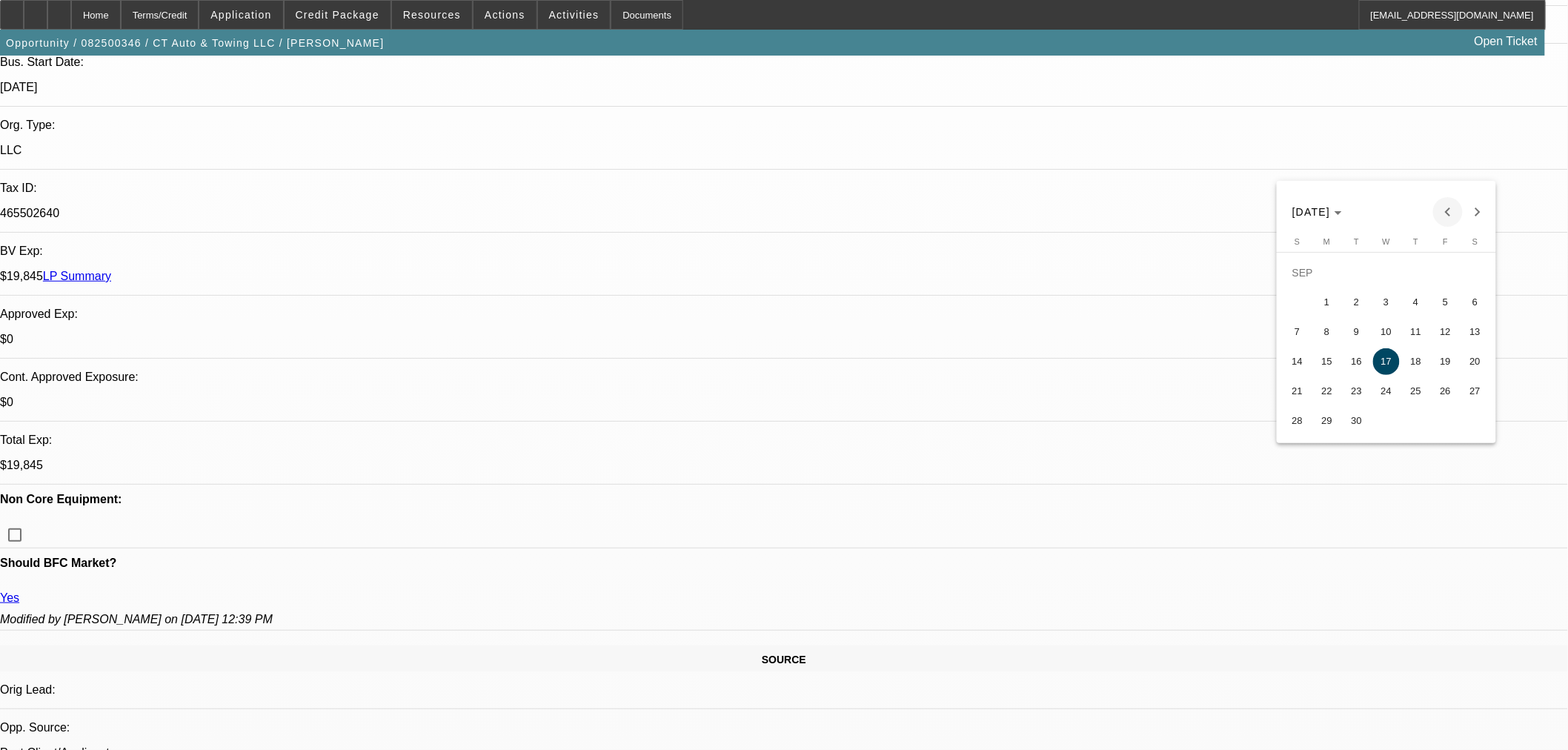
drag, startPoint x: 1443, startPoint y: 200, endPoint x: 1443, endPoint y: 214, distance: 14.0
click at [1443, 202] on button "Previous month" at bounding box center [1448, 212] width 30 height 30
click at [1292, 426] on span "31" at bounding box center [1297, 421] width 27 height 27
type input "[DATE]"
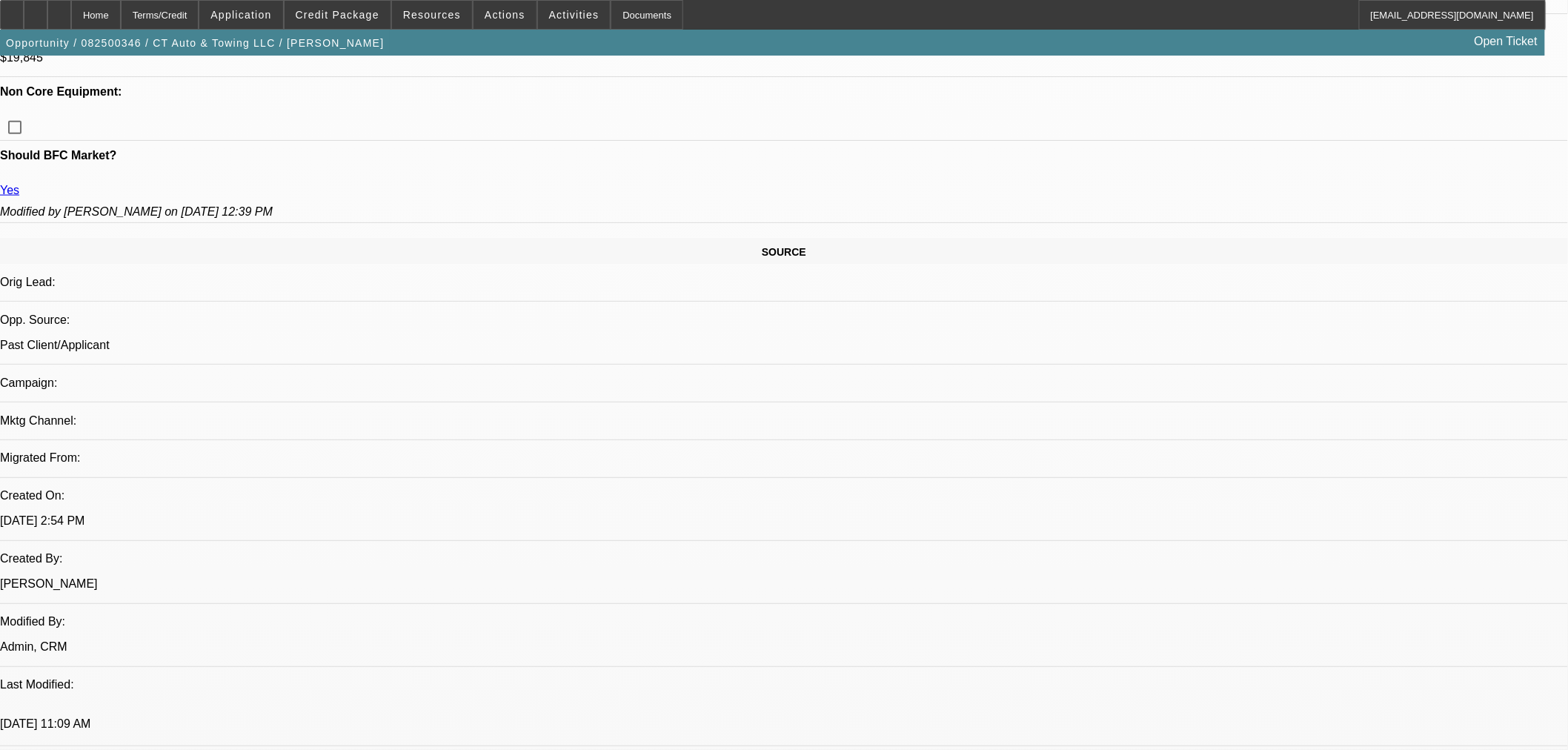
scroll to position [741, 0]
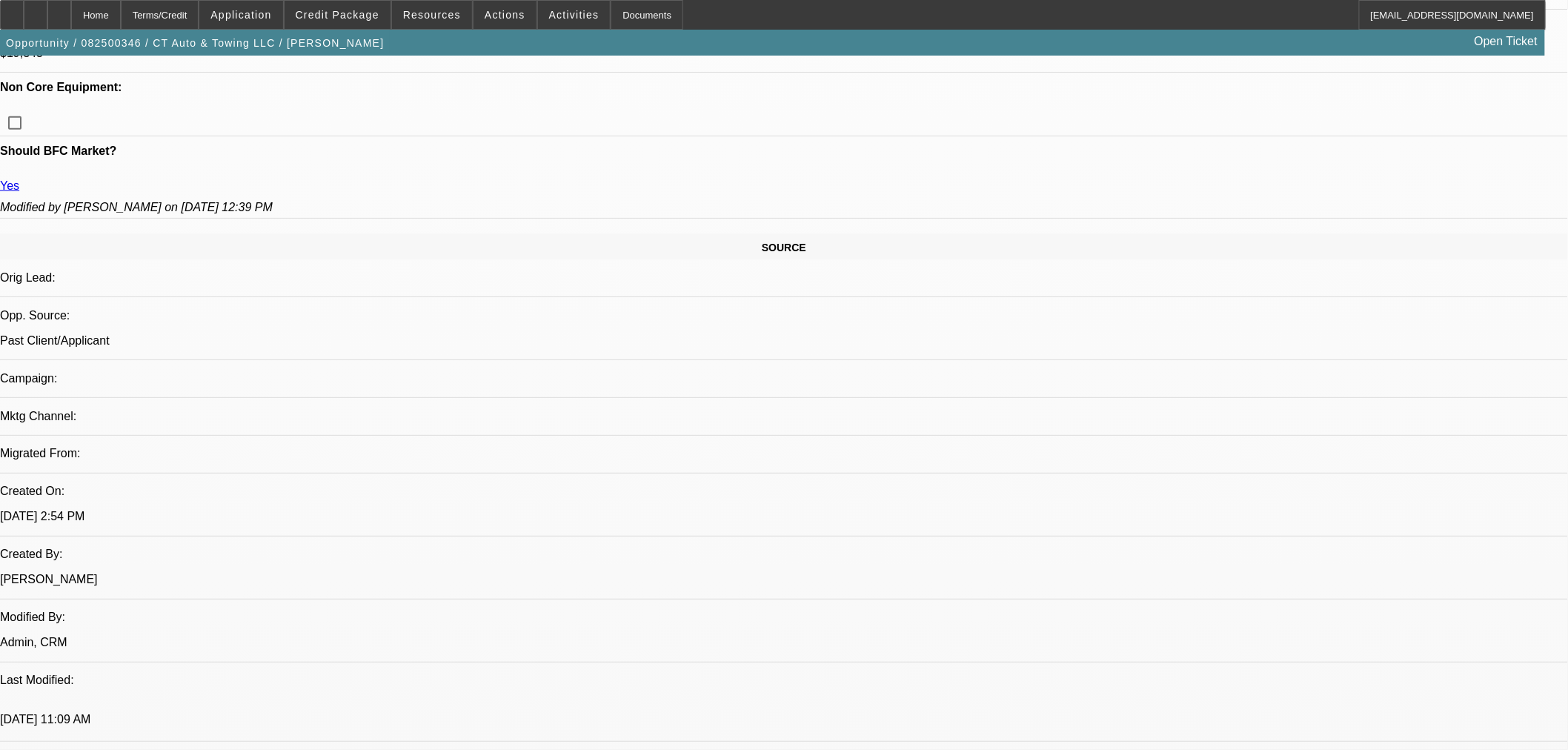
paste textarea "1048599"
paste textarea "Cost of Equipment: $130,500.00 Term 72 Purchase Option: Loan"
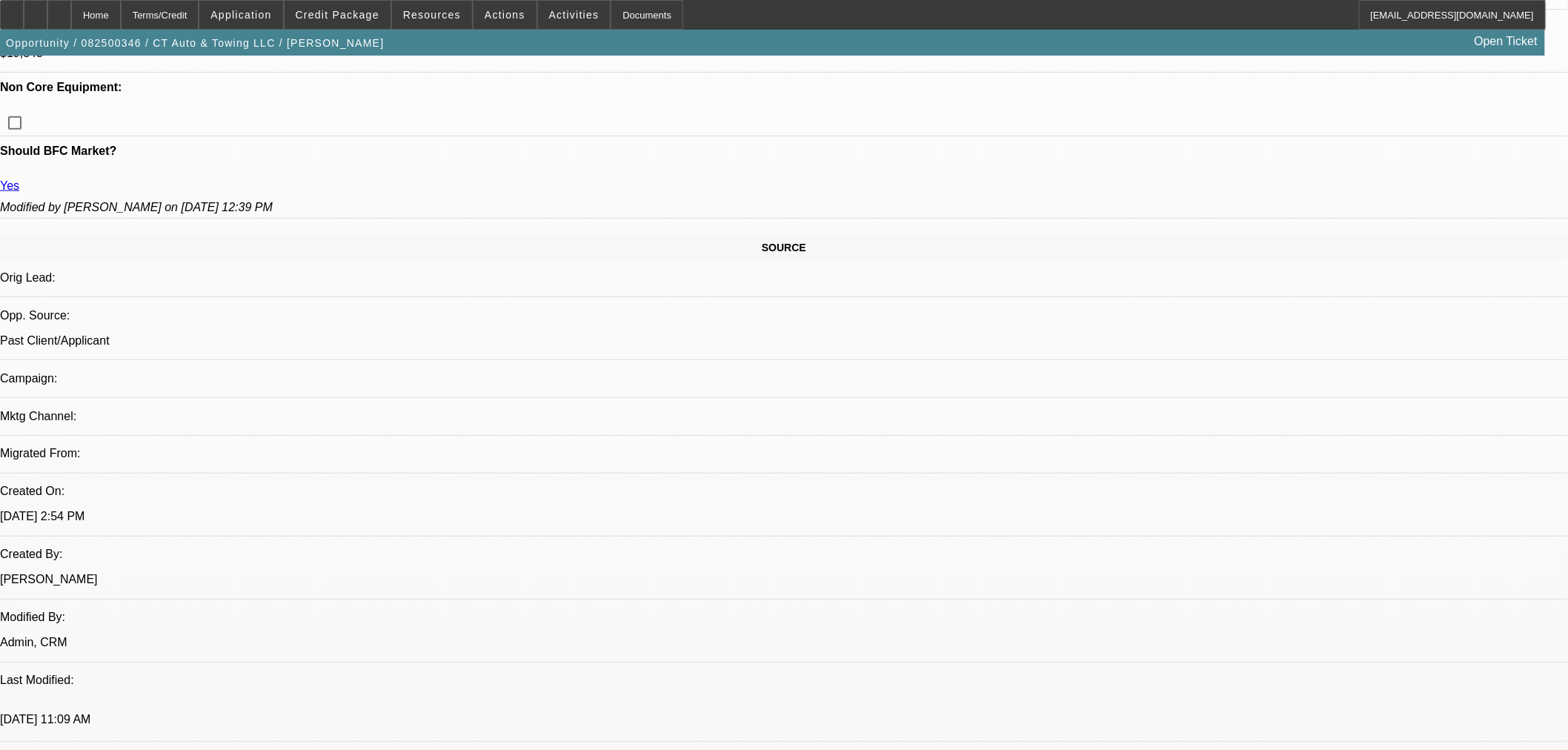
paste textarea "Equipment Description: LANDOLL 440B Trailer"
paste textarea "Approval Amount: $130,500.00"
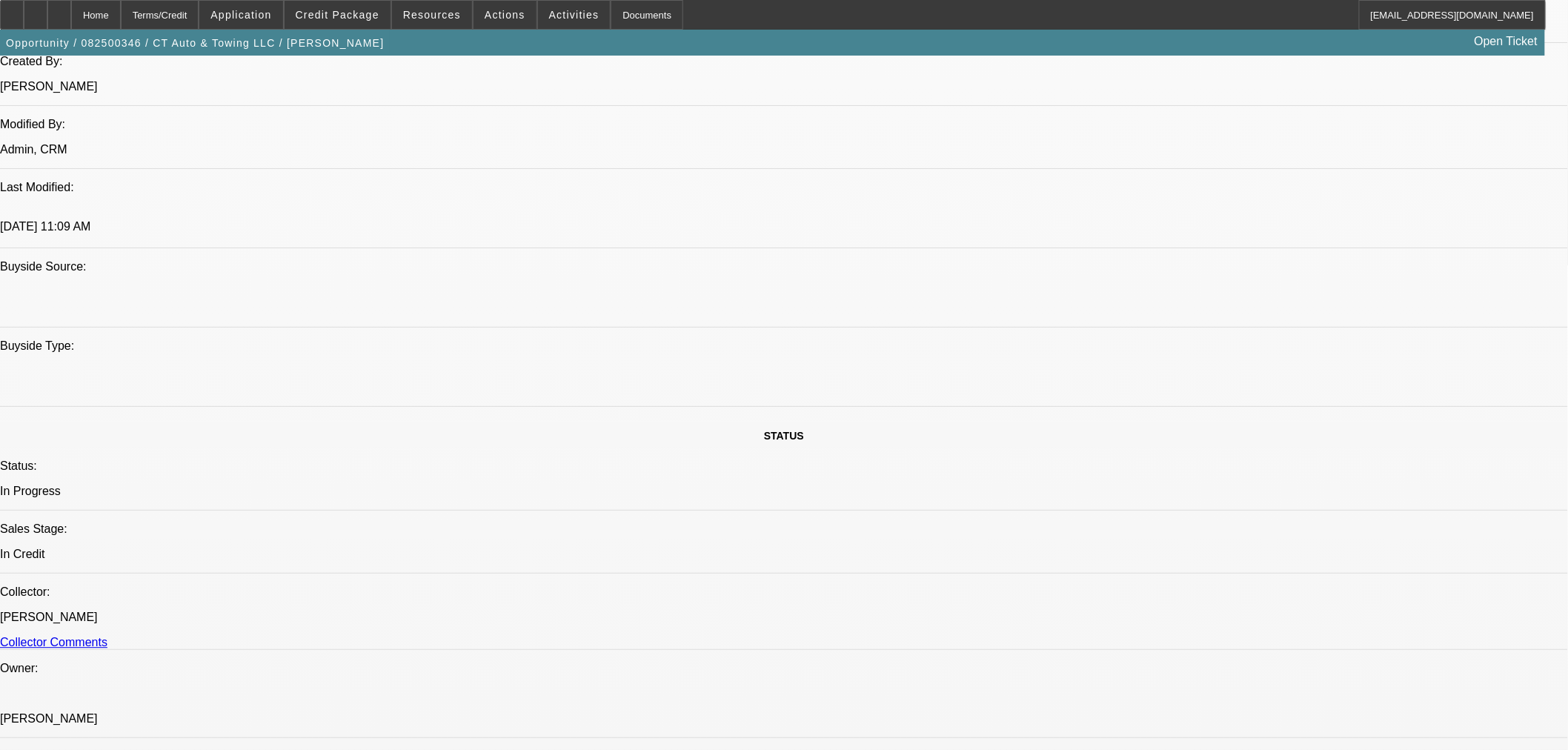
scroll to position [824, 0]
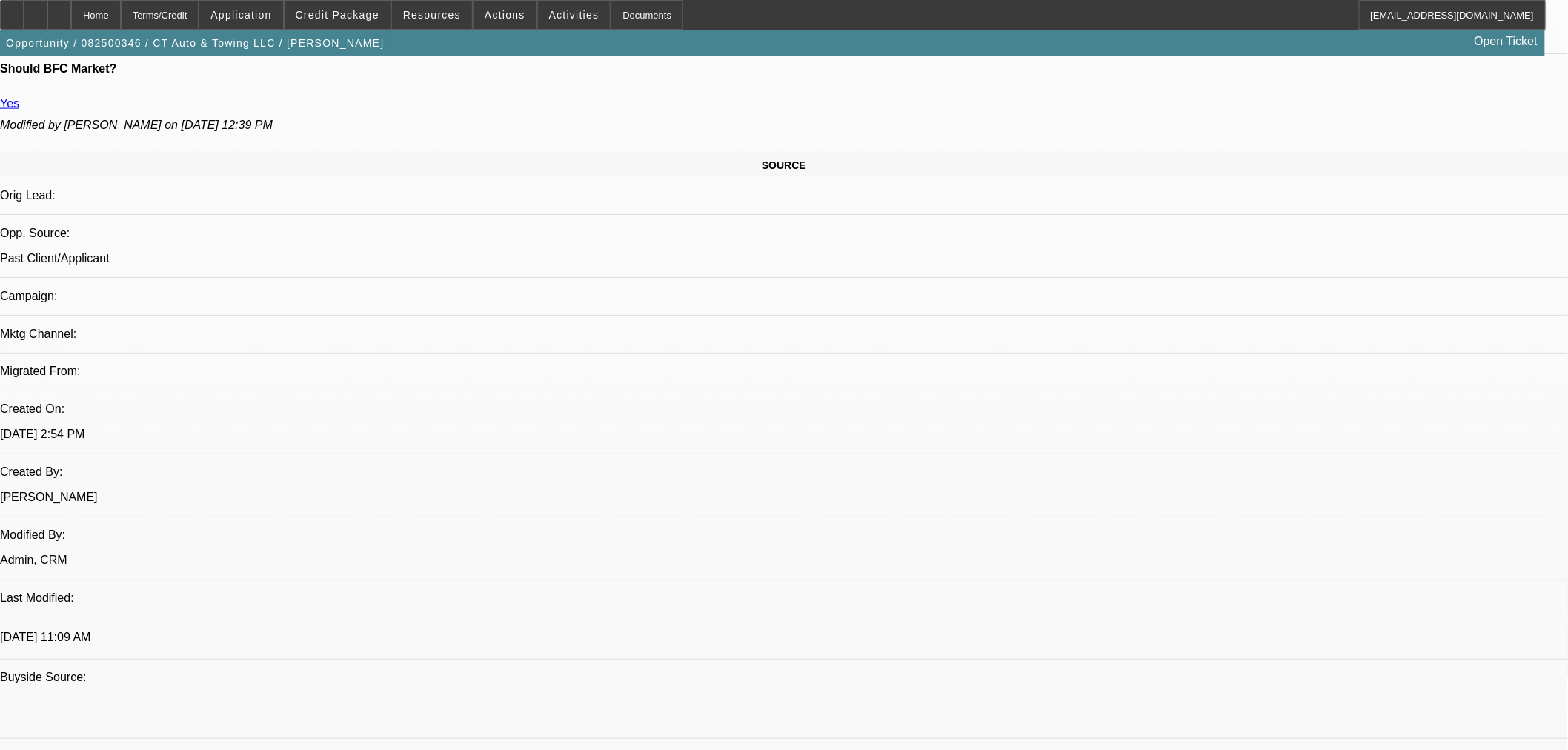
drag, startPoint x: 1224, startPoint y: 541, endPoint x: 1076, endPoint y: 535, distance: 148.1
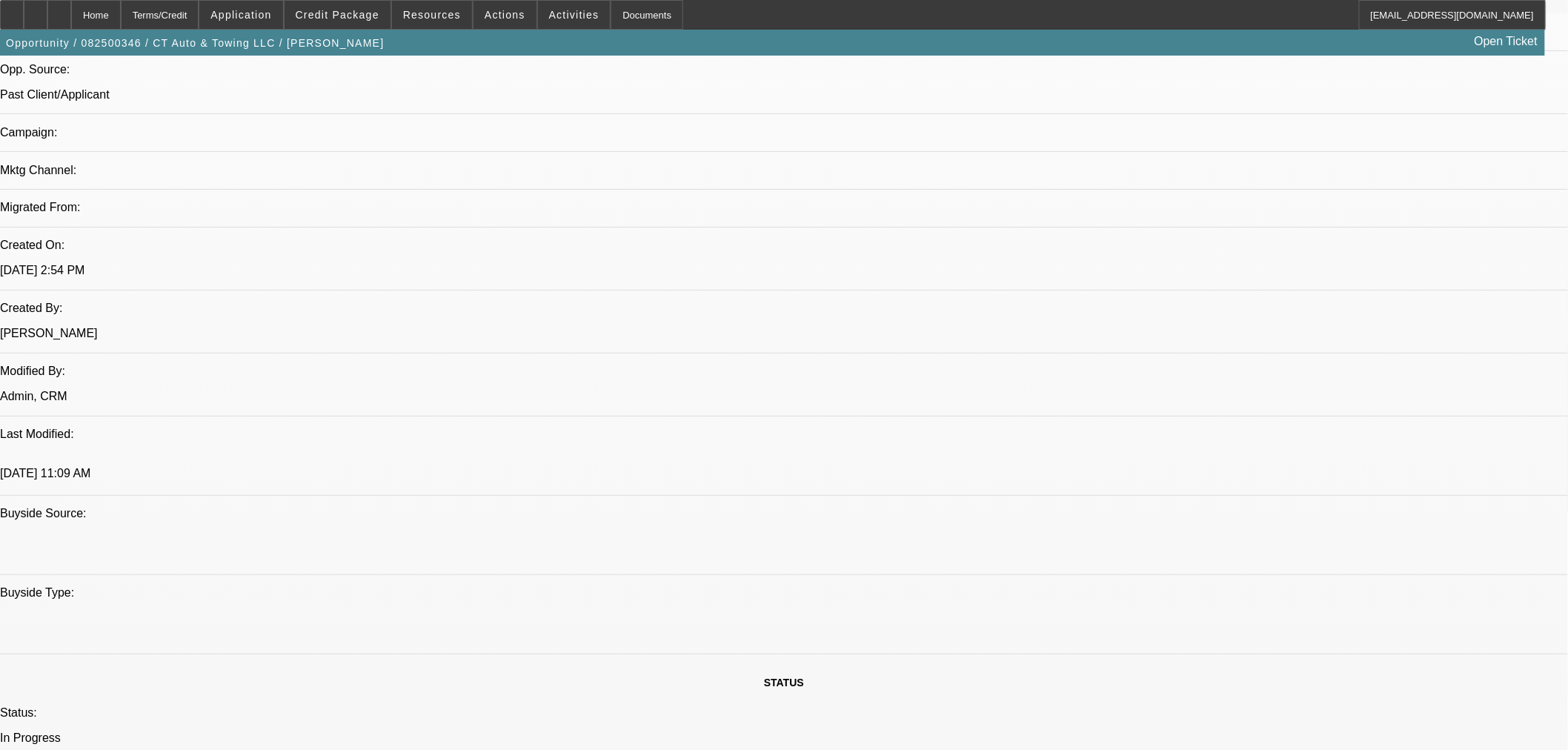
scroll to position [989, 0]
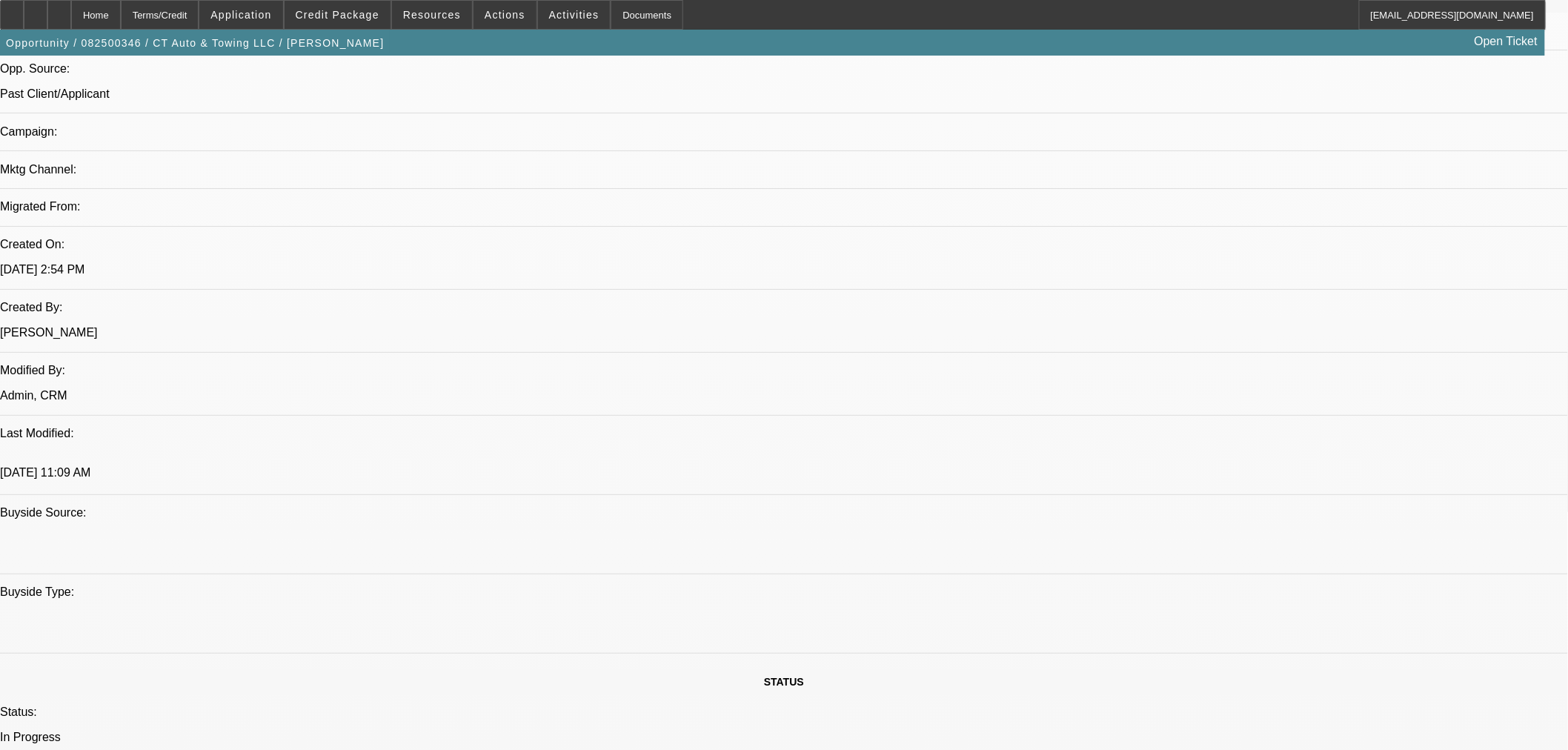
paste textarea "72 months max term"
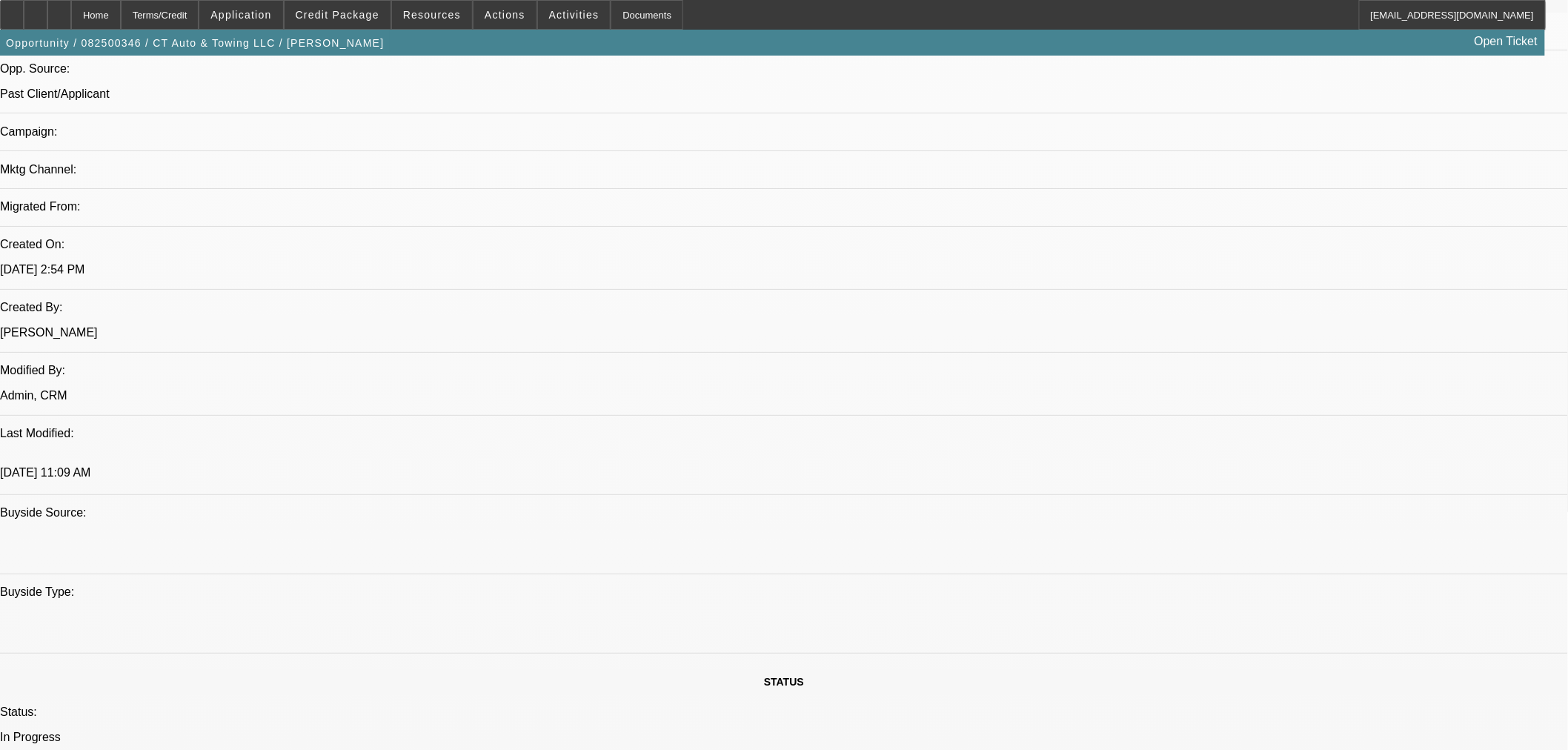
paste textarea "At max credit limit"
type textarea "APPROVED BY LEAF: Equipment Description: LANDOLL 440B Trailer. Approval Amount:…"
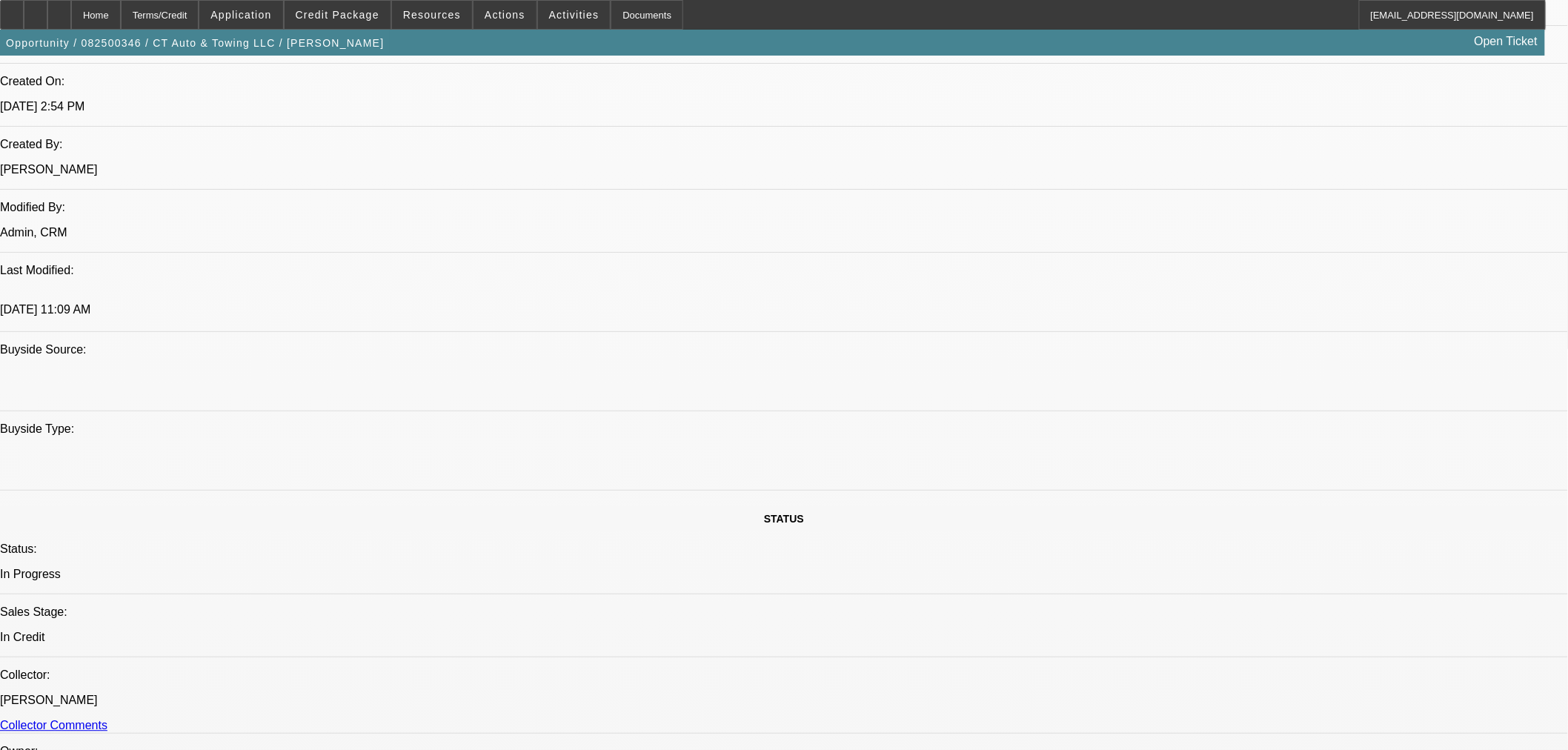
scroll to position [1153, 0]
click at [1219, 364] on span "14" at bounding box center [1218, 362] width 27 height 27
type input "[DATE]"
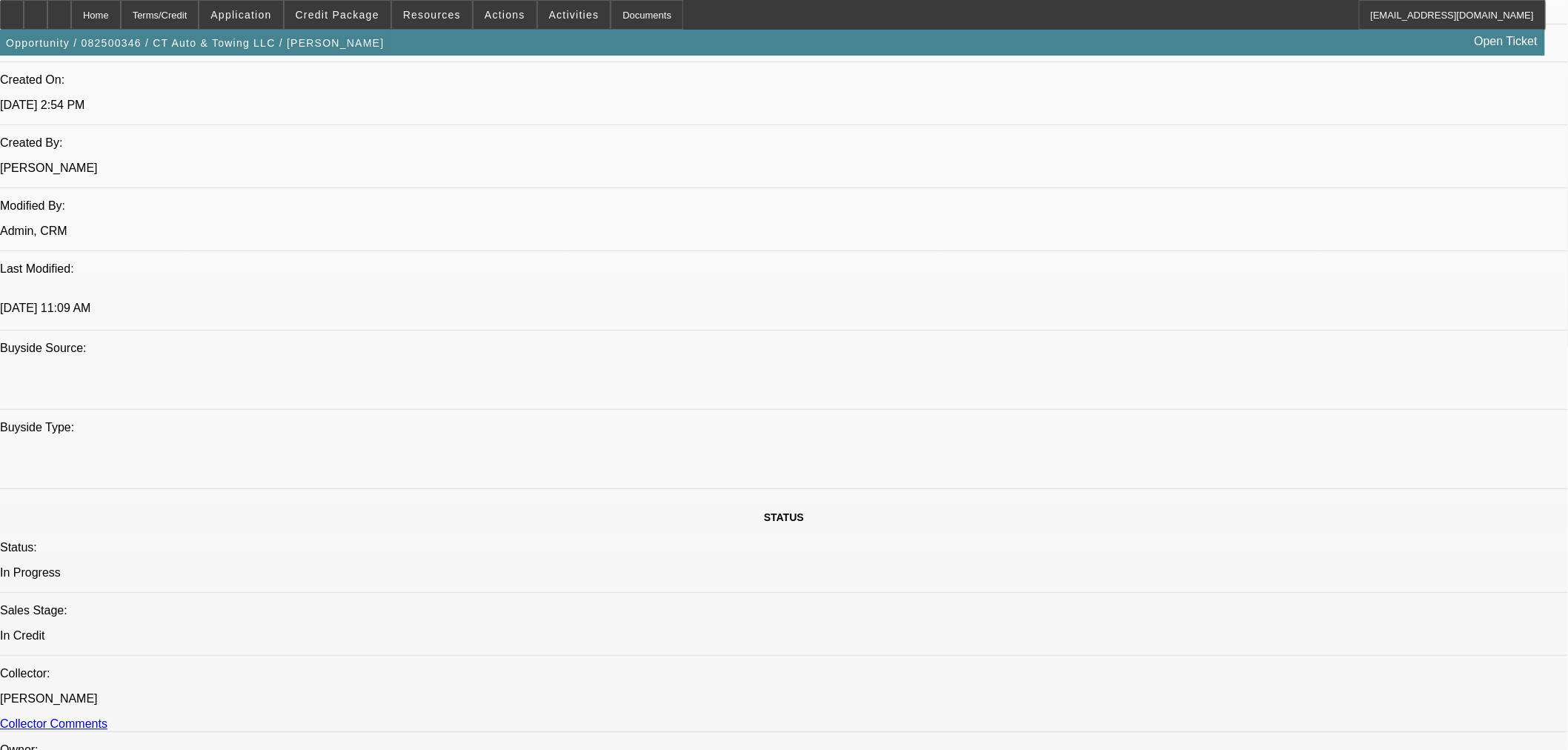
type input "11:10"
click at [1242, 440] on span "15" at bounding box center [1248, 433] width 27 height 27
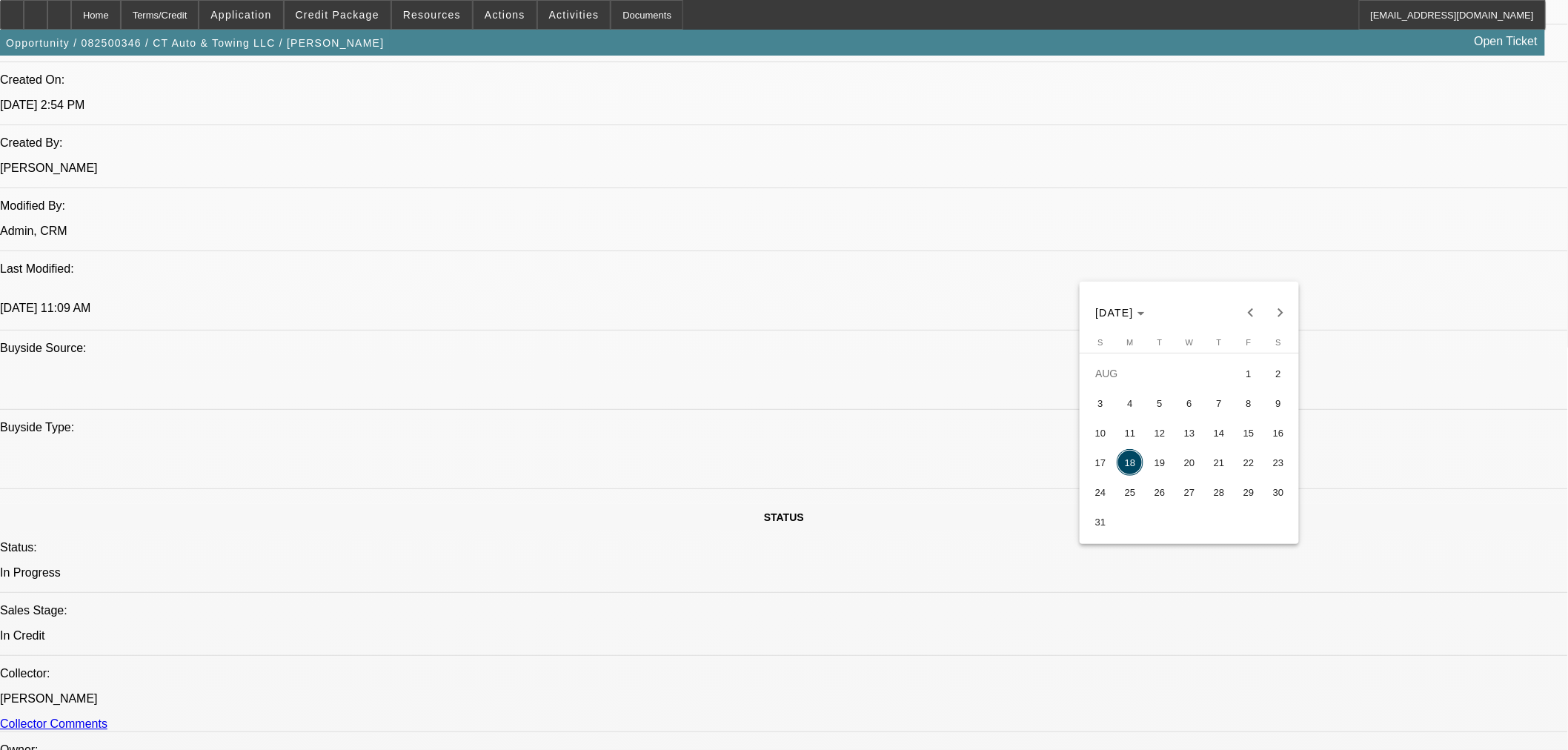
type input "[DATE]"
type input "05:41"
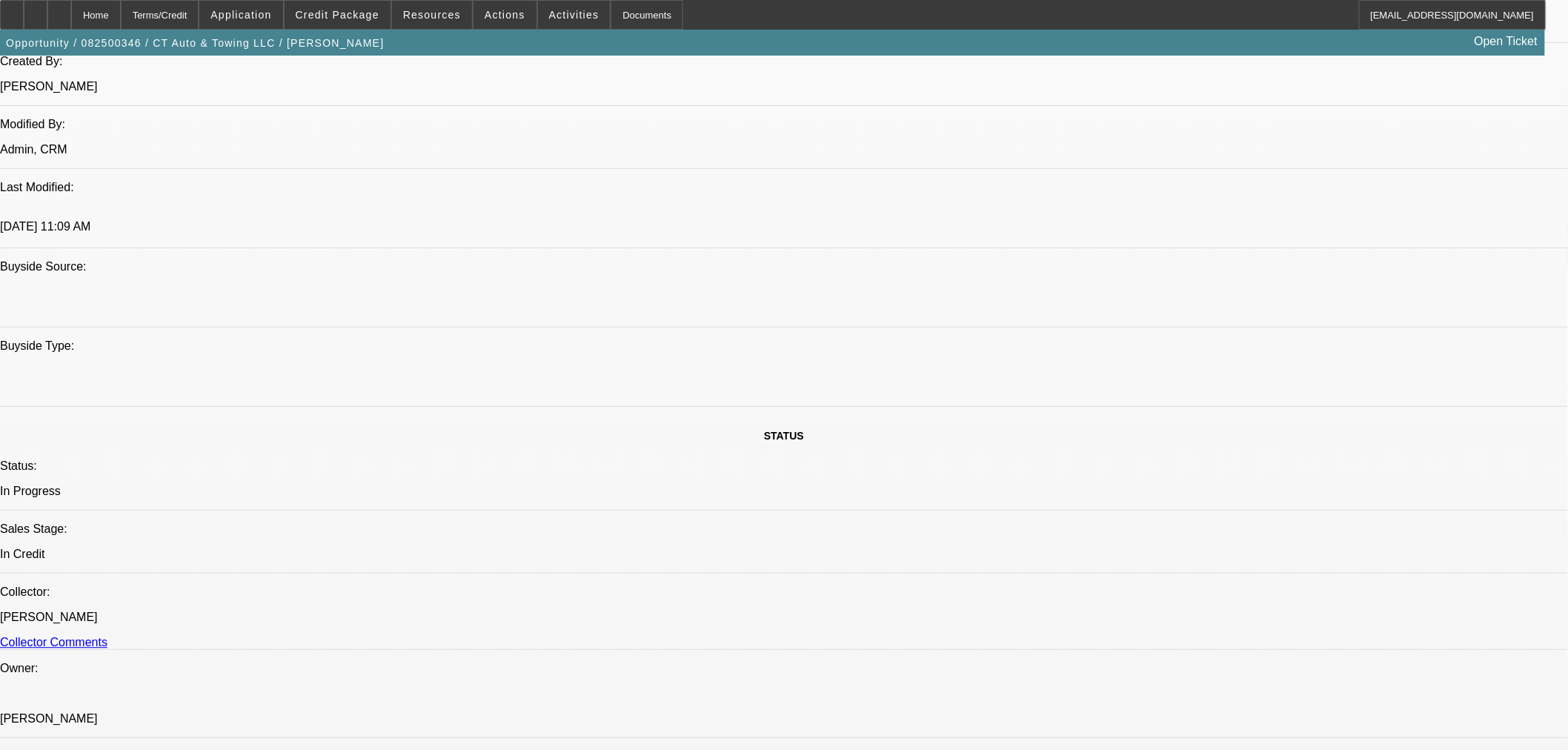
scroll to position [34, 0]
type textarea "APPROVED BY LEAF: Equipment Description: LANDOLL 440B Trailer. Approval Amount:…"
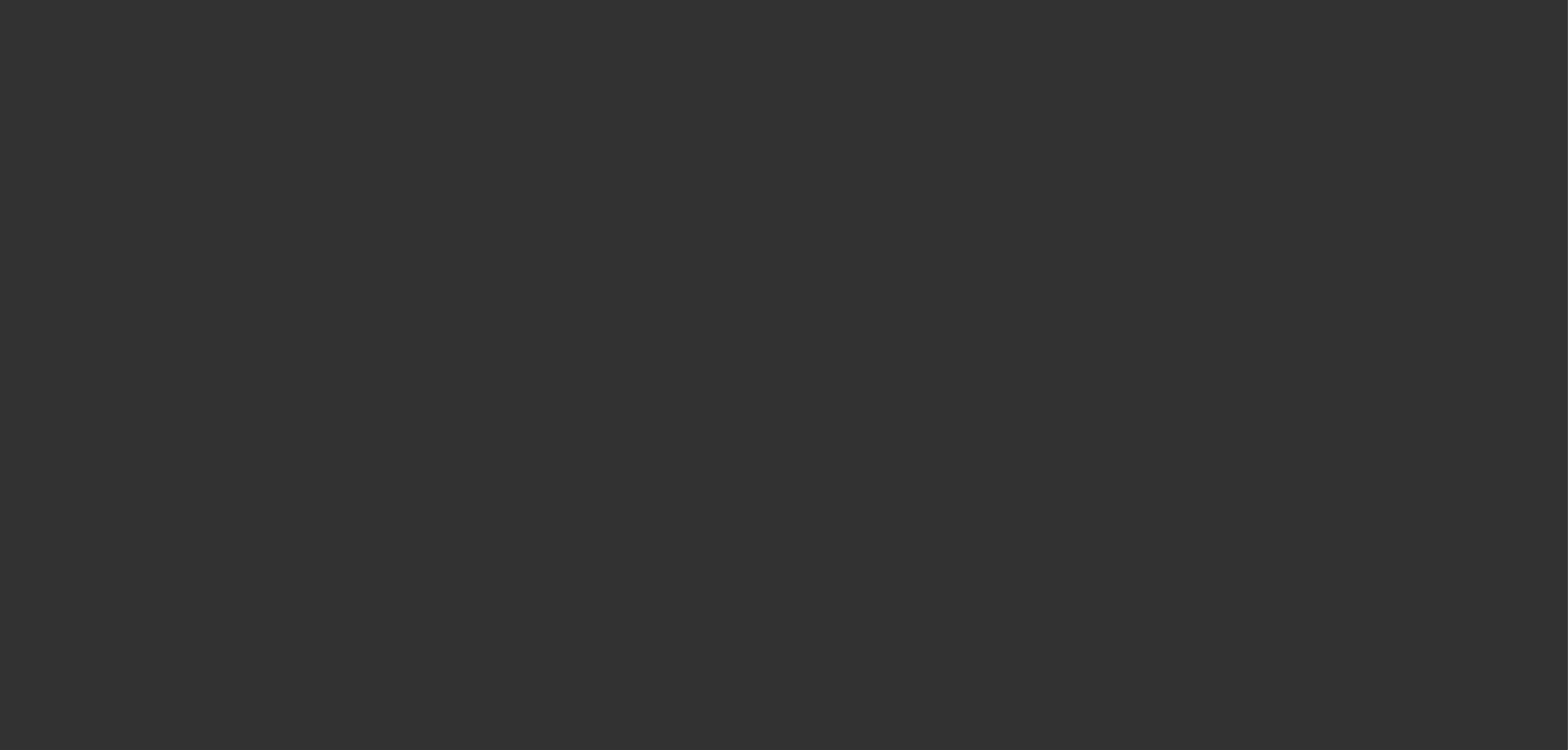
scroll to position [0, 0]
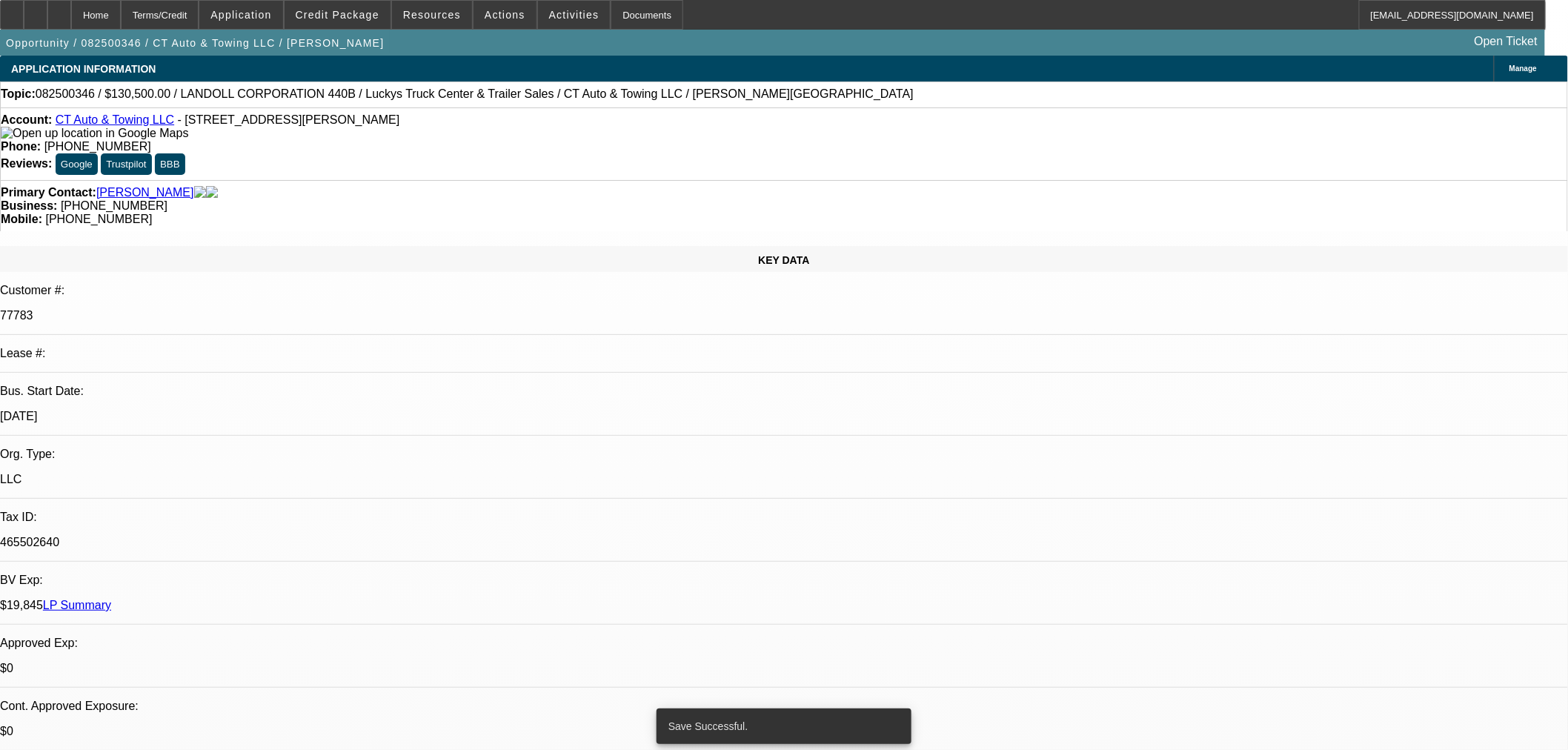
select select "0"
select select "6"
select select "0"
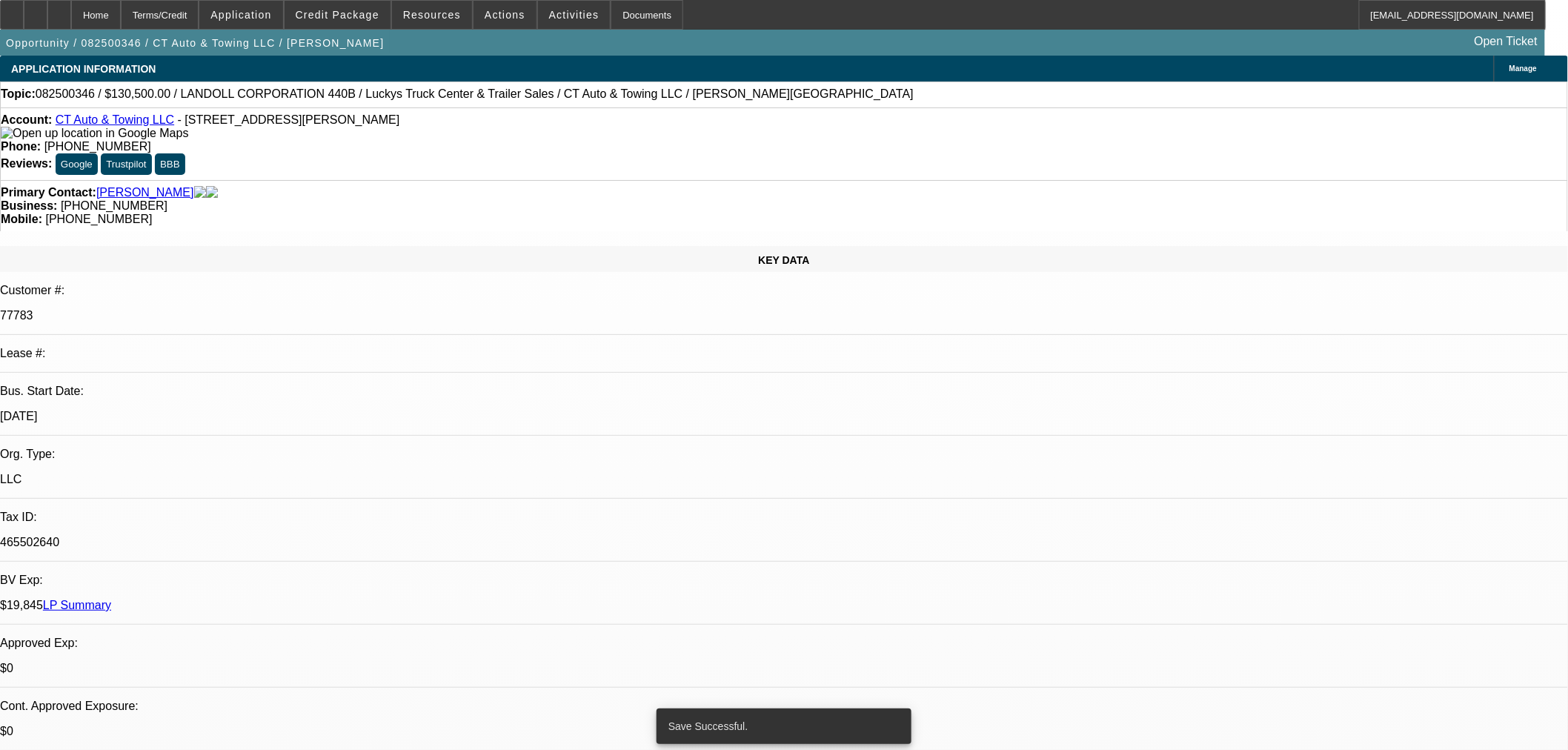
select select "0"
select select "6"
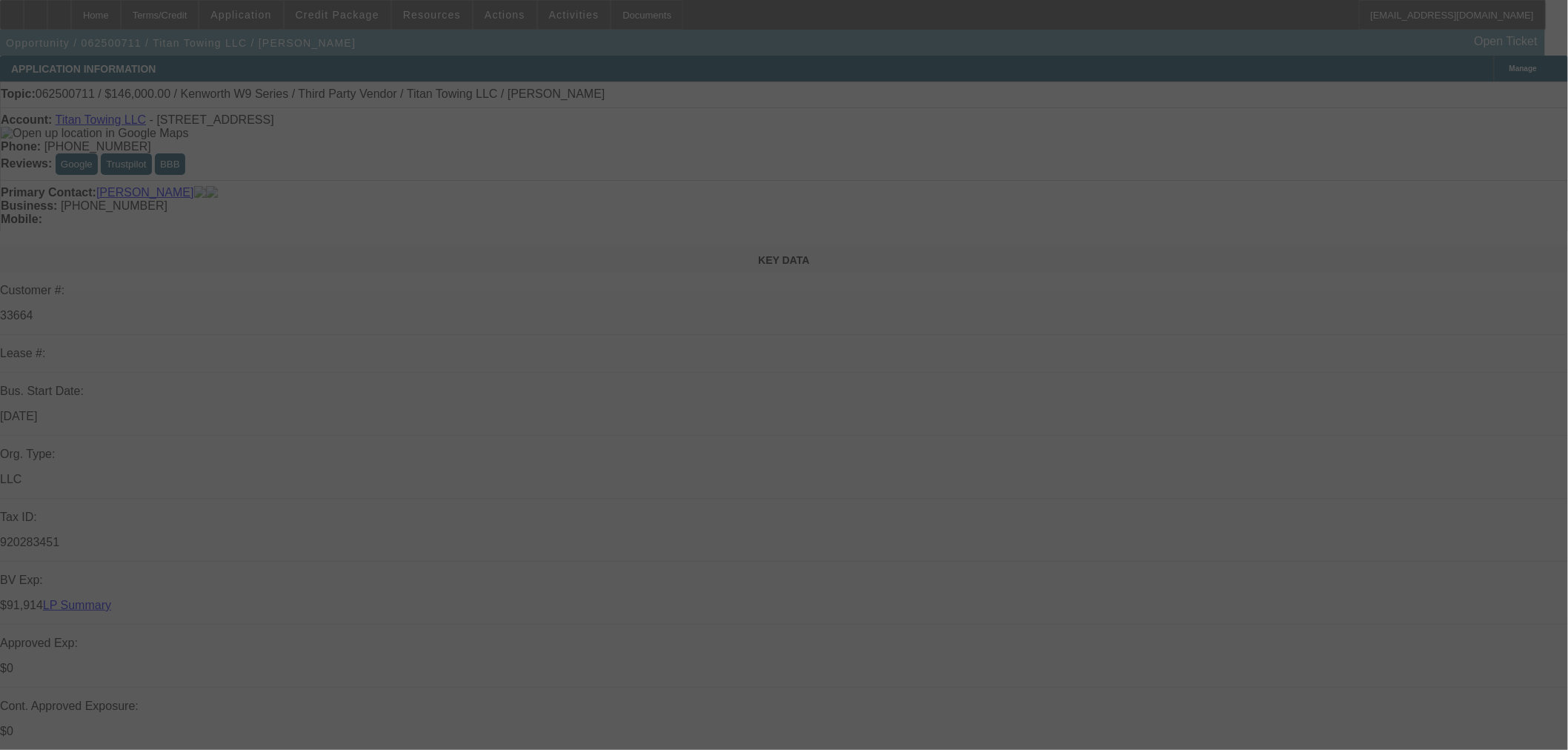
select select "0"
select select "2"
select select "0"
select select "6"
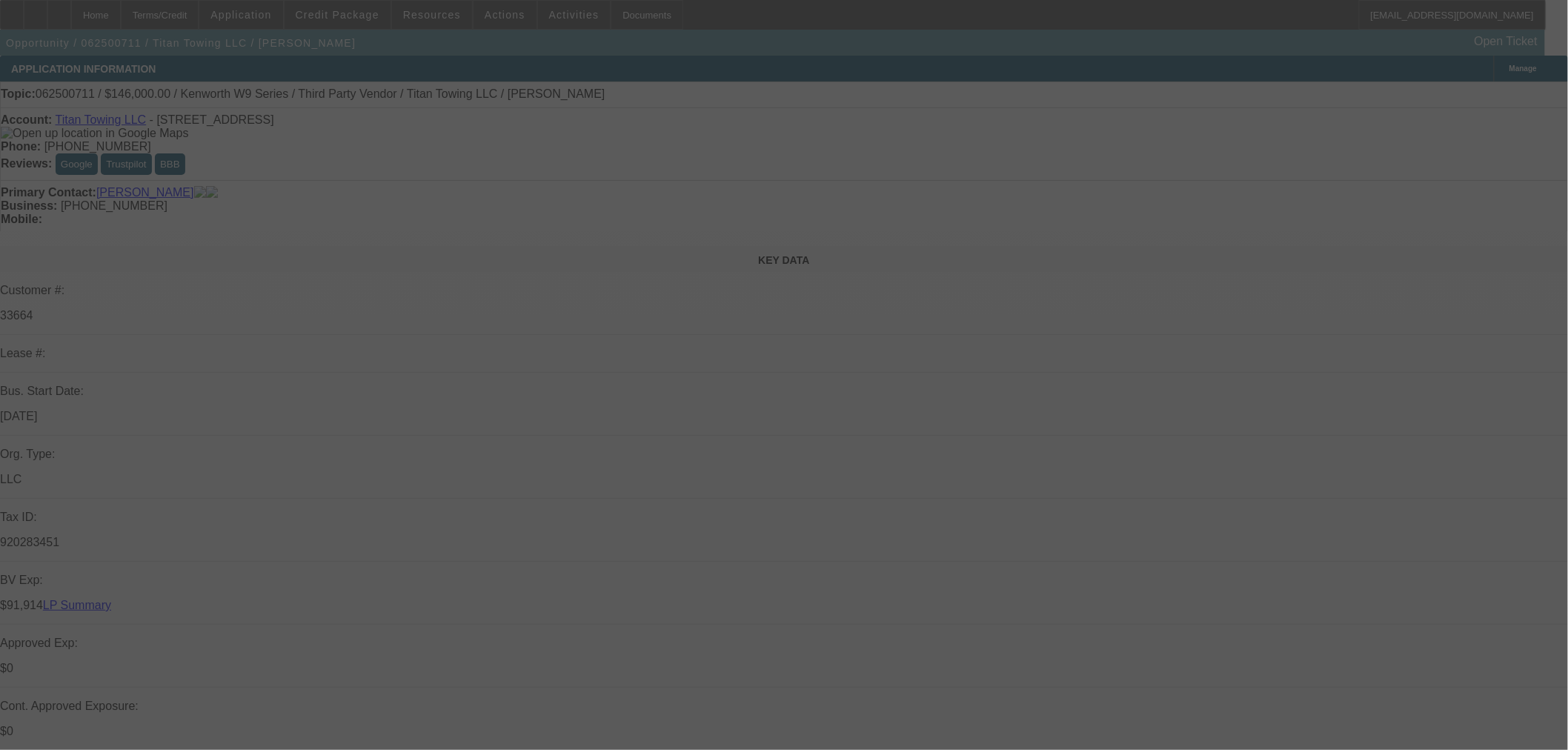
select select "0"
select select "2"
select select "0"
select select "6"
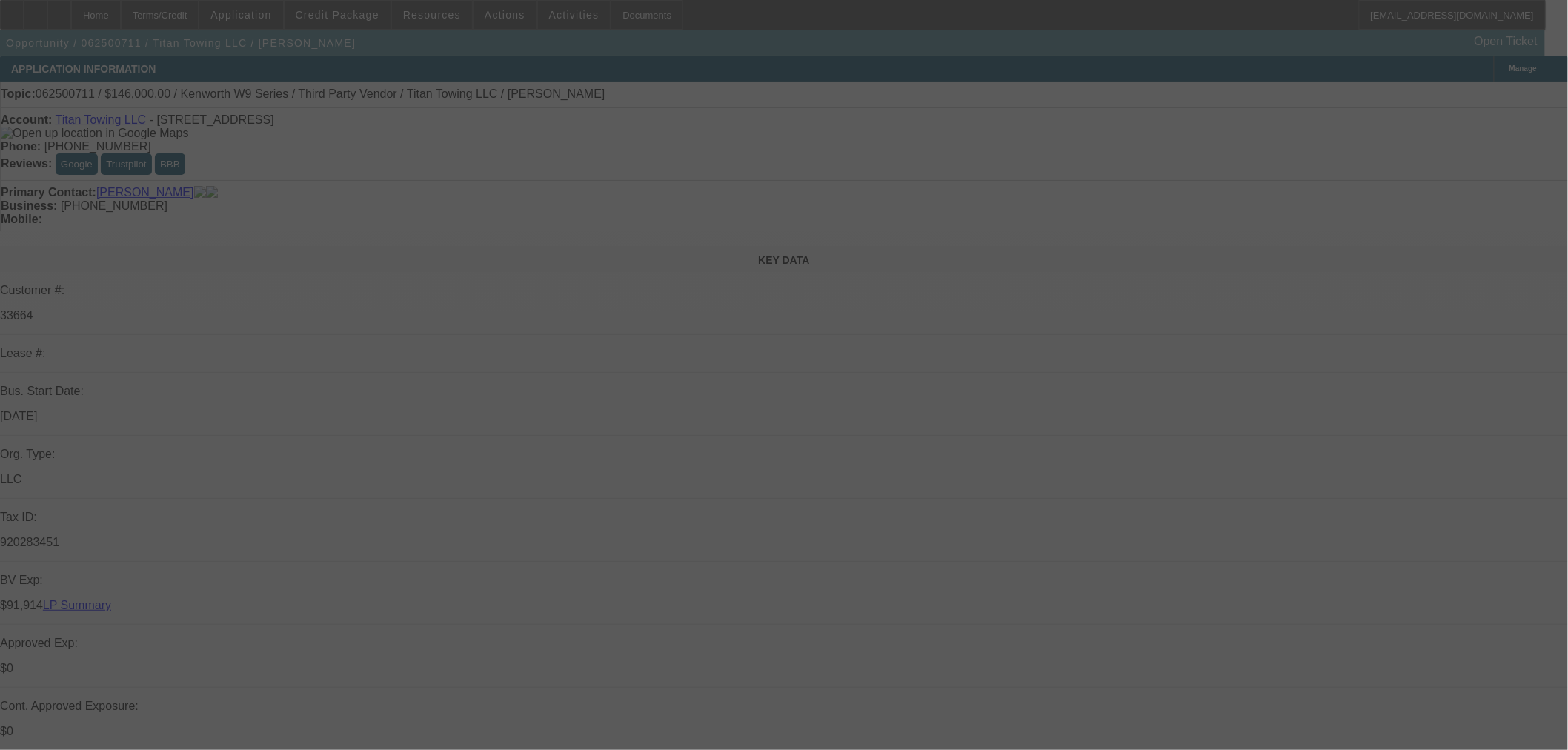
select select "0"
select select "2"
select select "0"
select select "6"
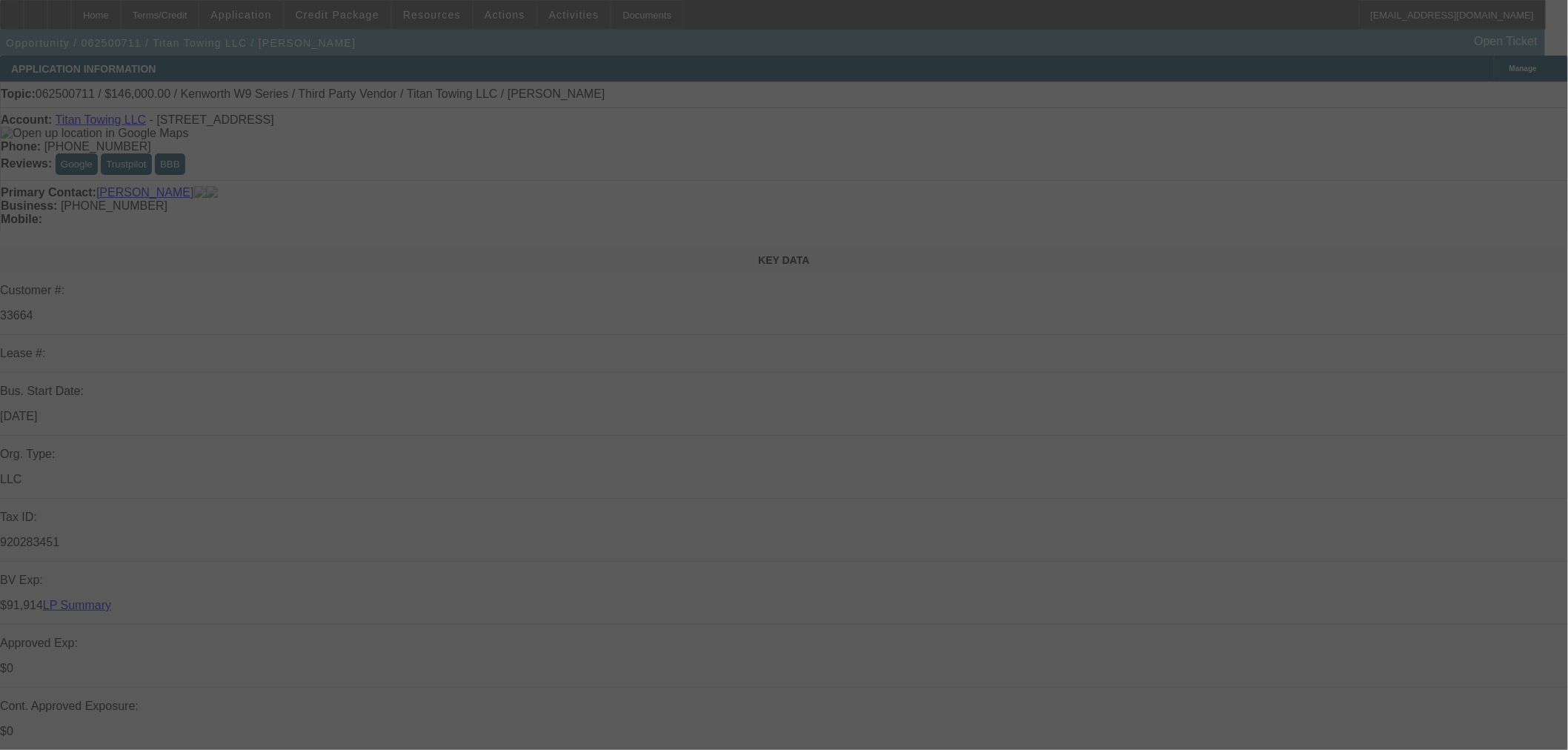
select select "0.15"
select select "2"
select select "0"
select select "6"
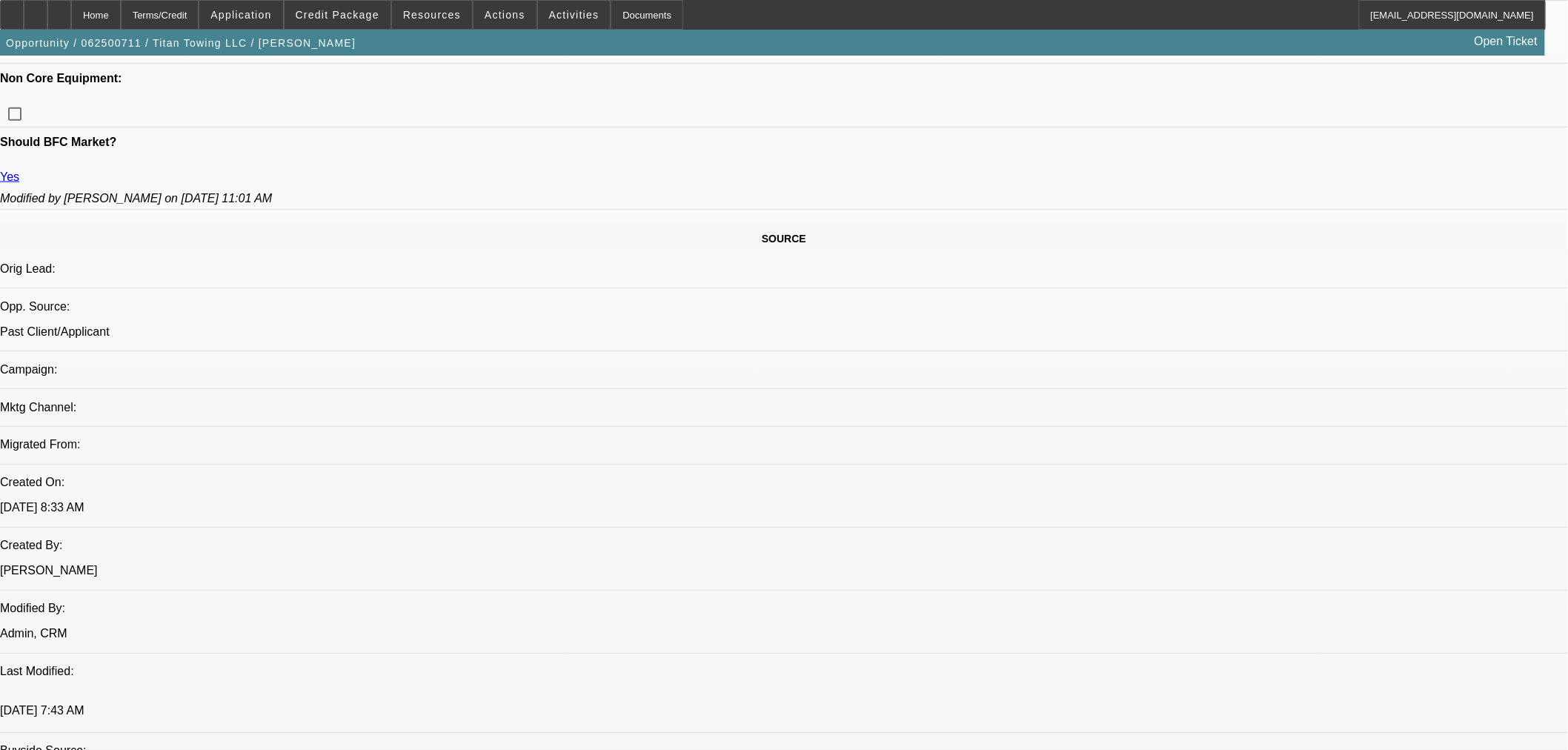
scroll to position [493, 0]
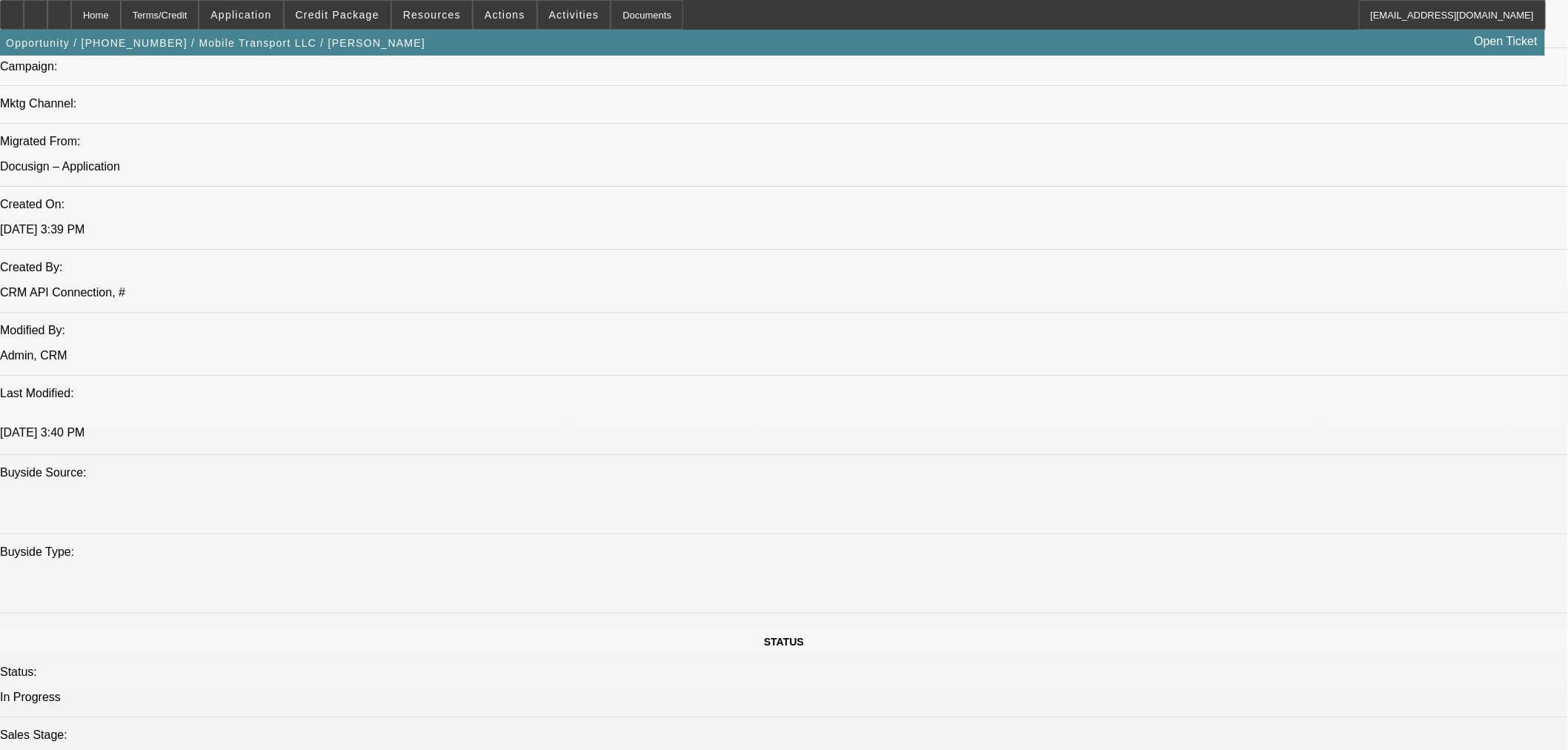
select select "0"
select select "2"
select select "0"
select select "6"
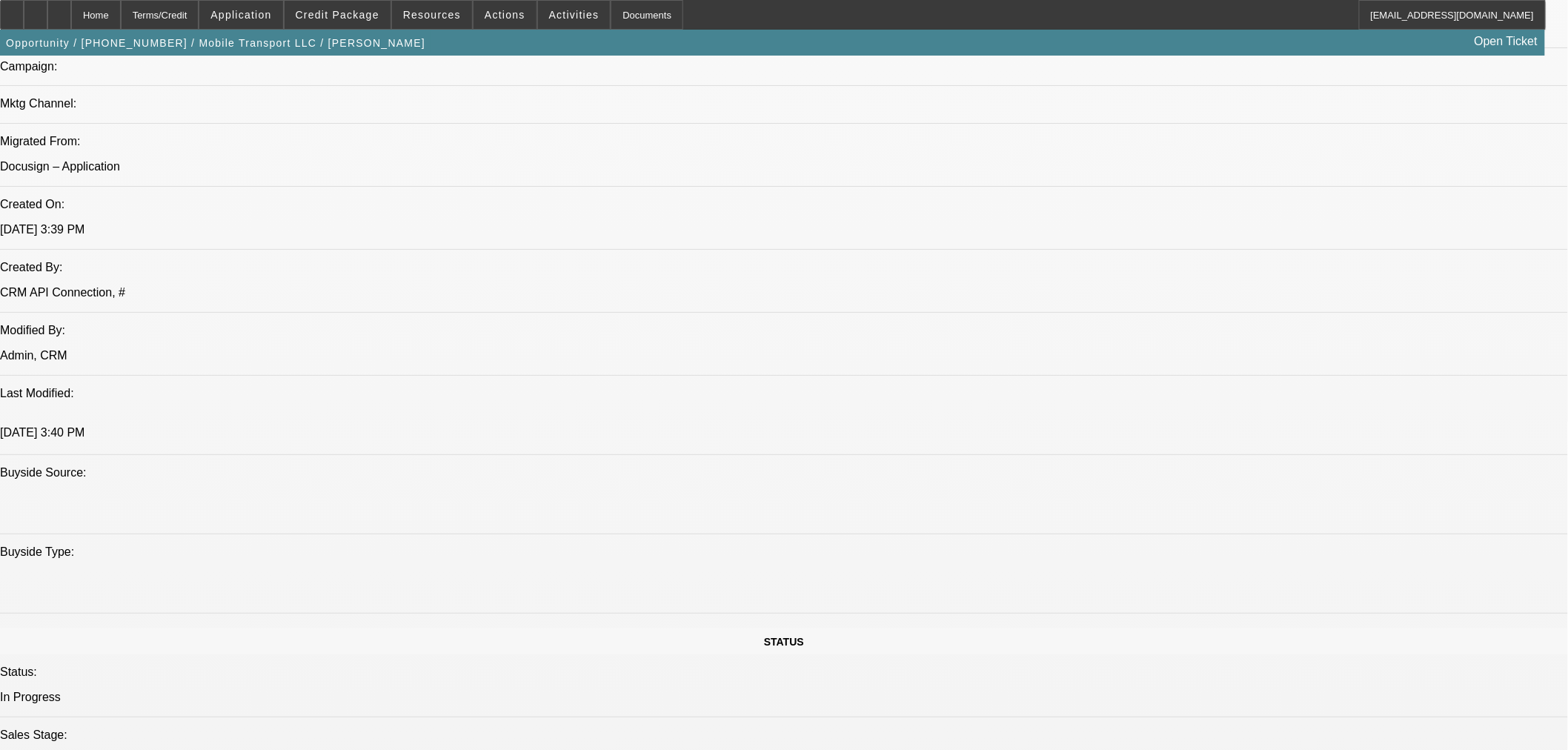
select select "0"
select select "2"
select select "0"
select select "6"
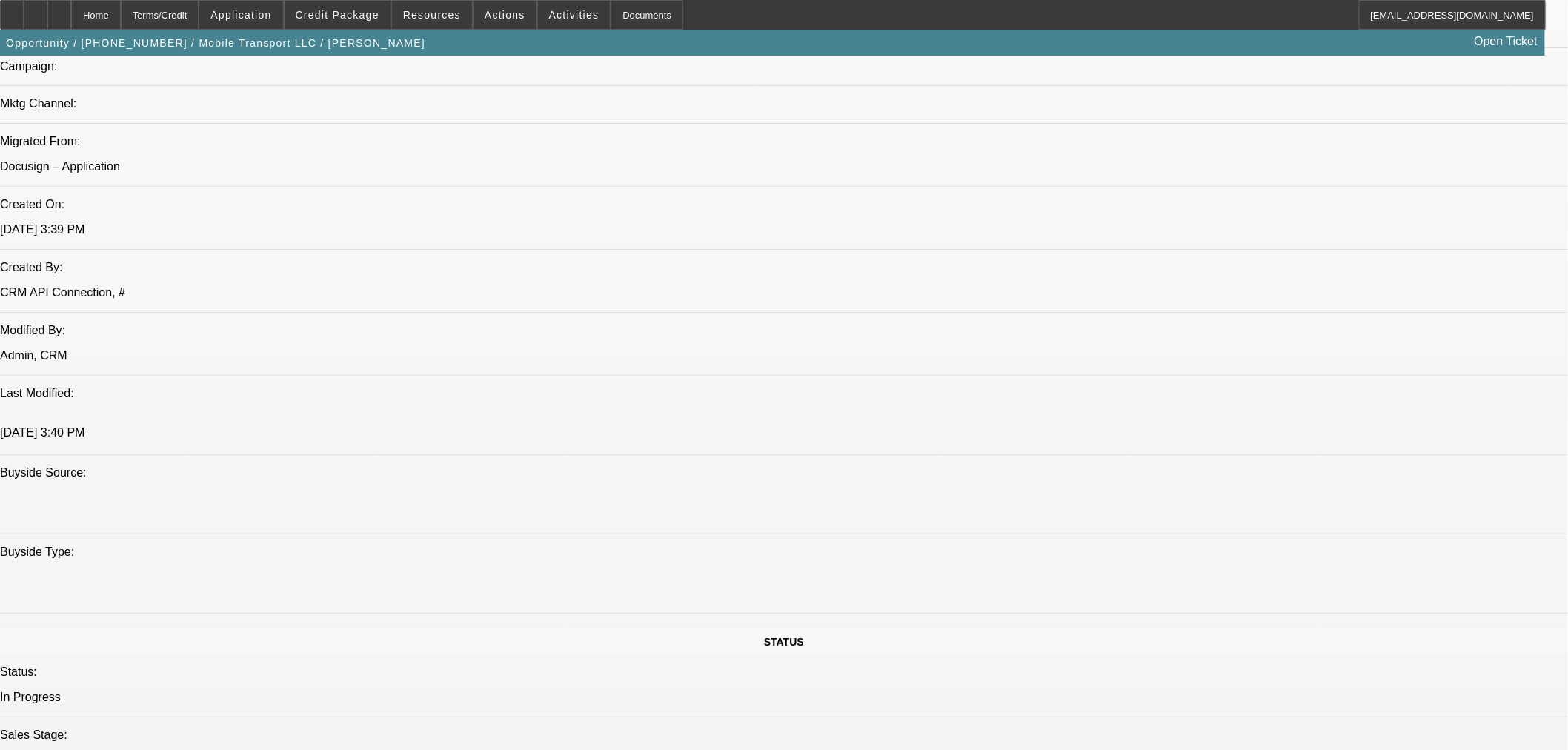
select select "0"
select select "2"
select select "0"
select select "6"
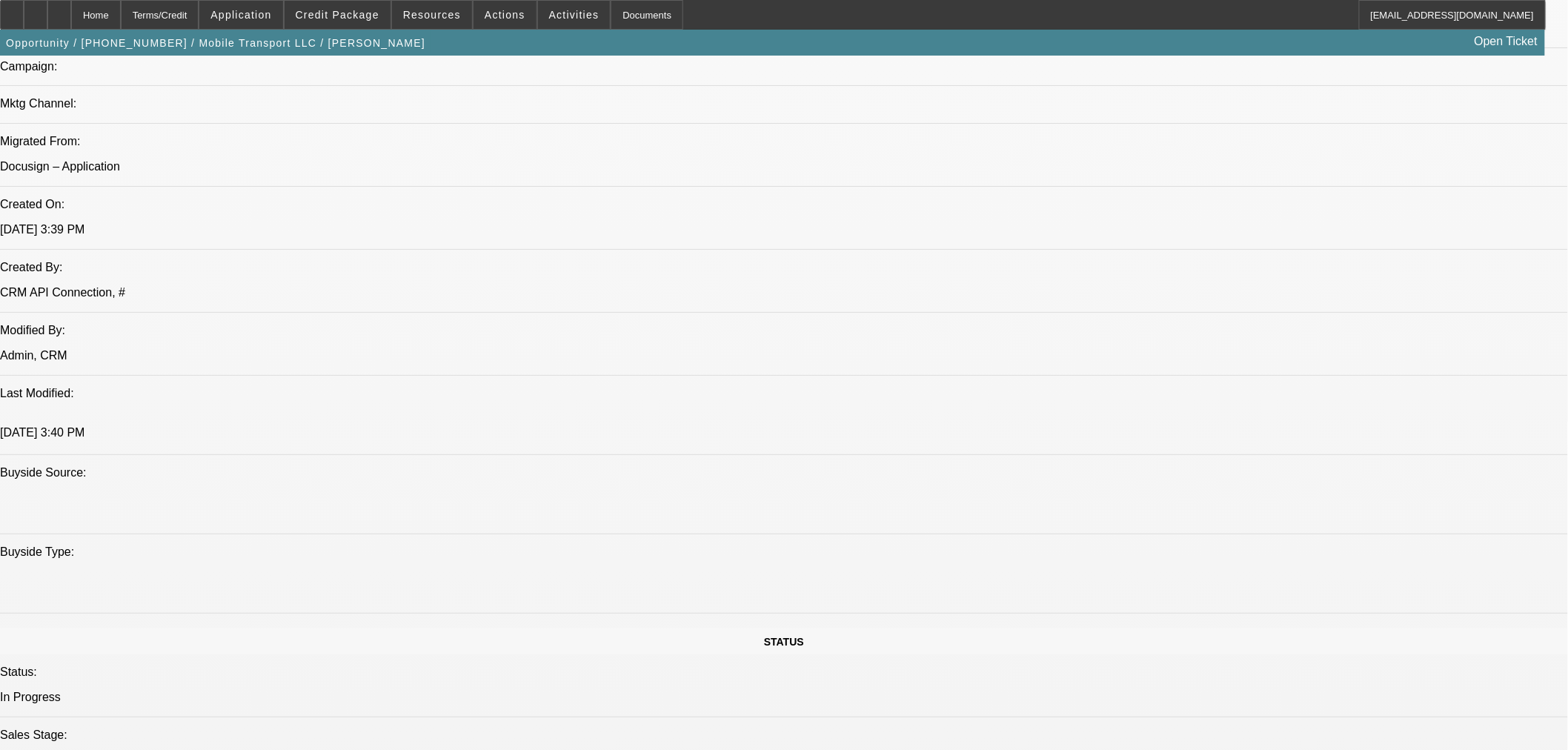
select select "0"
select select "2"
select select "0"
select select "6"
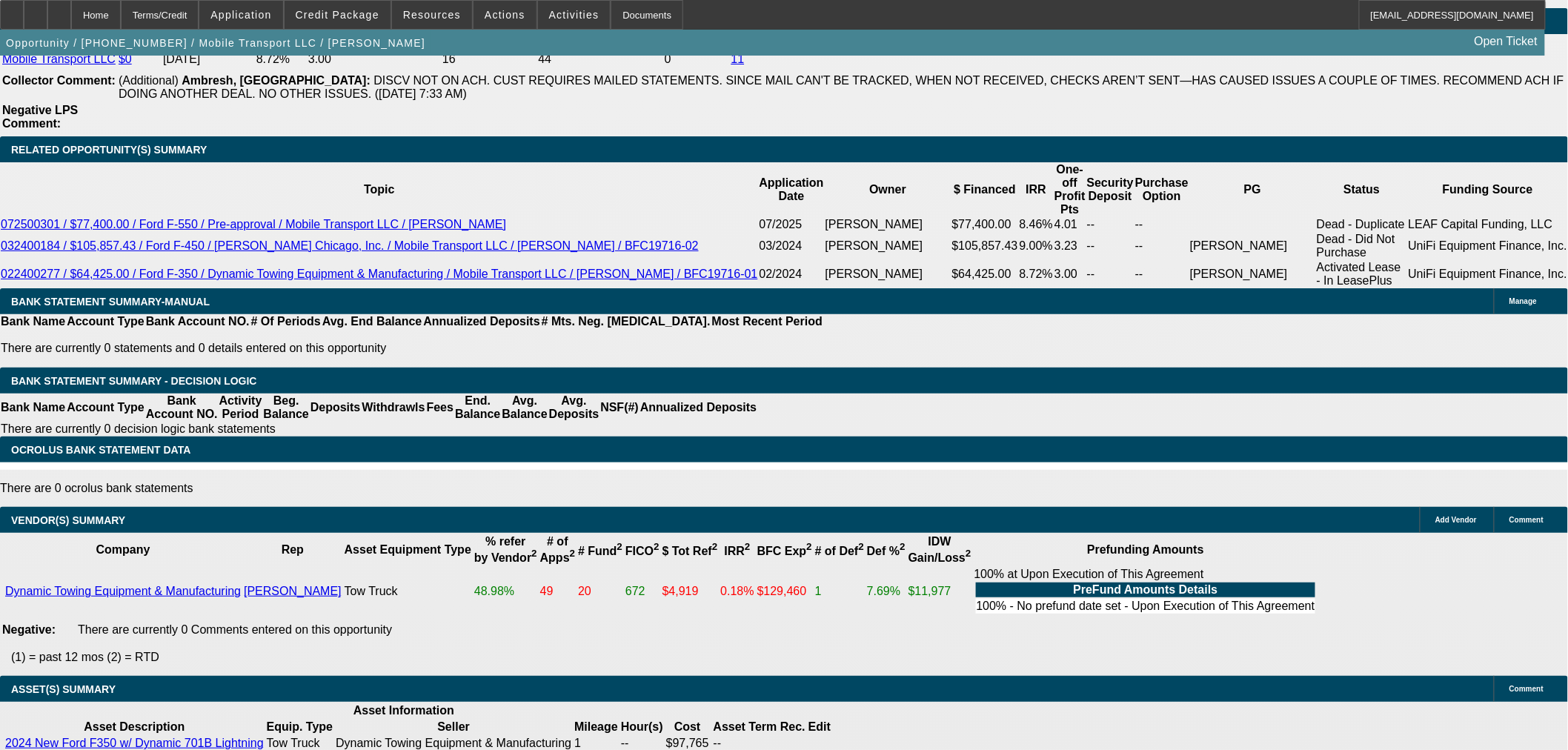
scroll to position [2622, 0]
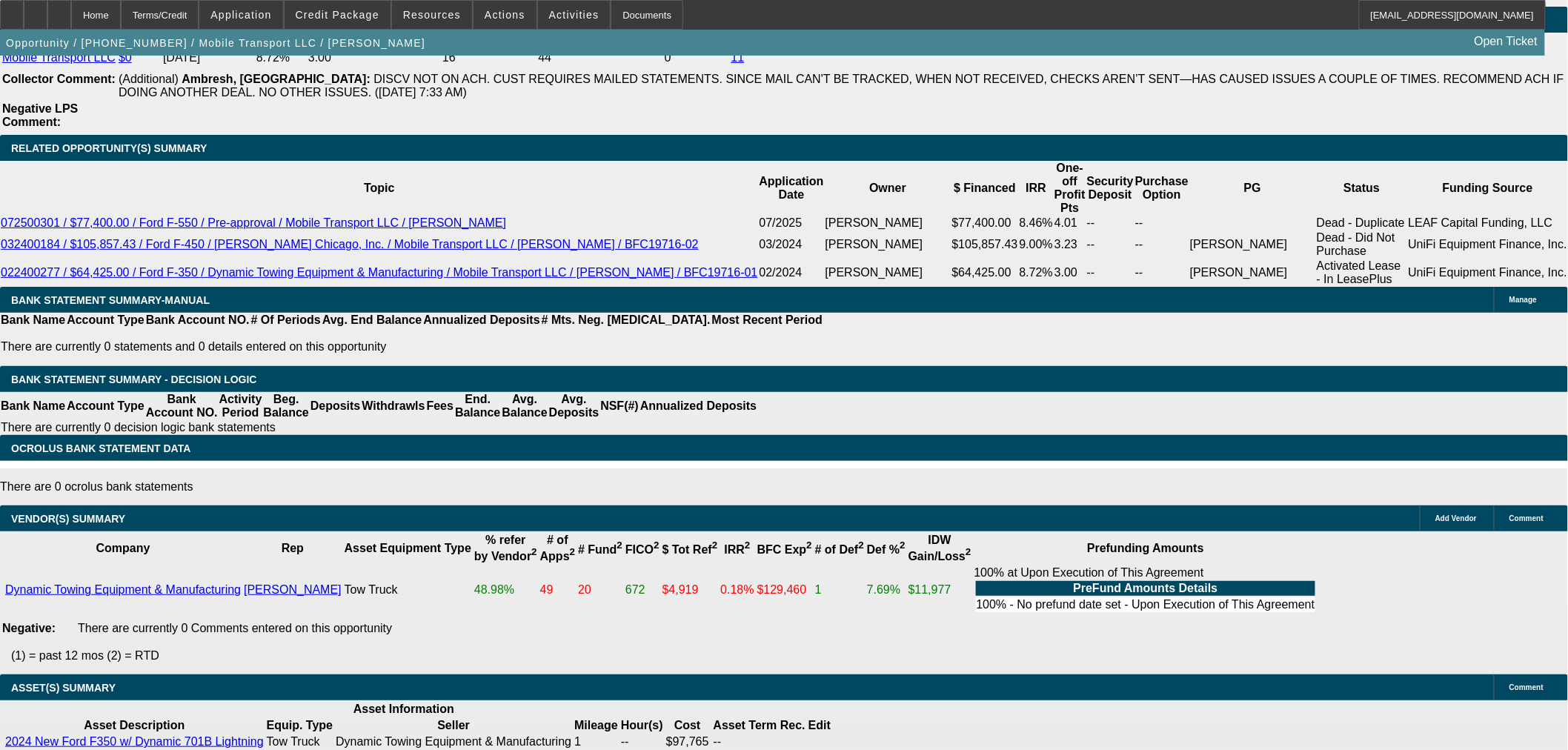
select select "3"
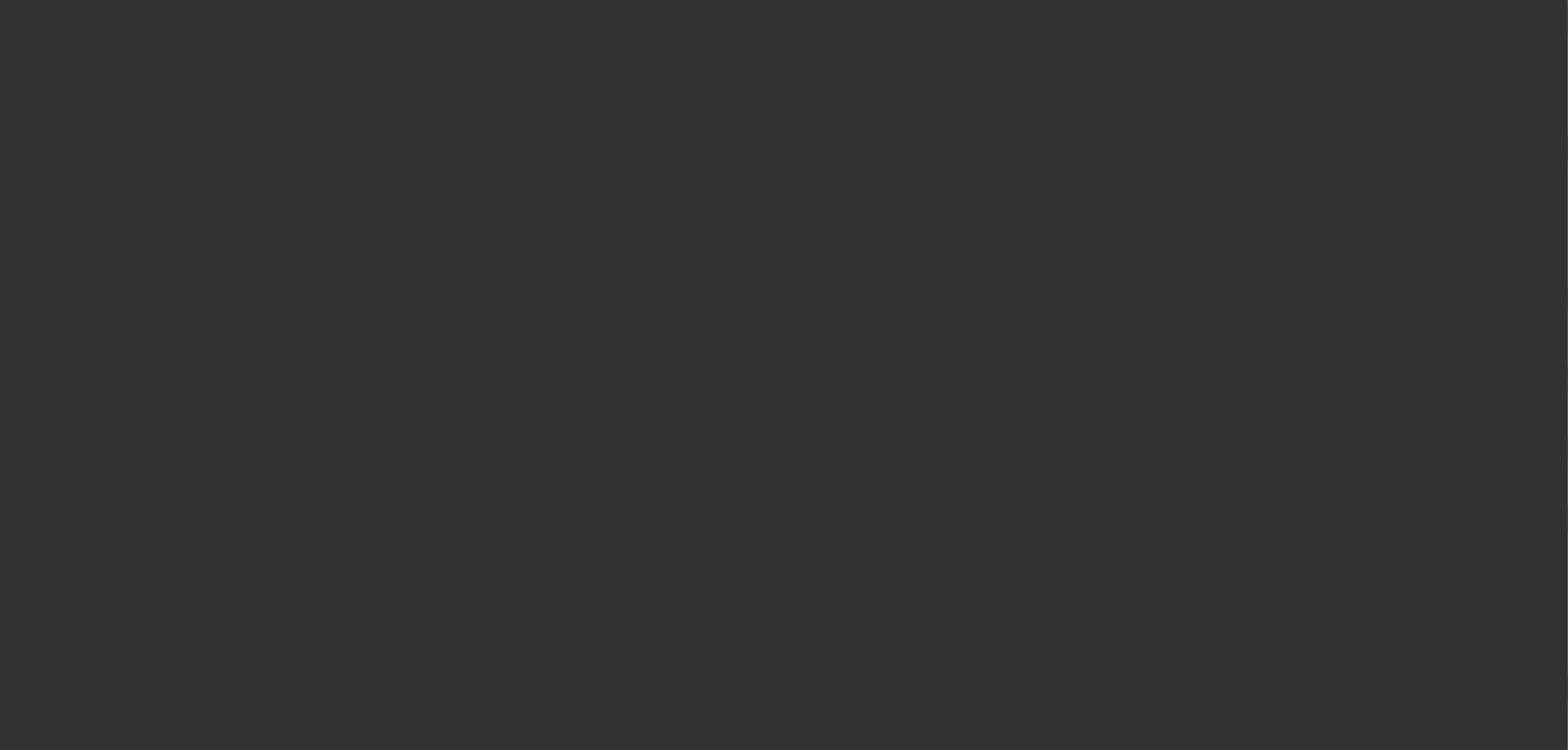
scroll to position [0, 0]
type input "[DATE]"
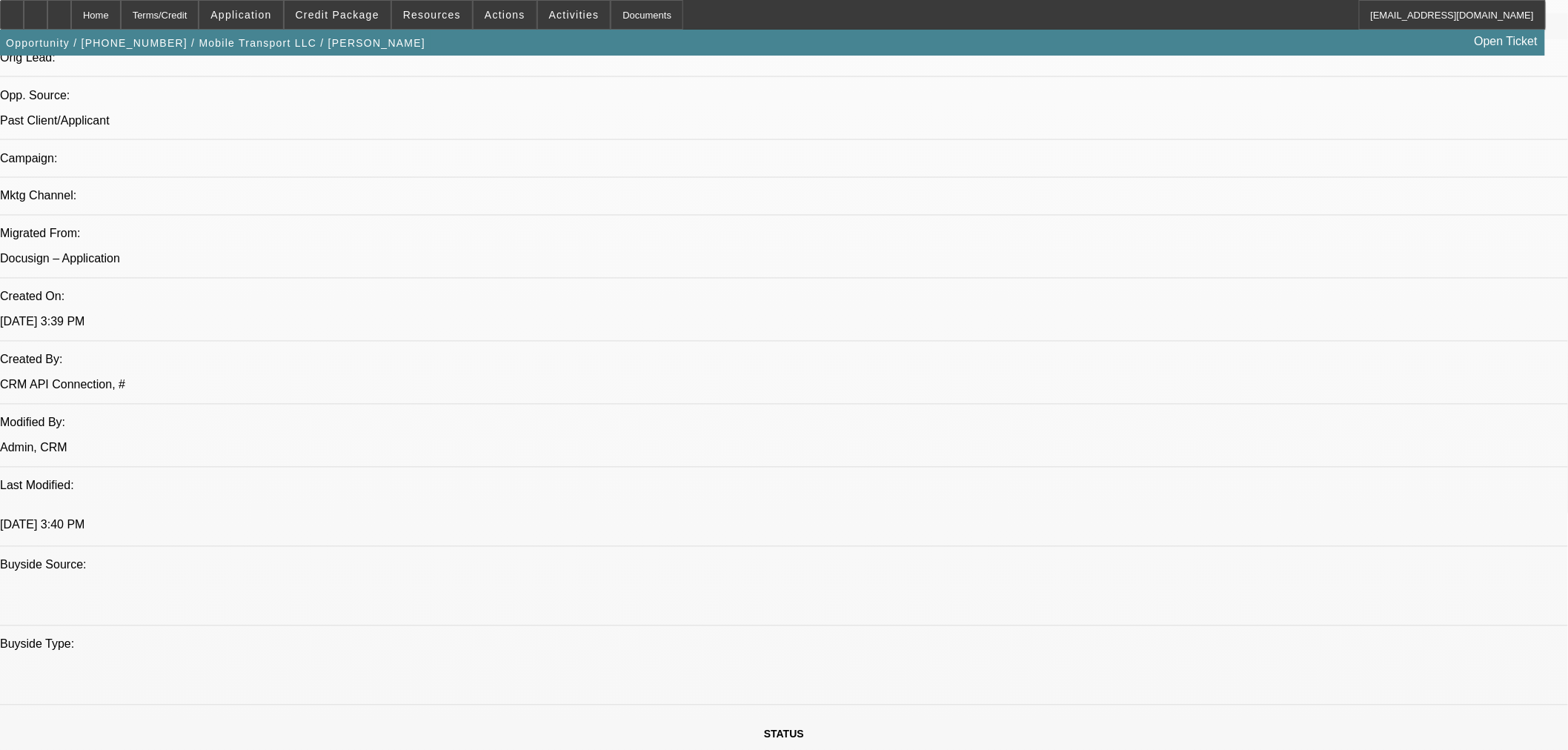
scroll to position [1153, 0]
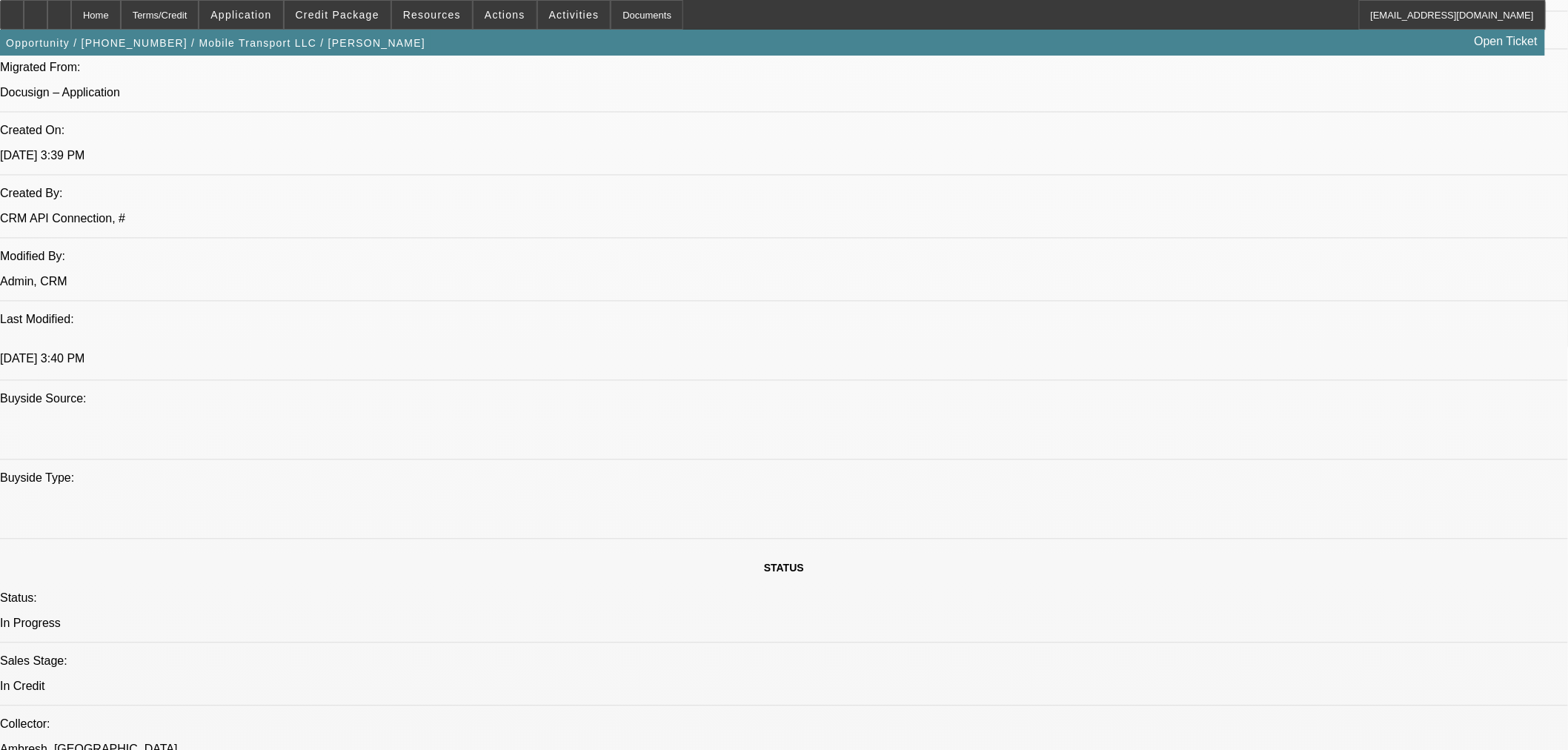
type textarea "C"
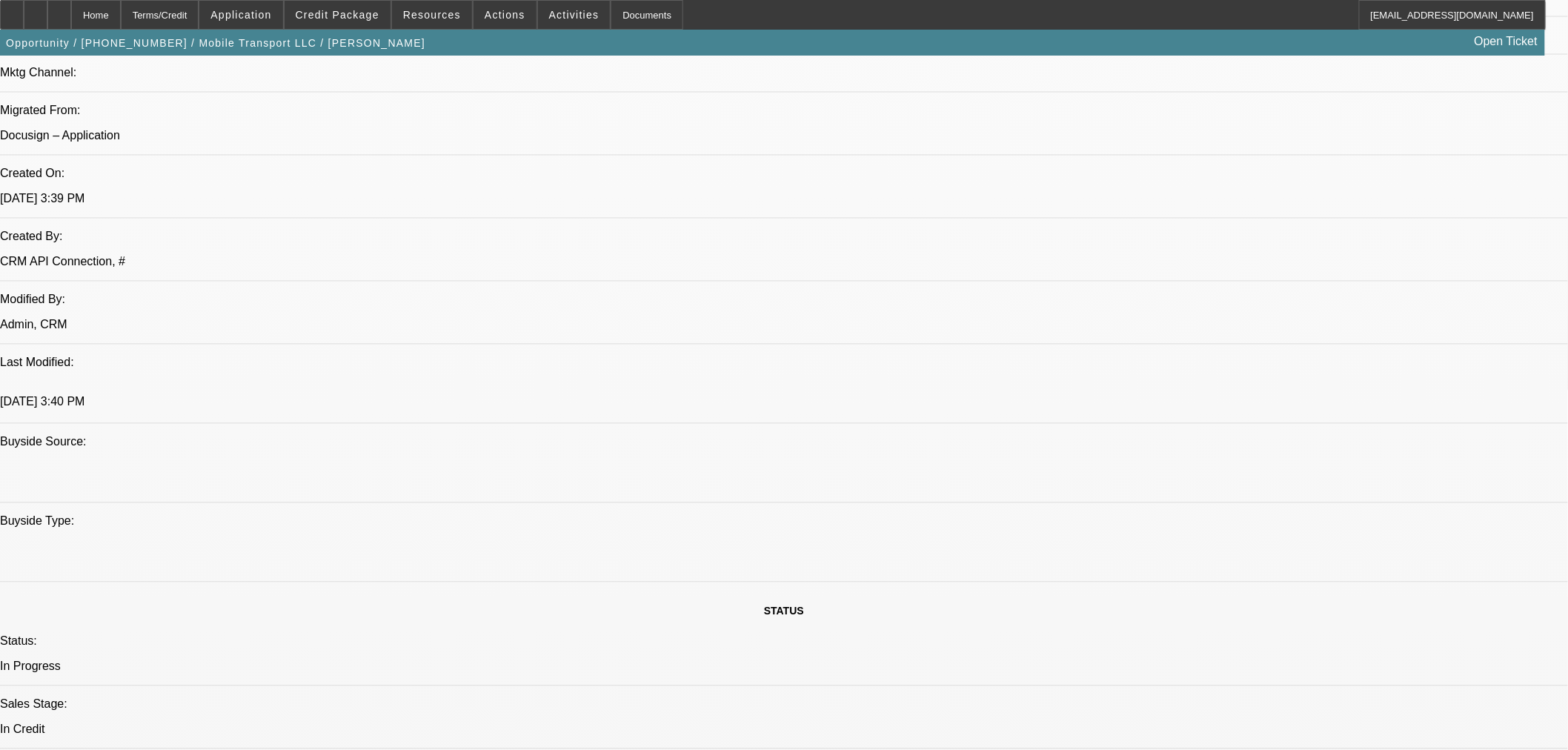
scroll to position [1070, 0]
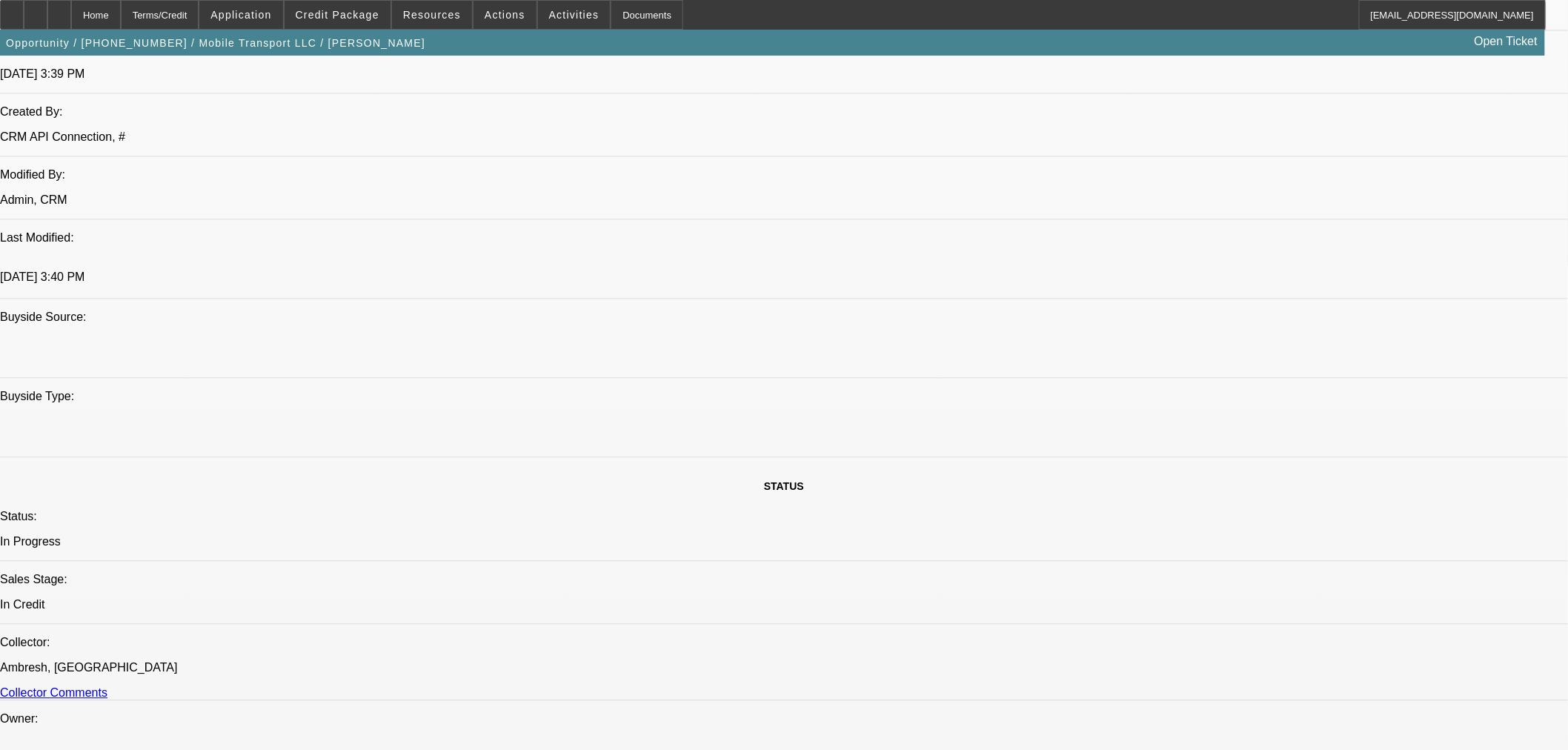
type textarea "LEAF CLEARED FOR THE CCG AND ACH FROM THEIR ACCOUNT. GOOD LUCK"
checkbox input "true"
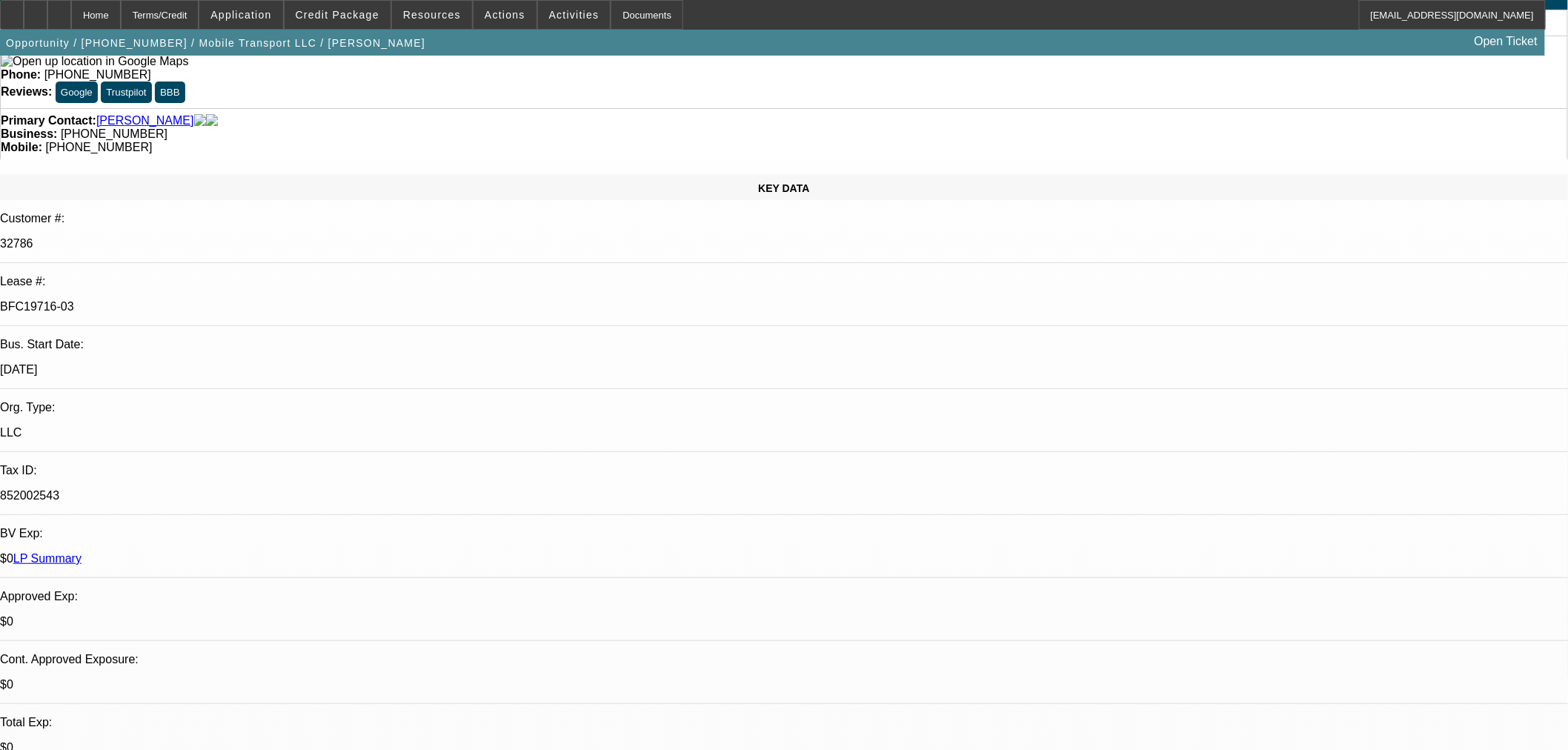
scroll to position [411, 0]
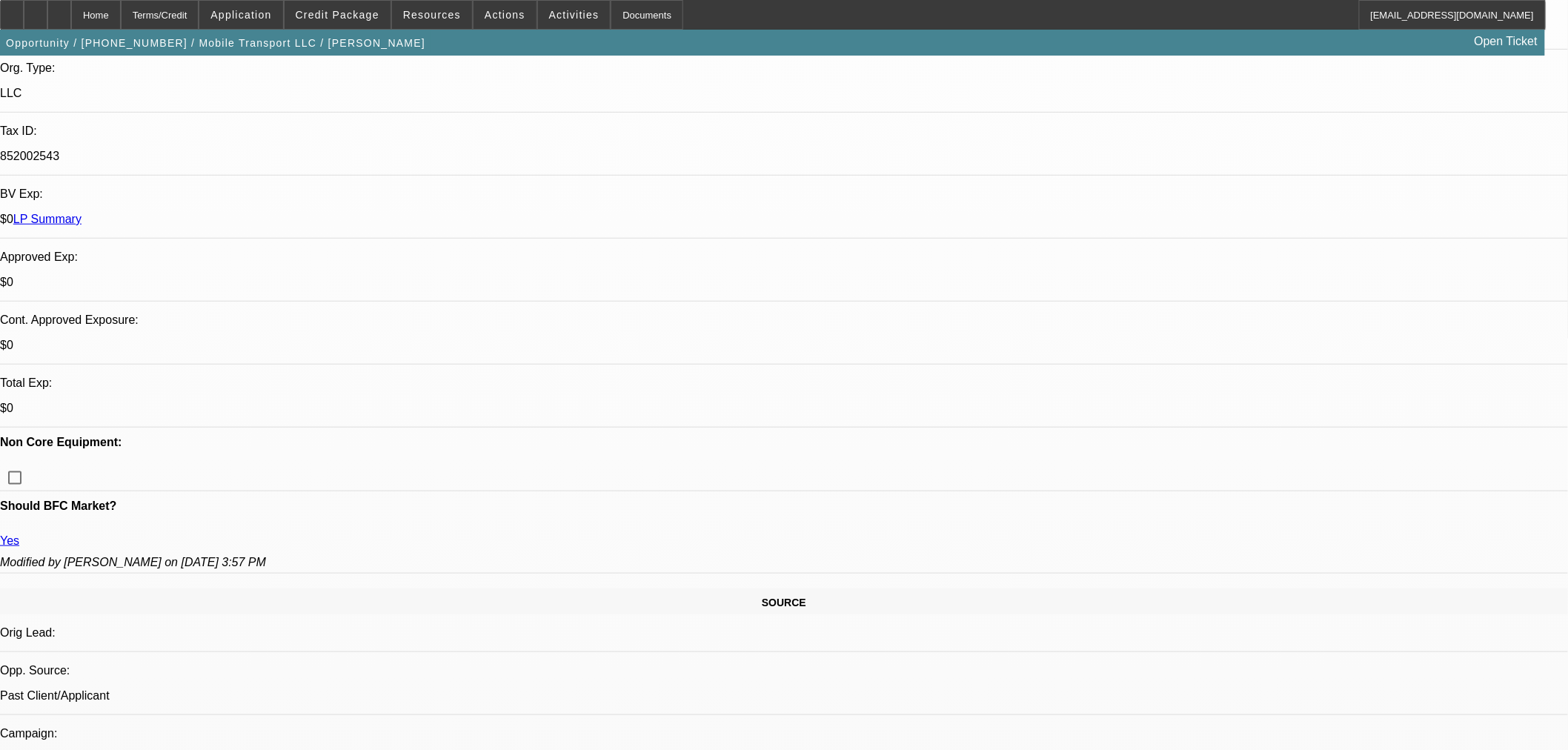
click at [1452, 432] on span "Previous month" at bounding box center [1448, 434] width 30 height 30
click at [1300, 650] on span "31" at bounding box center [1297, 643] width 27 height 27
type input "8/31/2025"
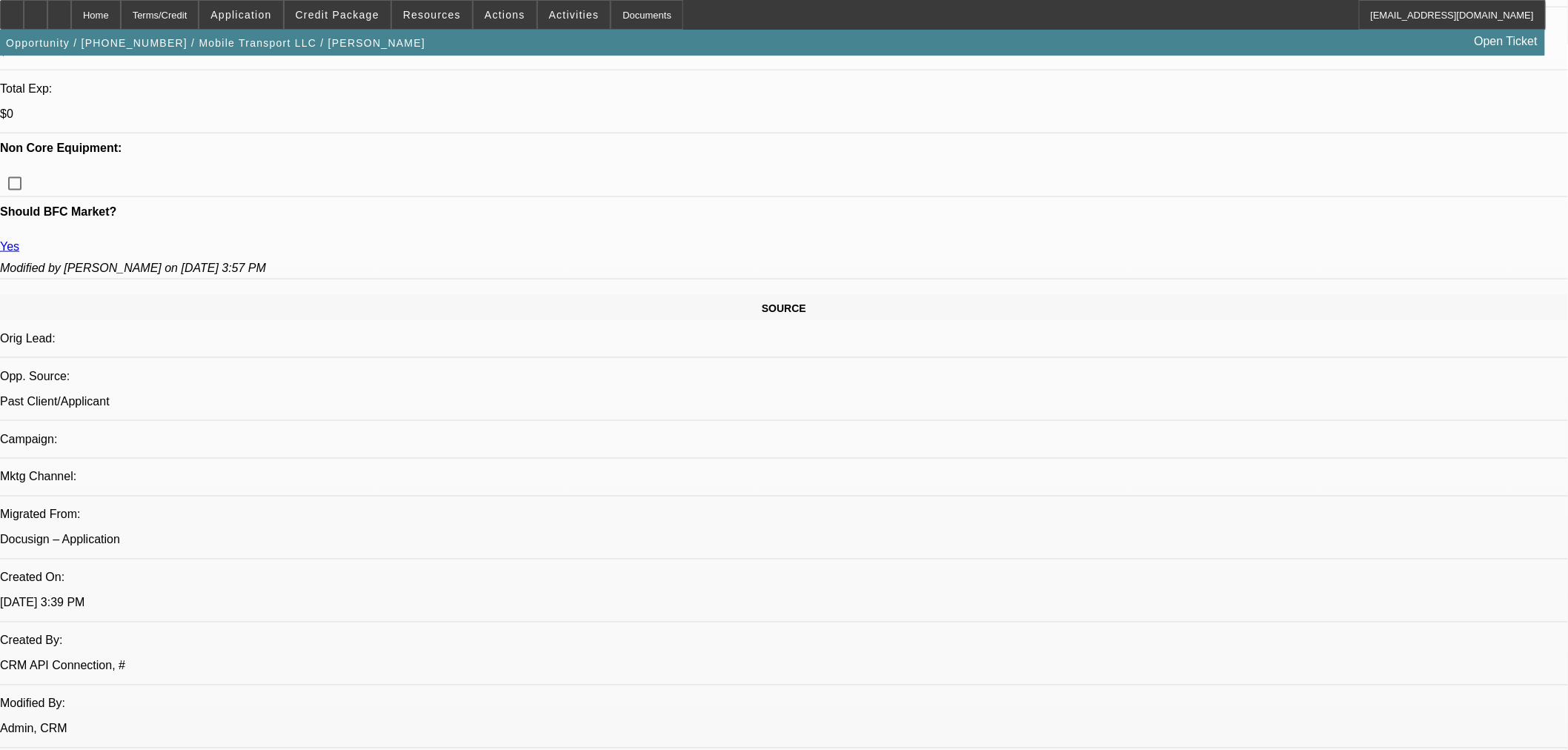
scroll to position [559, 0]
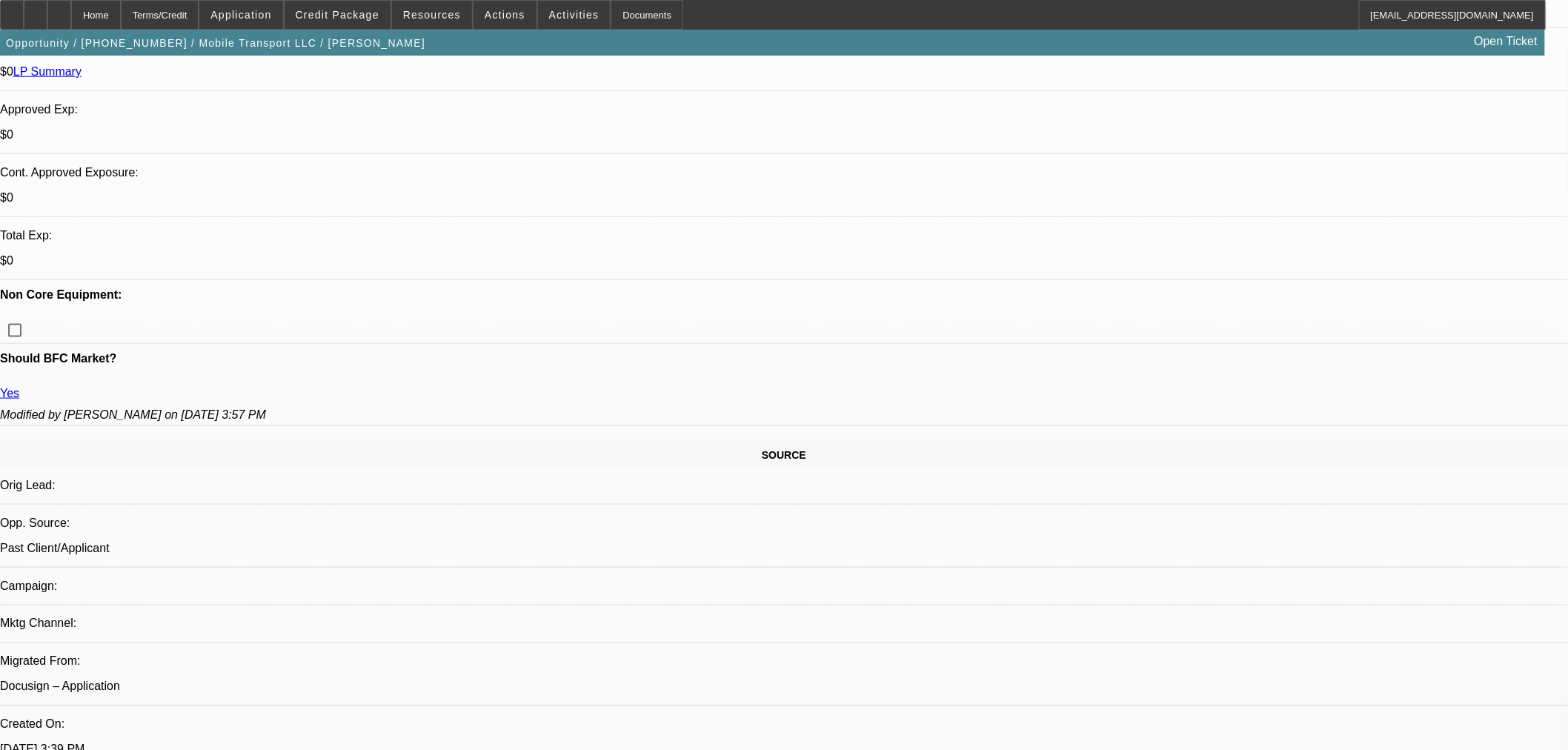
click at [1449, 236] on span "Previous month" at bounding box center [1448, 229] width 30 height 30
click at [1390, 412] on span "29" at bounding box center [1386, 407] width 27 height 27
type input "[DATE]"
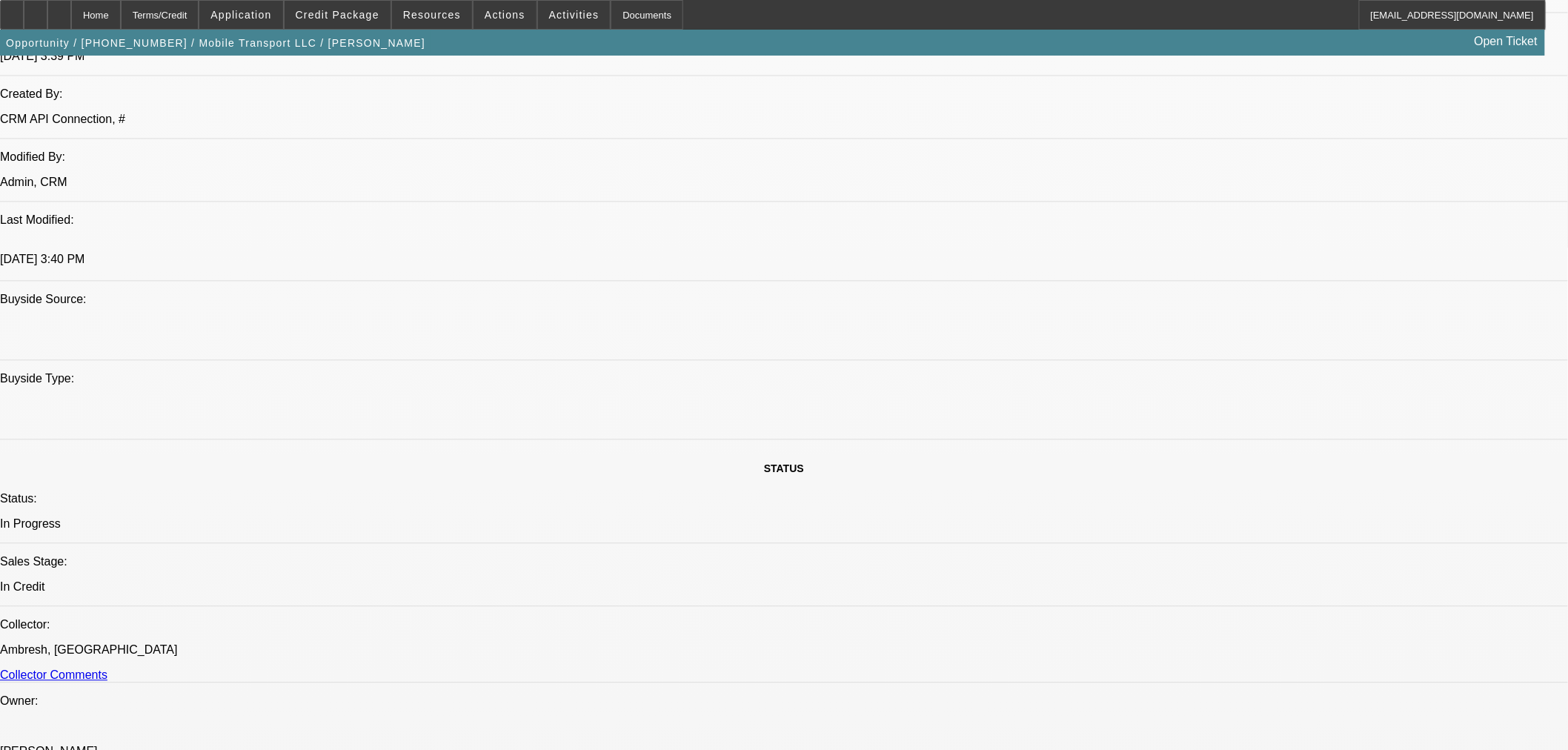
scroll to position [1235, 0]
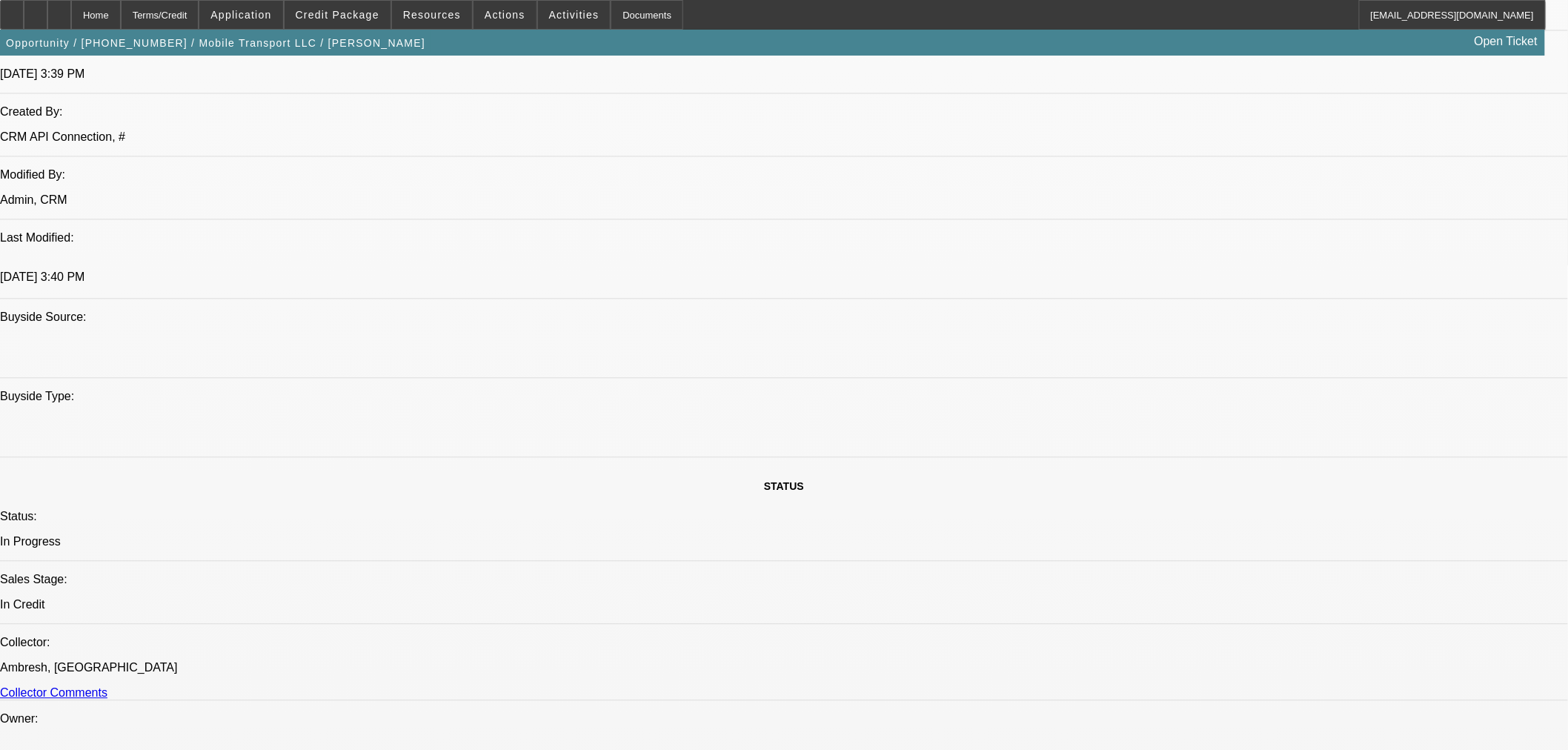
drag, startPoint x: 1452, startPoint y: 571, endPoint x: 1446, endPoint y: 575, distance: 7.2
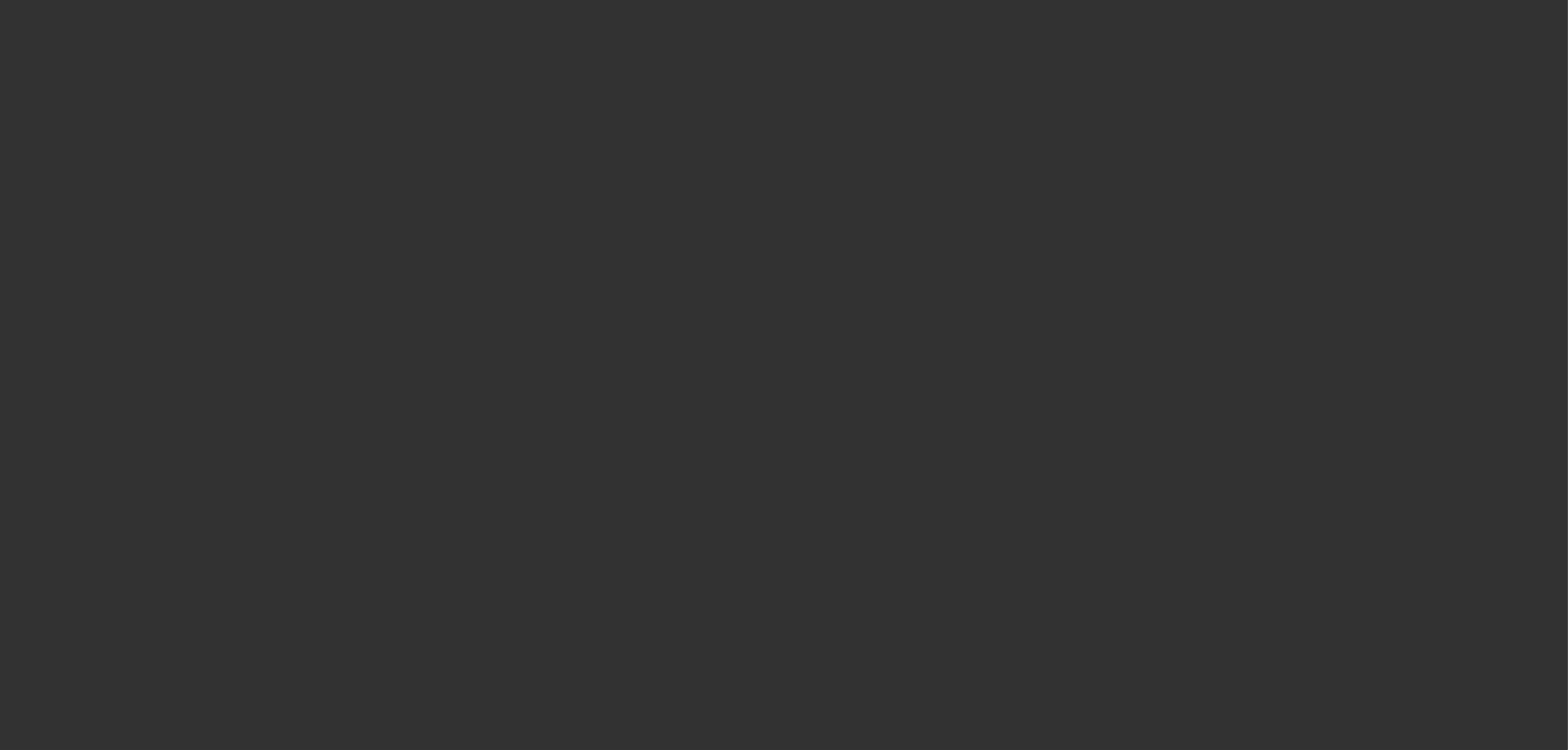
scroll to position [0, 0]
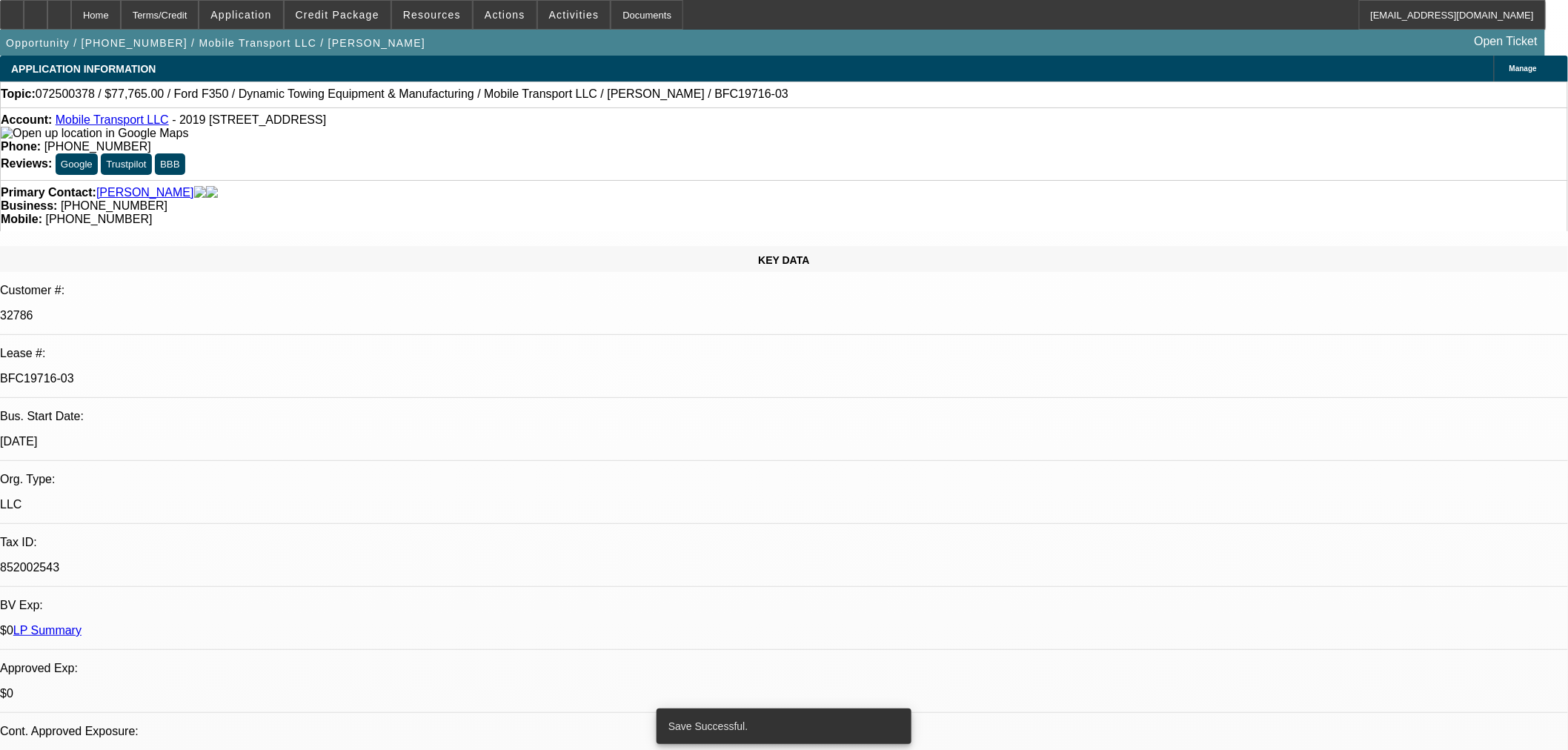
select select "0"
select select "2"
select select "0"
select select "6"
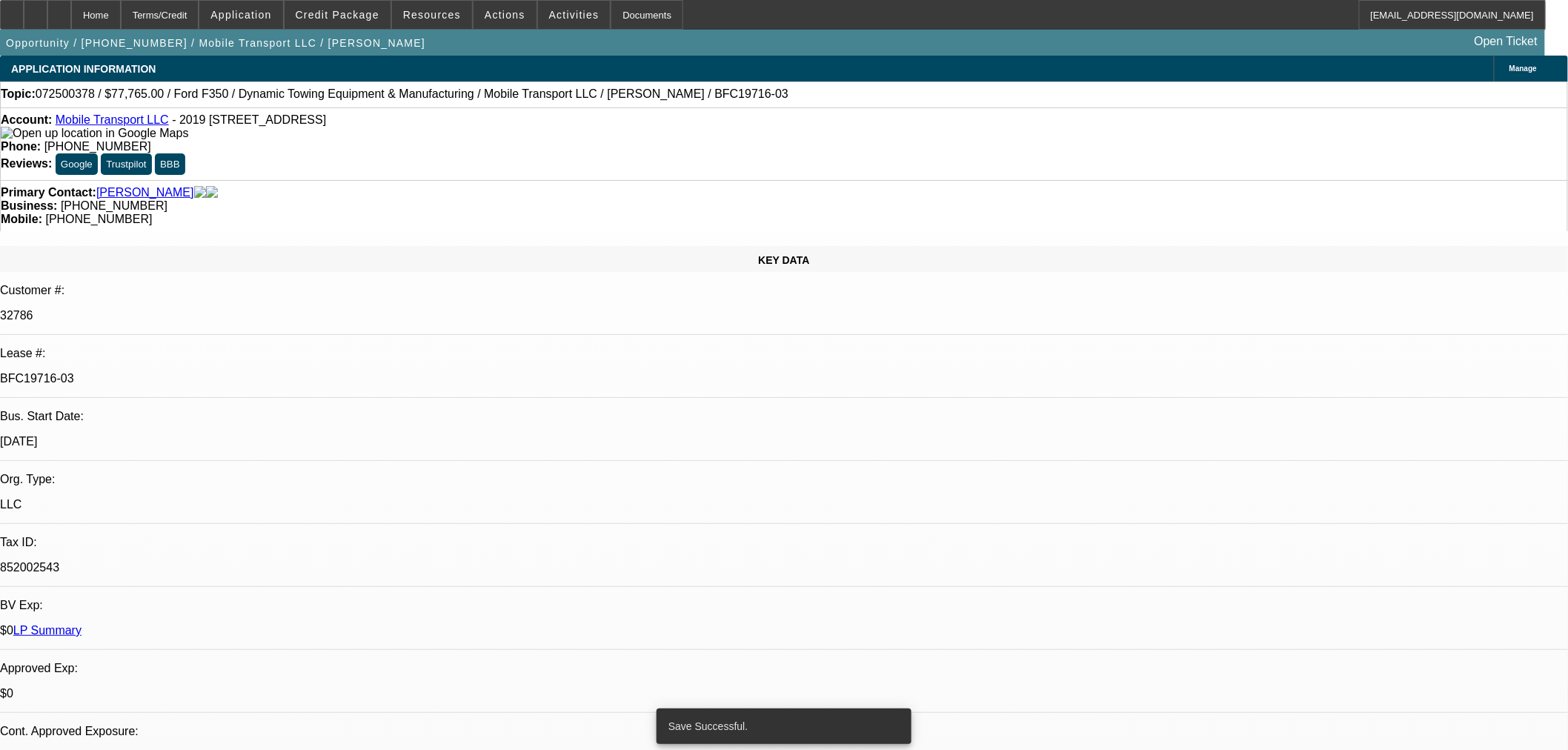
select select "0"
select select "2"
select select "0"
select select "6"
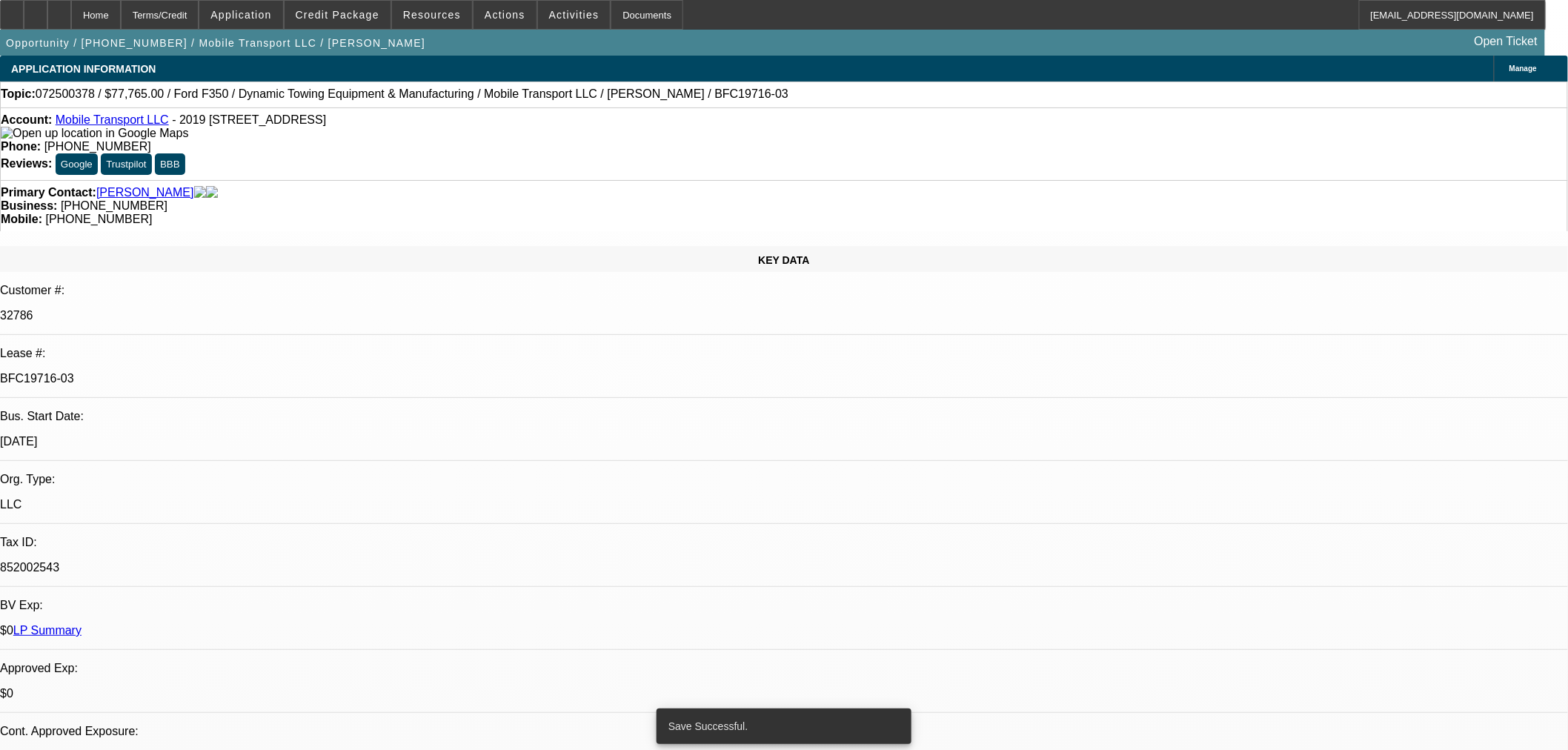
select select "0"
select select "2"
select select "0"
select select "6"
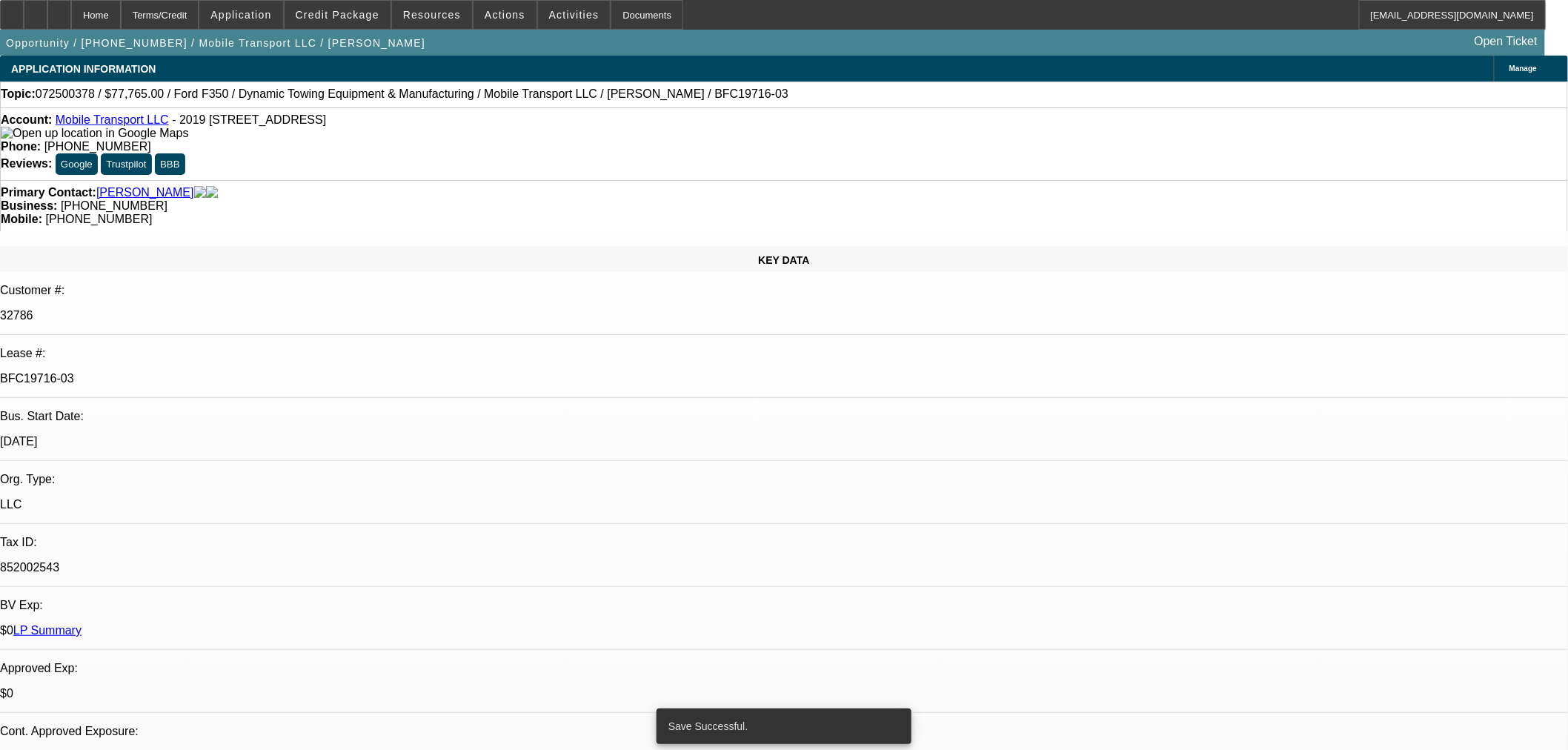
select select "0"
select select "2"
select select "0"
select select "6"
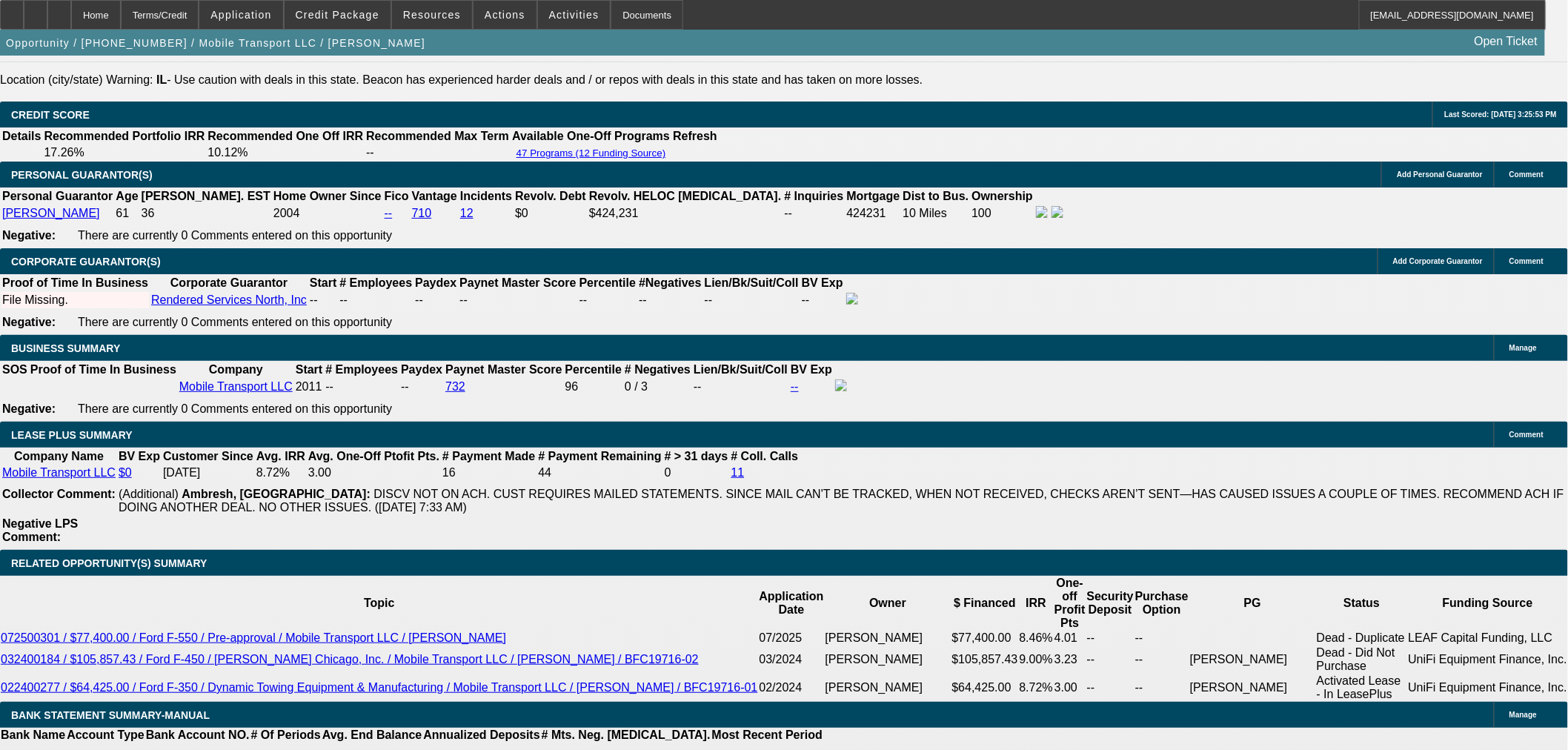
scroll to position [2059, 0]
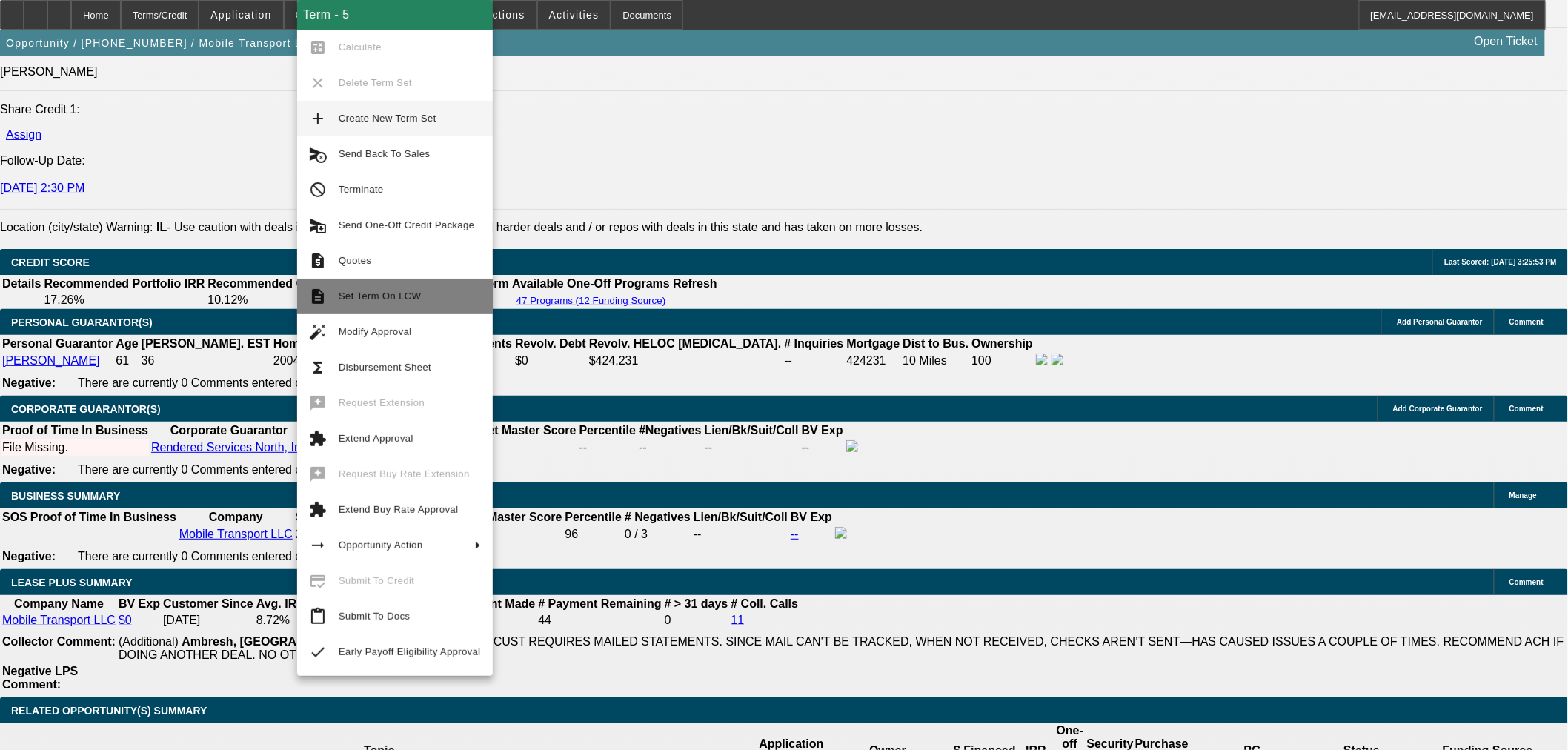
click at [393, 303] on span "Set Term On LCW" at bounding box center [410, 297] width 142 height 18
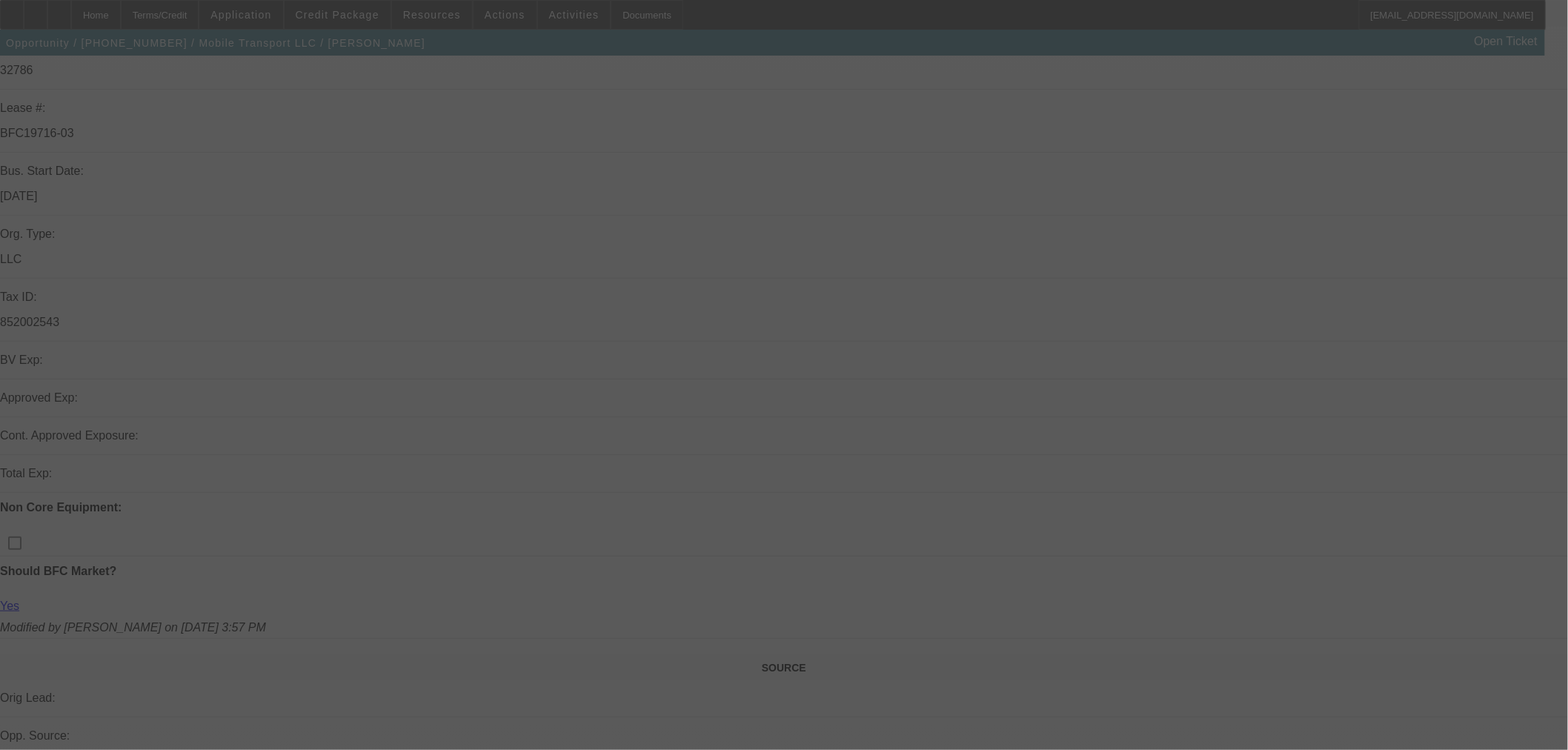
scroll to position [246, 0]
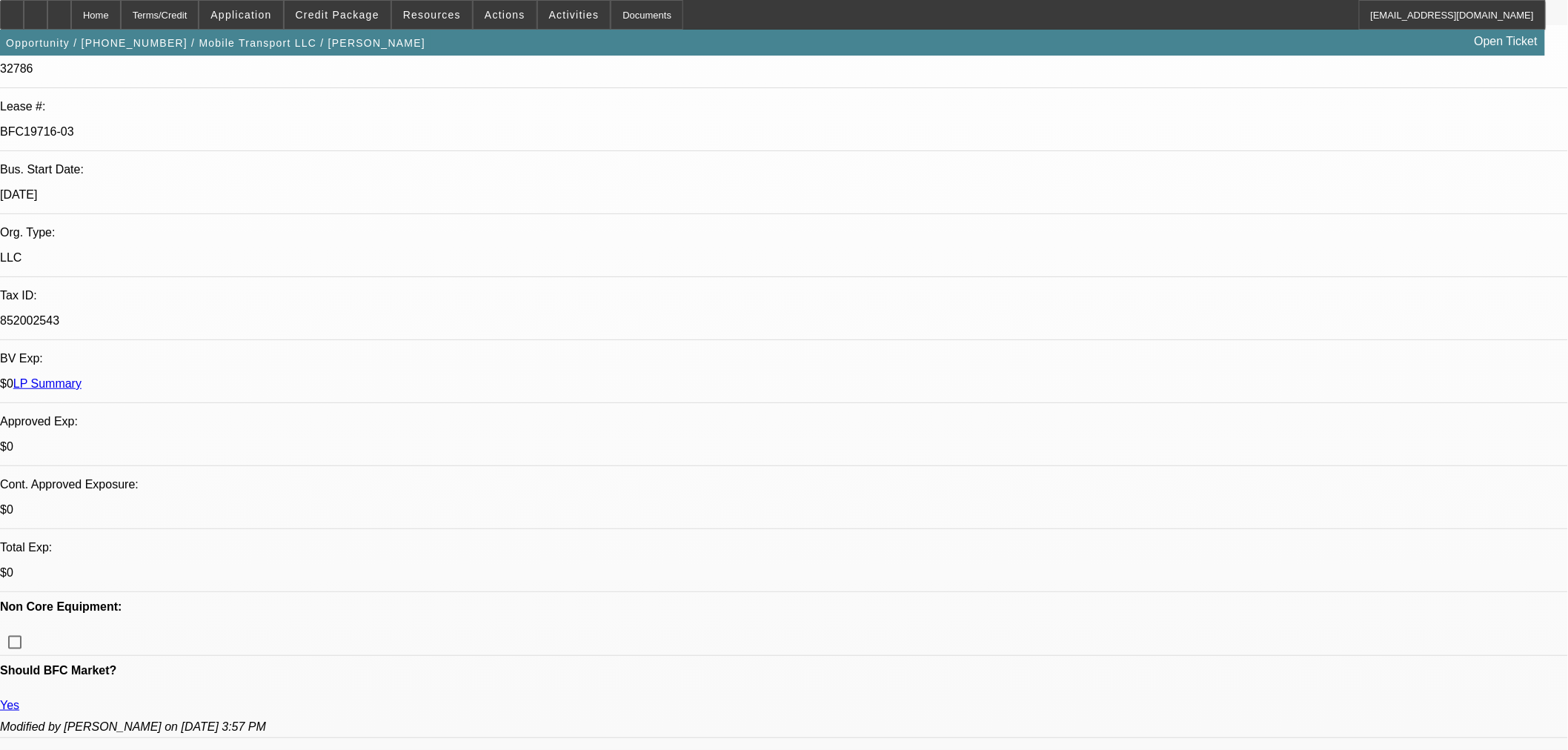
select select "0"
select select "2"
select select "0"
select select "6"
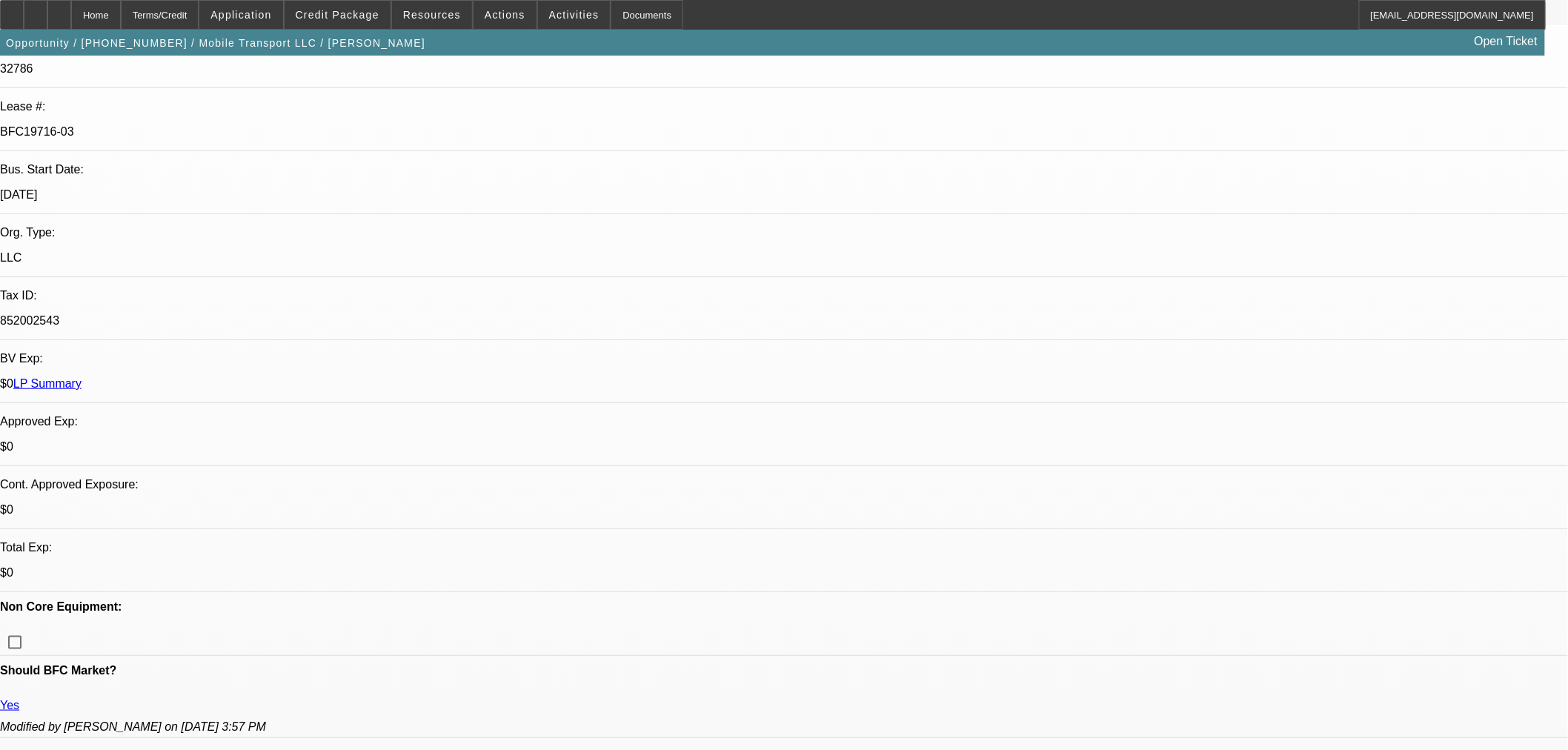
select select "0"
select select "2"
select select "0"
select select "6"
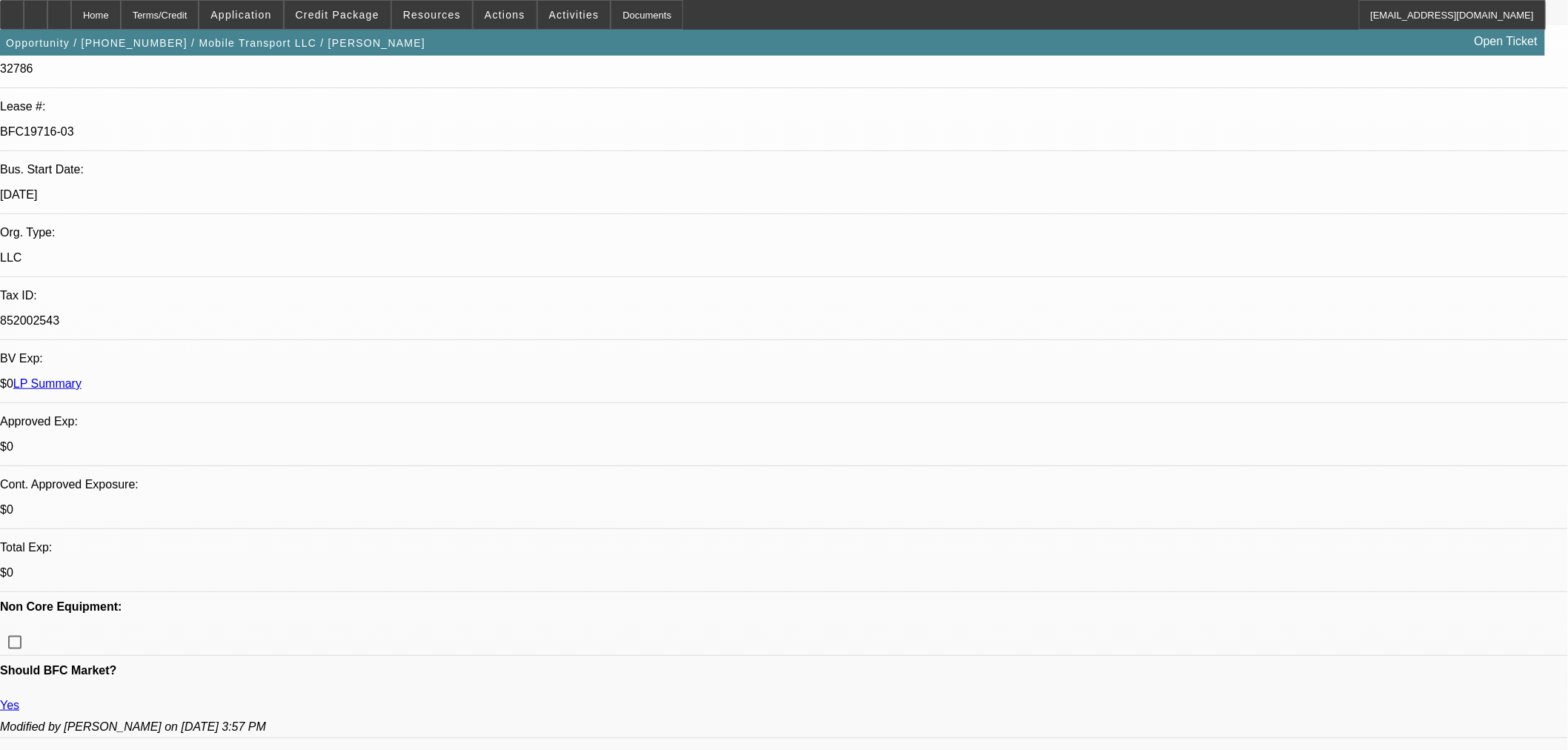
select select "0"
select select "2"
select select "0"
select select "6"
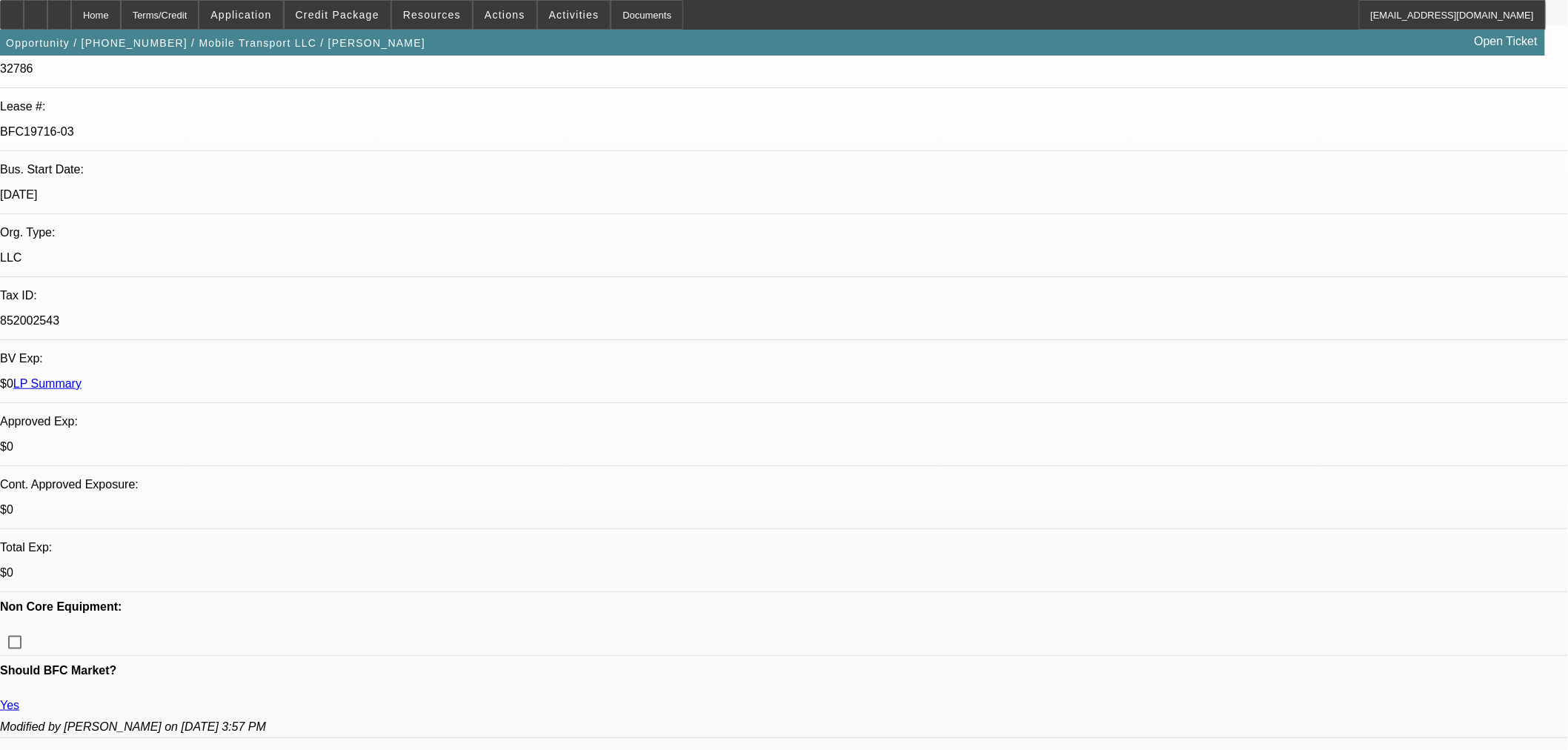
select select "0"
select select "2"
select select "0"
select select "6"
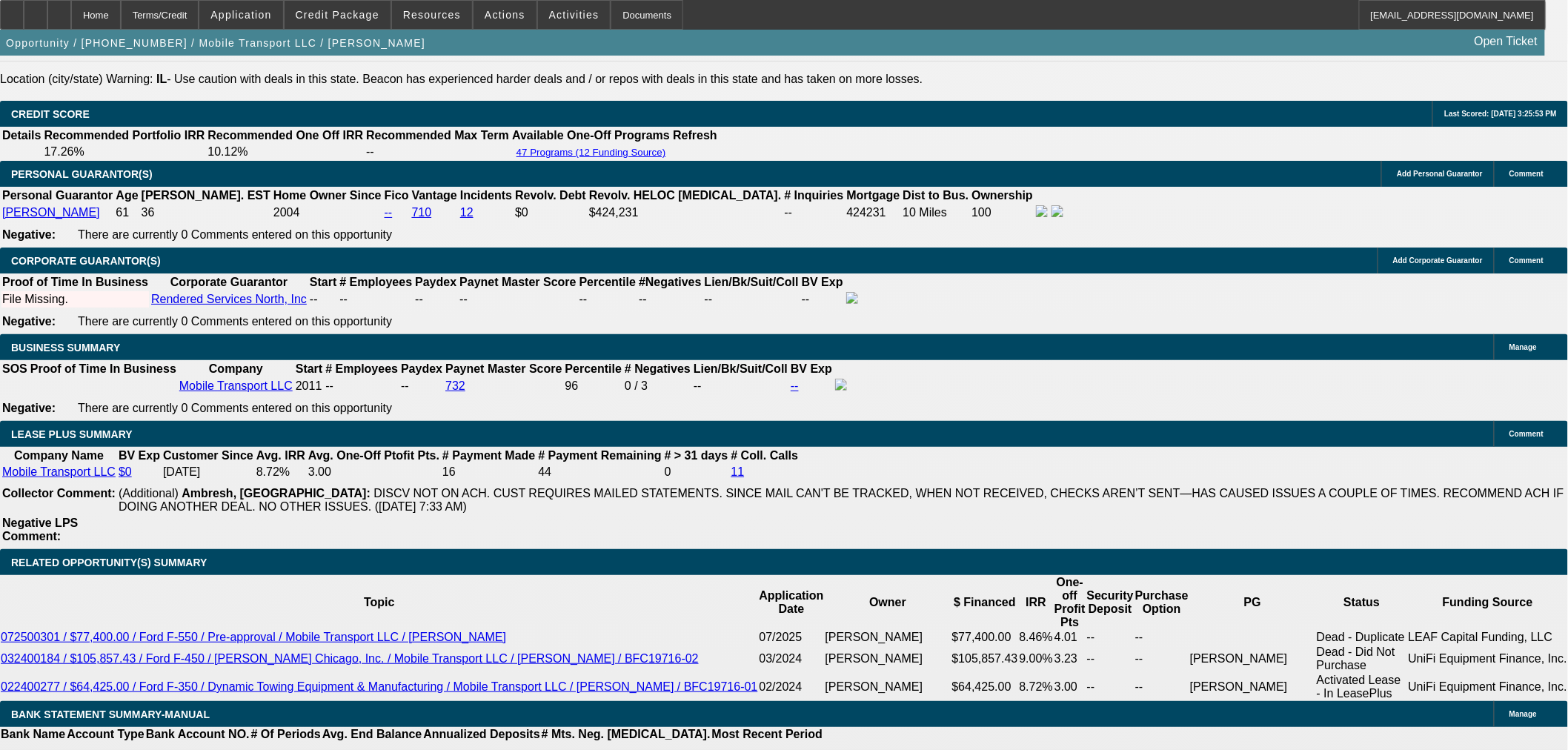
scroll to position [2224, 0]
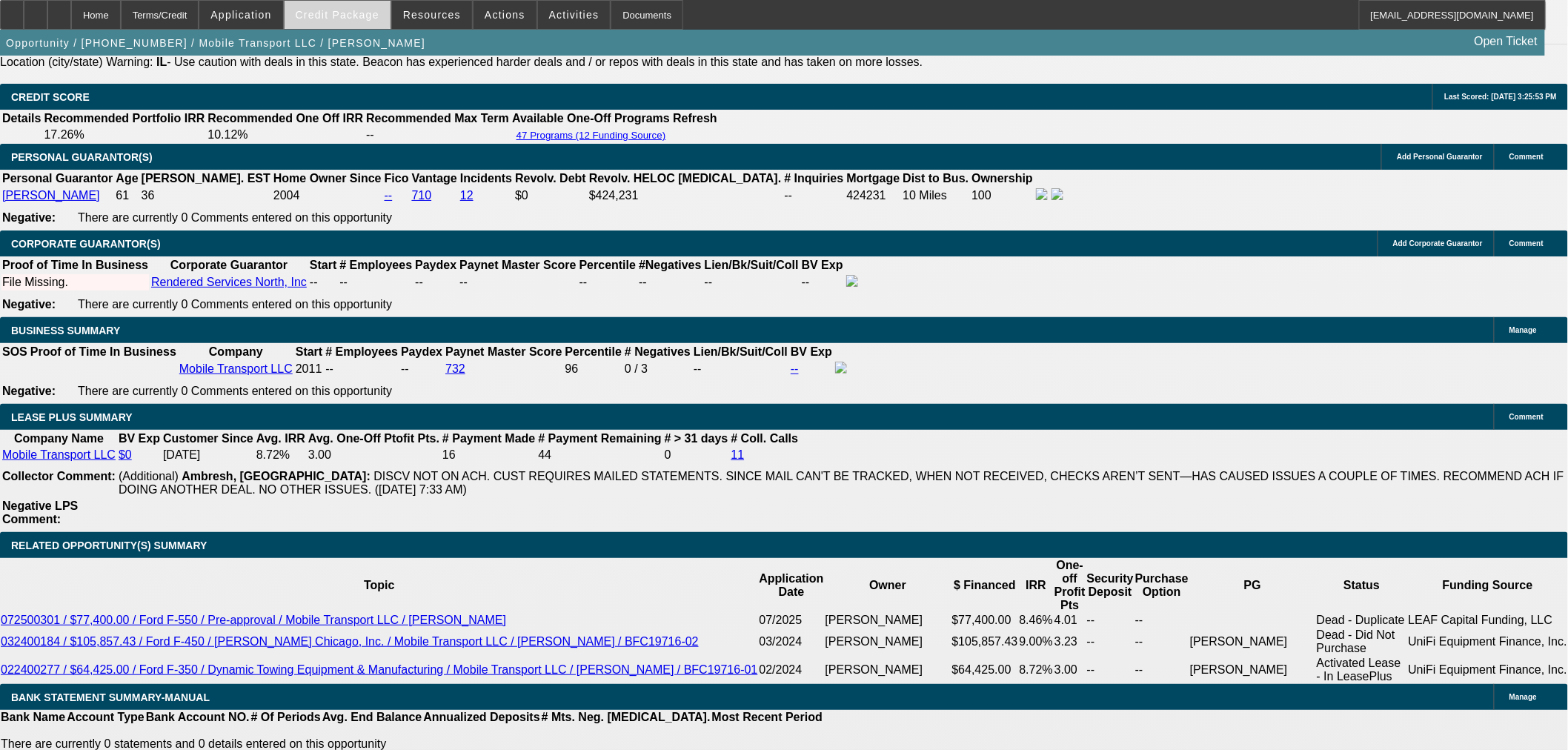
click at [338, 9] on span "Credit Package" at bounding box center [337, 15] width 84 height 12
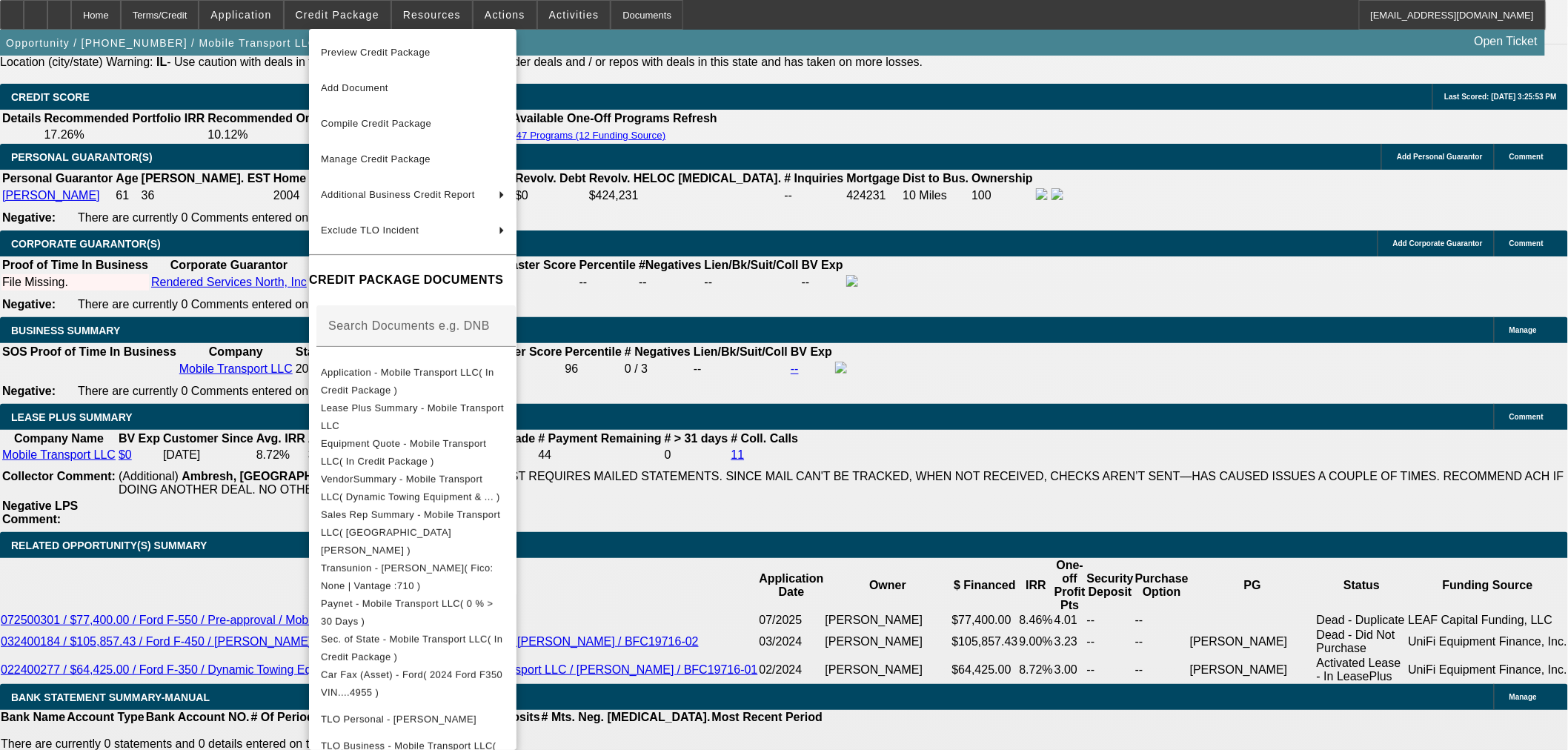
scroll to position [375, 0]
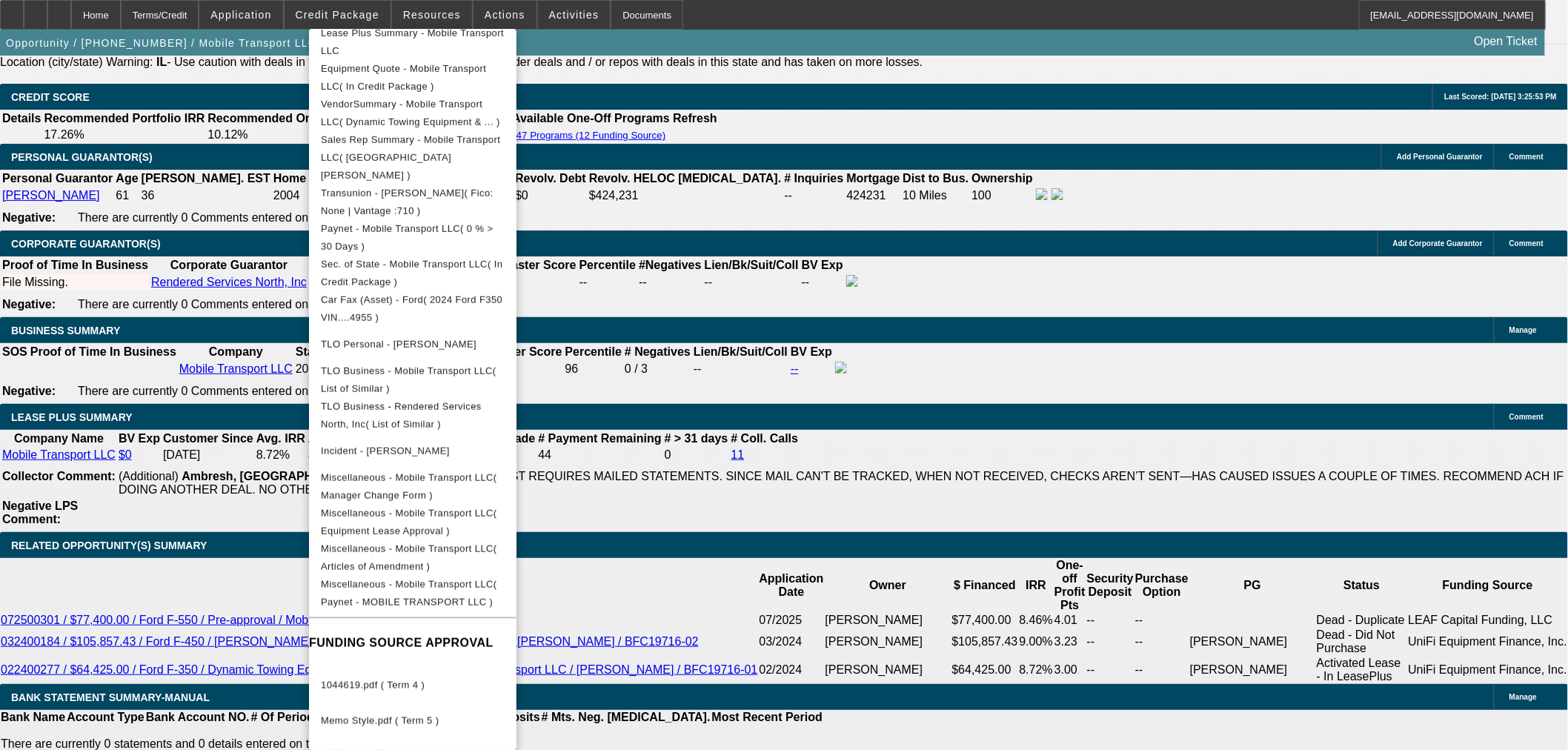
click at [471, 706] on button "Memo Style.pdf ( Term 5 )" at bounding box center [413, 721] width 208 height 35
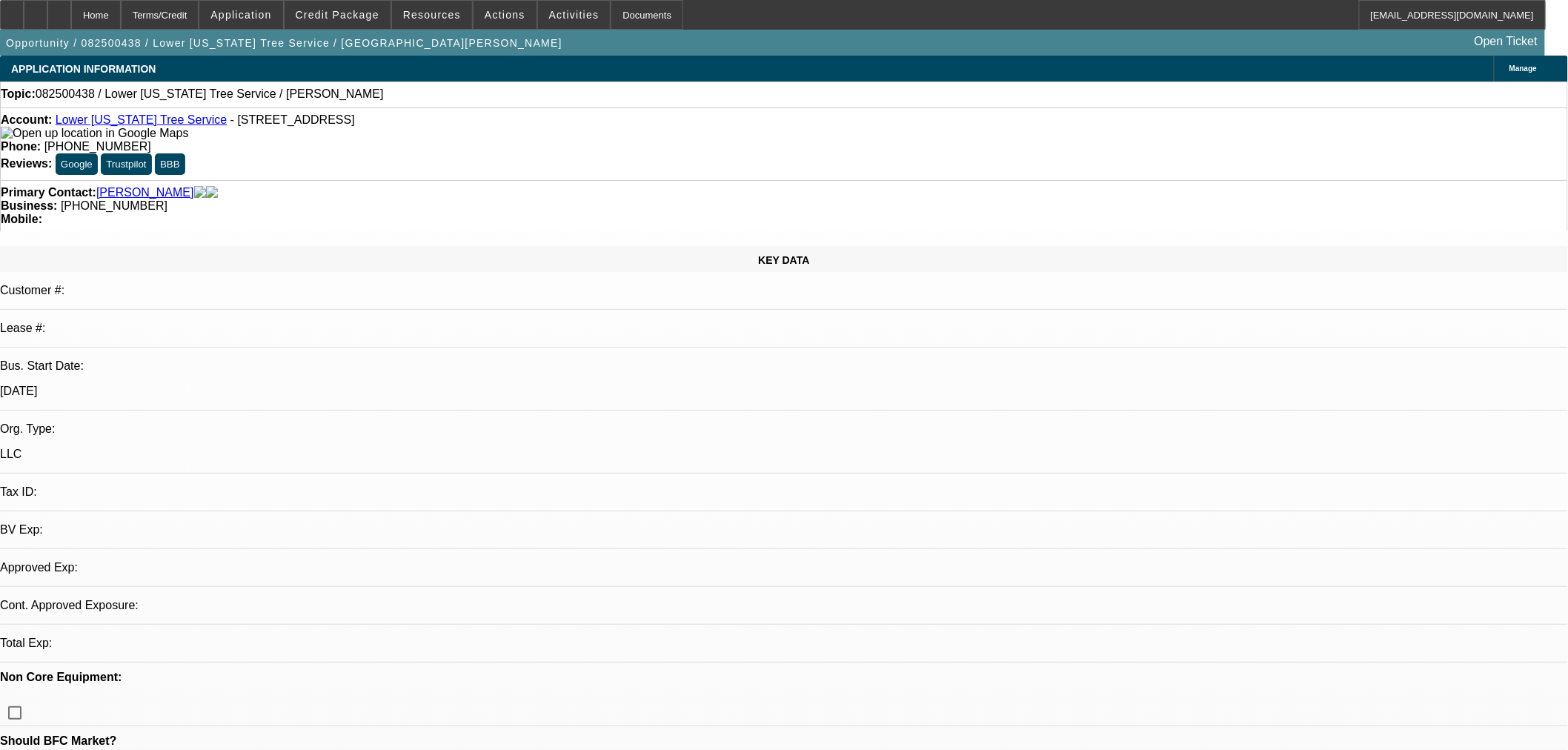
select select "0"
select select "2"
select select "0.1"
select select "4"
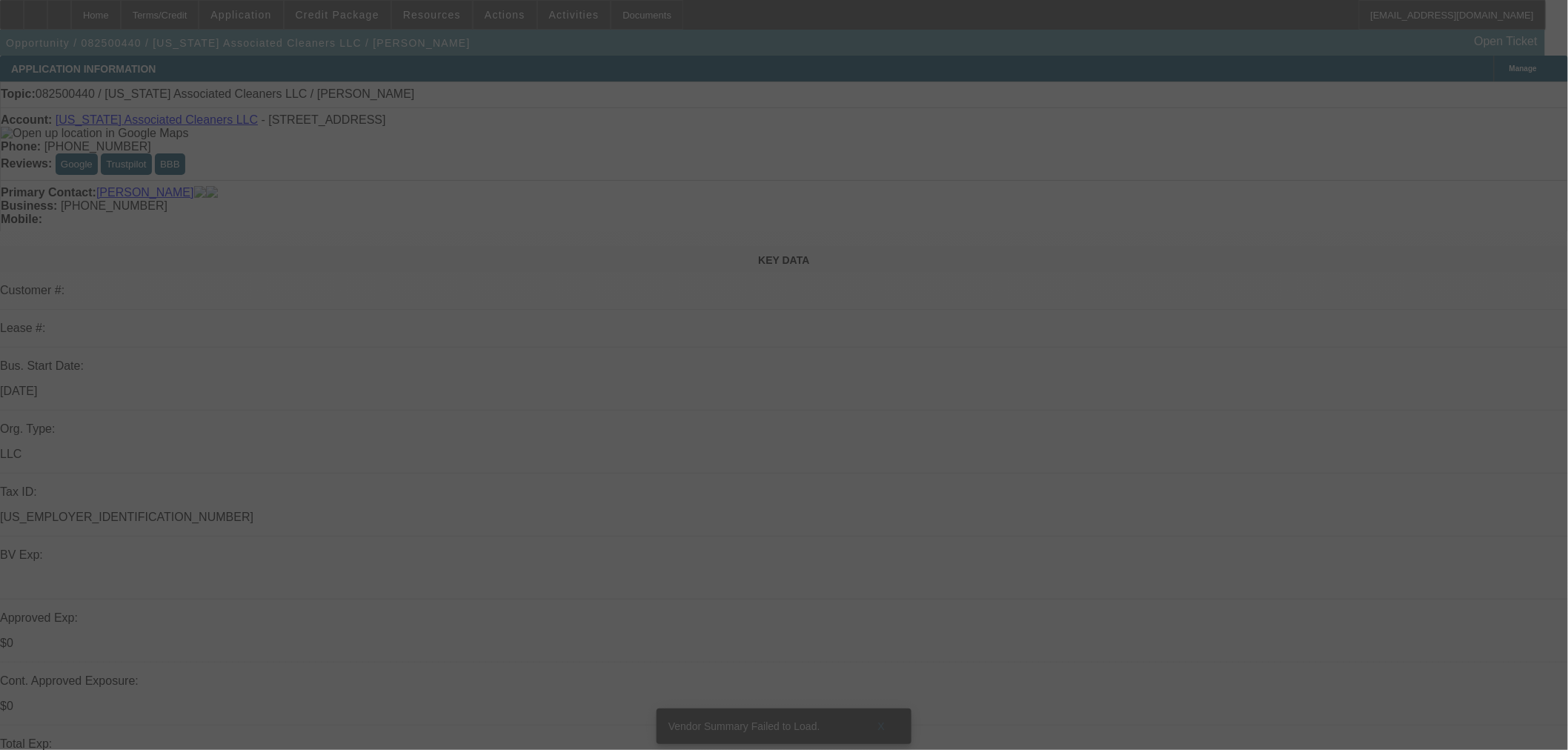
select select "0"
select select "2"
select select "0.1"
select select "4"
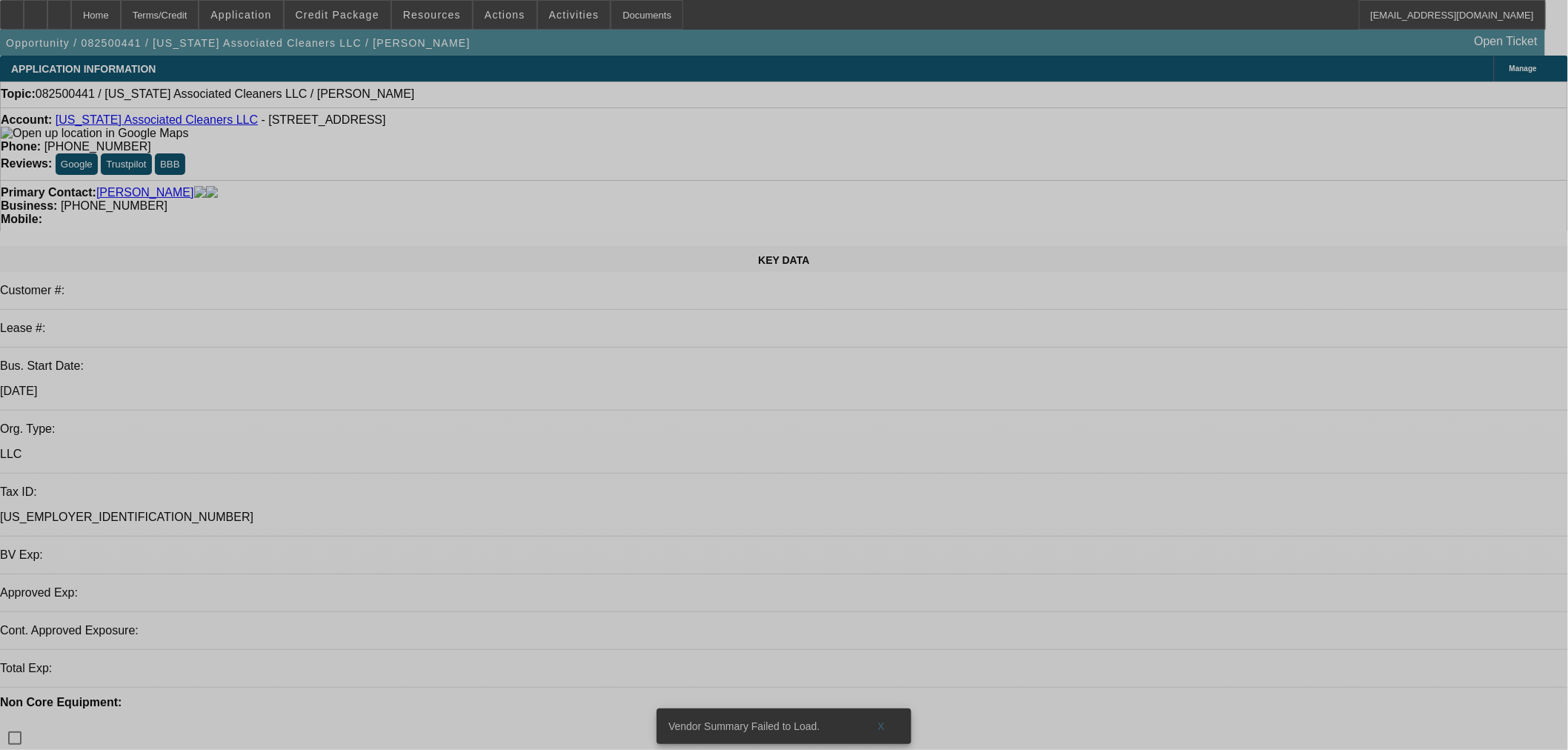
select select "0"
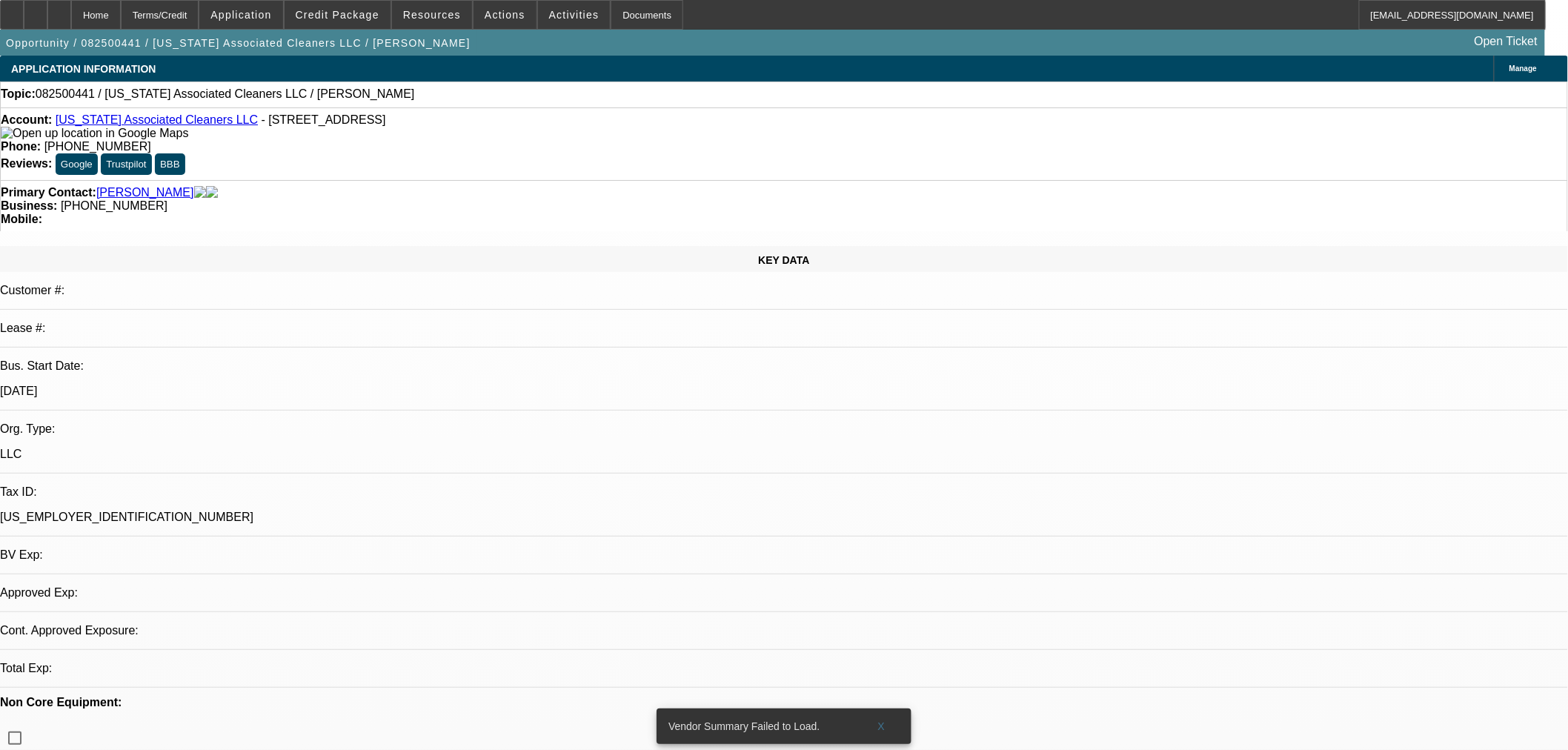
select select "2"
select select "0.1"
select select "4"
select select "0"
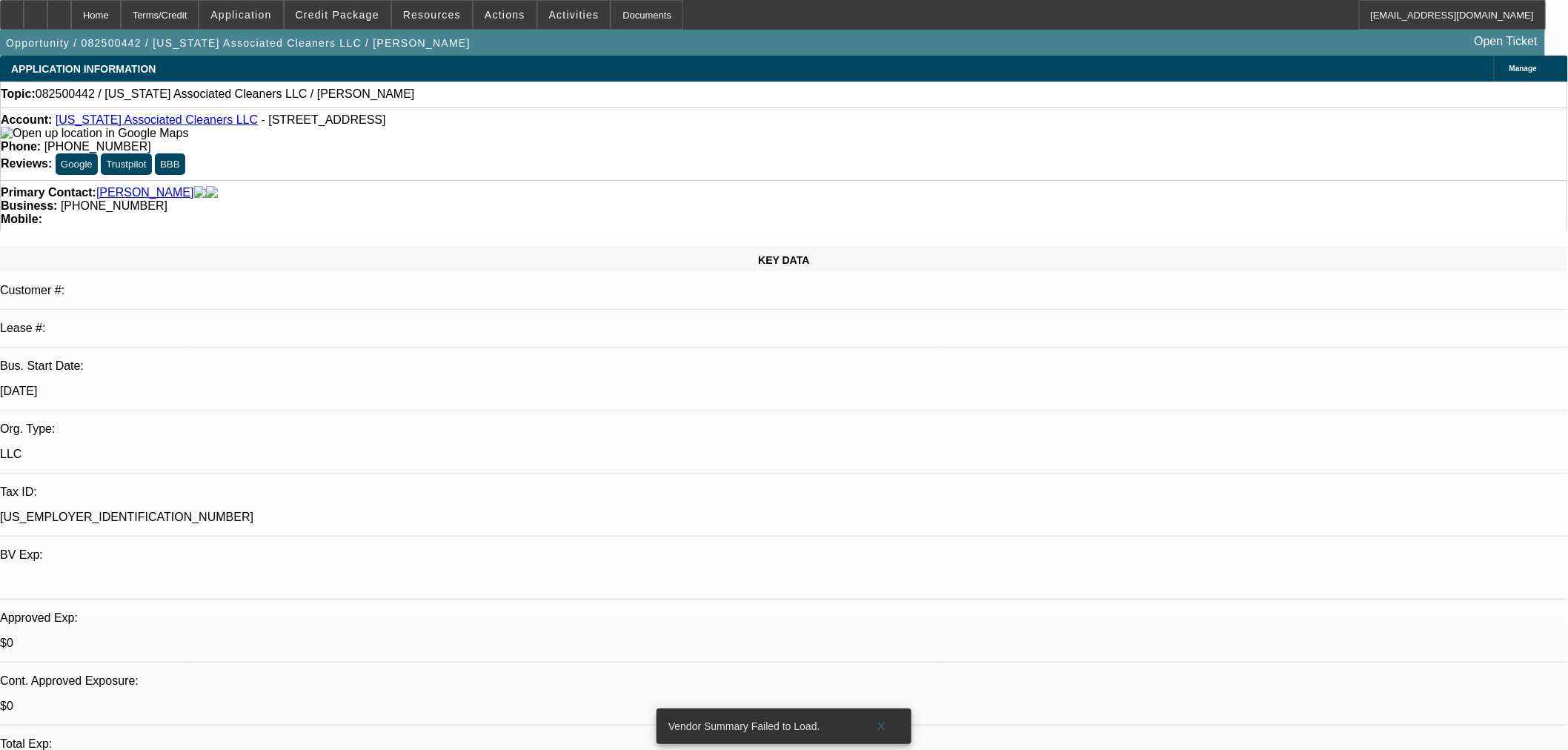
select select "2"
select select "0.1"
select select "4"
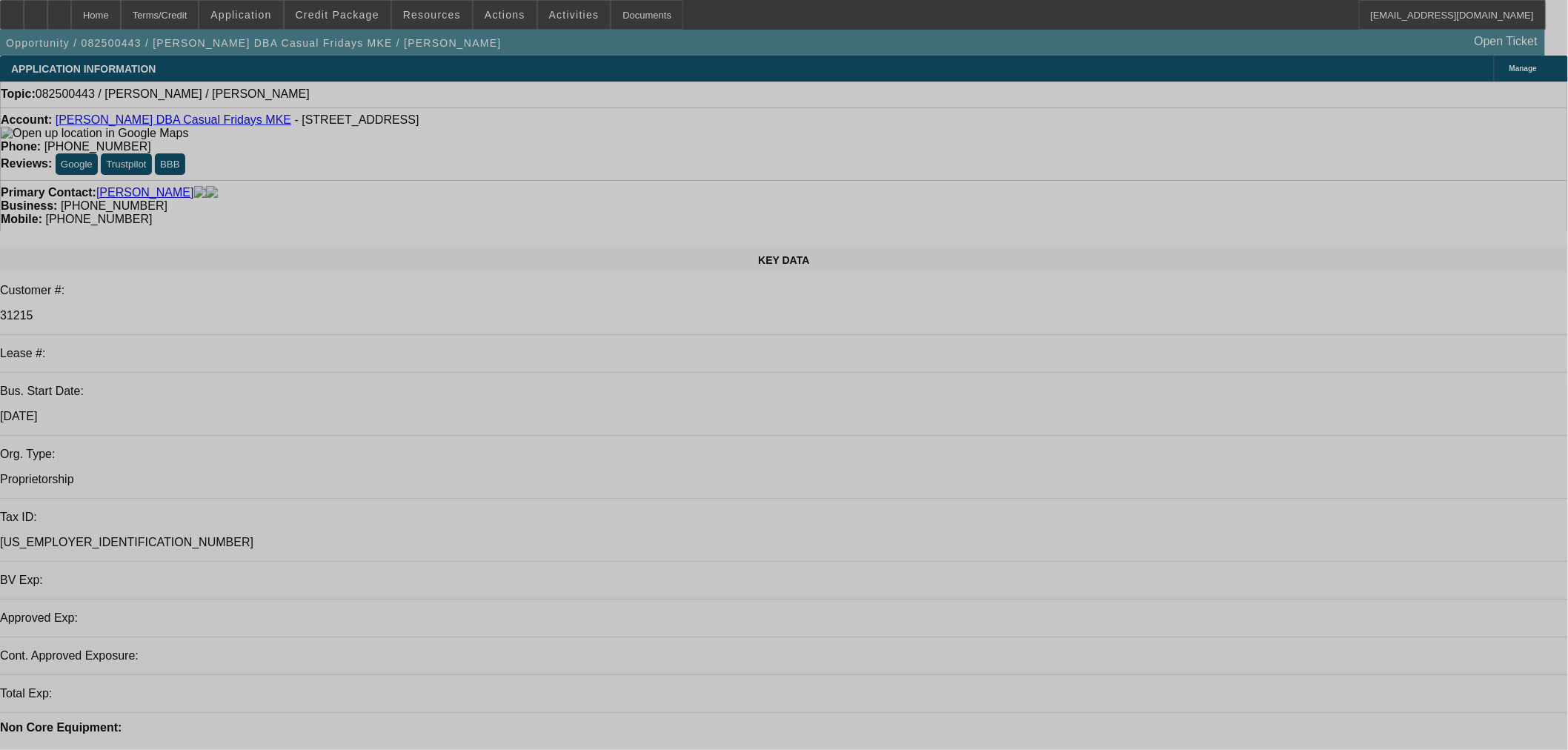
select select "0"
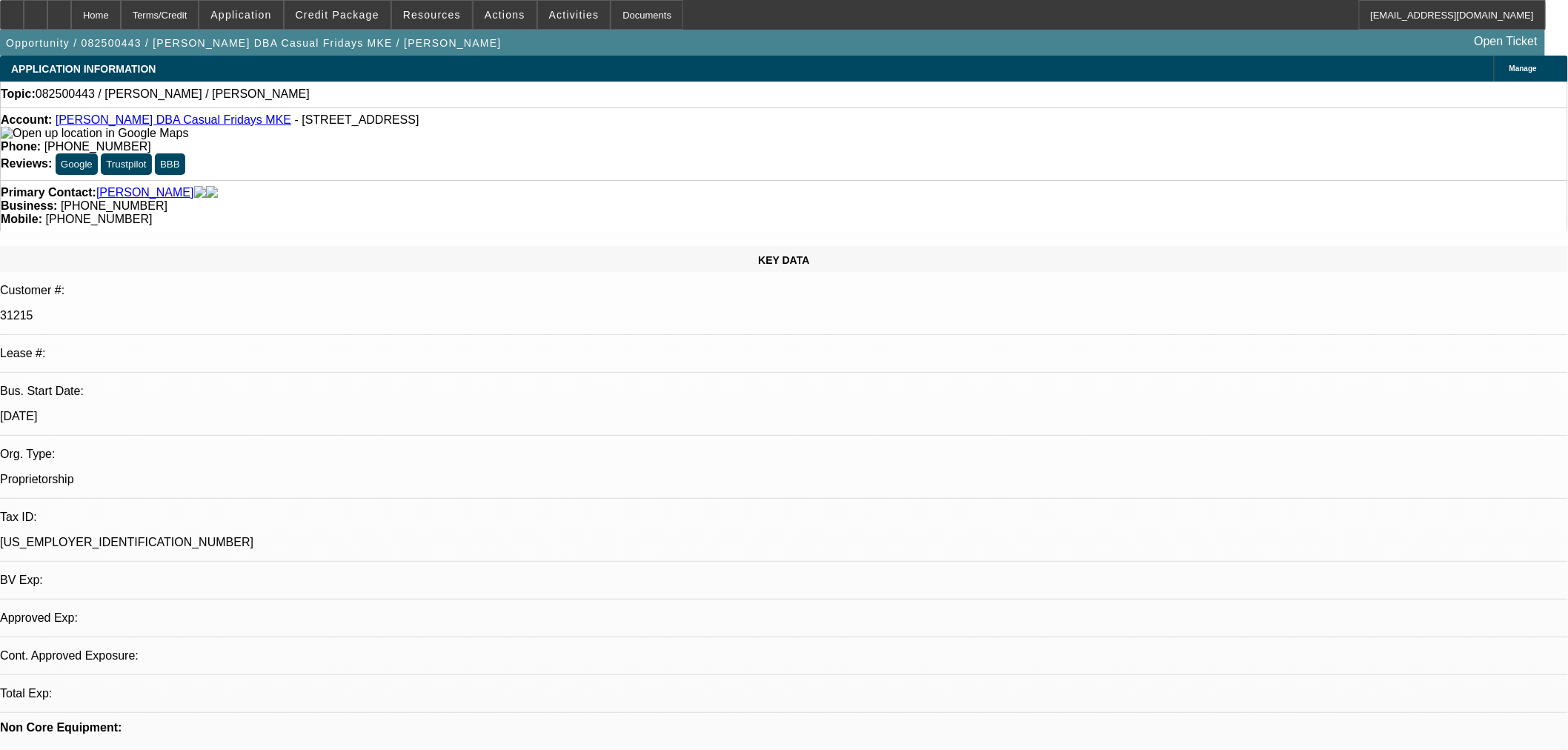
select select "2"
select select "0.1"
select select "4"
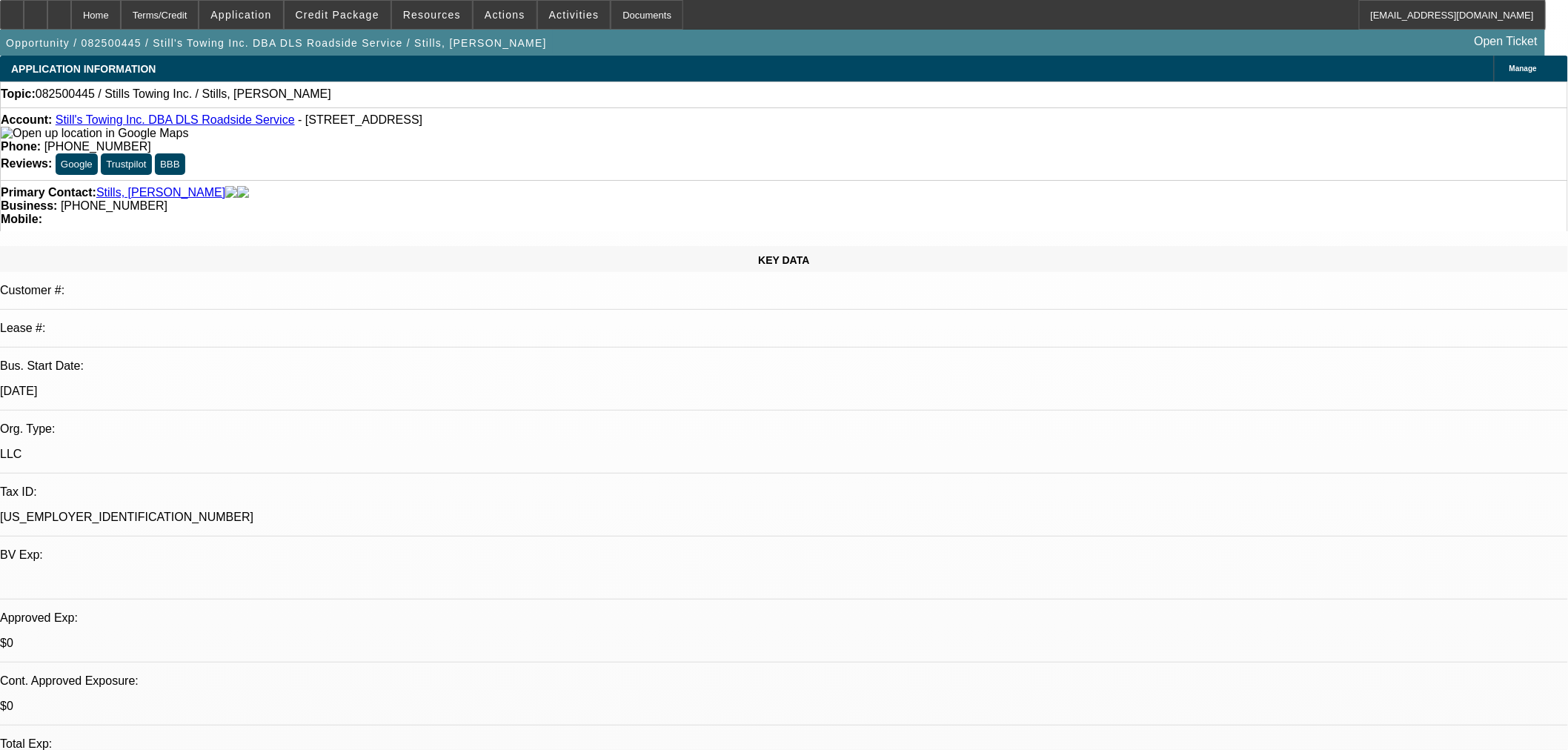
select select "0"
select select "2"
select select "0.1"
select select "4"
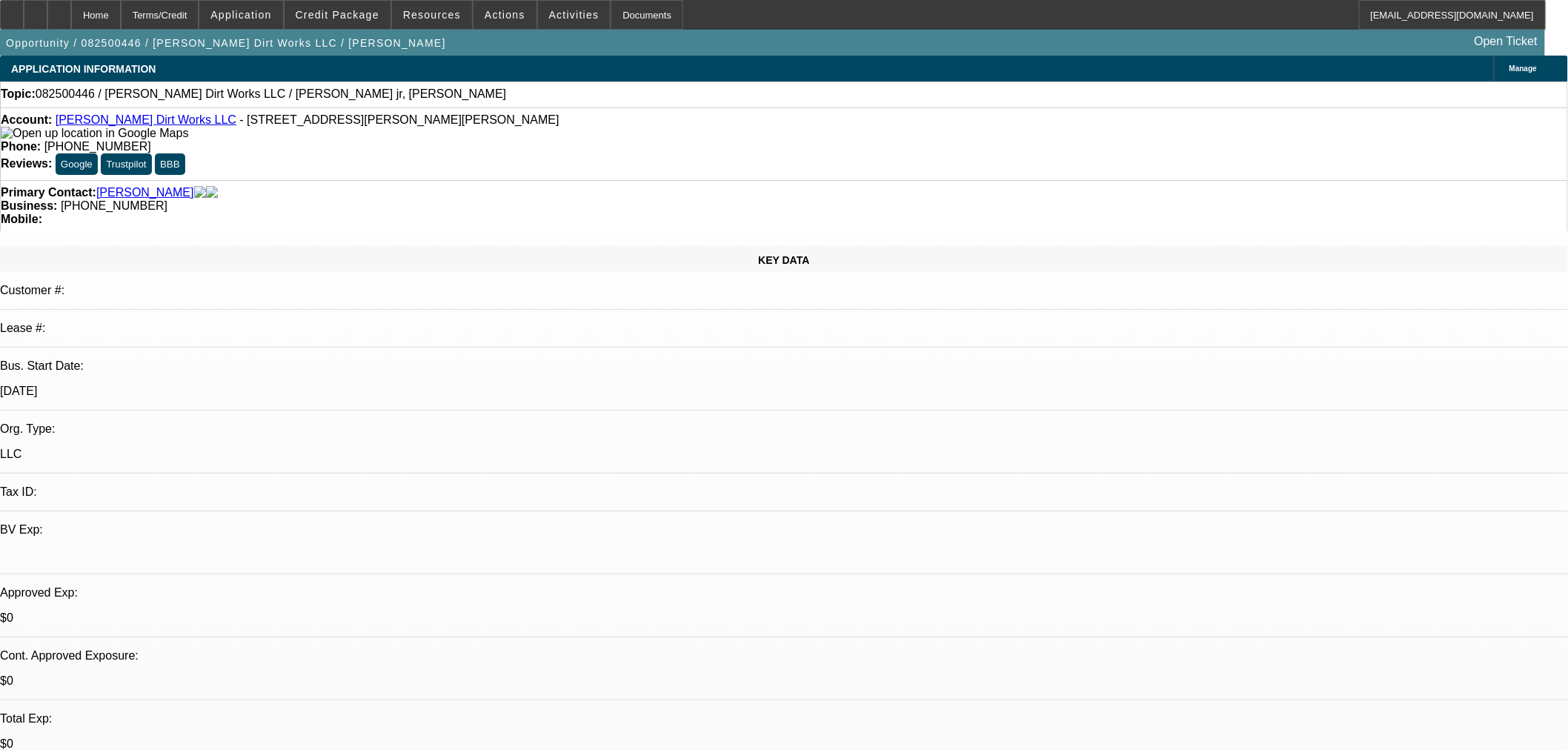
select select "0"
select select "2"
select select "0.1"
select select "4"
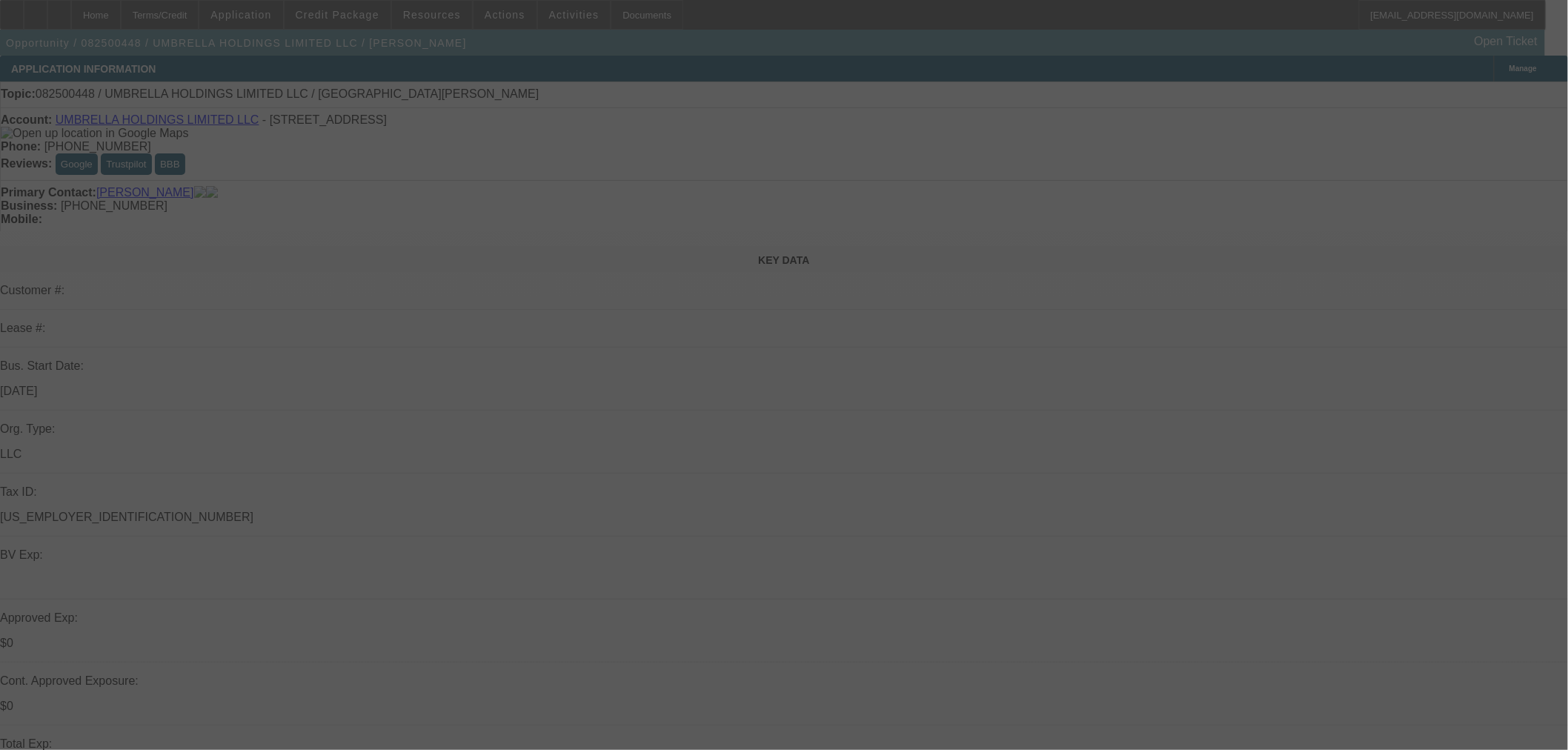
select select "0"
select select "2"
select select "0.1"
select select "4"
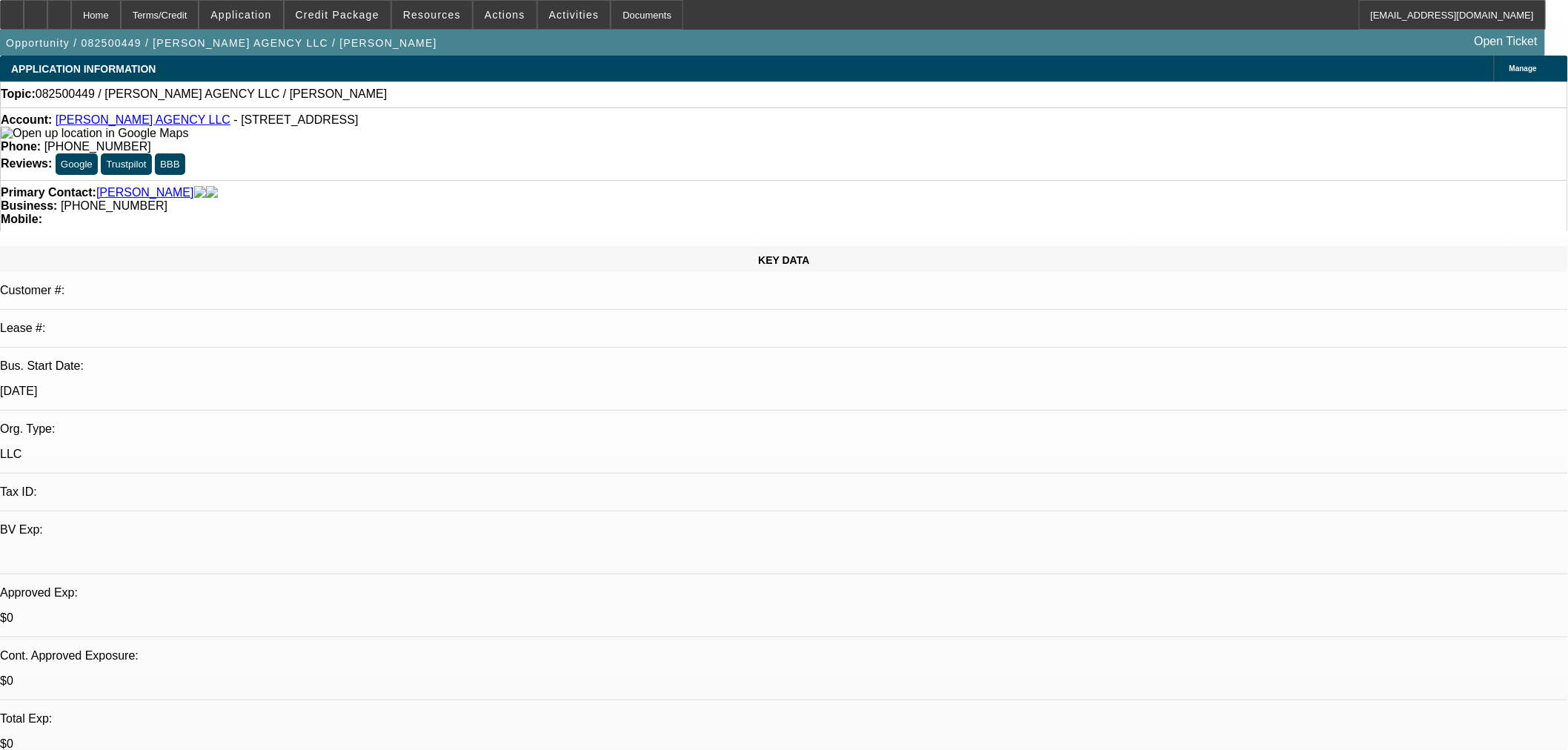
select select "0"
select select "2"
select select "0.1"
select select "4"
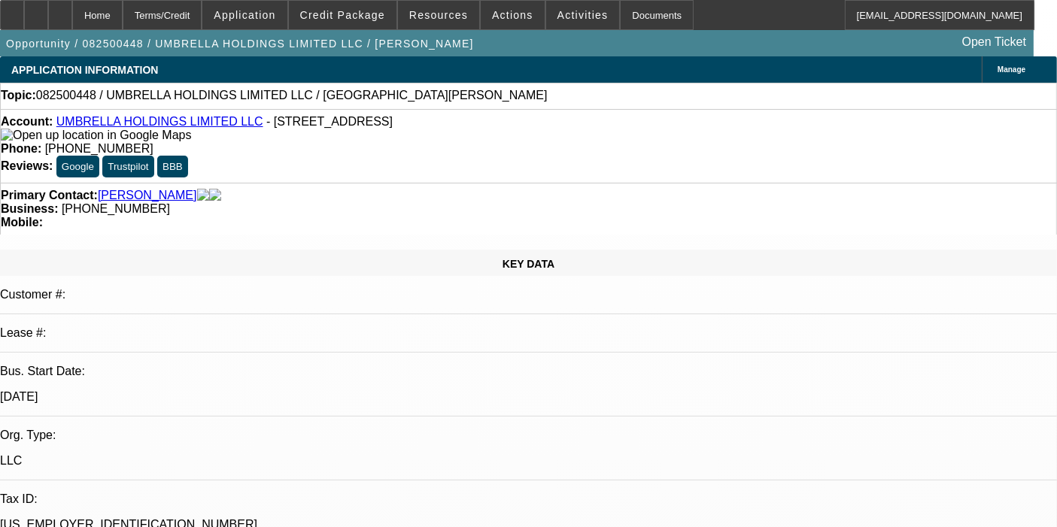
select select "0"
select select "2"
select select "0.1"
select select "4"
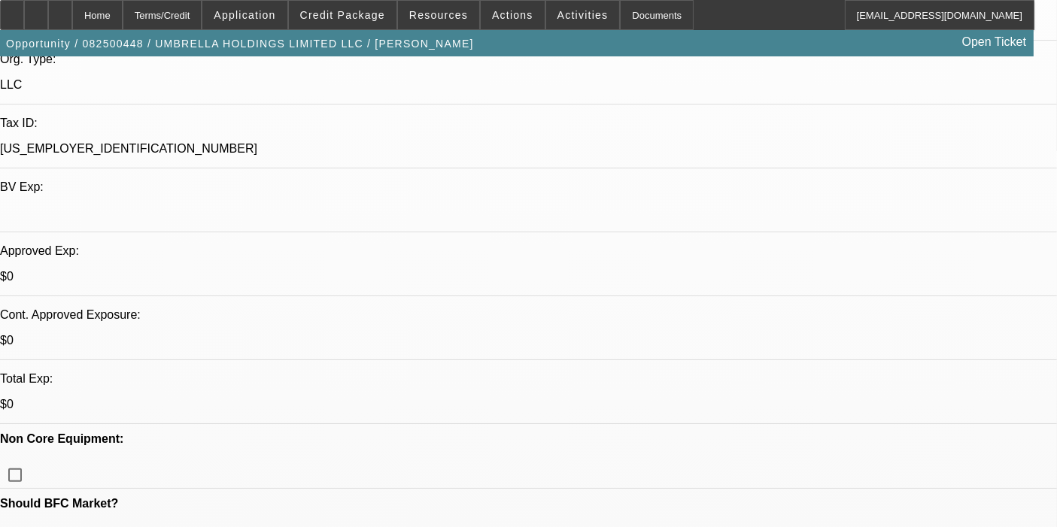
scroll to position [384, 0]
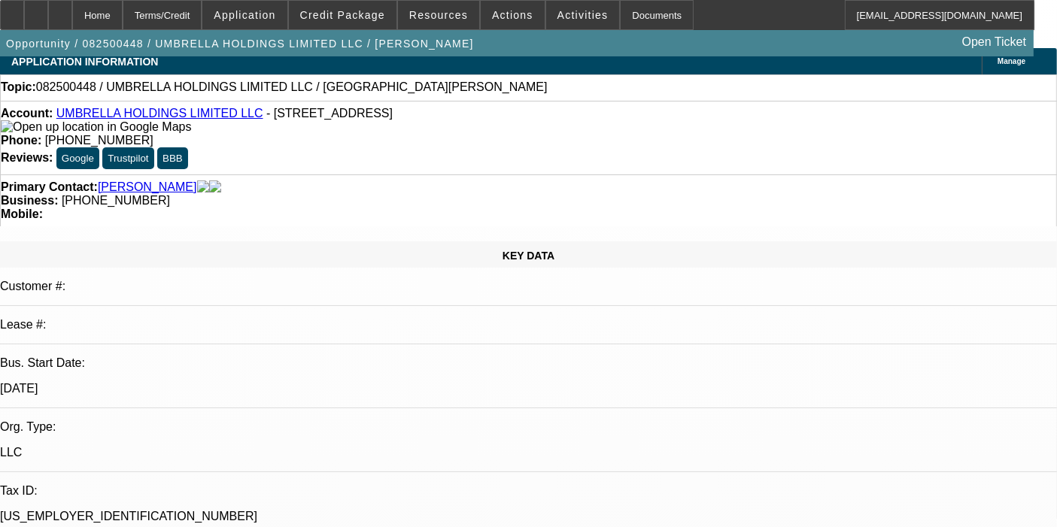
scroll to position [13, 0]
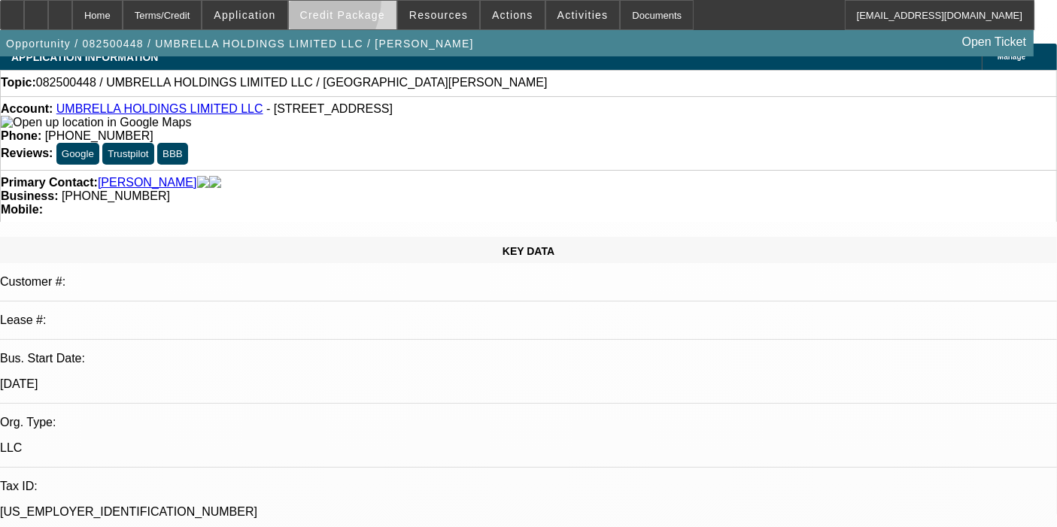
click at [314, 2] on span at bounding box center [343, 15] width 108 height 36
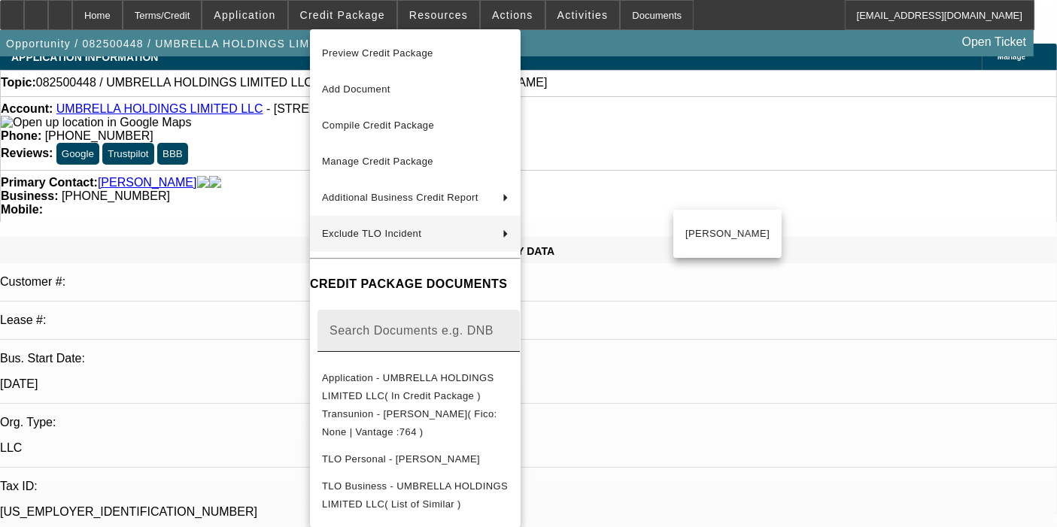
scroll to position [35, 0]
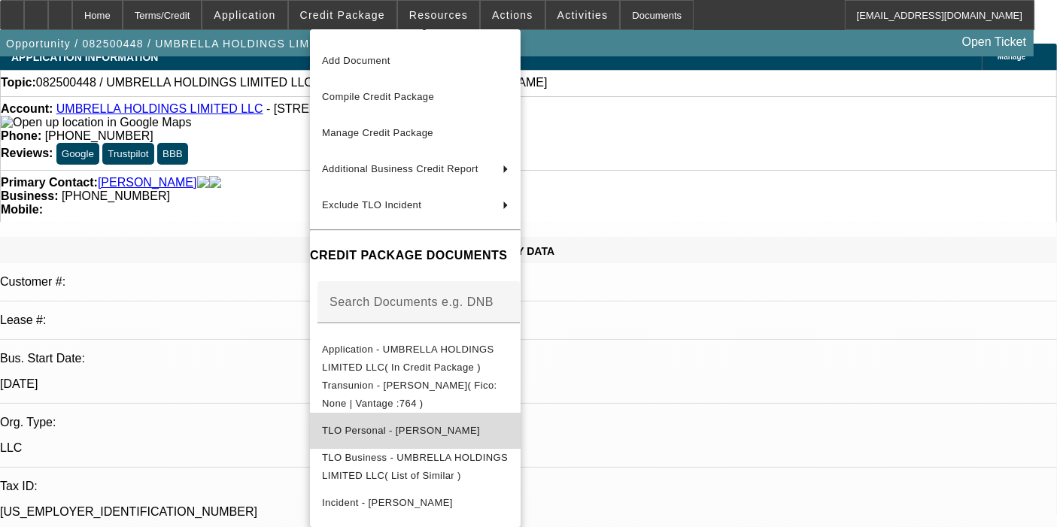
click at [448, 424] on span "TLO Personal - Ghani, Abdul" at bounding box center [415, 431] width 187 height 18
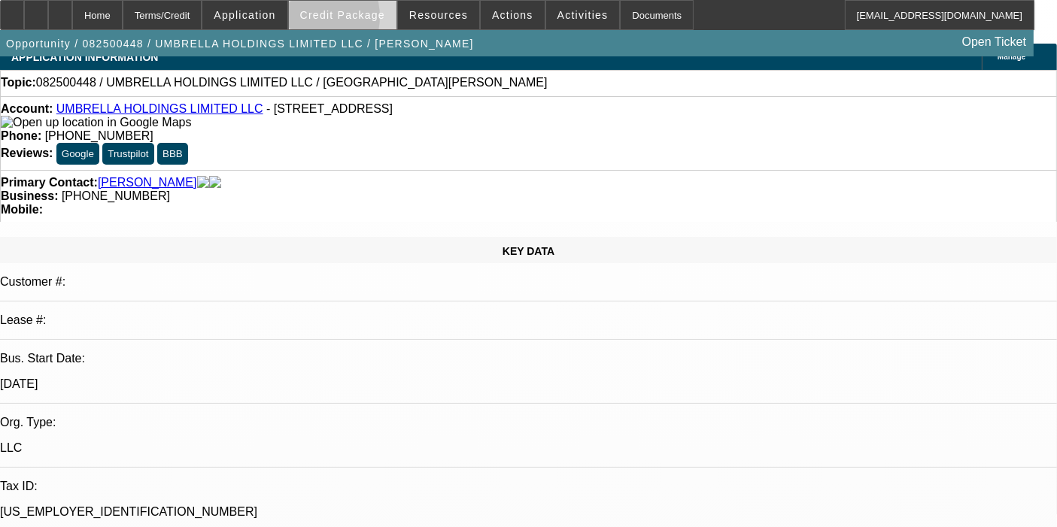
click at [331, 20] on span at bounding box center [343, 15] width 108 height 36
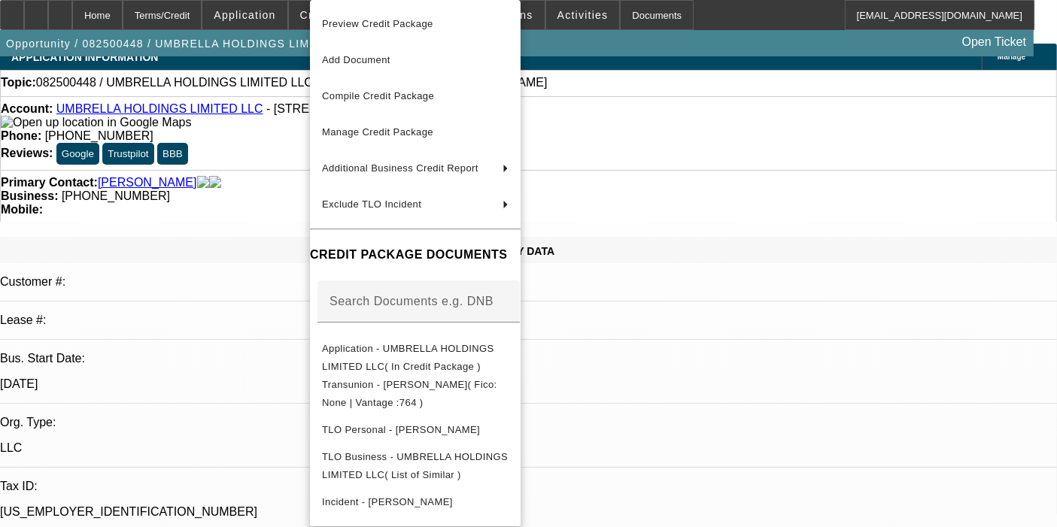
click at [168, 296] on div at bounding box center [528, 263] width 1057 height 527
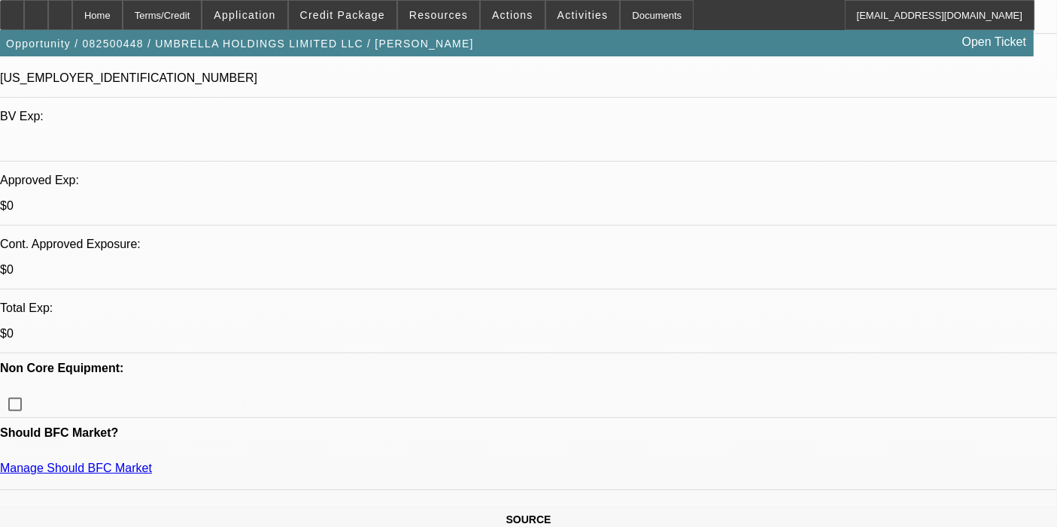
scroll to position [448, 0]
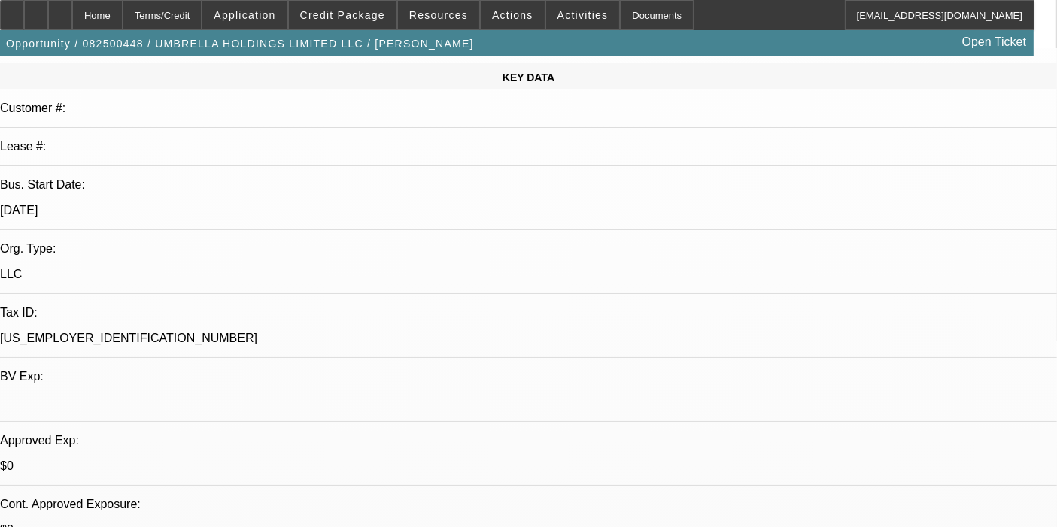
scroll to position [0, 0]
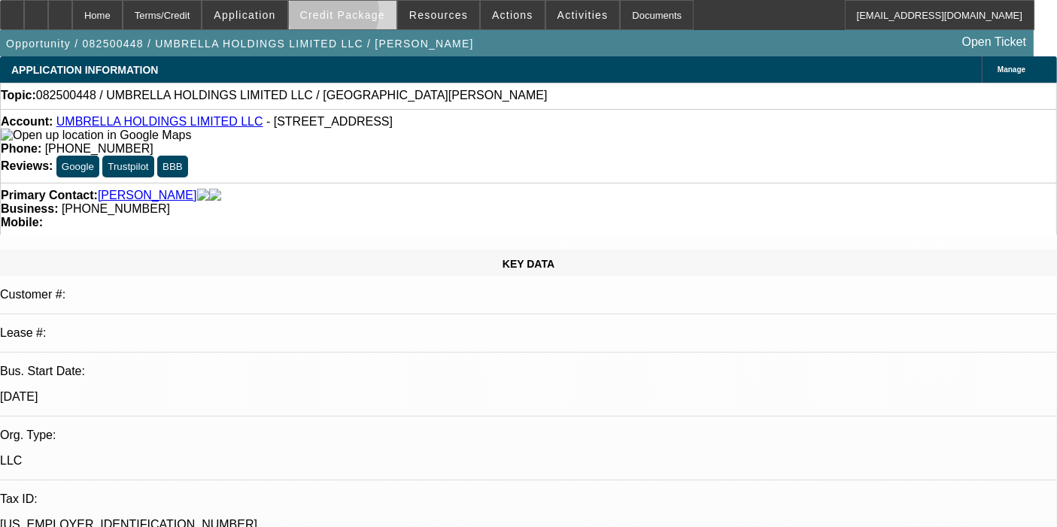
click at [354, 16] on span "Credit Package" at bounding box center [342, 15] width 85 height 12
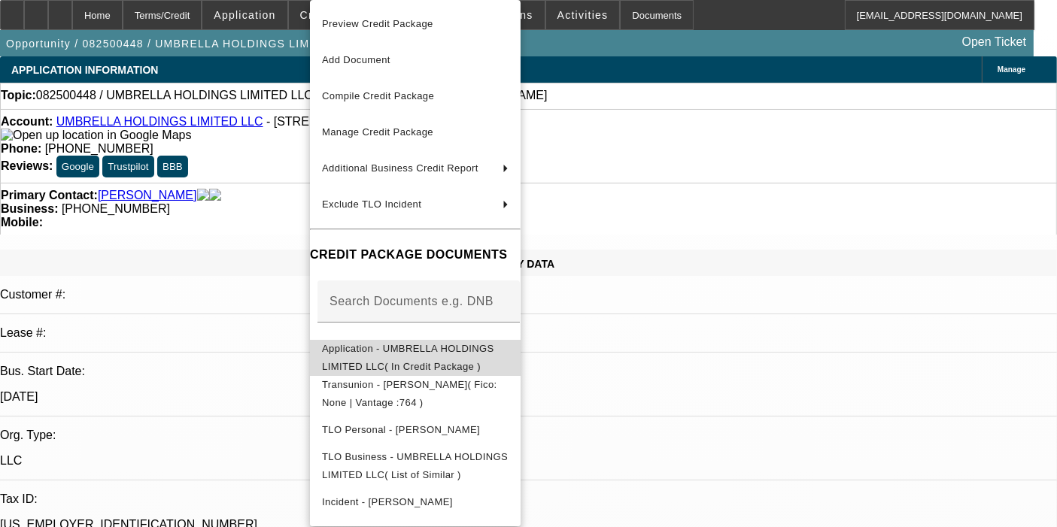
click at [361, 347] on span "Application - UMBRELLA HOLDINGS LIMITED LLC( In Credit Package )" at bounding box center [408, 357] width 172 height 29
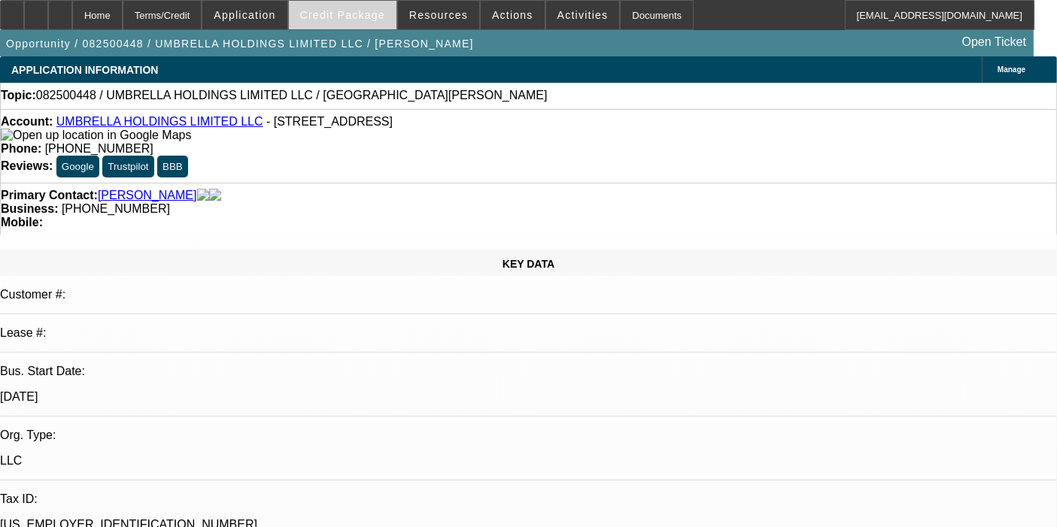
select select "0"
select select "2"
select select "0.1"
select select "4"
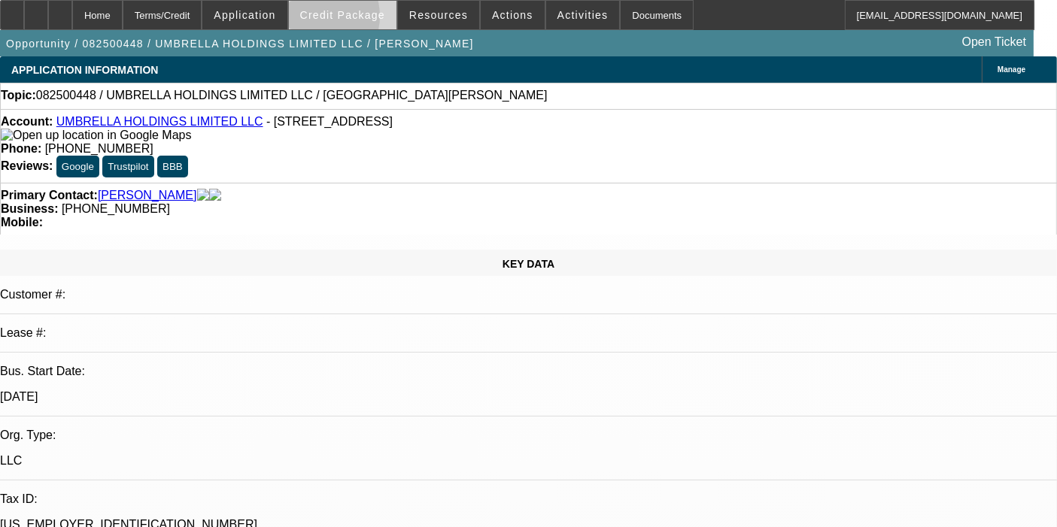
click at [335, 20] on span "Credit Package" at bounding box center [342, 15] width 85 height 12
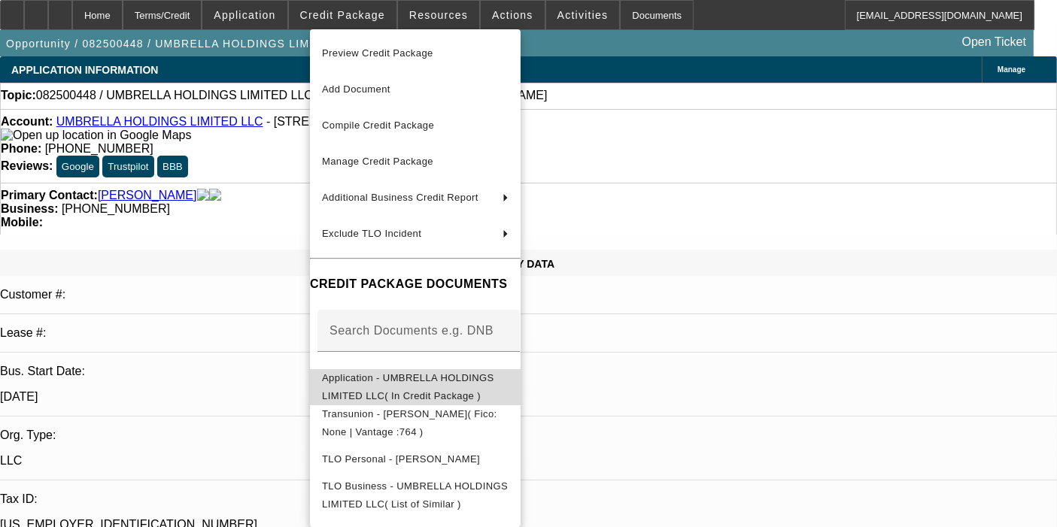
click at [442, 385] on span "Application - UMBRELLA HOLDINGS LIMITED LLC( In Credit Package )" at bounding box center [408, 386] width 172 height 29
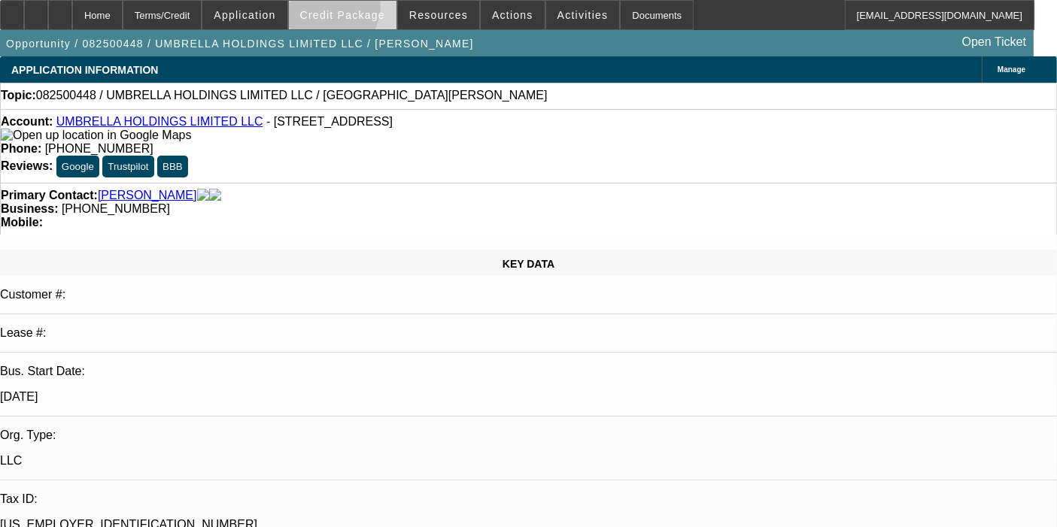
click at [344, 8] on span at bounding box center [343, 15] width 108 height 36
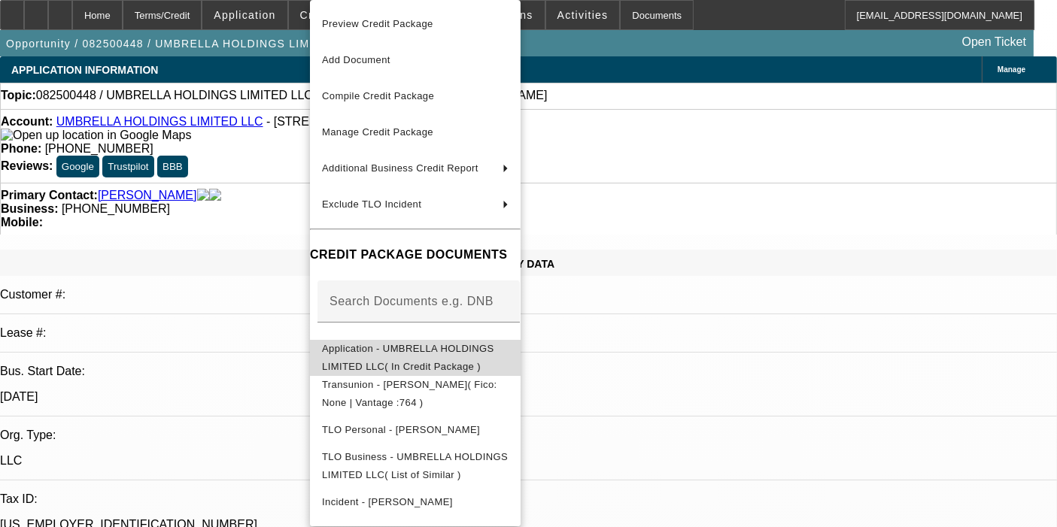
click at [361, 340] on button "Application - UMBRELLA HOLDINGS LIMITED LLC( In Credit Package )" at bounding box center [415, 358] width 211 height 36
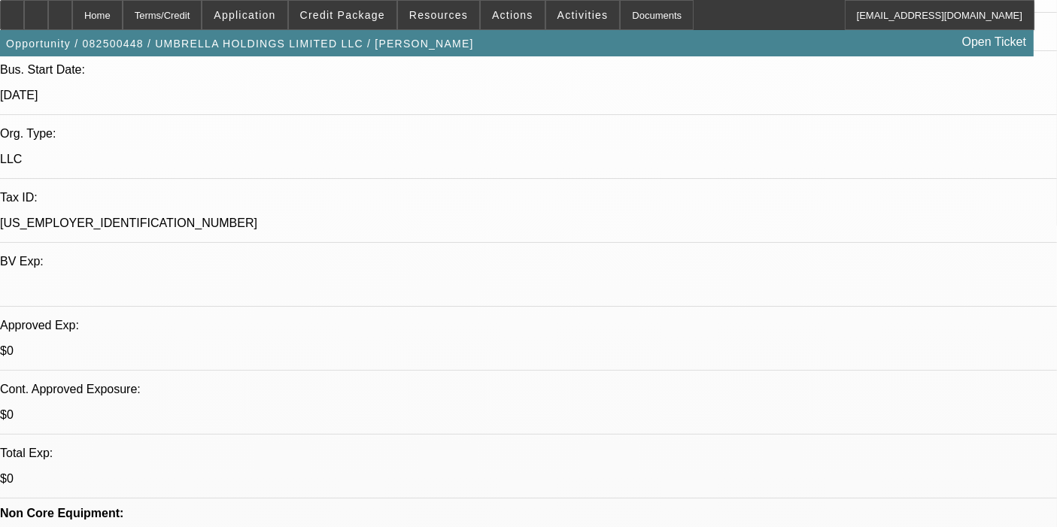
scroll to position [302, 0]
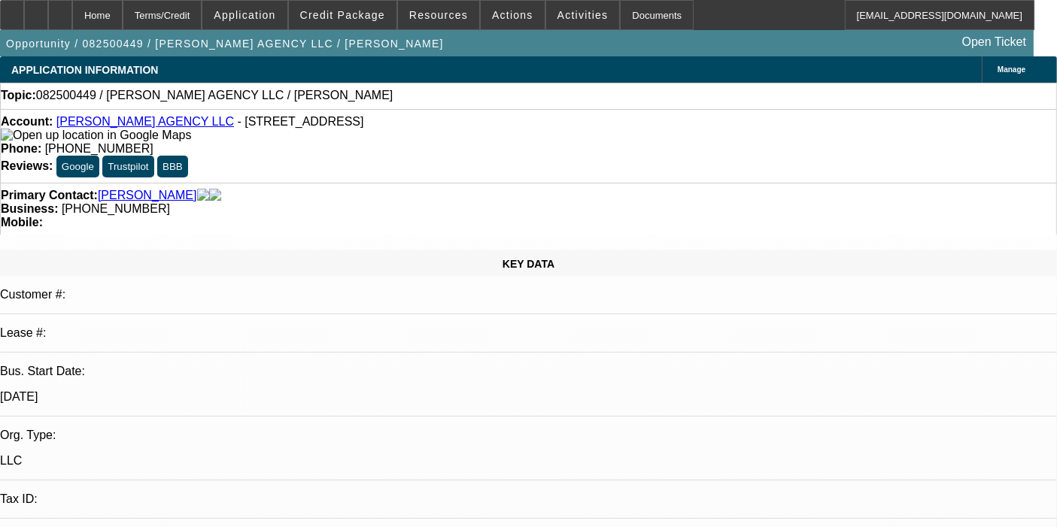
select select "0"
select select "2"
select select "0.1"
select select "4"
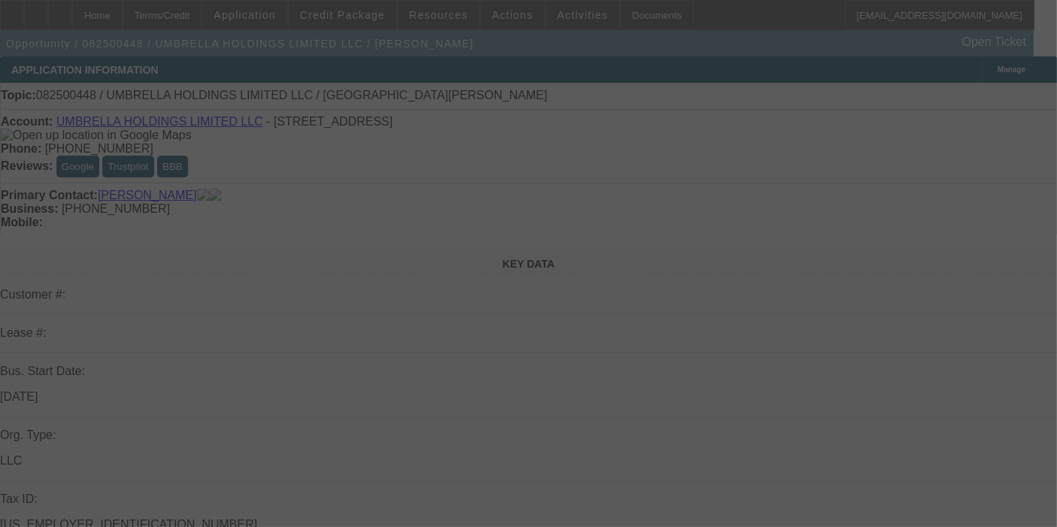
select select "0"
select select "2"
select select "0.1"
select select "4"
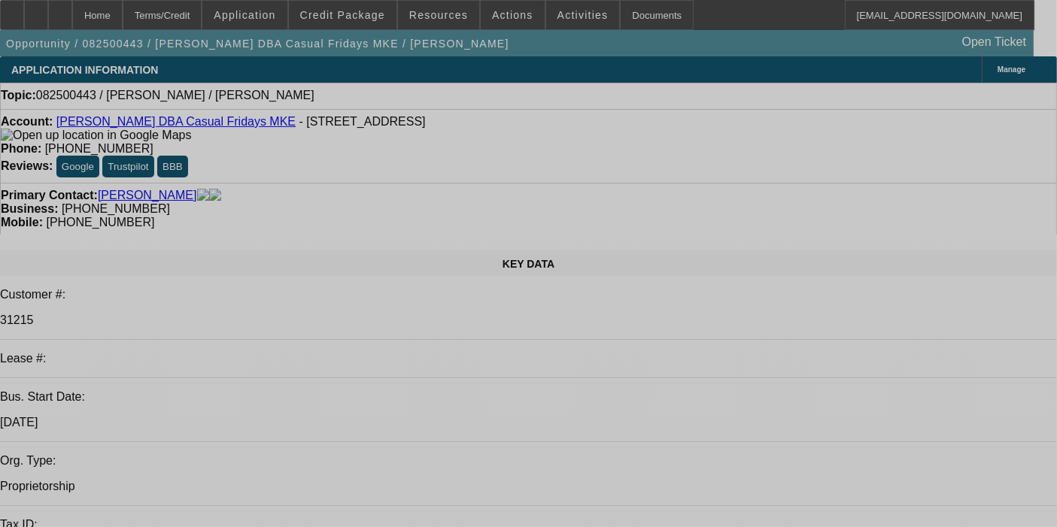
select select "0"
select select "2"
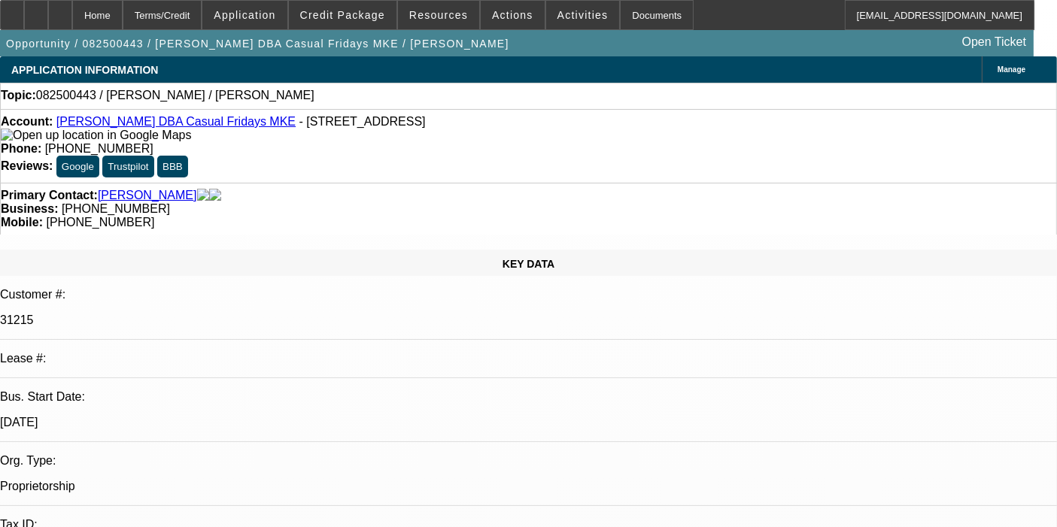
select select "2"
select select "0.1"
select select "4"
